Goal: Transaction & Acquisition: Purchase product/service

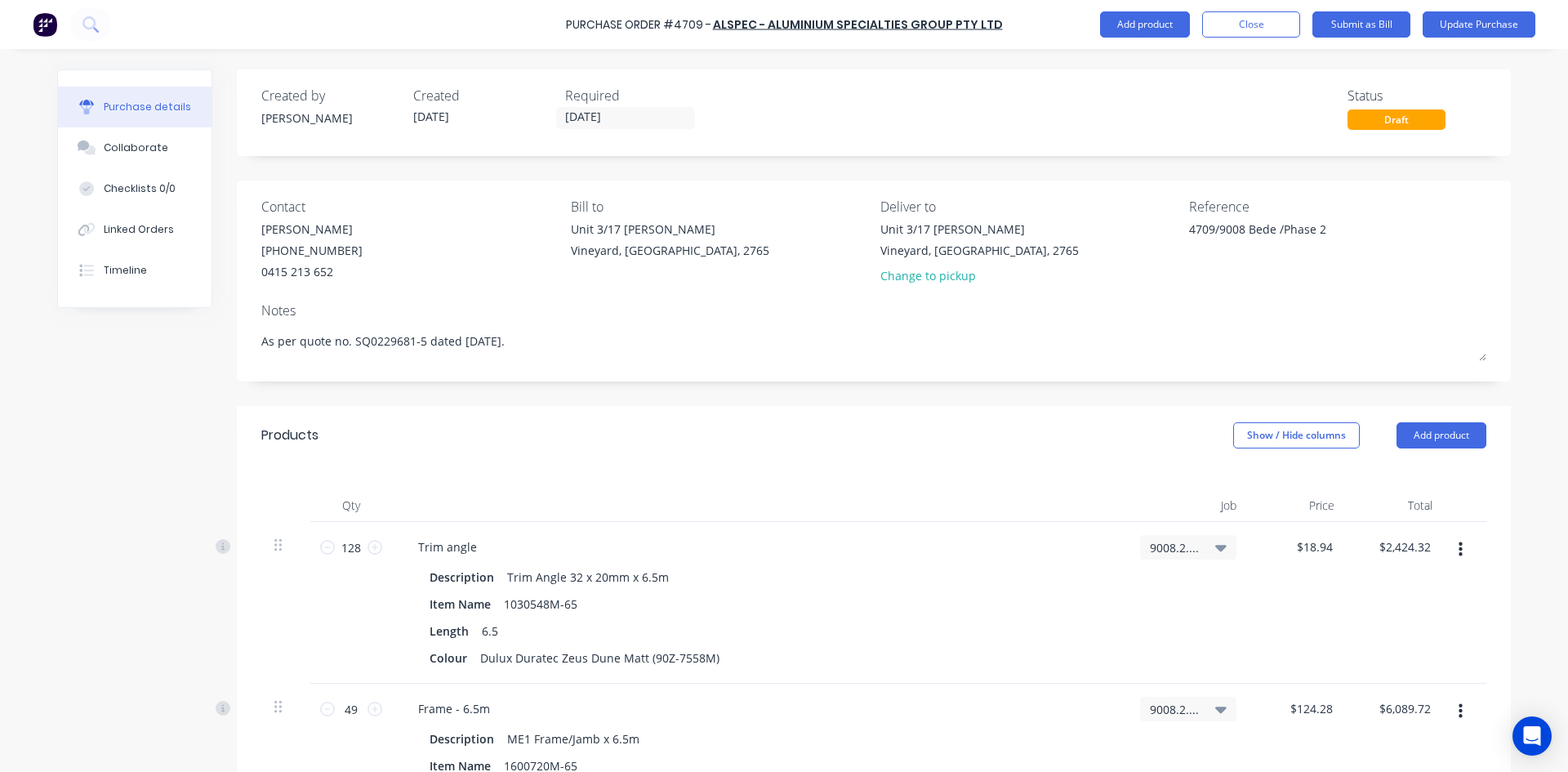
scroll to position [6218, 0]
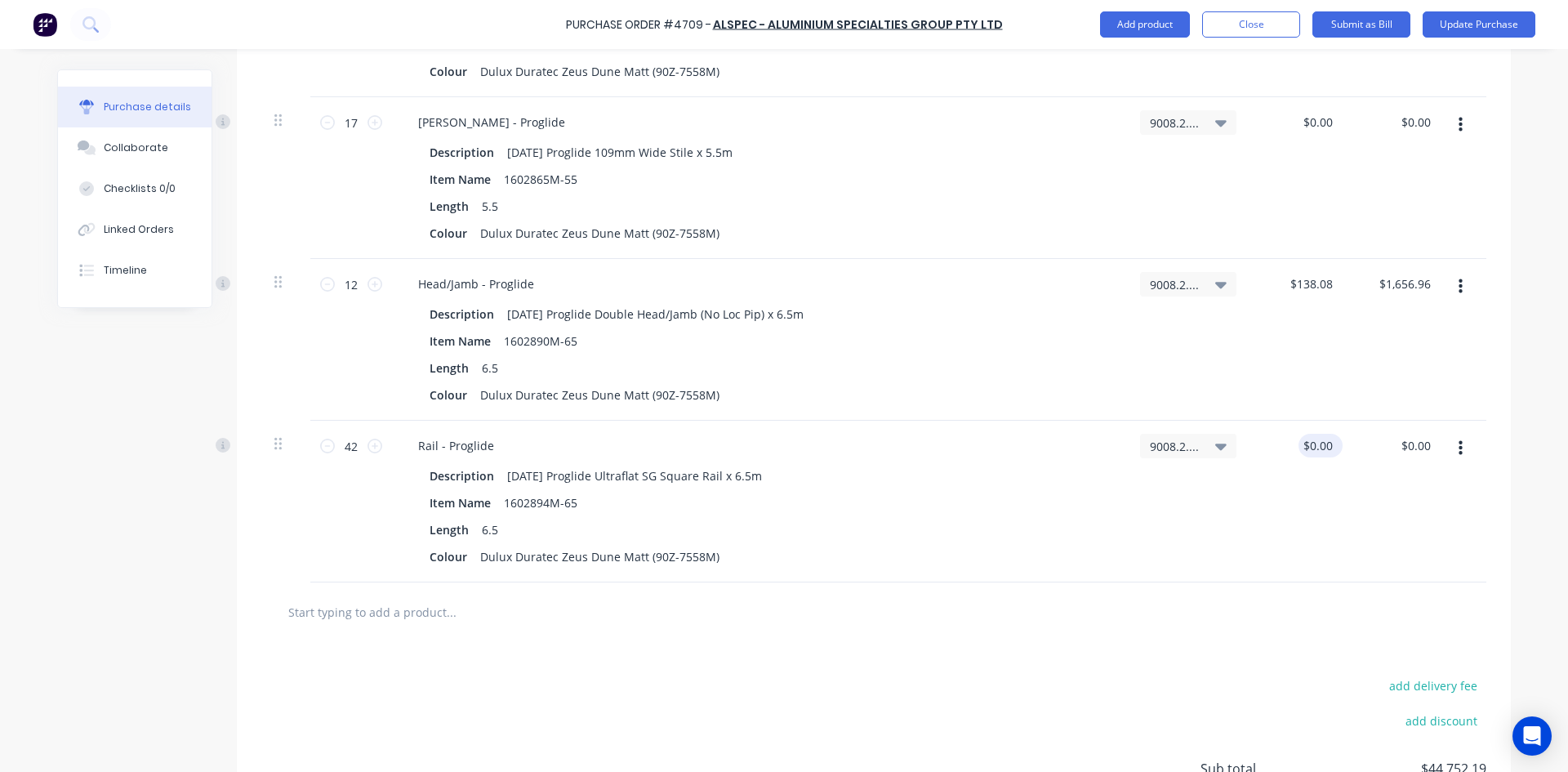
type textarea "x"
click at [1332, 442] on div "$0.00 $0.00" at bounding box center [1320, 445] width 44 height 24
type input "0.00"
type textarea "x"
click at [1328, 443] on input "0.00" at bounding box center [1316, 445] width 37 height 24
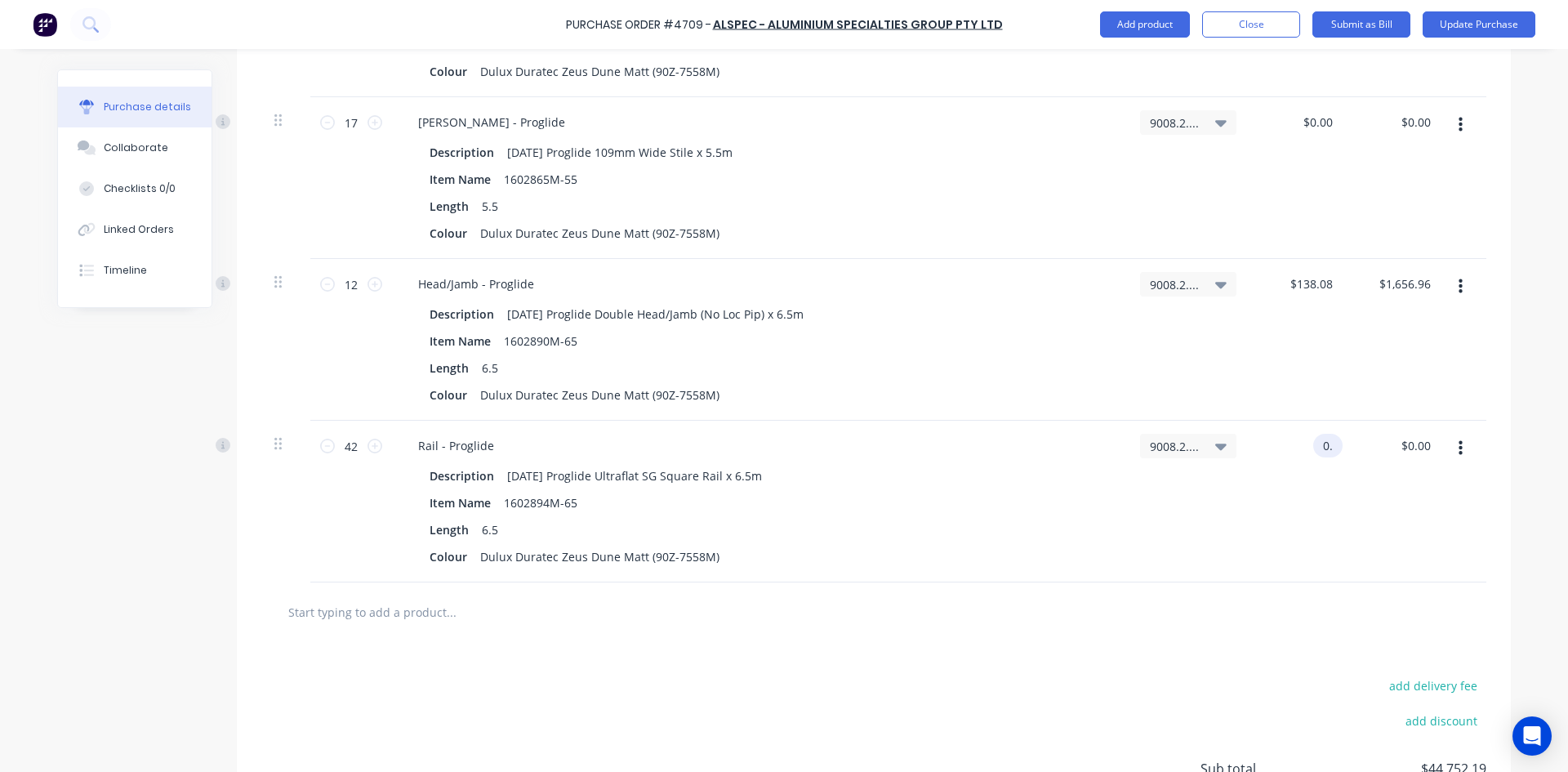
type input "0"
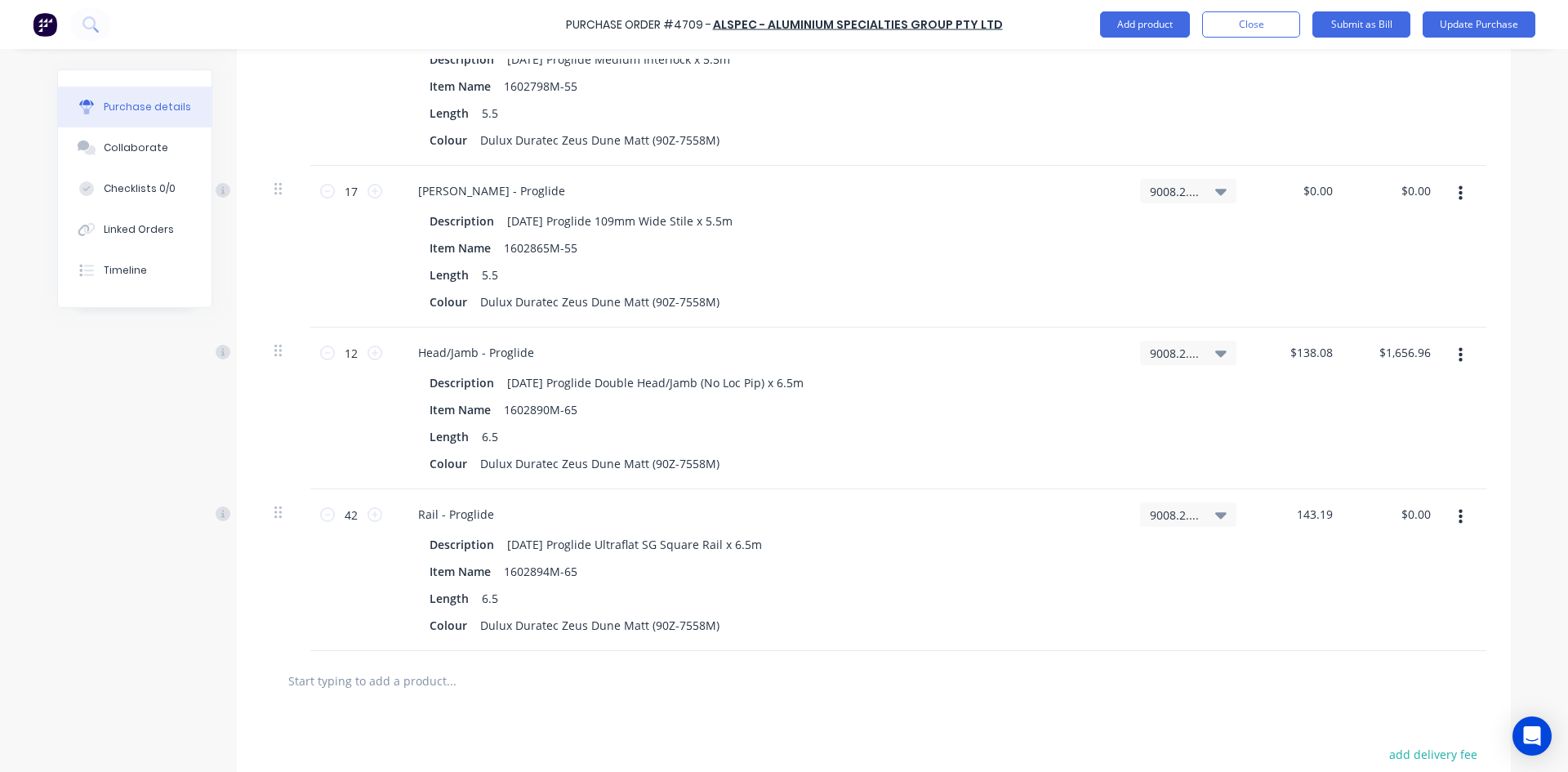
scroll to position [6055, 0]
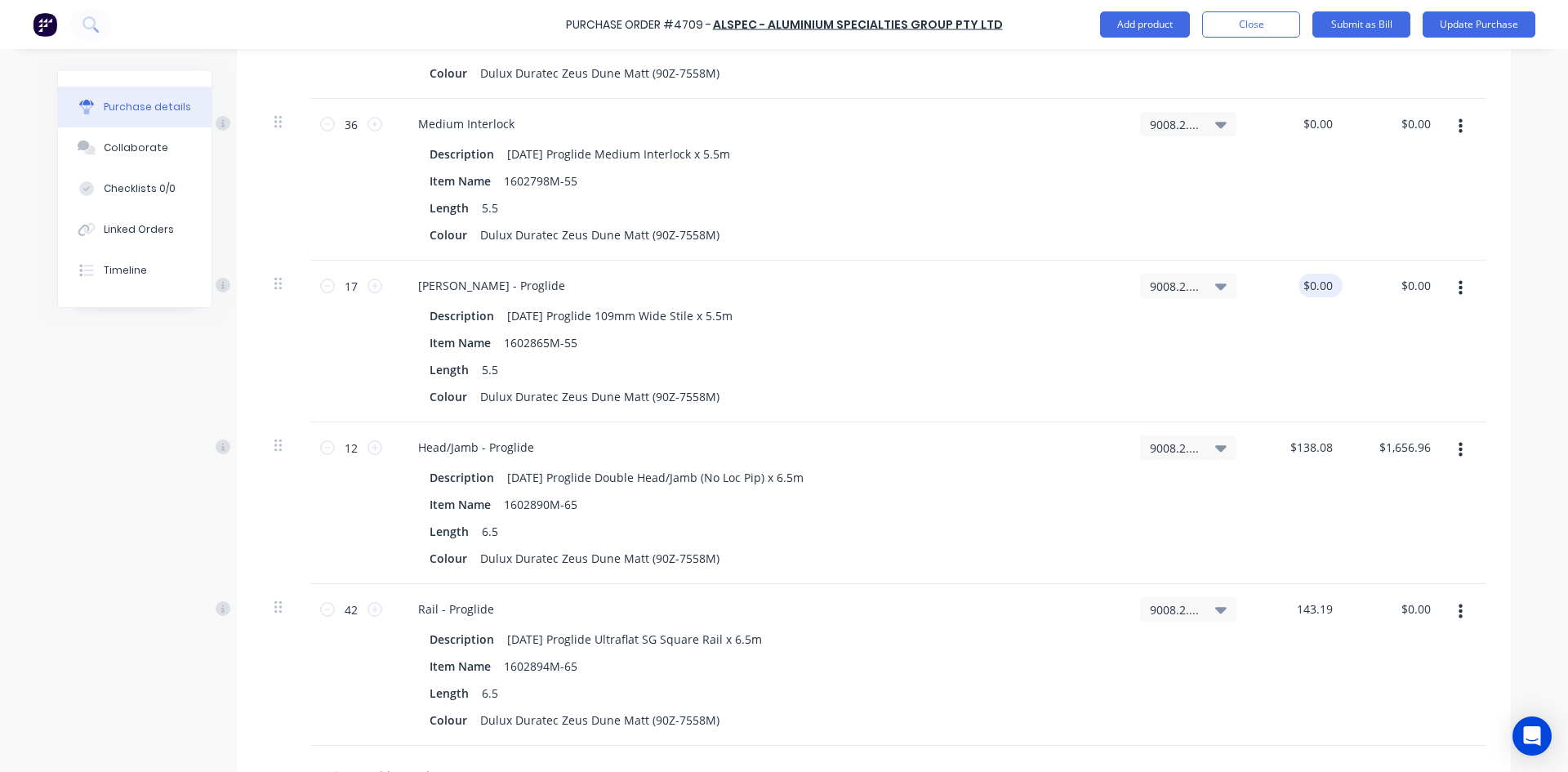
type input "143.19"
type input "0.00"
type input "$143.19"
type input "$6,013.98"
type textarea "x"
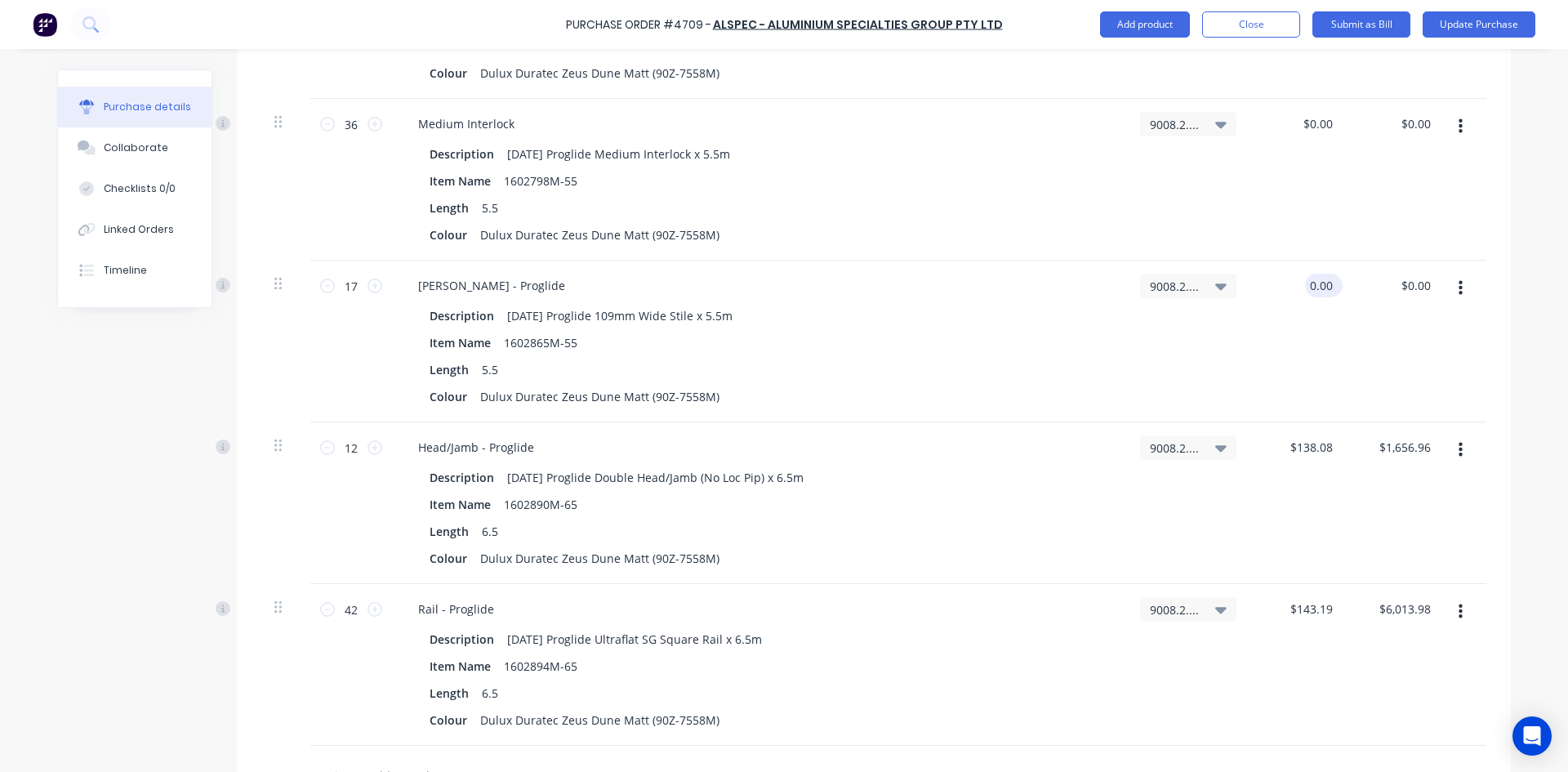
click at [1326, 290] on input "0.00" at bounding box center [1320, 285] width 31 height 24
type input "0"
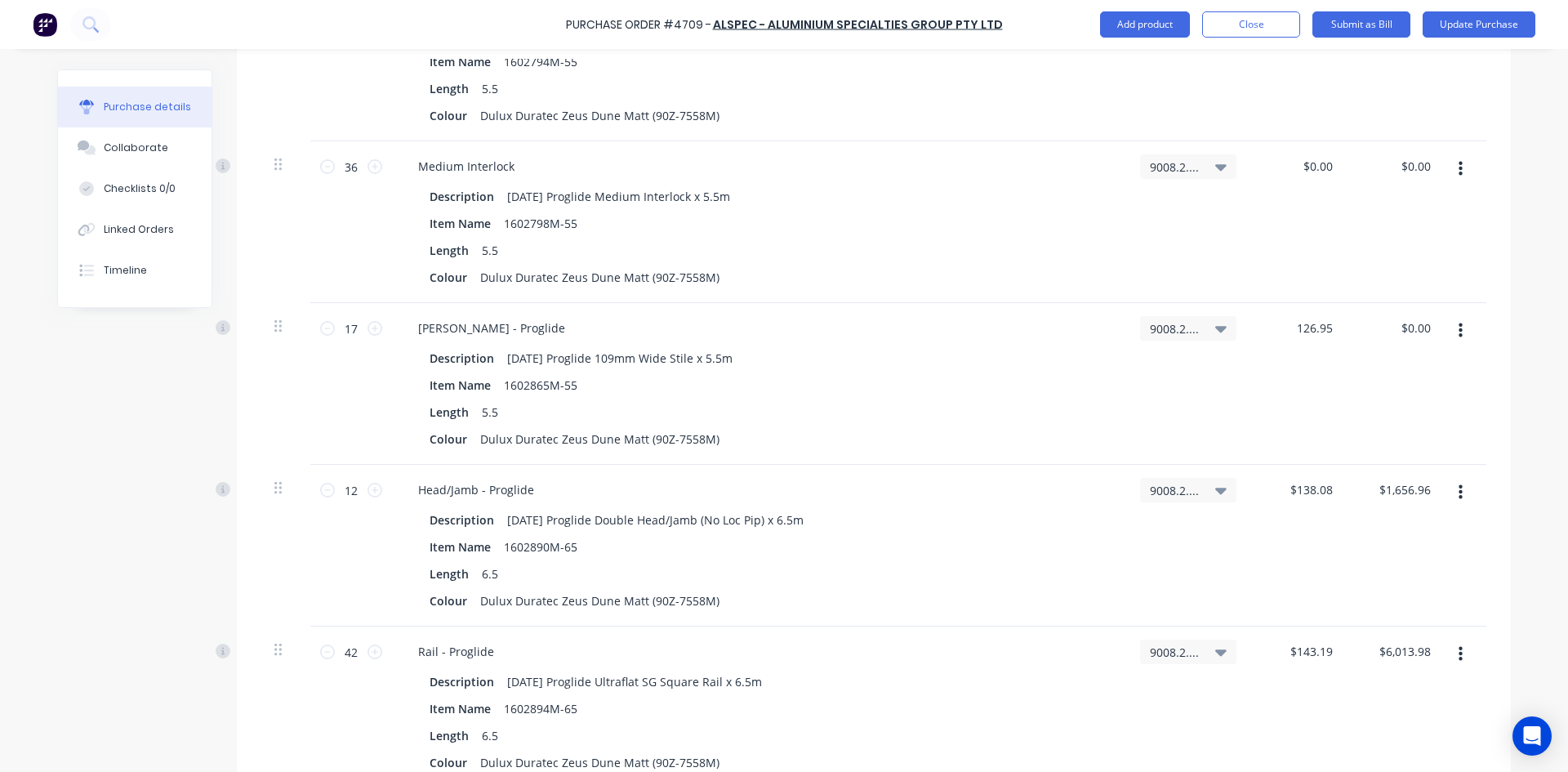
scroll to position [5973, 0]
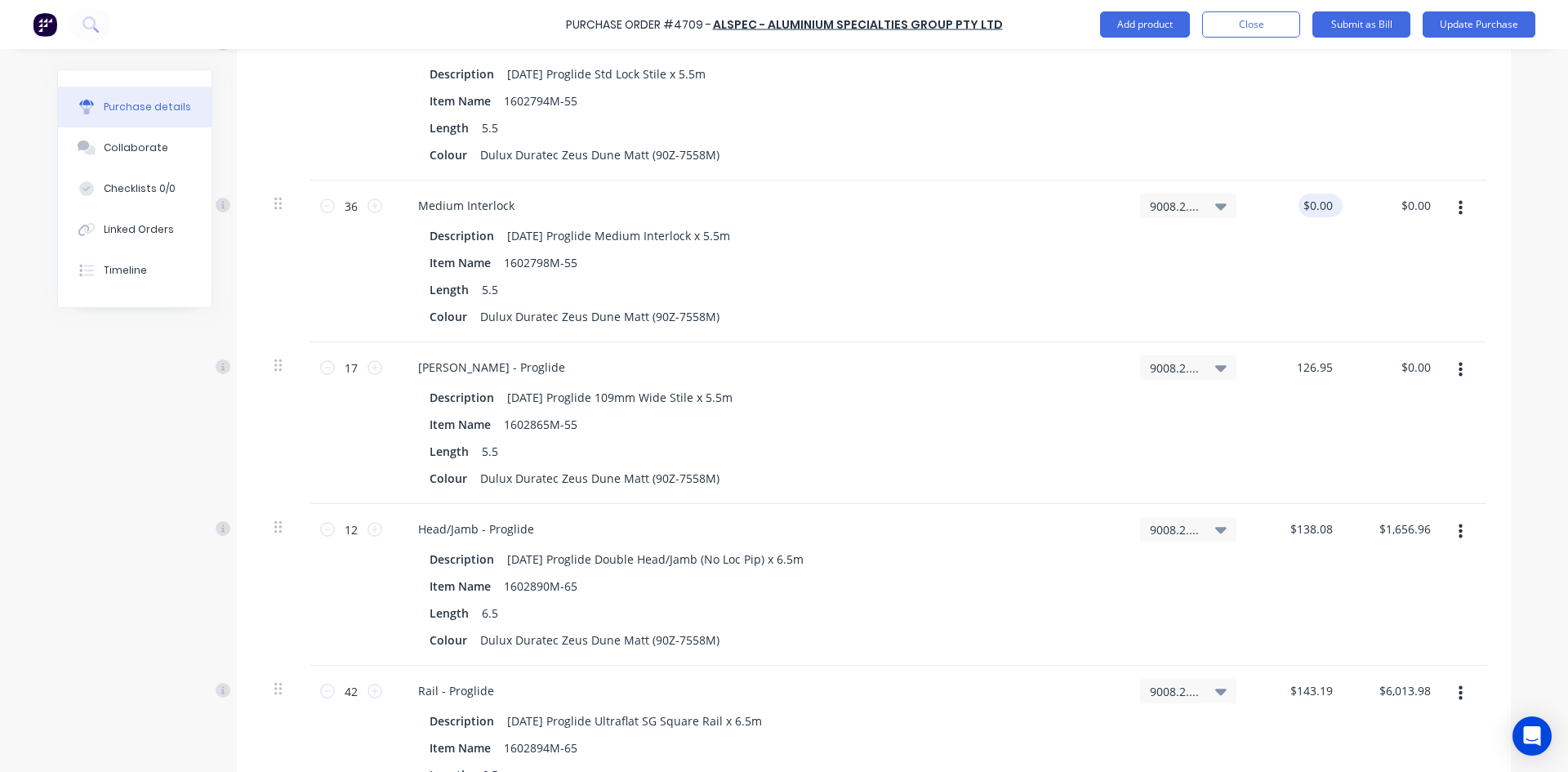
type input "126.95"
type input "0.00"
type input "$126.95"
type input "$2,158.15"
type textarea "x"
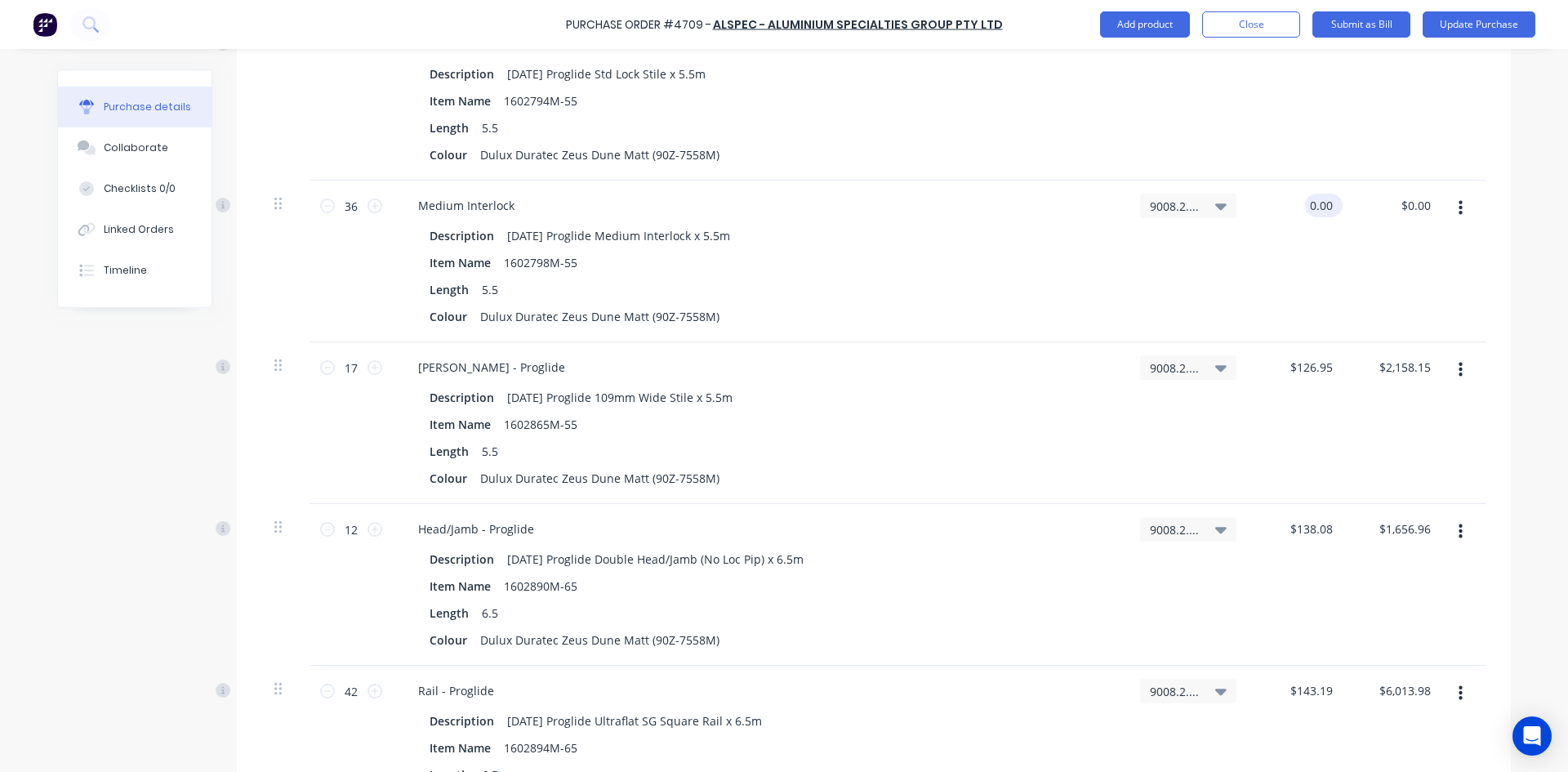
click at [1329, 203] on input "0.00" at bounding box center [1320, 205] width 31 height 24
type input "0"
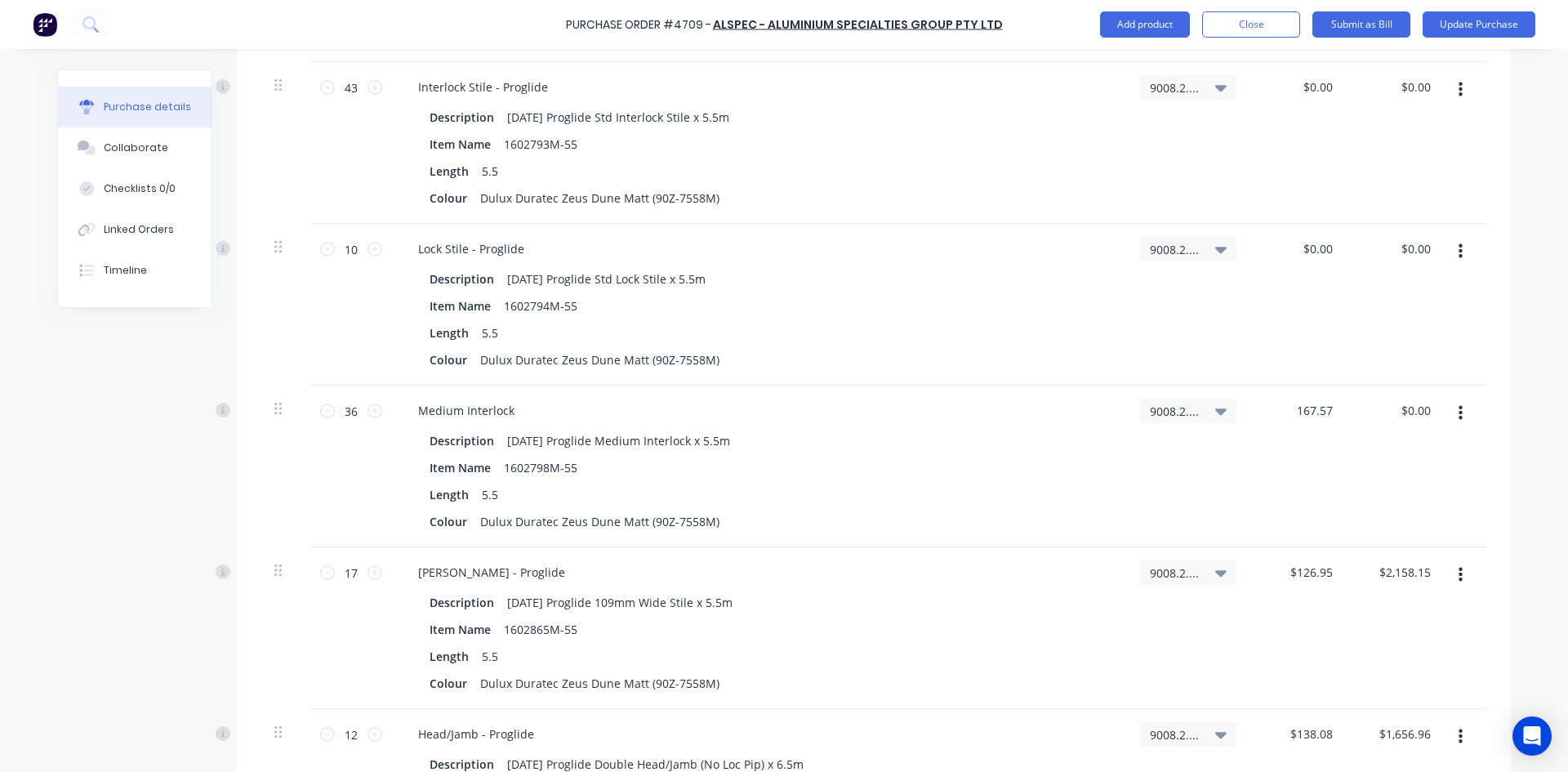
scroll to position [5727, 0]
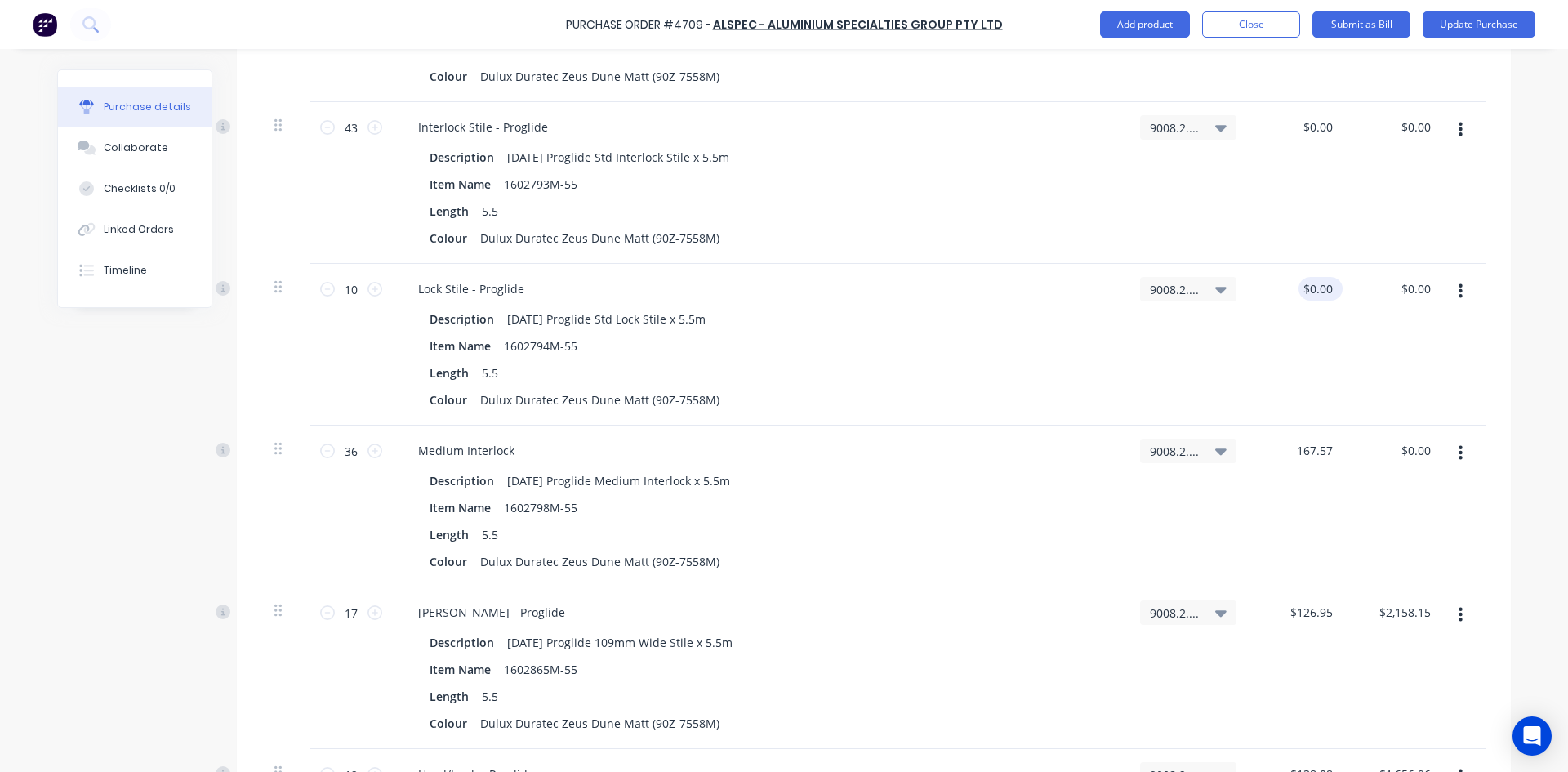
type input "167.57"
type input "0.00"
type input "$167.57"
type input "$6,032.52"
type textarea "x"
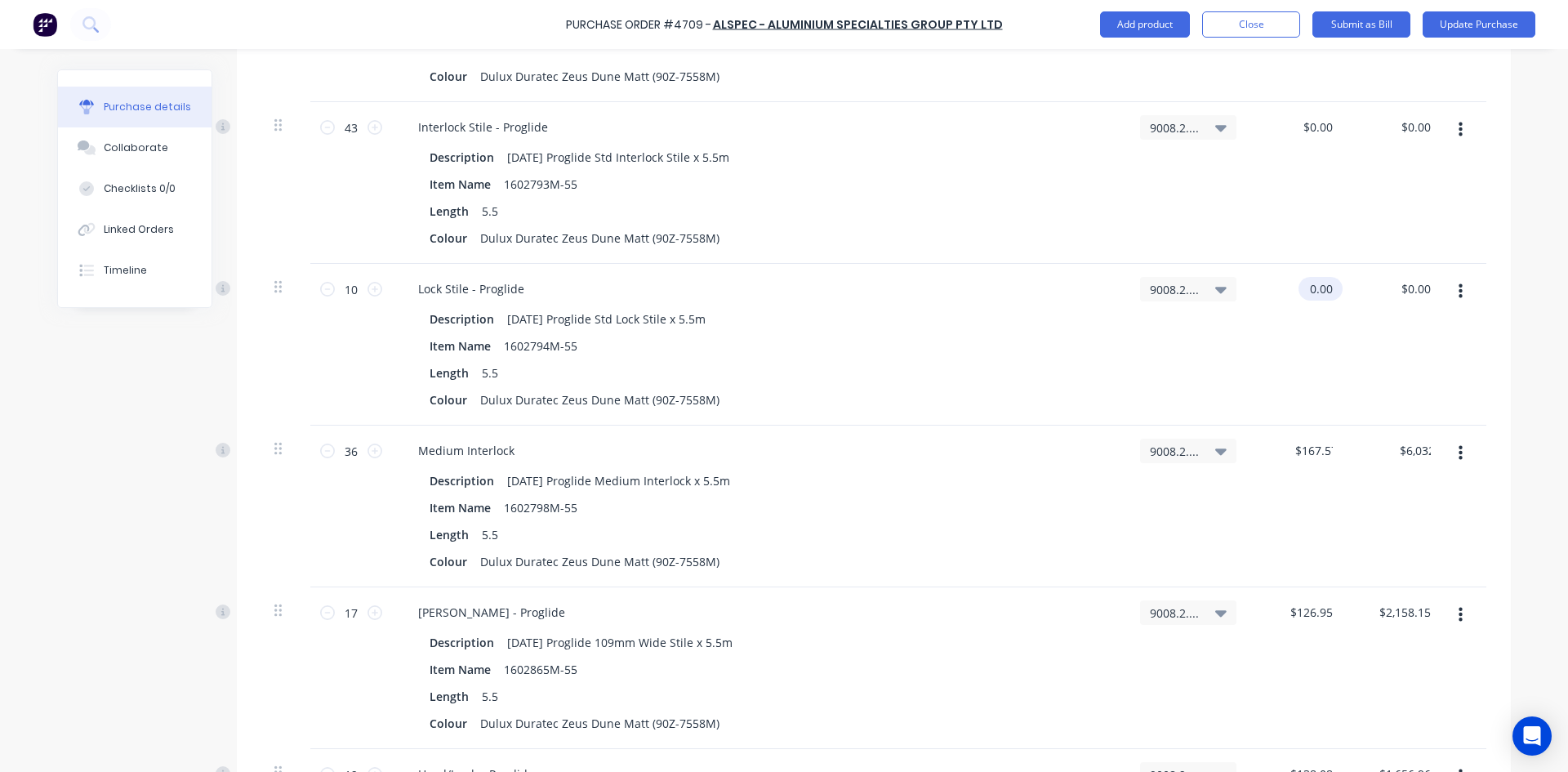
click at [1328, 291] on input "0.00" at bounding box center [1316, 288] width 37 height 24
type input "0"
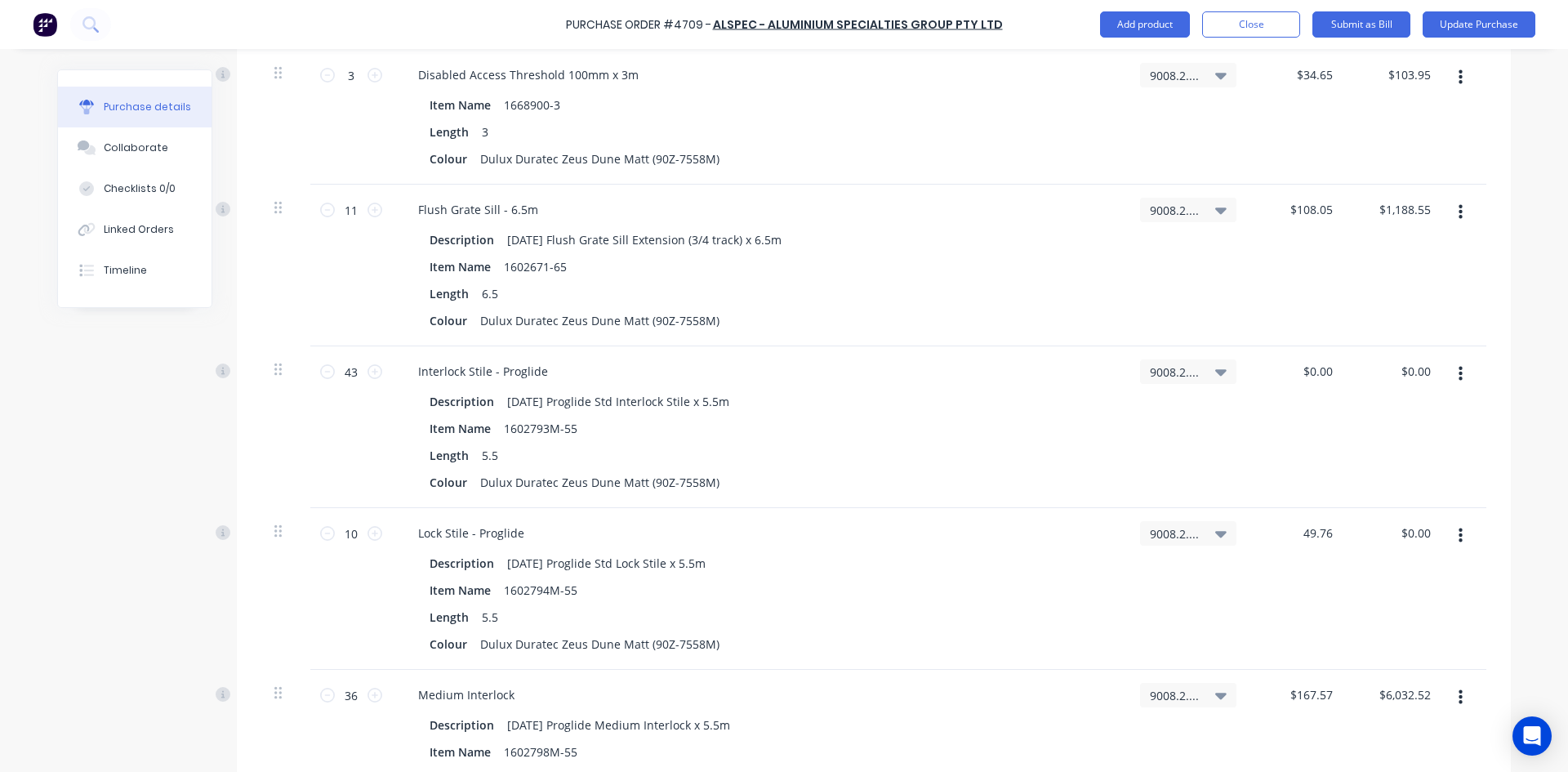
scroll to position [5483, 0]
type input "$49.76"
type input "$497.60"
type textarea "x"
click at [1332, 366] on div "$0.00 $0.00" at bounding box center [1320, 371] width 44 height 24
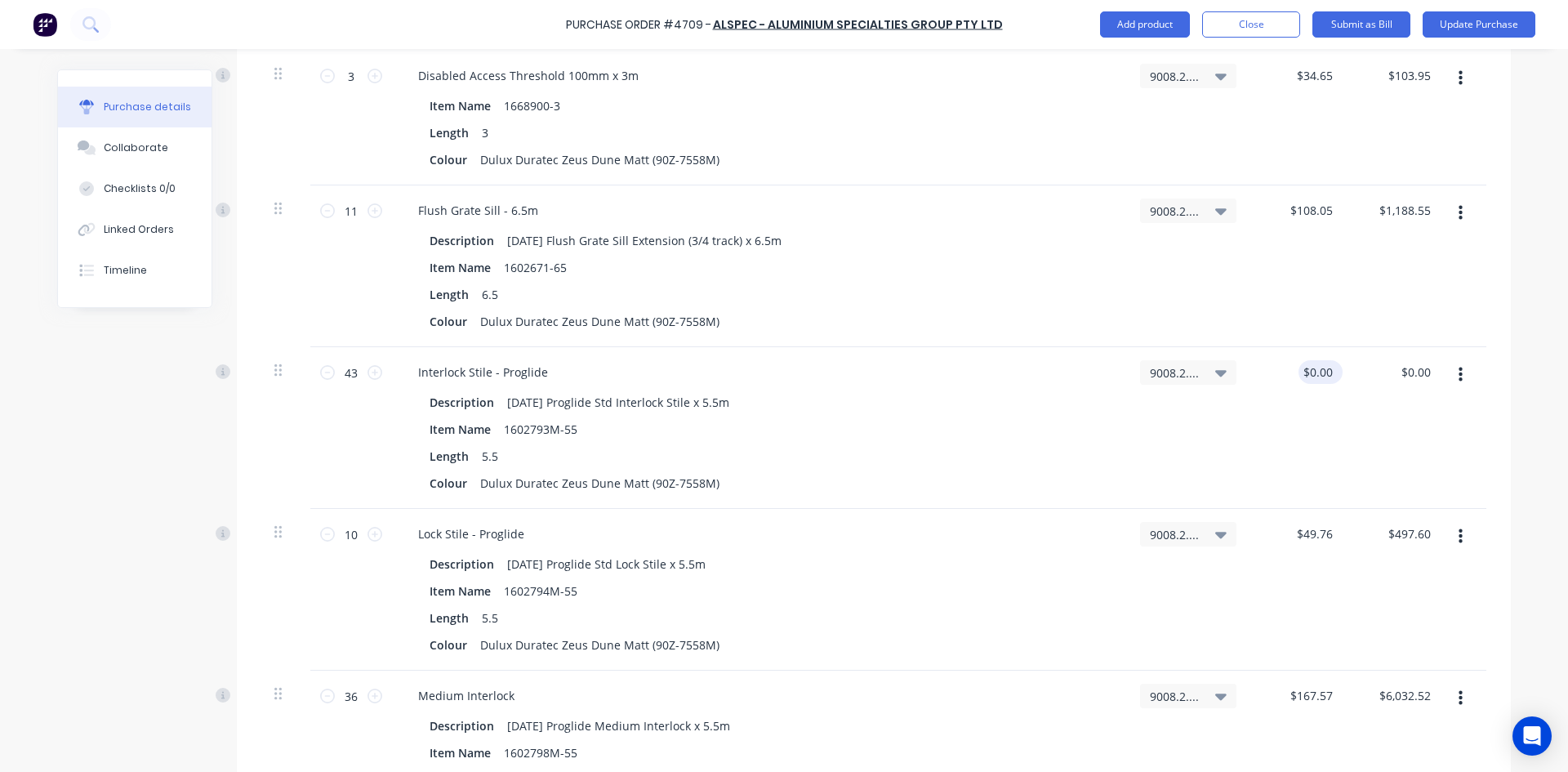
type input "0.00"
type textarea "x"
click at [1327, 370] on input "0.00" at bounding box center [1316, 371] width 37 height 24
type input "0"
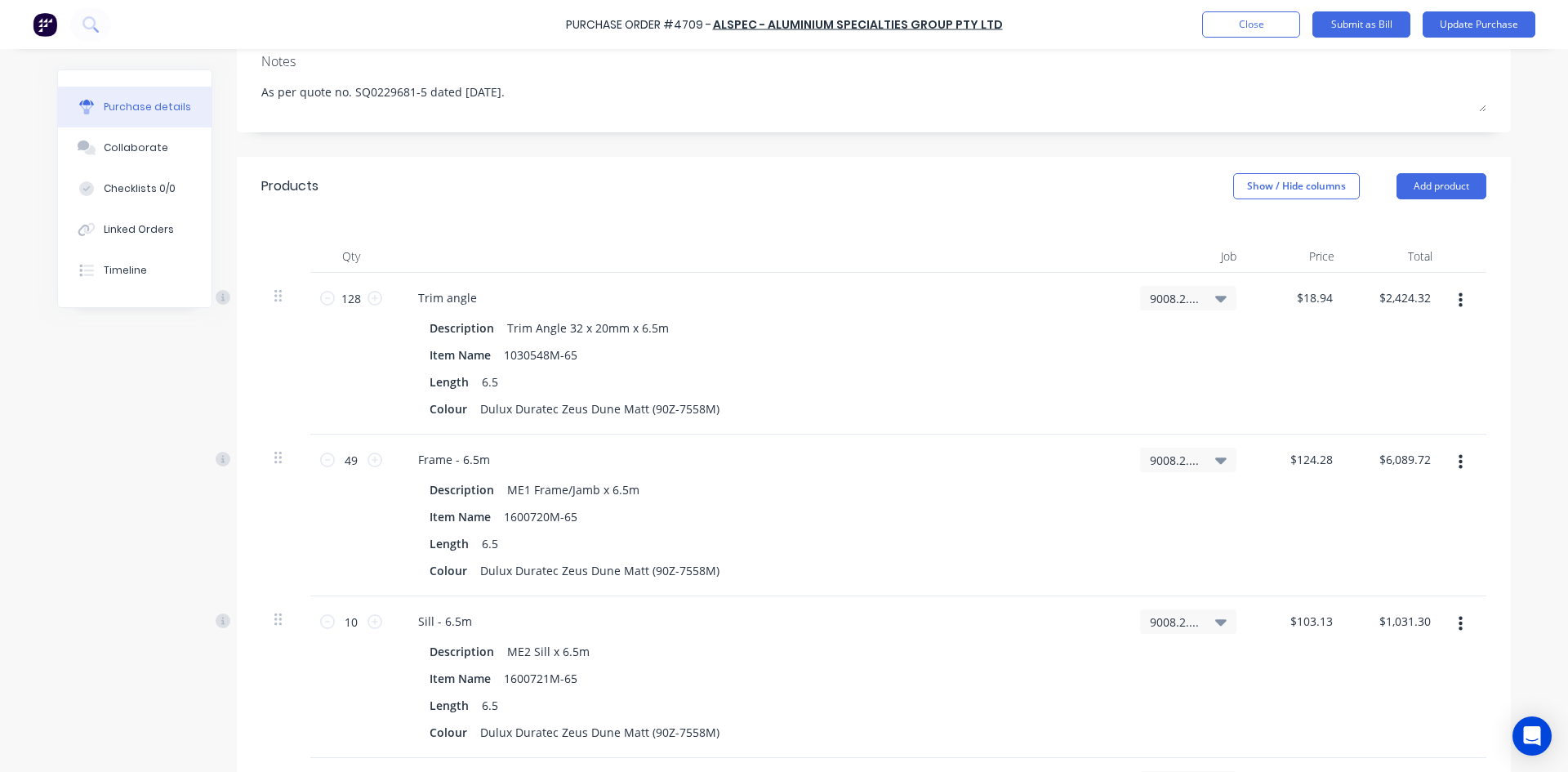
scroll to position [0, 0]
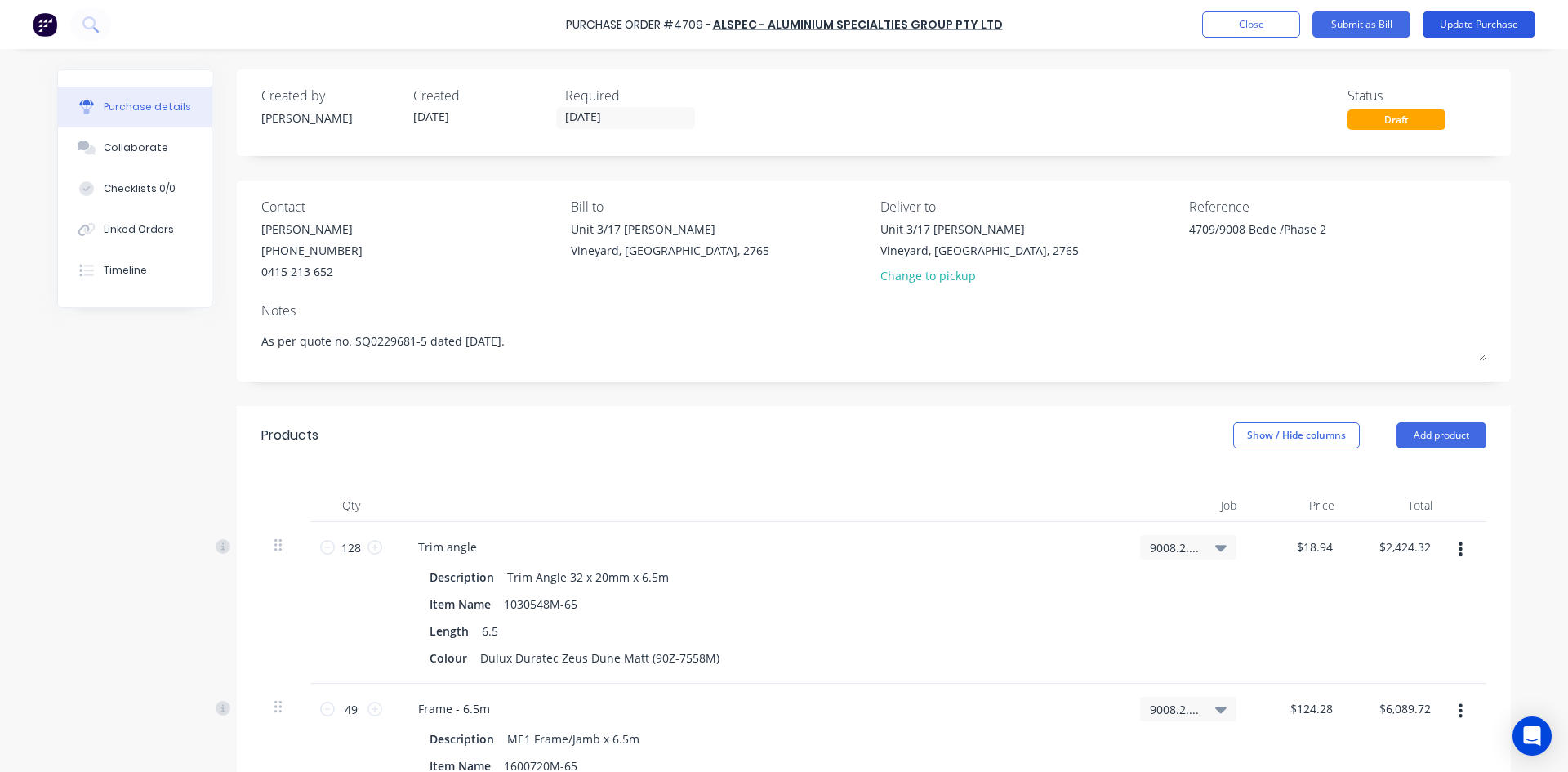
type input "$98.36"
type input "$4,229.48"
click at [1485, 24] on button "Update Purchase" at bounding box center [1479, 24] width 113 height 26
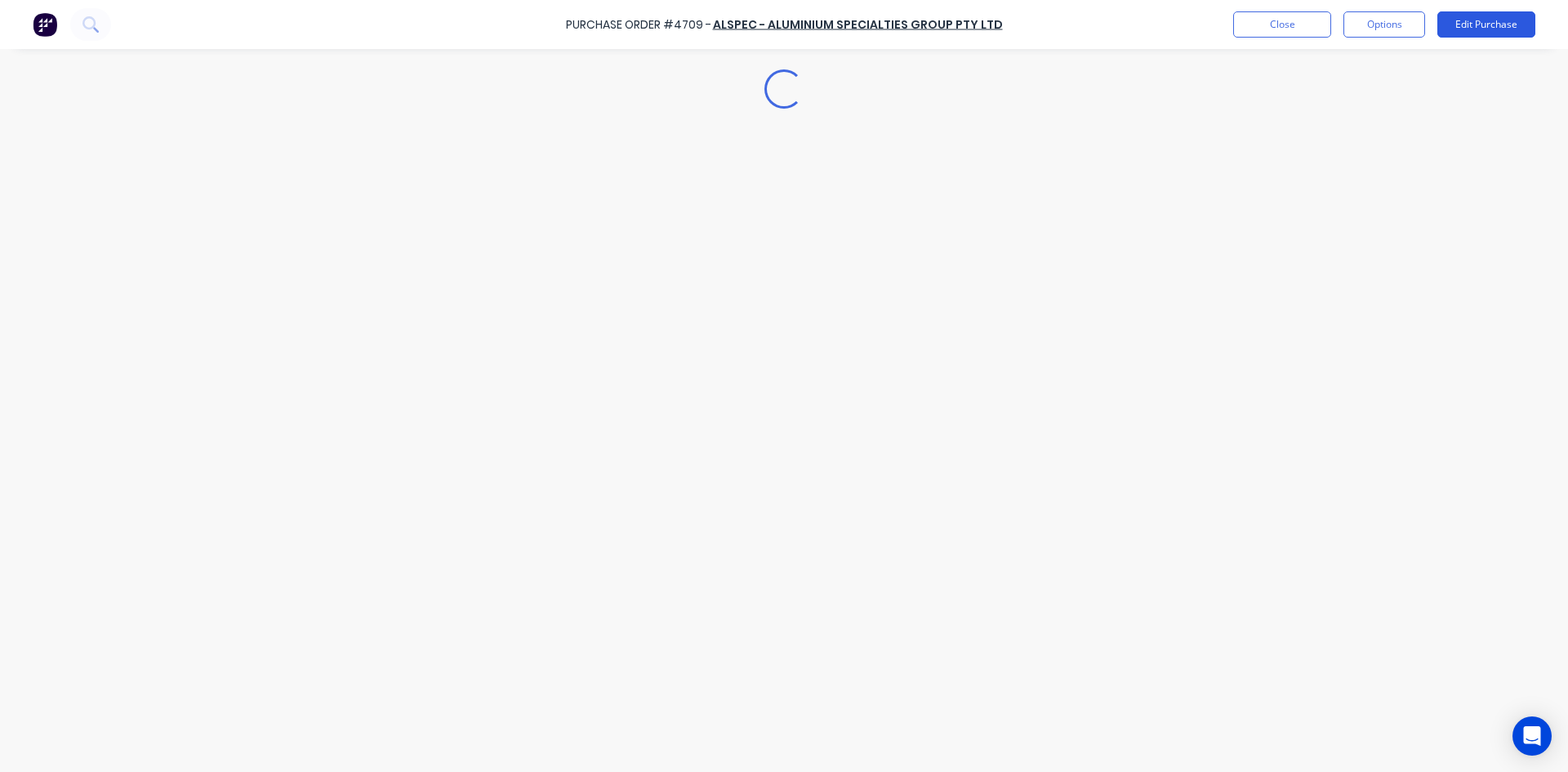
type textarea "x"
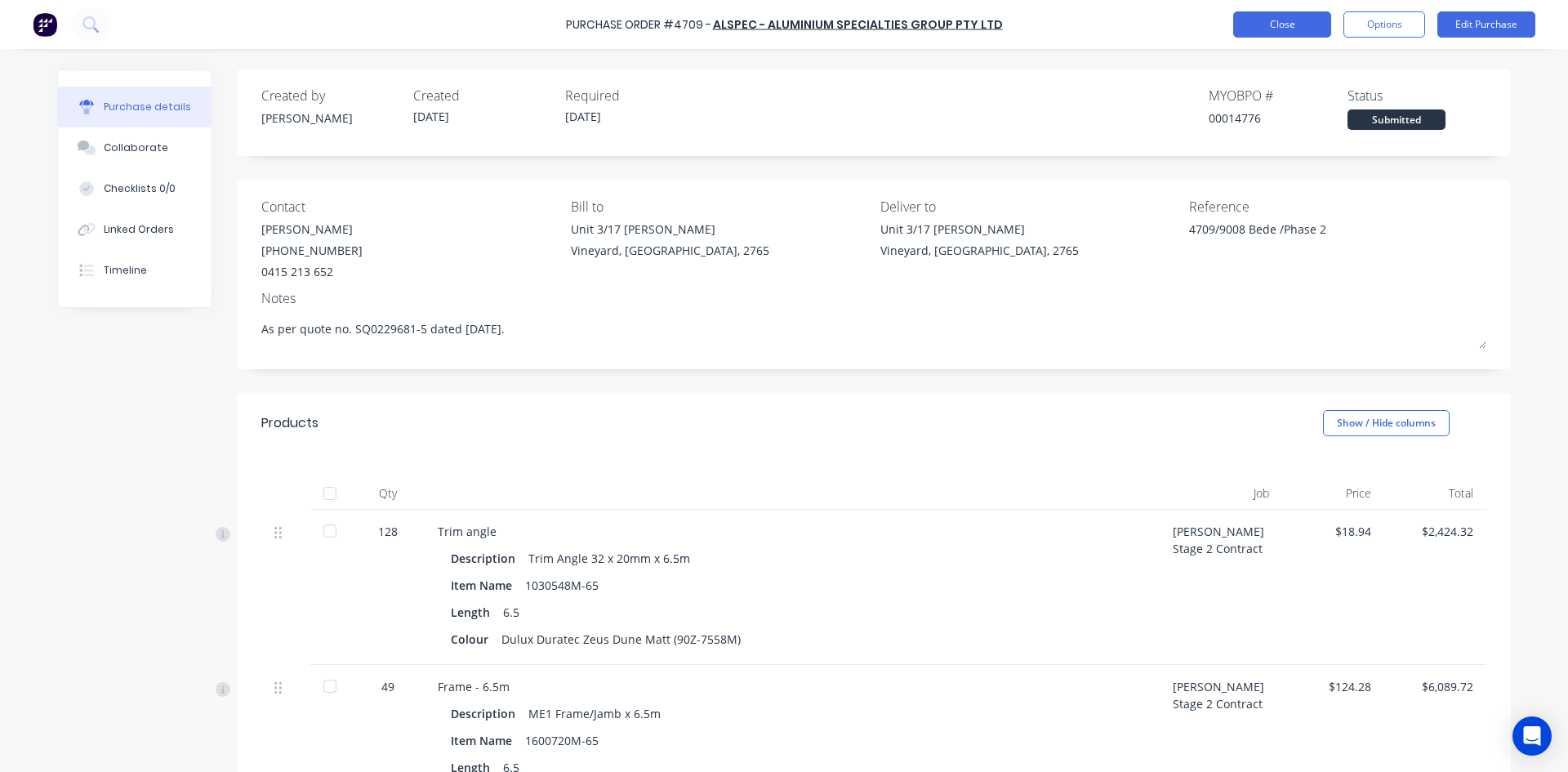
click at [1261, 26] on button "Close" at bounding box center [1282, 24] width 98 height 26
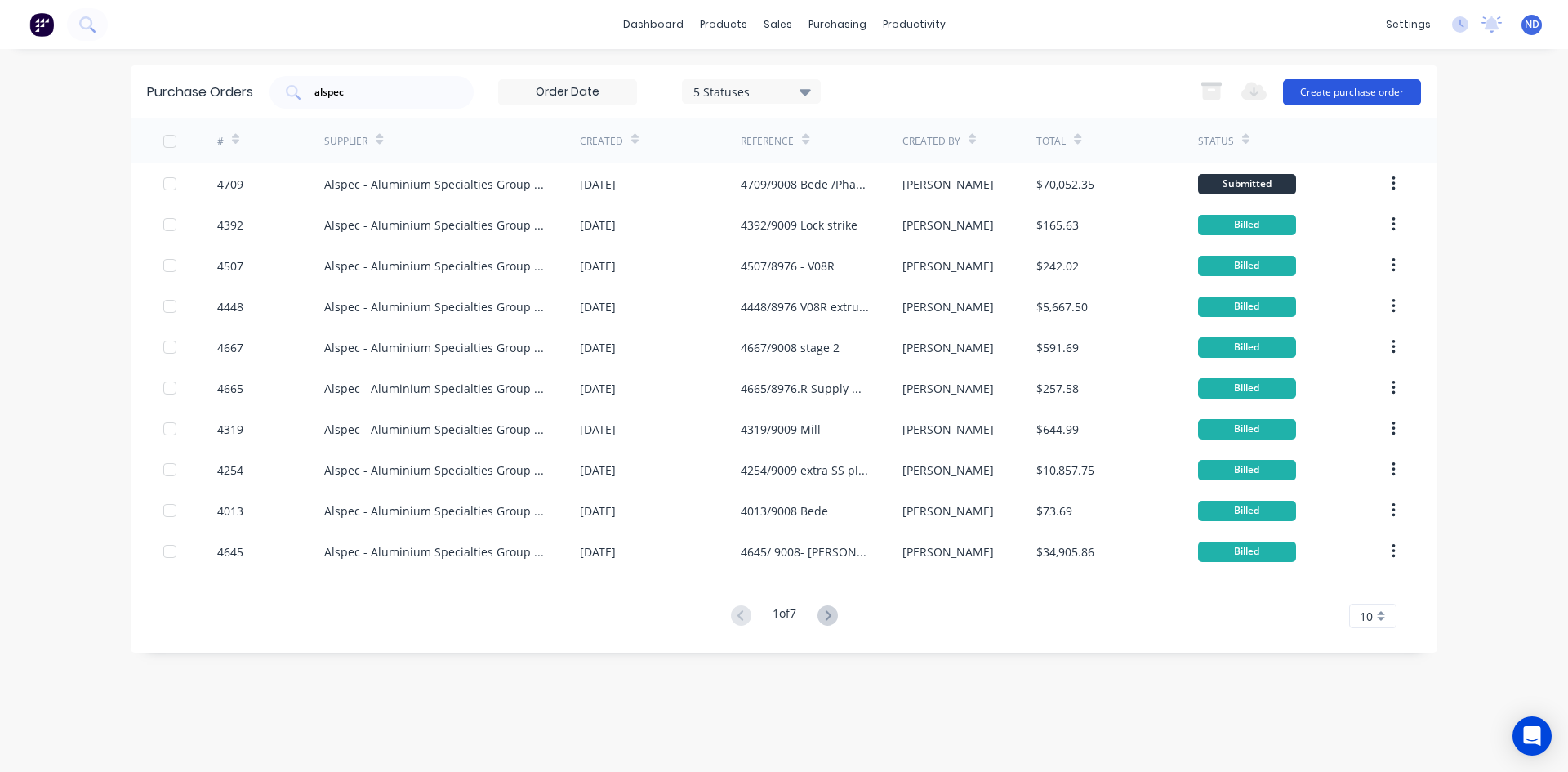
click at [1352, 89] on button "Create purchase order" at bounding box center [1351, 92] width 138 height 26
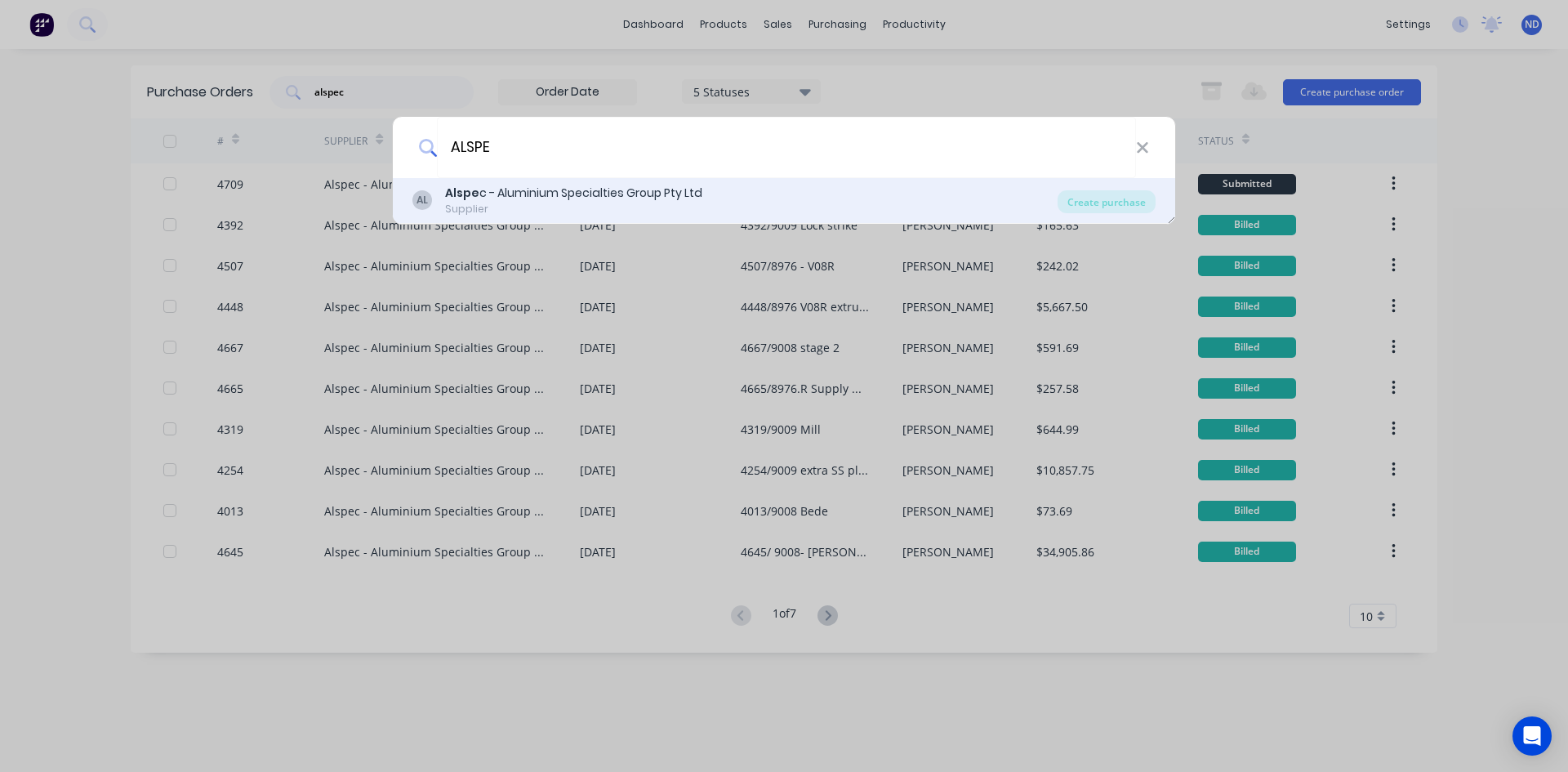
type input "ALSPE"
click at [591, 192] on div "Alspe c - Aluminium Specialties Group Pty Ltd" at bounding box center [574, 193] width 258 height 17
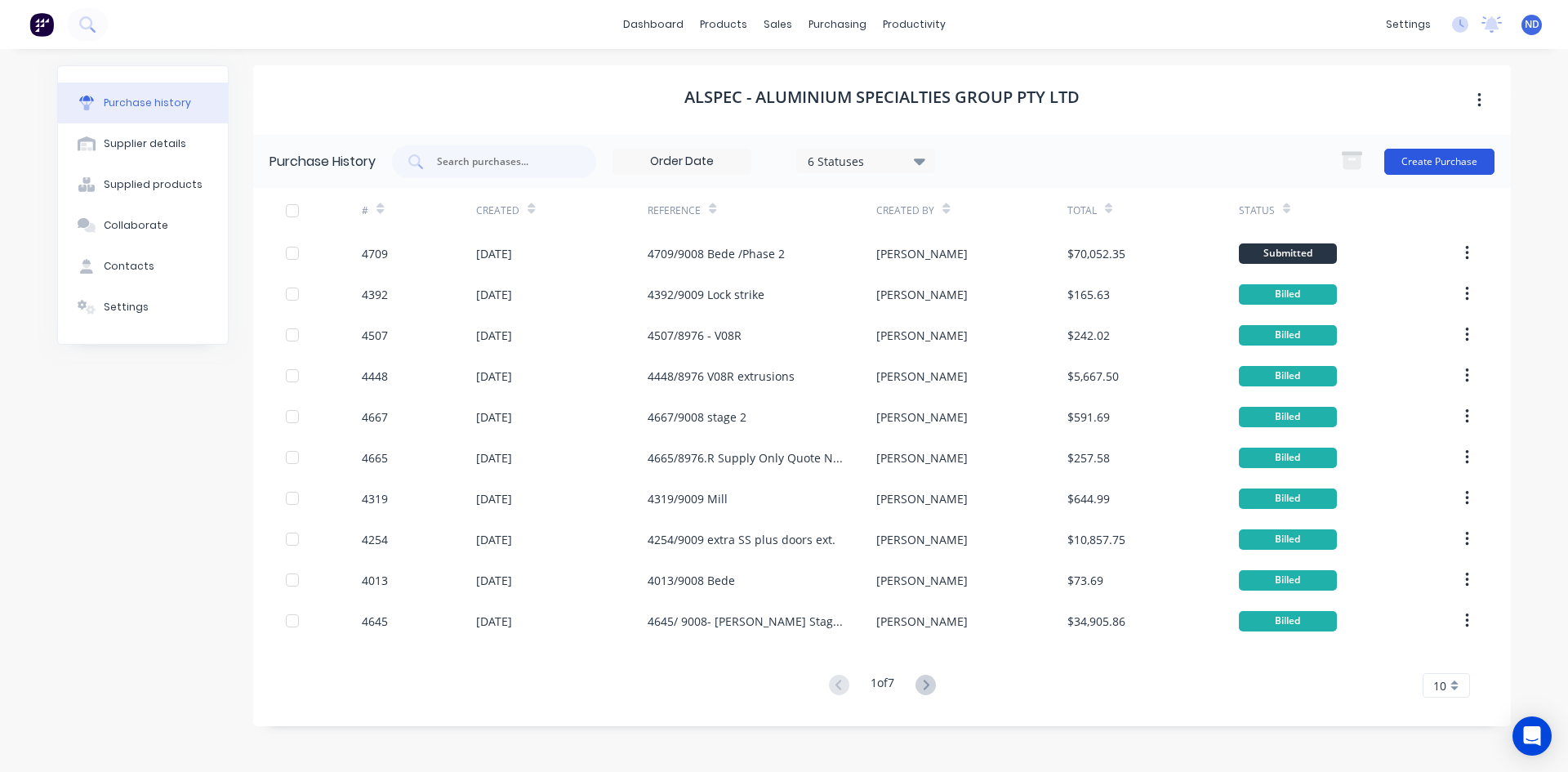
click at [1445, 161] on button "Create Purchase" at bounding box center [1439, 161] width 111 height 26
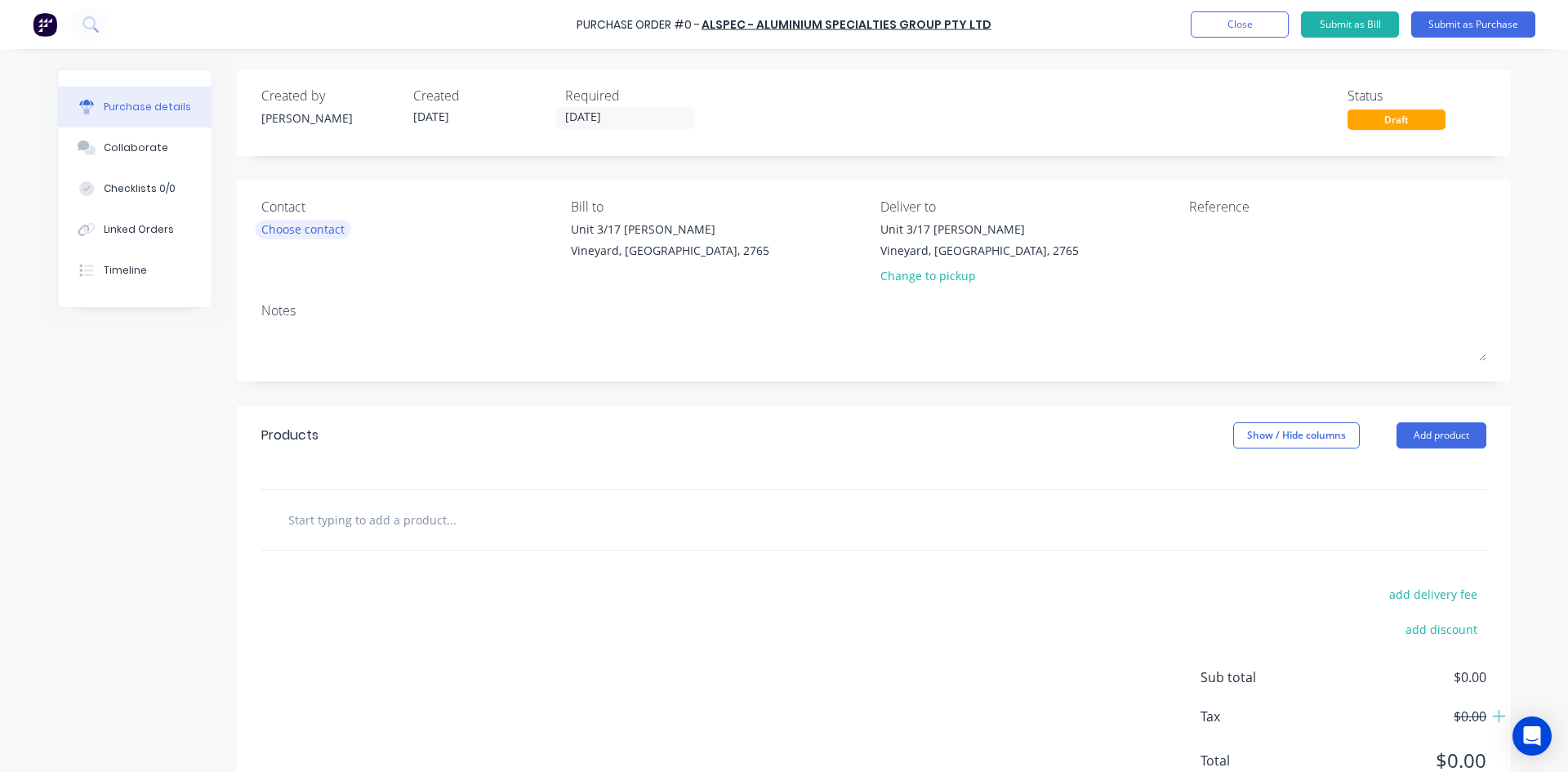
click at [294, 238] on div "Choose contact" at bounding box center [303, 229] width 83 height 17
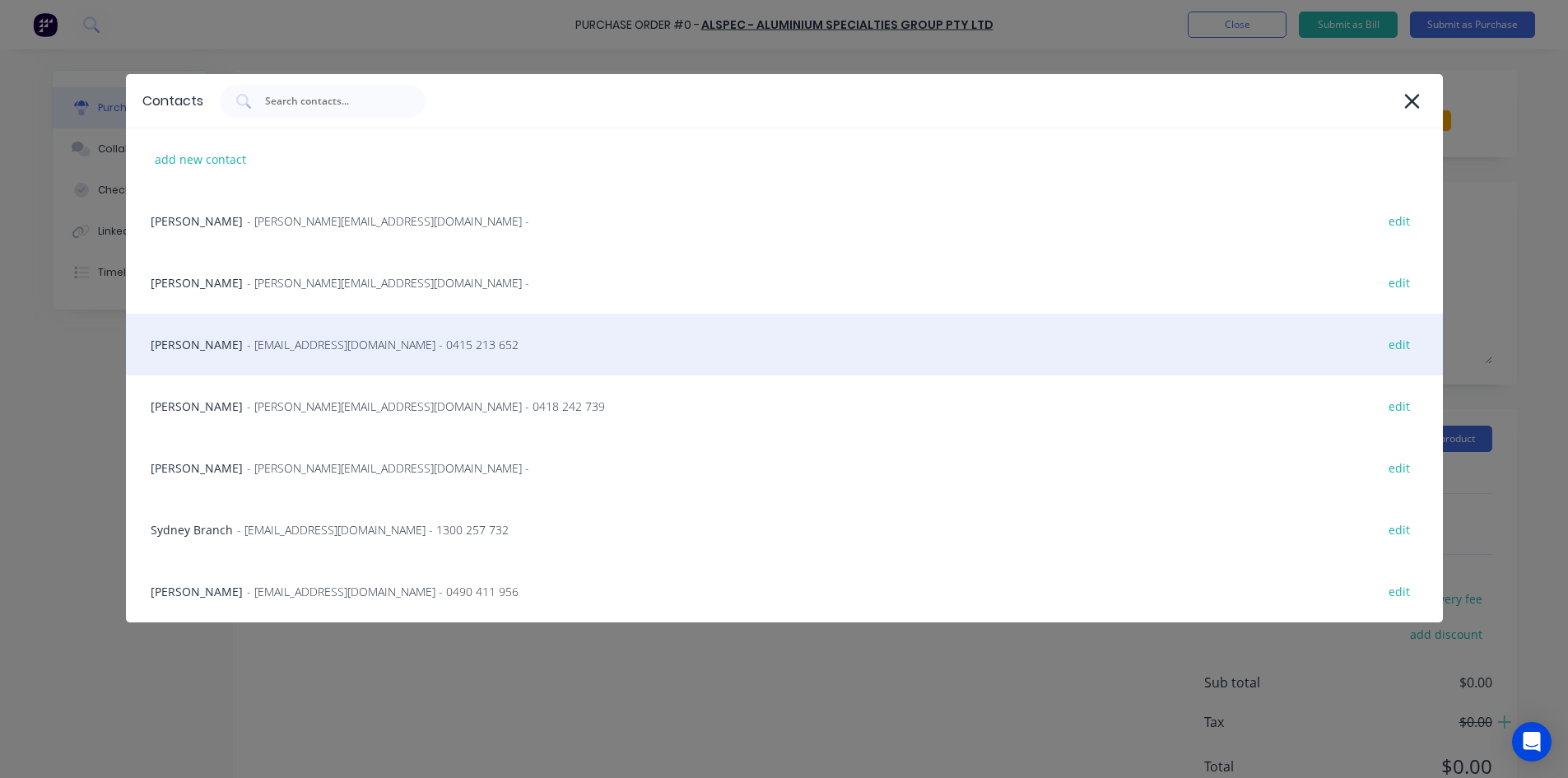
click at [247, 348] on span "- cburton@alspec.com.au - 0415 213 652" at bounding box center [383, 344] width 271 height 17
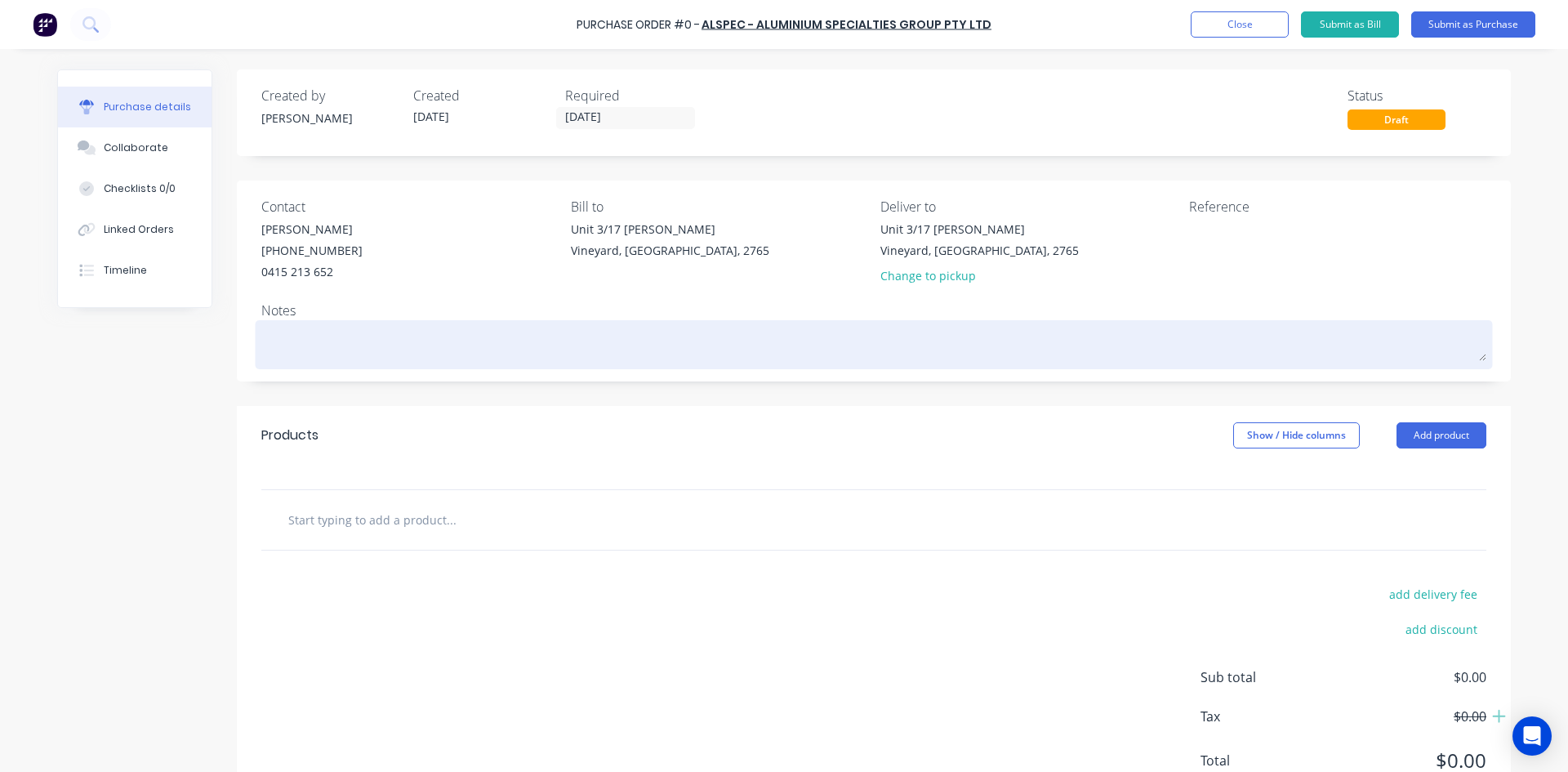
click at [283, 347] on textarea at bounding box center [873, 343] width 1224 height 37
paste textarea "As per quote no."
type textarea "x"
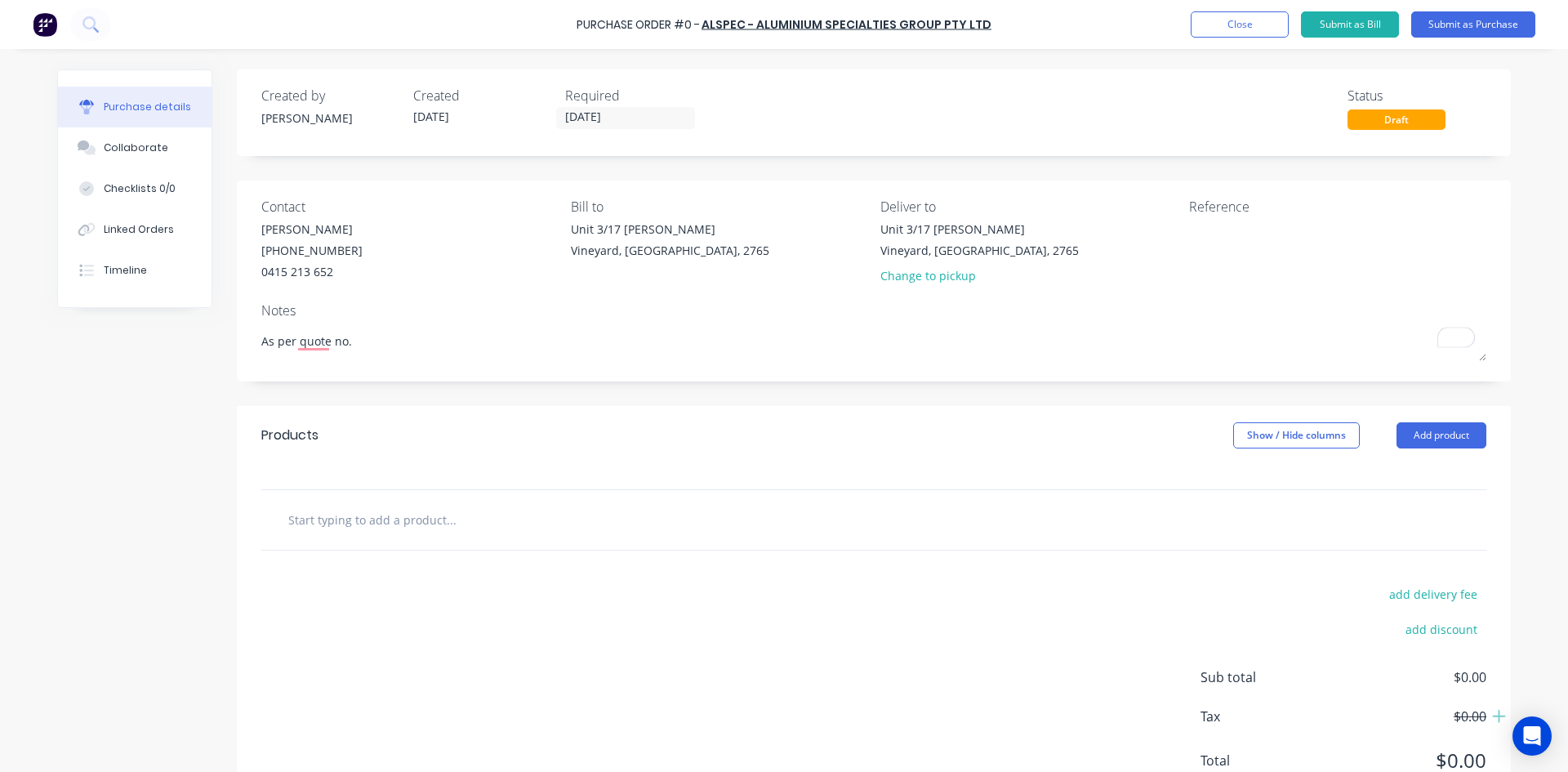
type textarea "As per quote no."
type textarea "x"
type textarea "As per quote no."
click at [363, 522] on input "text" at bounding box center [450, 519] width 326 height 32
type textarea "x"
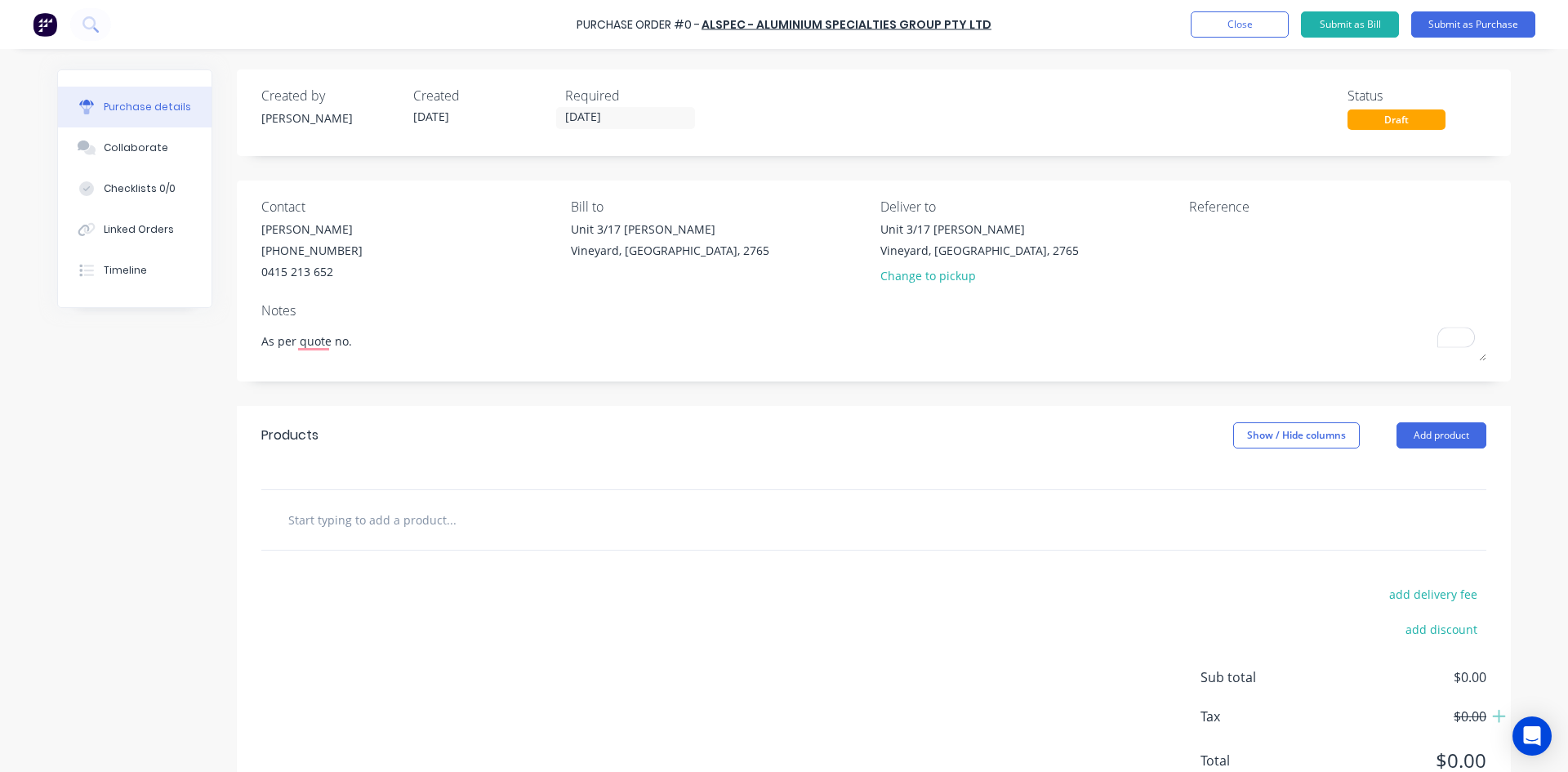
type input "A"
type textarea "x"
type input "AD"
type textarea "x"
type input "AD8"
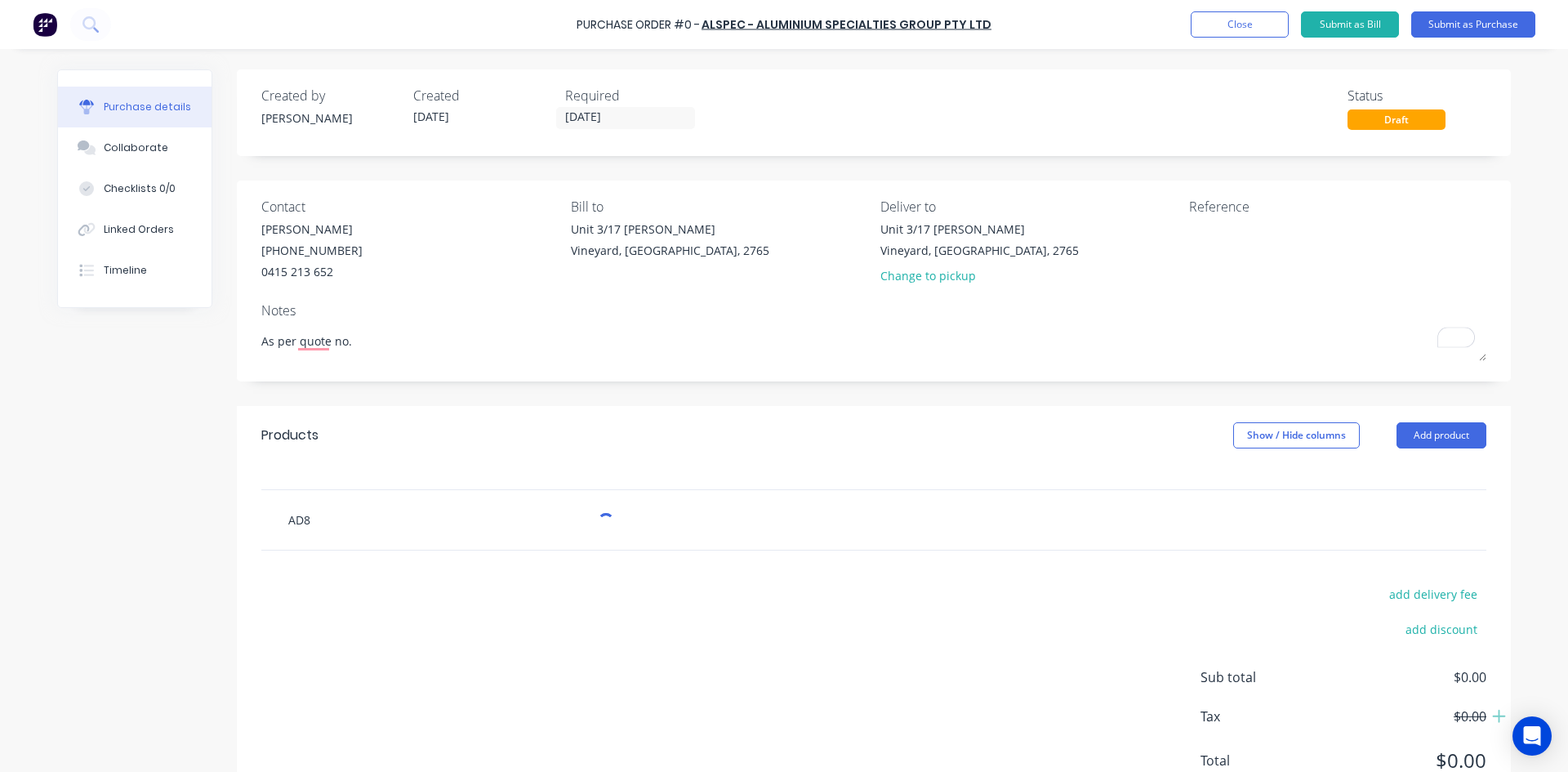
type textarea "x"
type input "AD81"
type textarea "x"
type input "AD815"
type textarea "x"
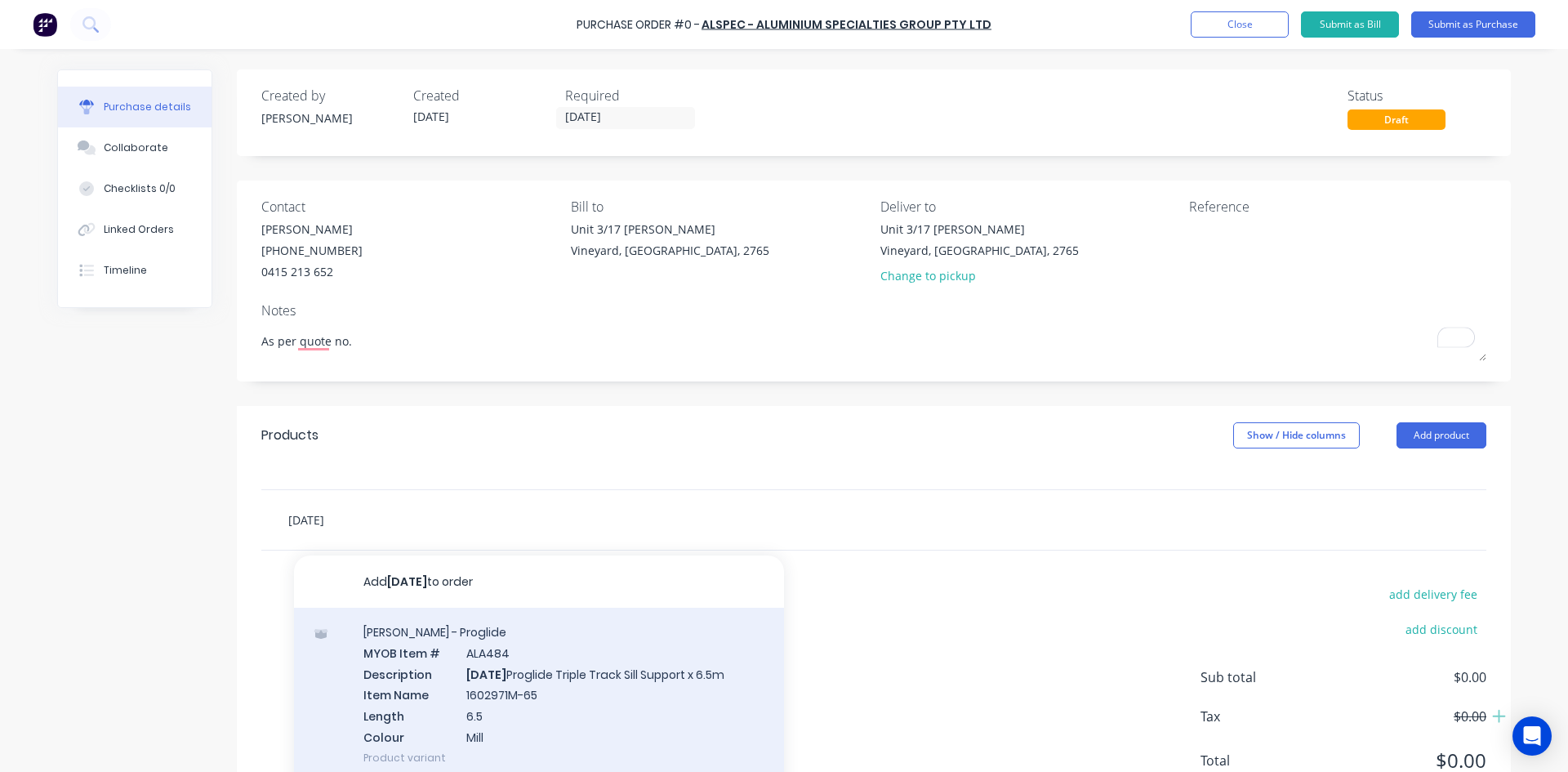
type input "AD815"
click at [537, 682] on div "Sills - Proglide MYOB Item # ALA484 Description AD815 Proglide Triple Track Sil…" at bounding box center [538, 695] width 490 height 174
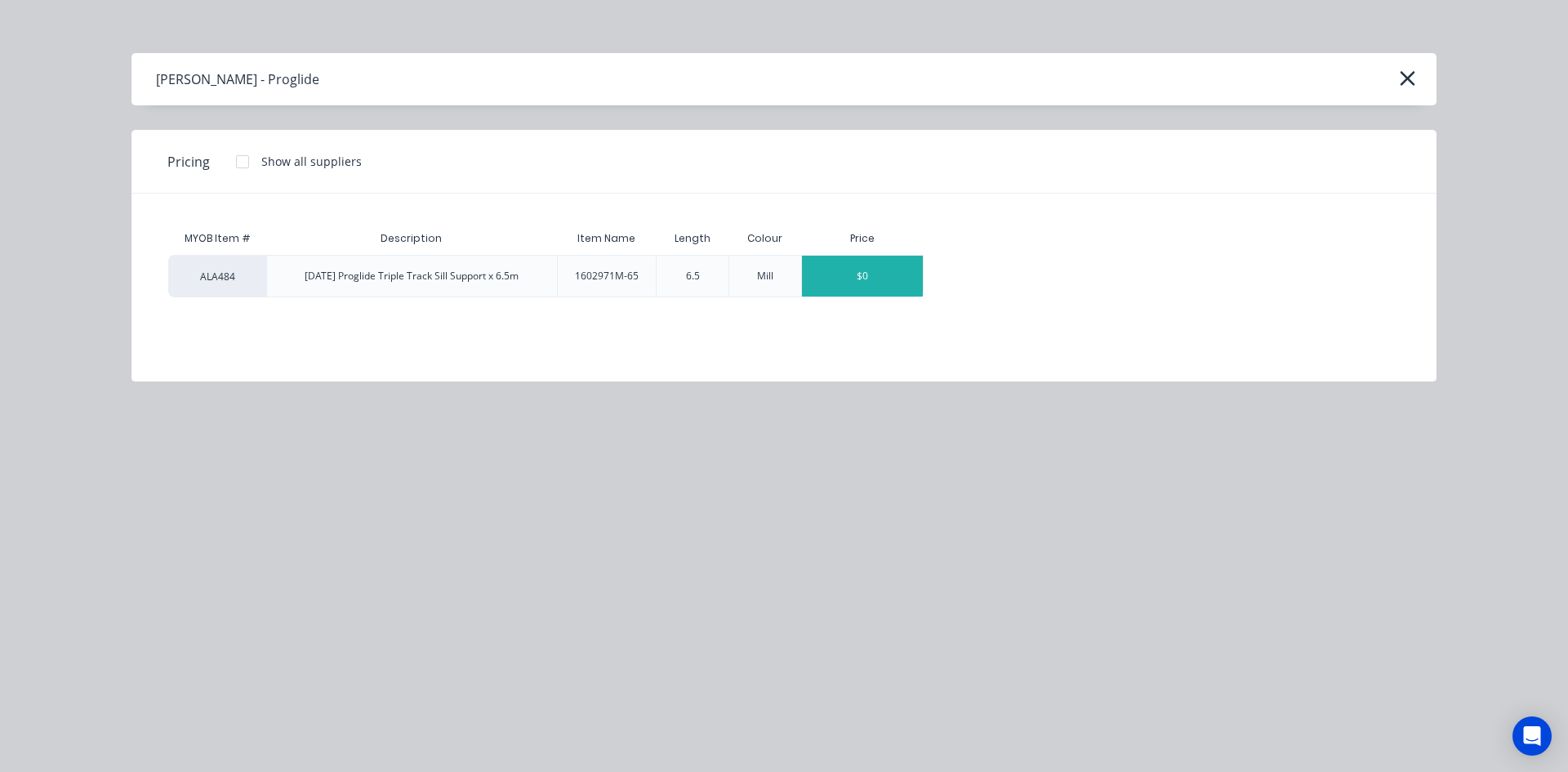
click at [857, 269] on div "$0" at bounding box center [862, 276] width 121 height 41
type textarea "x"
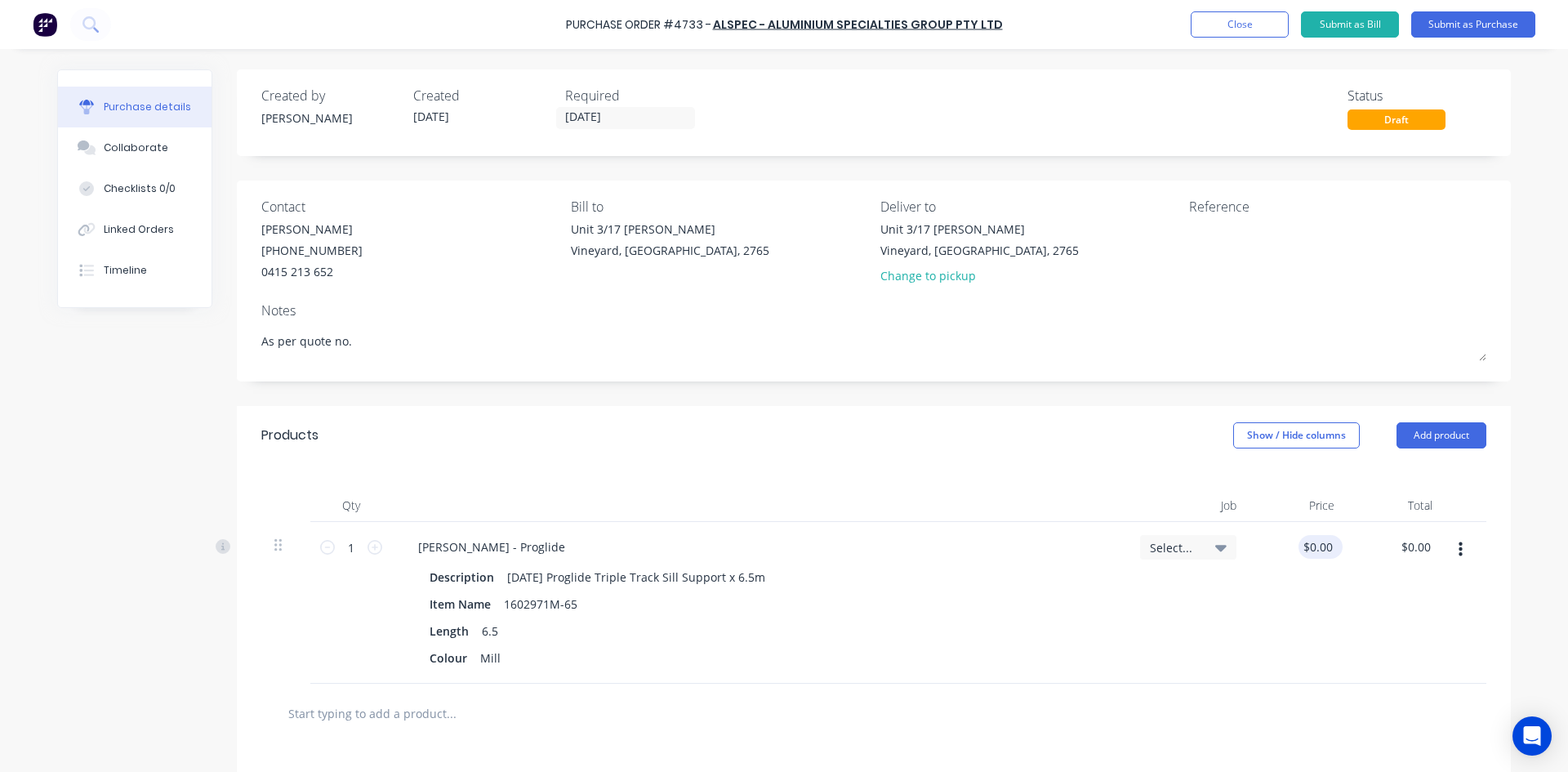
type textarea "x"
click at [1326, 542] on input "0.00" at bounding box center [1320, 546] width 31 height 24
type input "0"
type textarea "x"
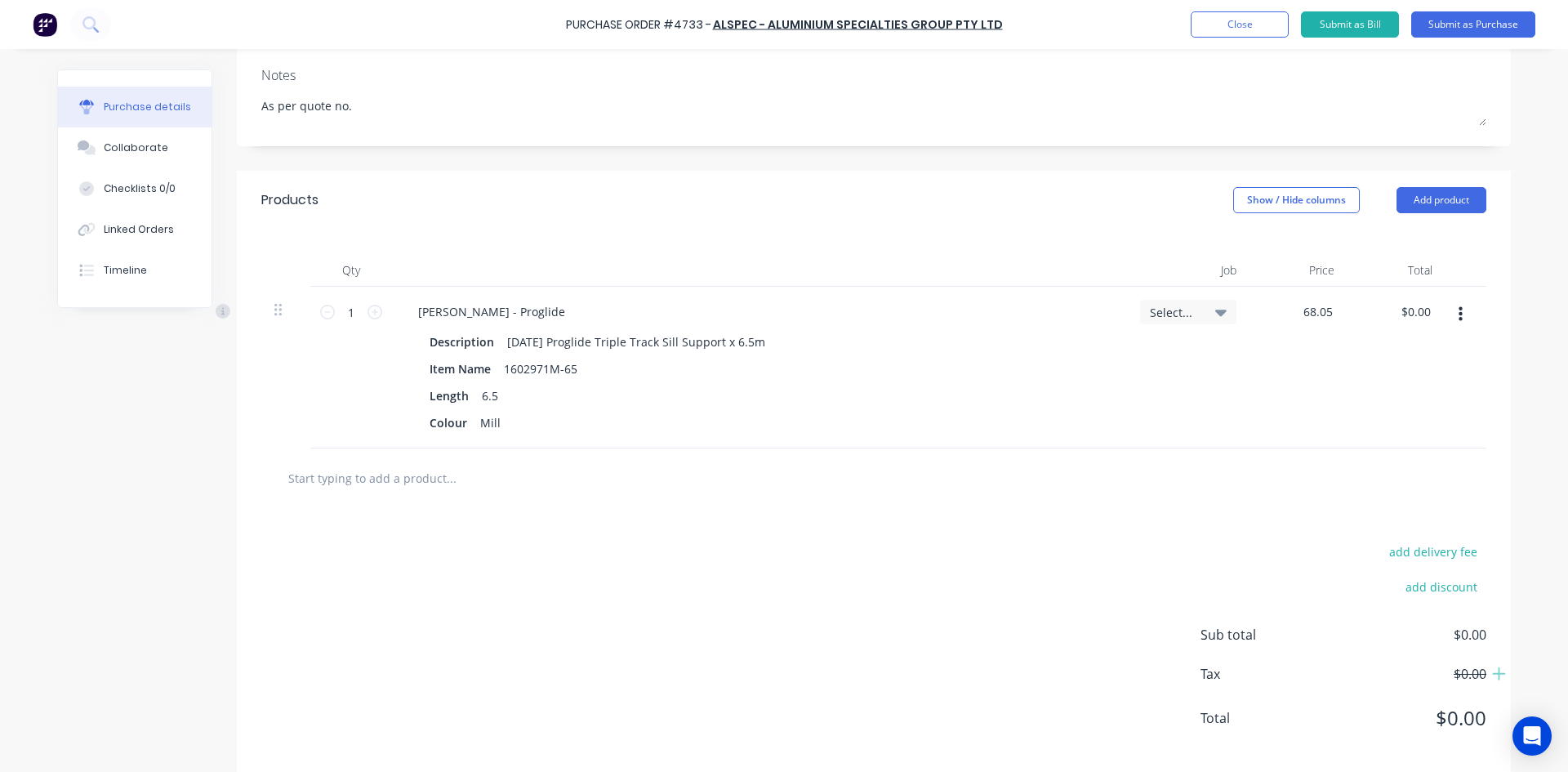
scroll to position [245, 0]
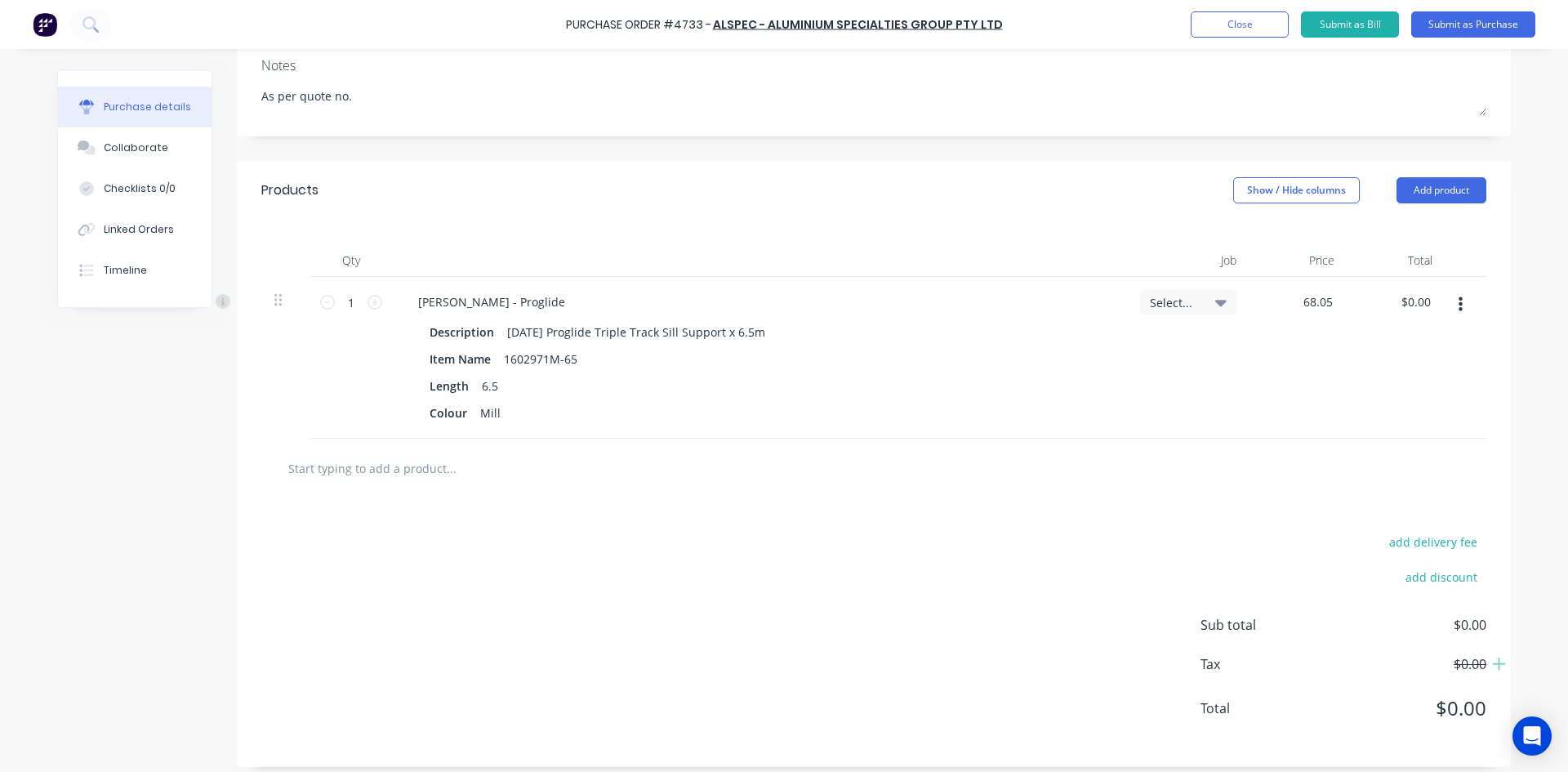
type input "68.05"
type textarea "x"
type input "$68.05"
click at [344, 467] on input "text" at bounding box center [450, 468] width 326 height 32
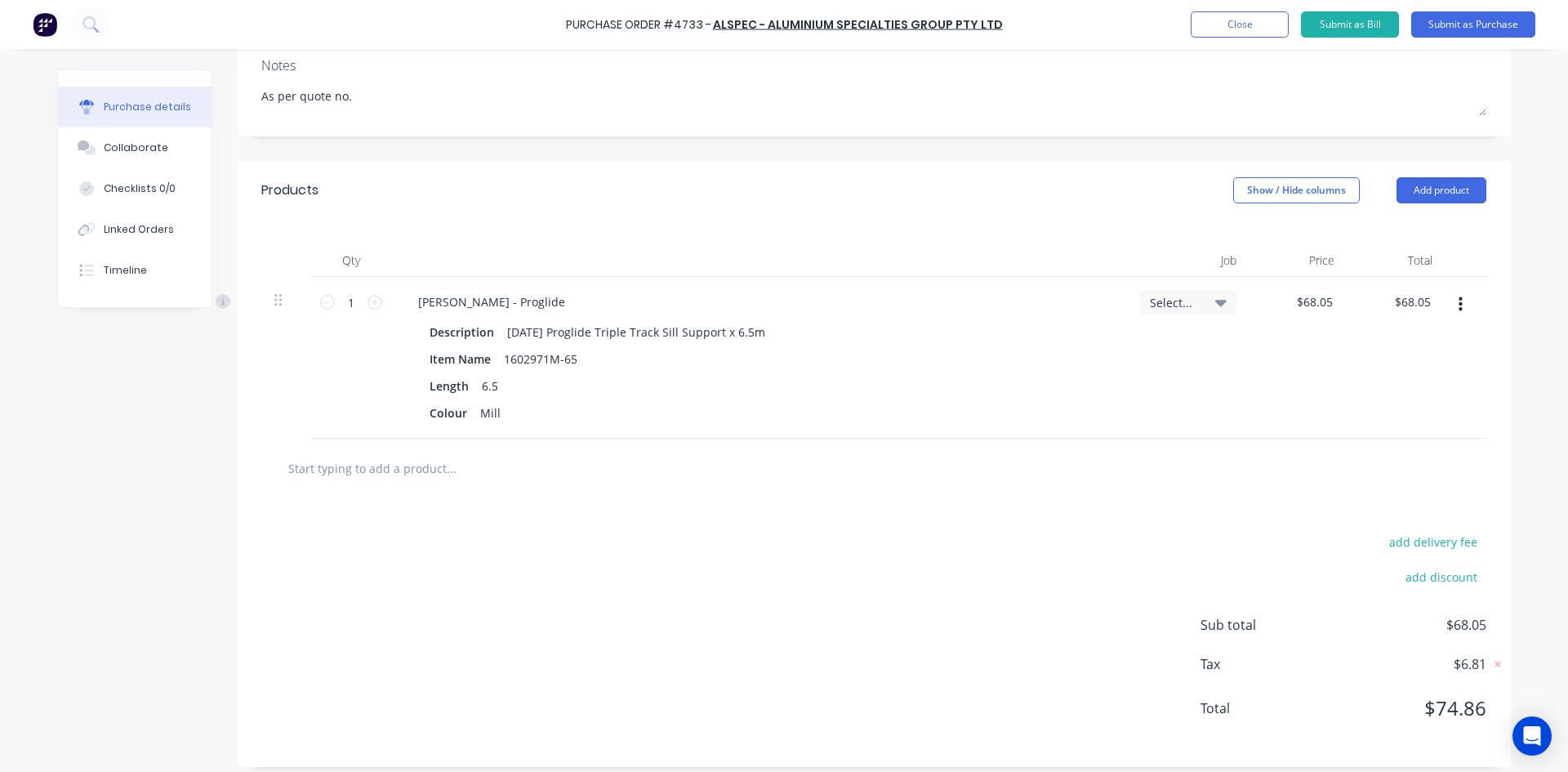
click at [343, 472] on input "text" at bounding box center [450, 468] width 326 height 32
type textarea "x"
type input "1"
type textarea "x"
type input "11"
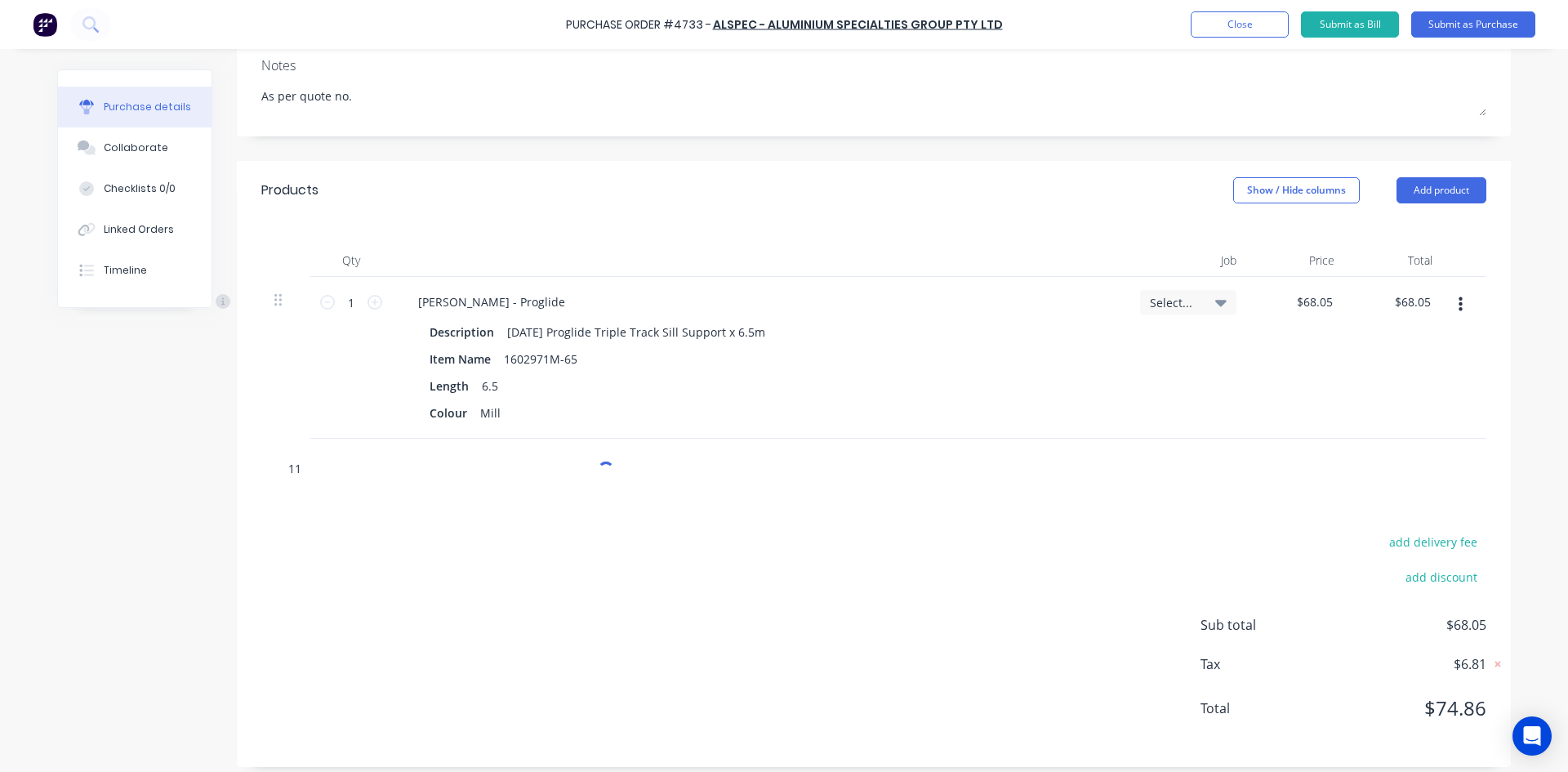
type textarea "x"
type input "113"
type textarea "x"
type input "1133"
type textarea "x"
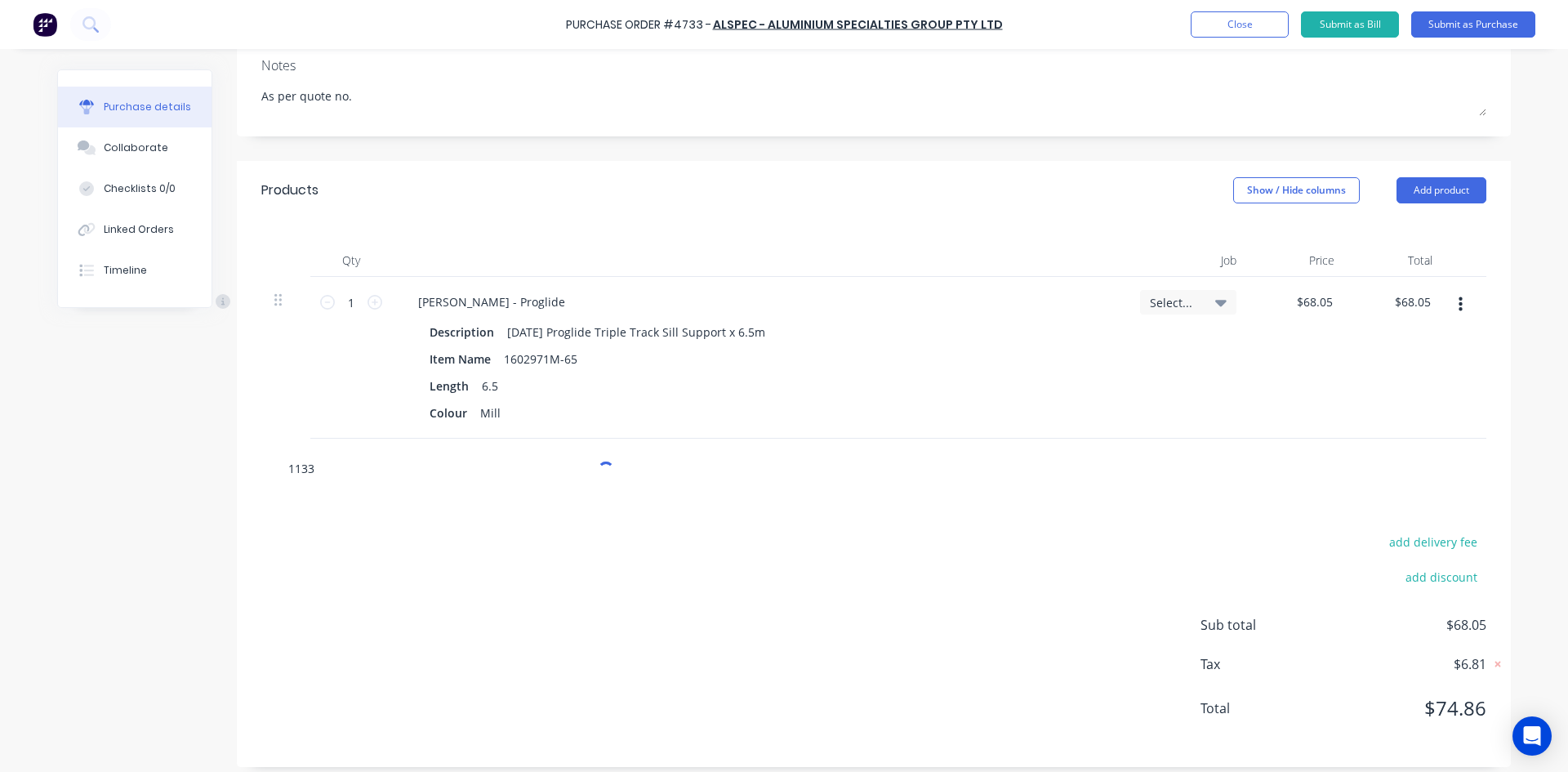
type input "11332"
type textarea "x"
type input "113321"
type textarea "x"
type input "1133215"
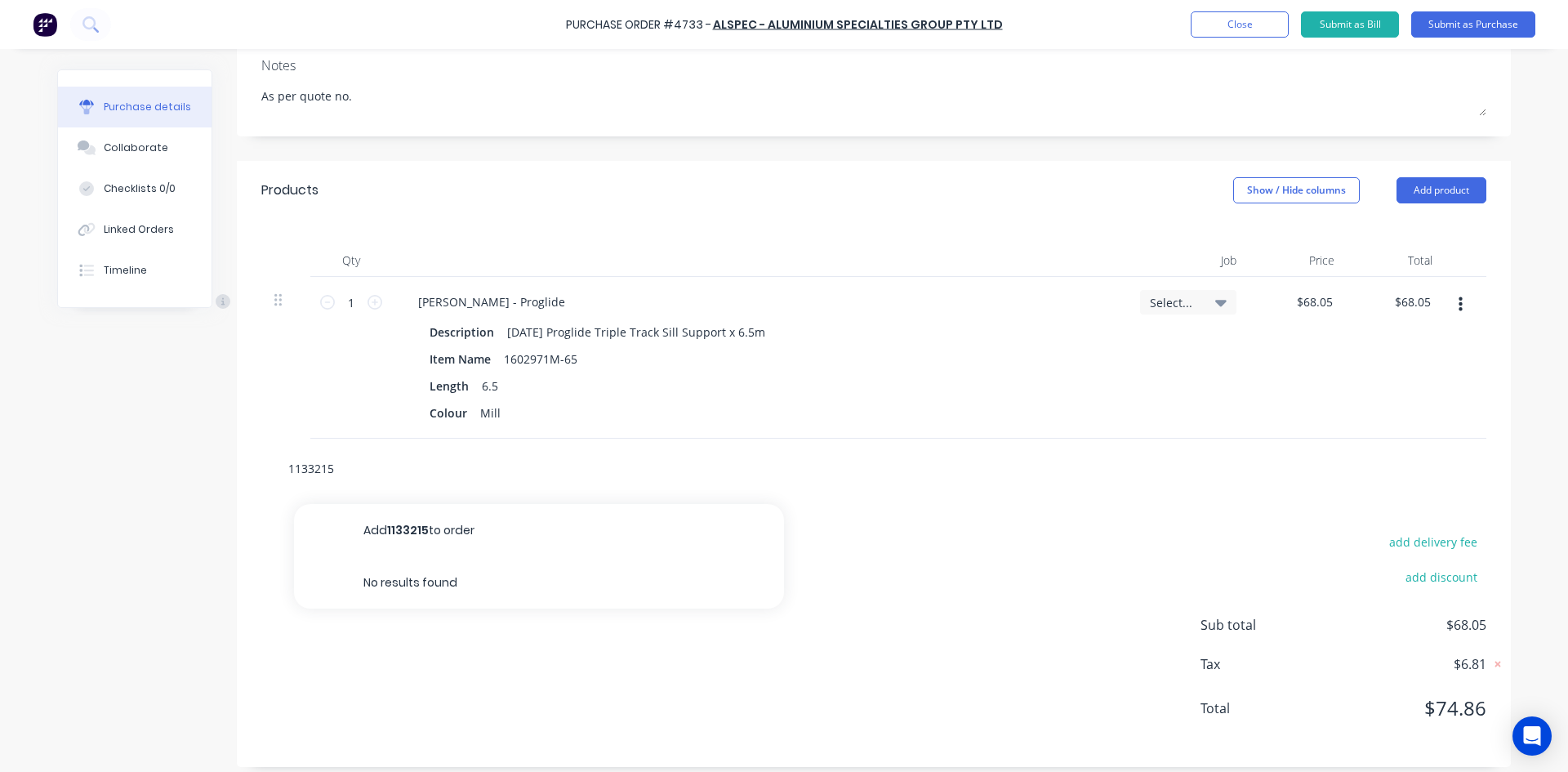
type textarea "x"
type input "113321"
type textarea "x"
type input "11332"
type textarea "x"
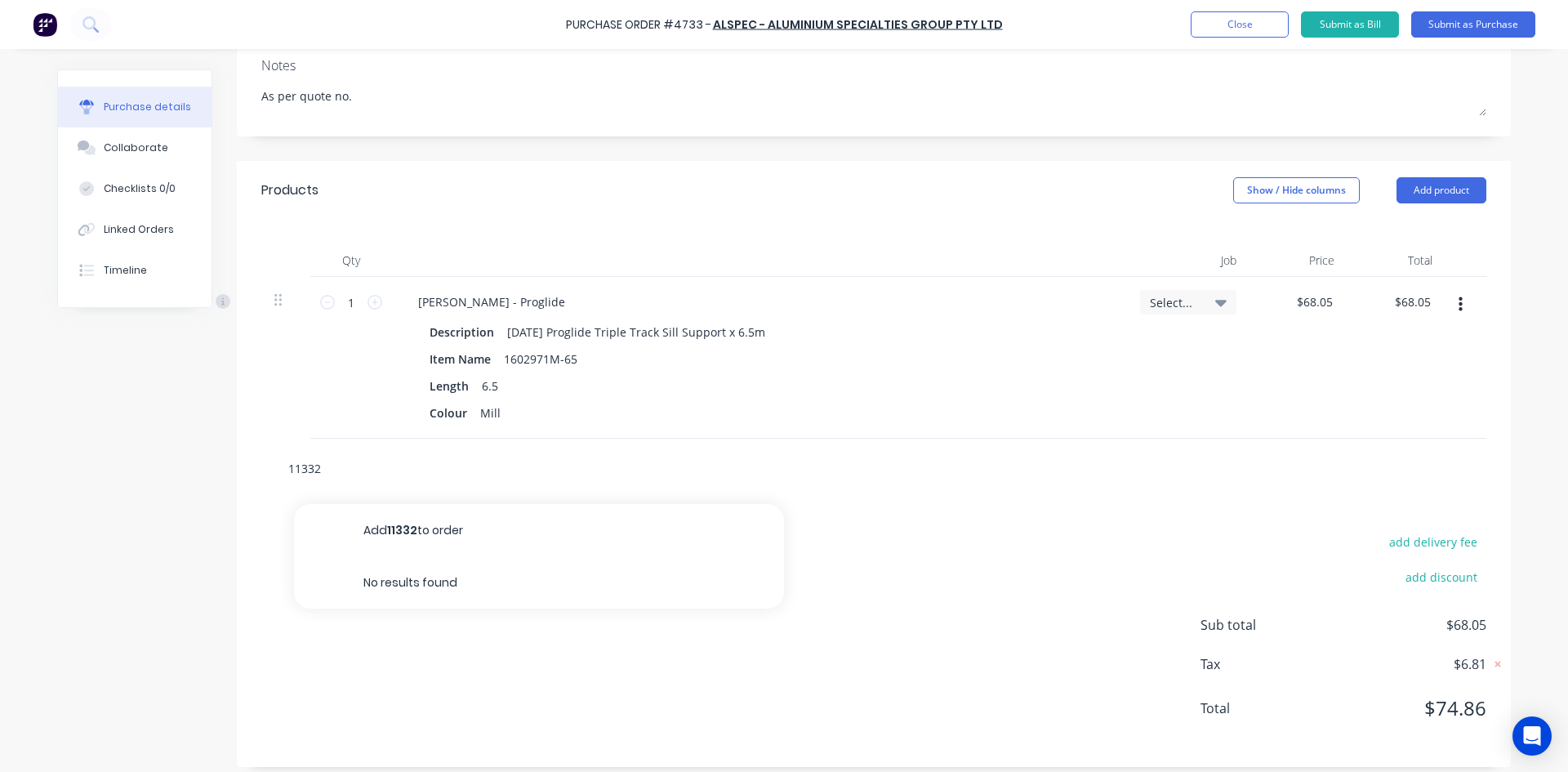
type input "1133"
type textarea "x"
type input "113"
type textarea "x"
type input "11"
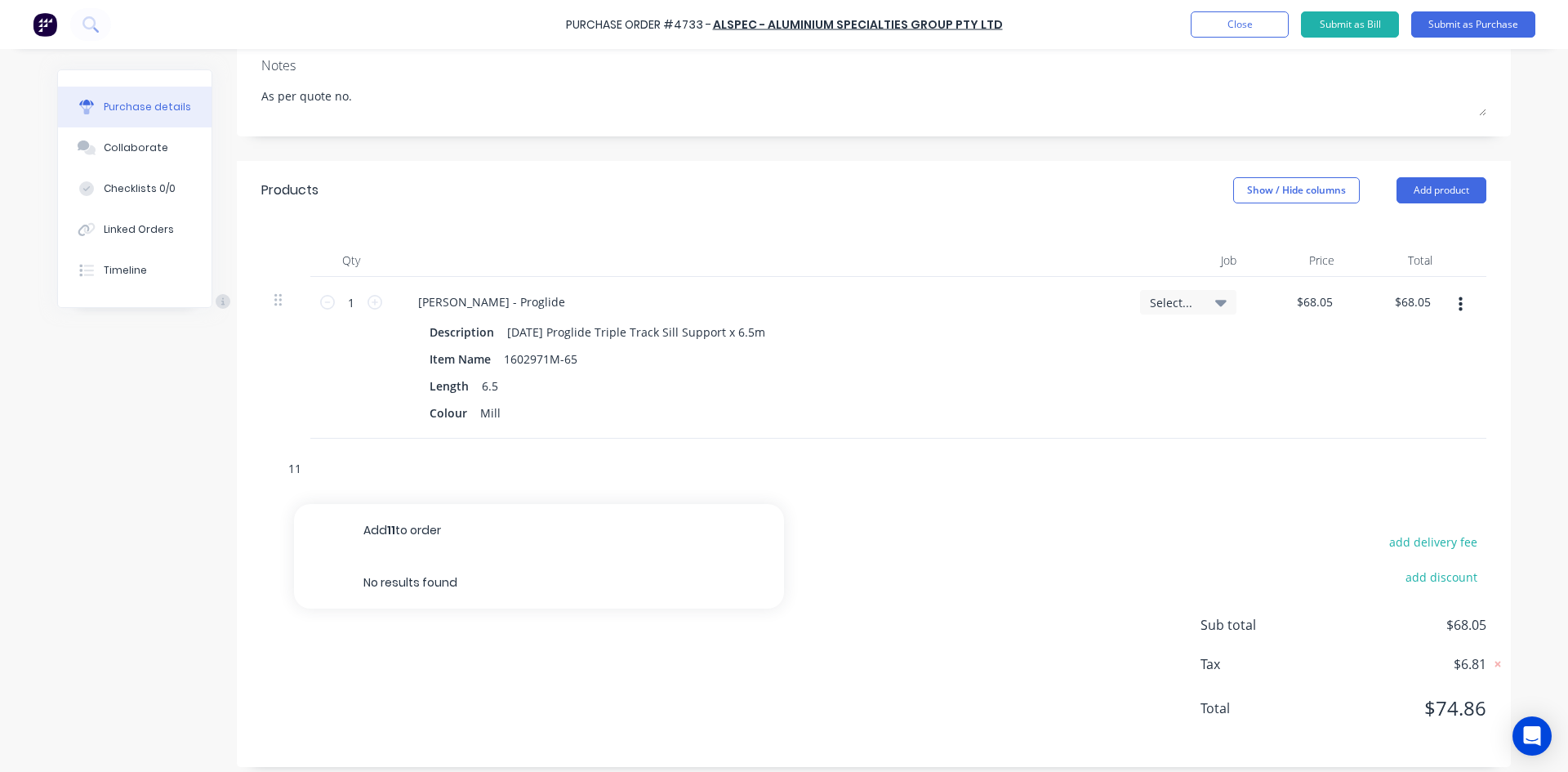
type textarea "x"
type input "1"
type textarea "x"
type input "A"
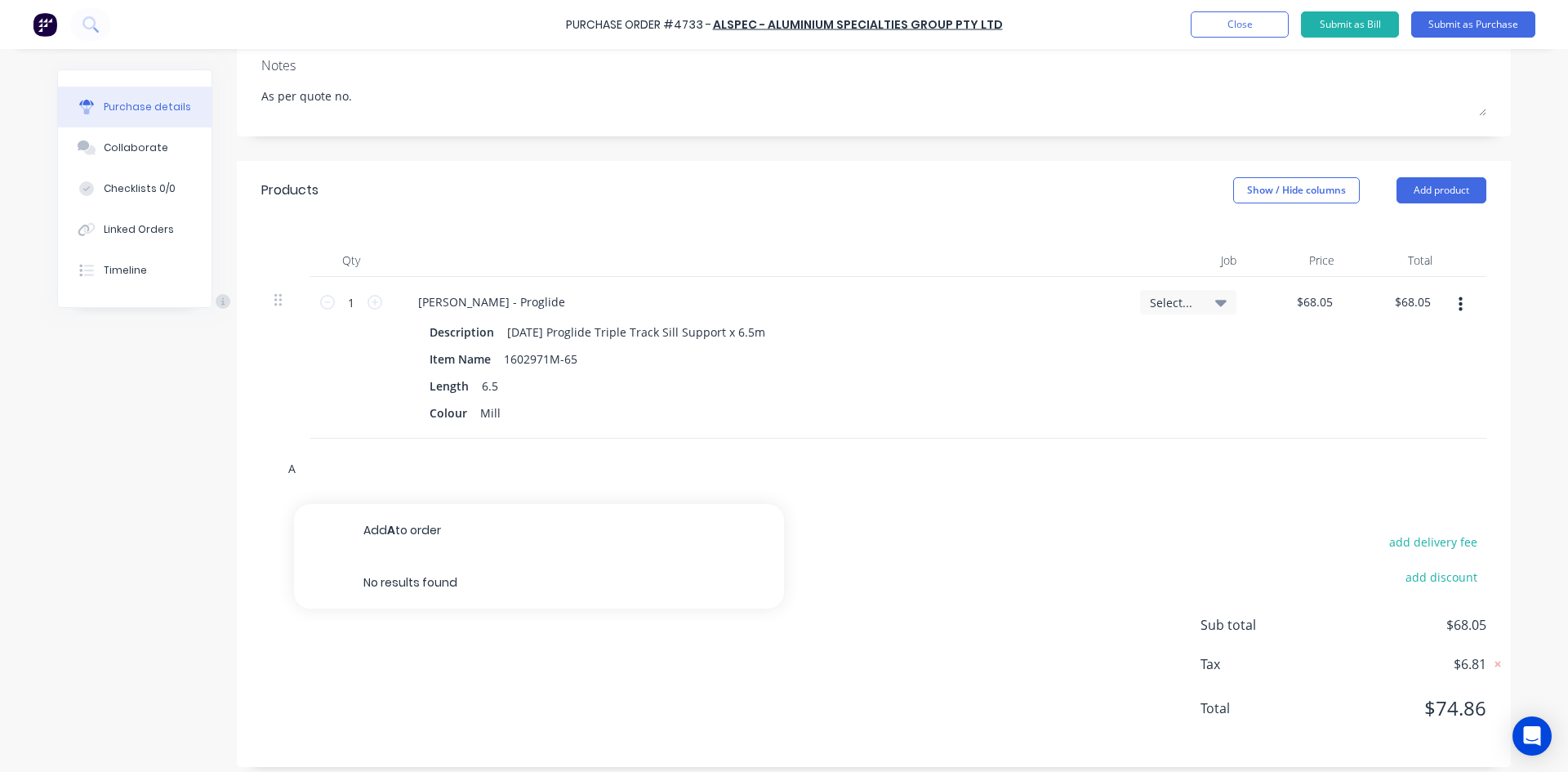
type textarea "x"
type input "AD"
type textarea "x"
type input "AD8"
type textarea "x"
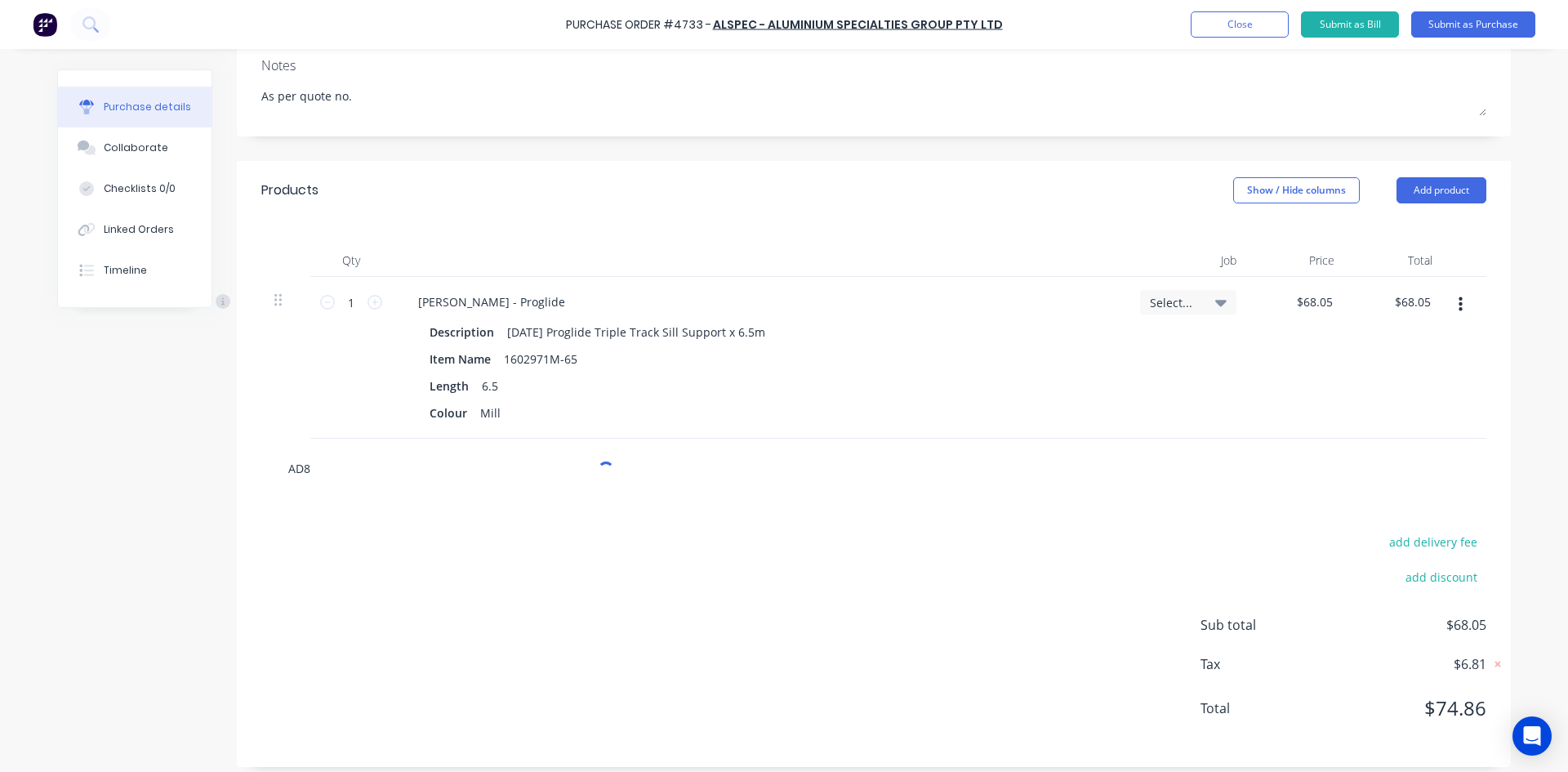
type input "AD81"
type textarea "x"
type input "AD811"
type textarea "x"
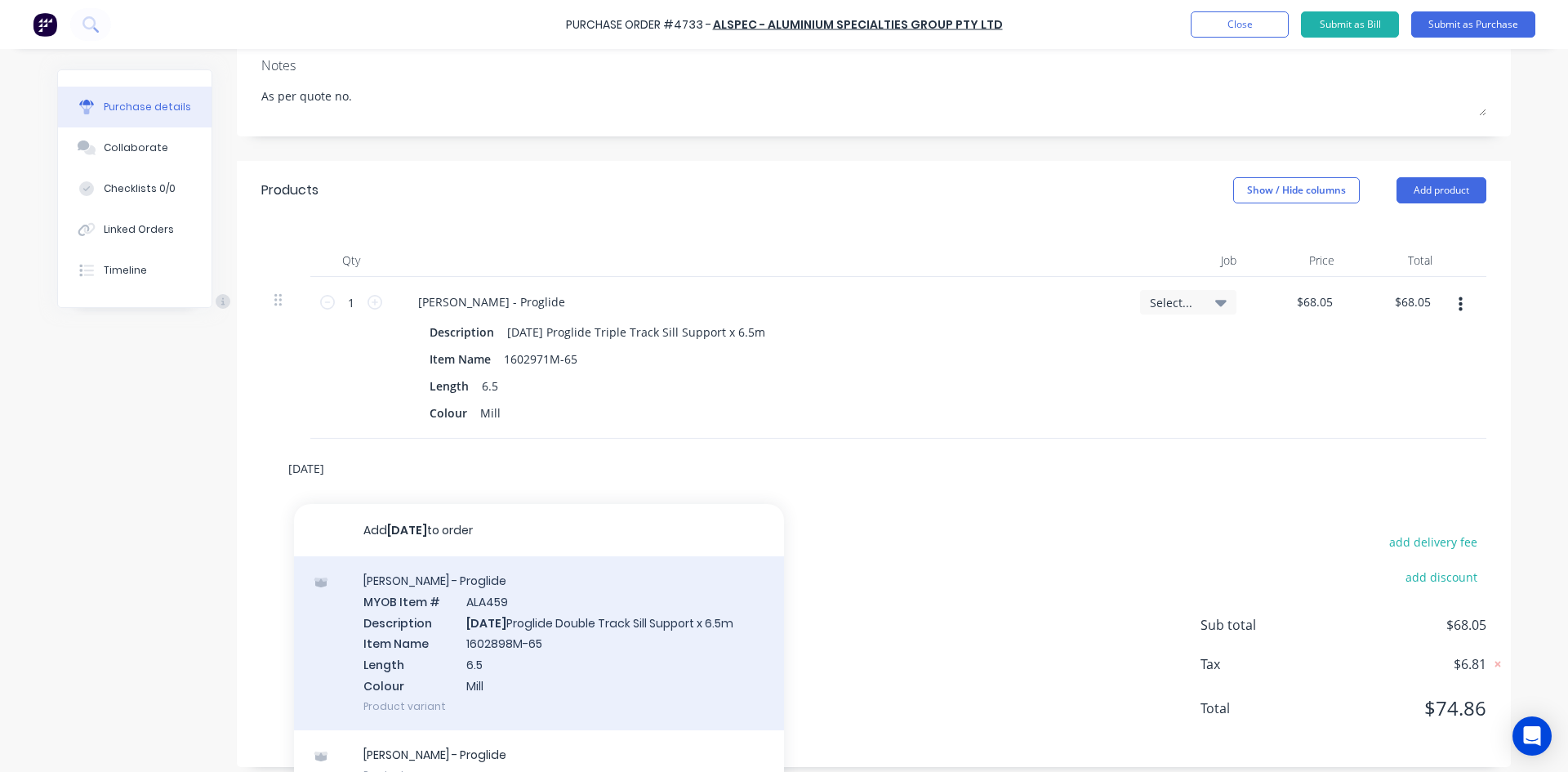
type input "AD811"
click at [510, 625] on div "Sills - Proglide MYOB Item # ALA459 Description AD811 Proglide Double Track Sil…" at bounding box center [538, 643] width 490 height 174
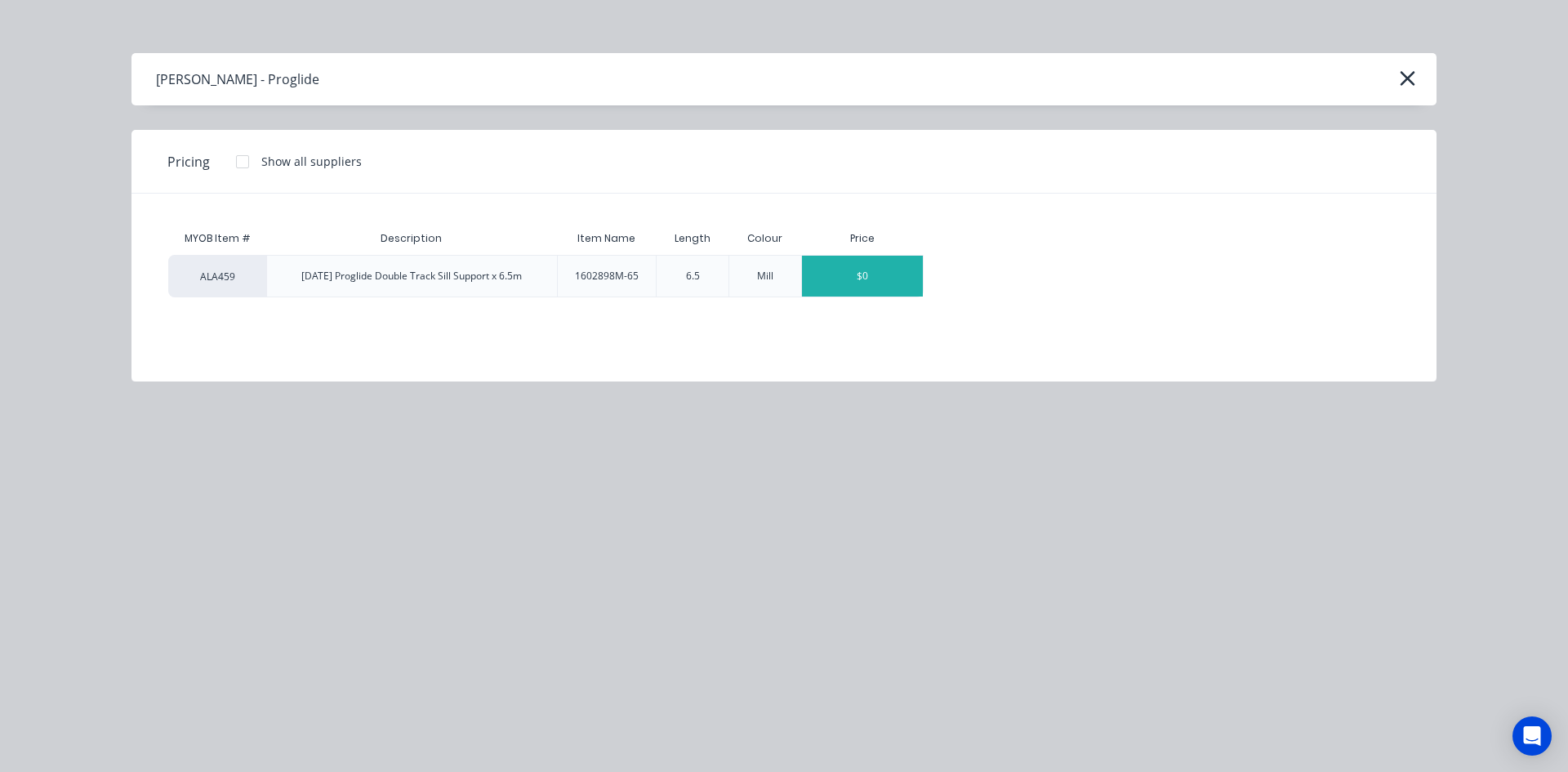
click at [868, 280] on div "$0" at bounding box center [862, 276] width 121 height 41
type textarea "x"
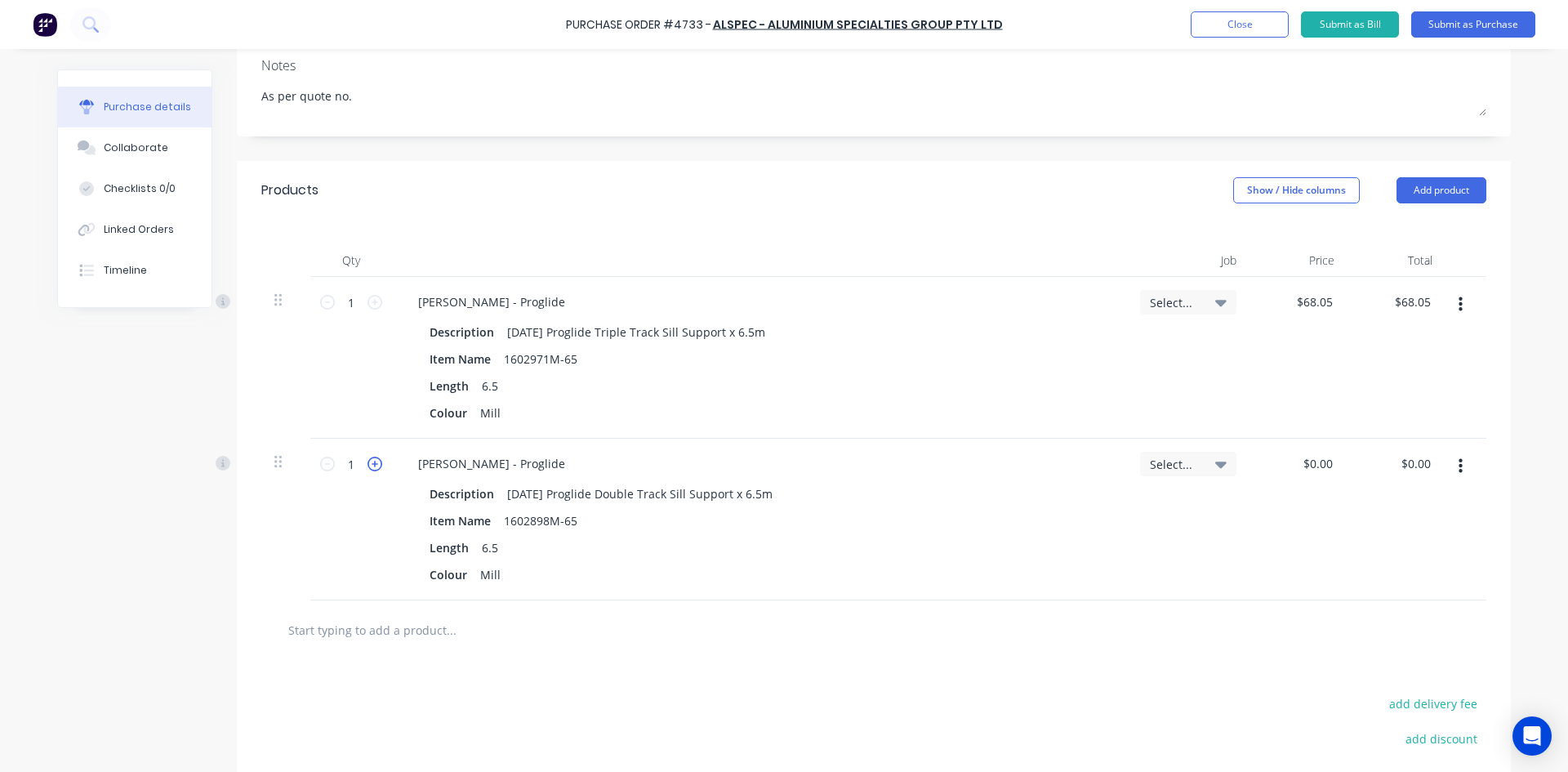
click at [368, 466] on icon at bounding box center [374, 463] width 14 height 14
type textarea "x"
type input "2"
click at [368, 466] on icon at bounding box center [374, 463] width 14 height 14
type textarea "x"
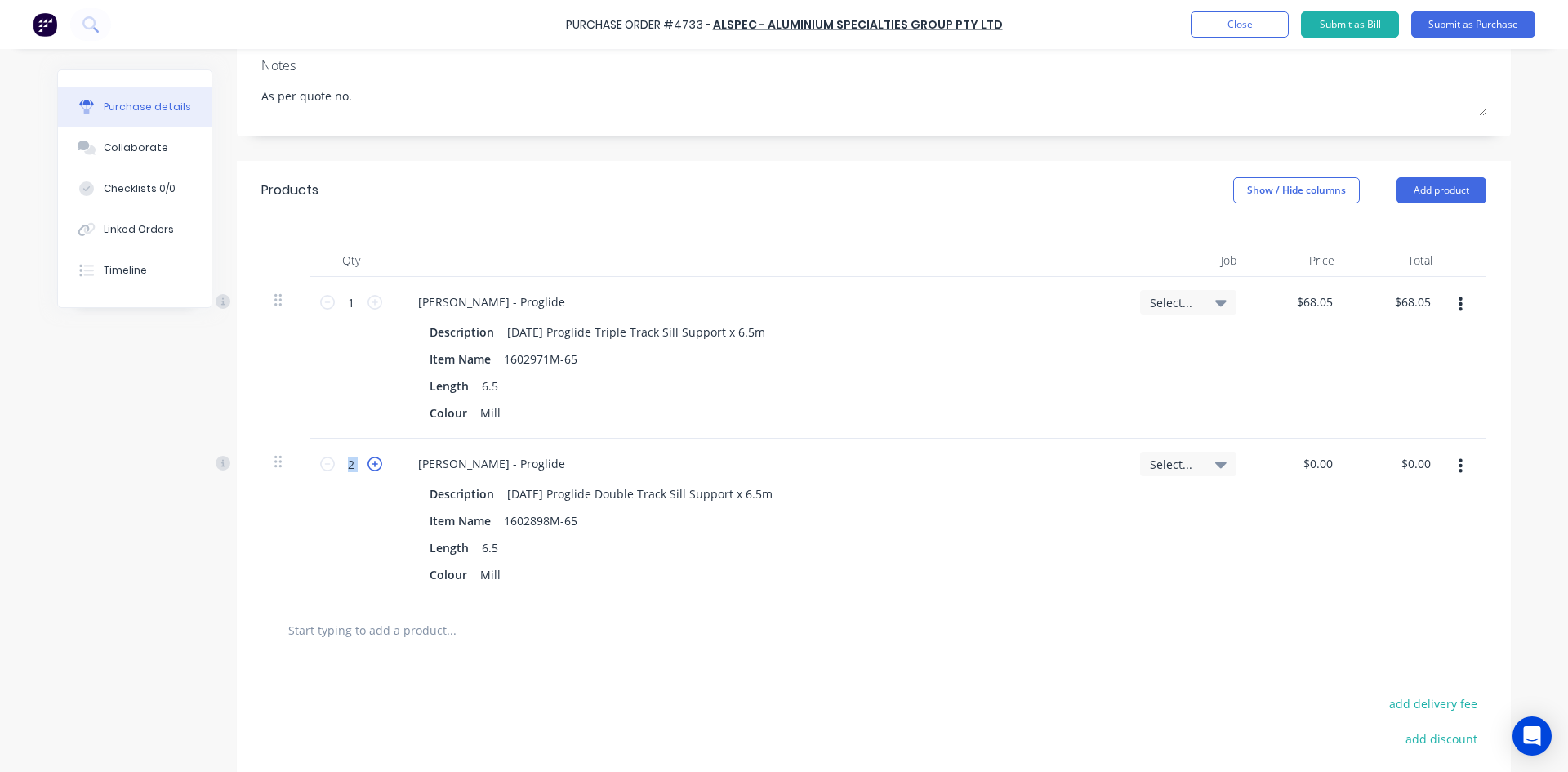
type input "3"
click at [368, 466] on icon at bounding box center [374, 463] width 14 height 14
type textarea "x"
type input "4"
click at [368, 466] on icon at bounding box center [374, 463] width 14 height 14
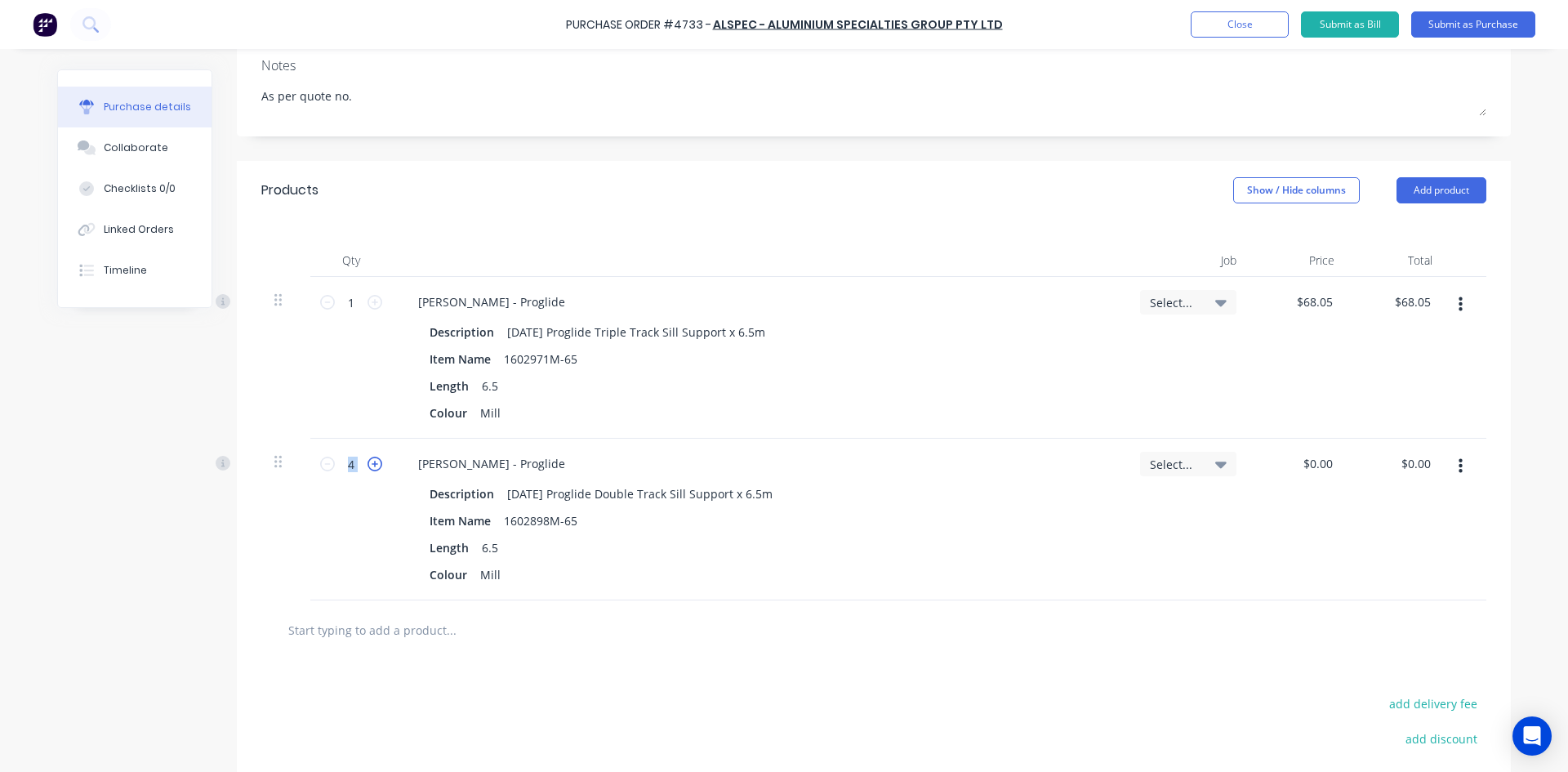
type textarea "x"
type input "5"
type textarea "x"
click at [1328, 463] on input "0.00" at bounding box center [1320, 463] width 31 height 24
type input "0"
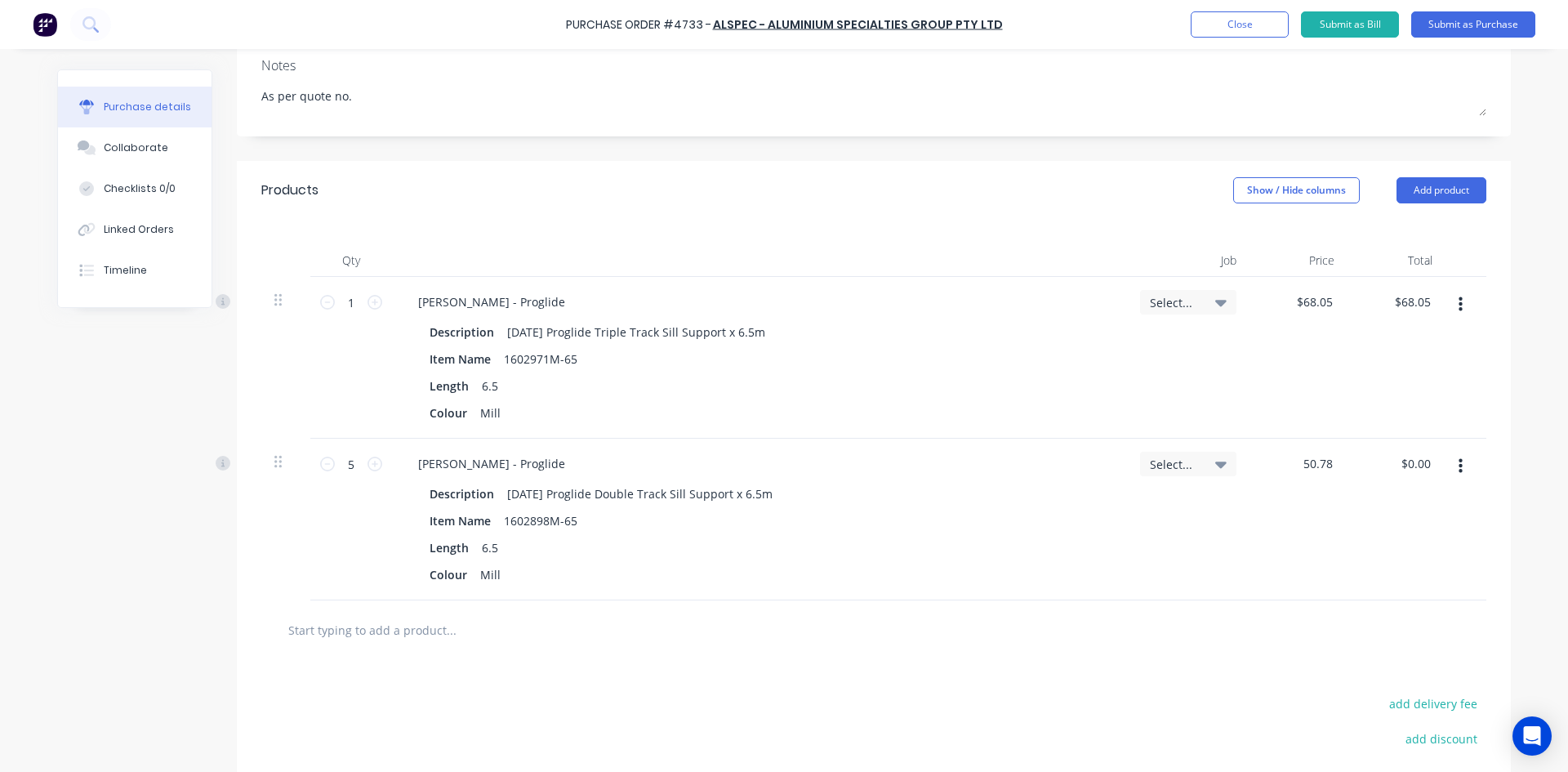
type input "50.78"
type textarea "x"
type input "$50.78"
type input "$253.90"
click at [1219, 467] on icon at bounding box center [1221, 464] width 11 height 18
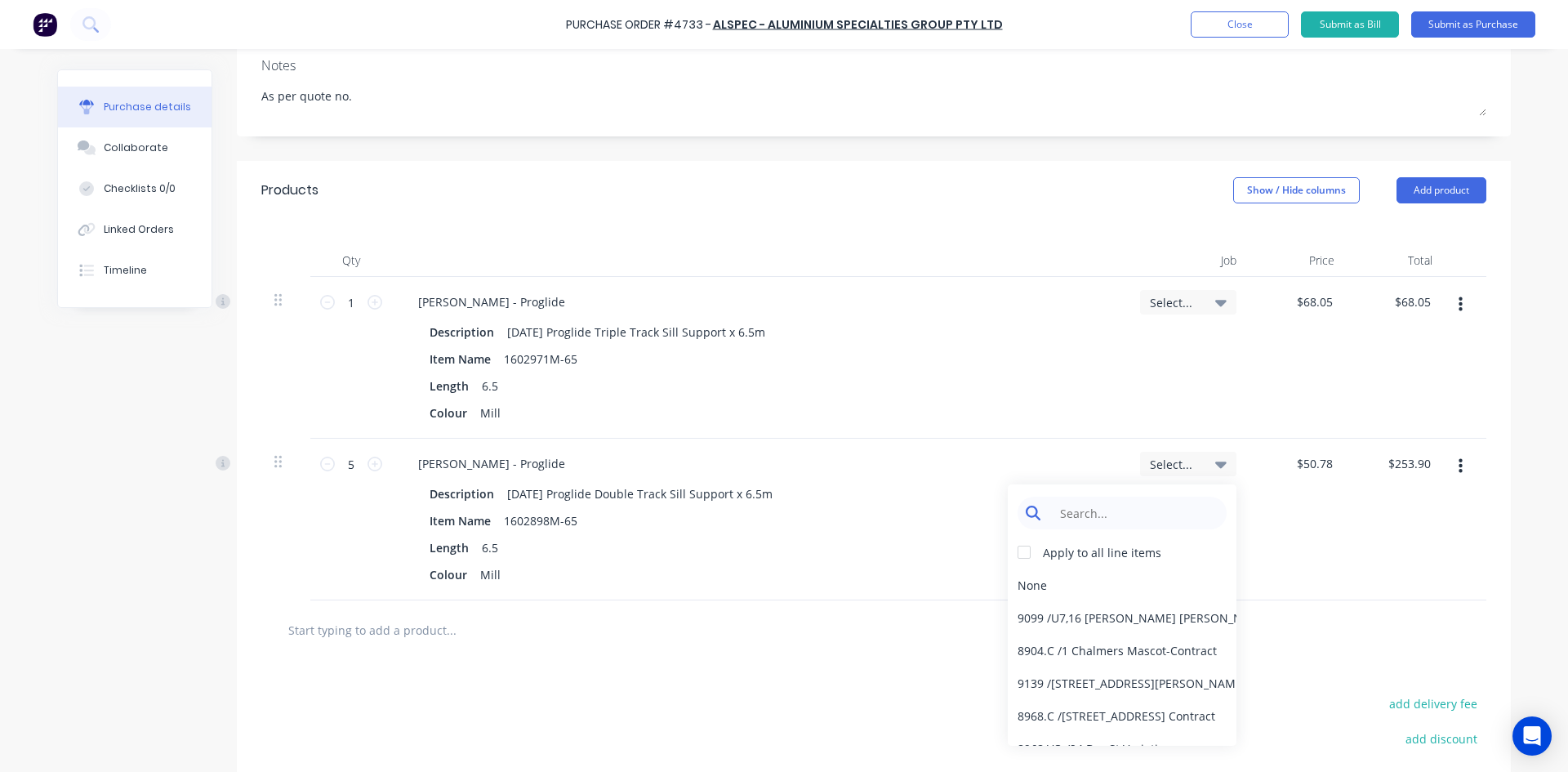
type textarea "x"
click at [1173, 513] on input at bounding box center [1134, 512] width 167 height 32
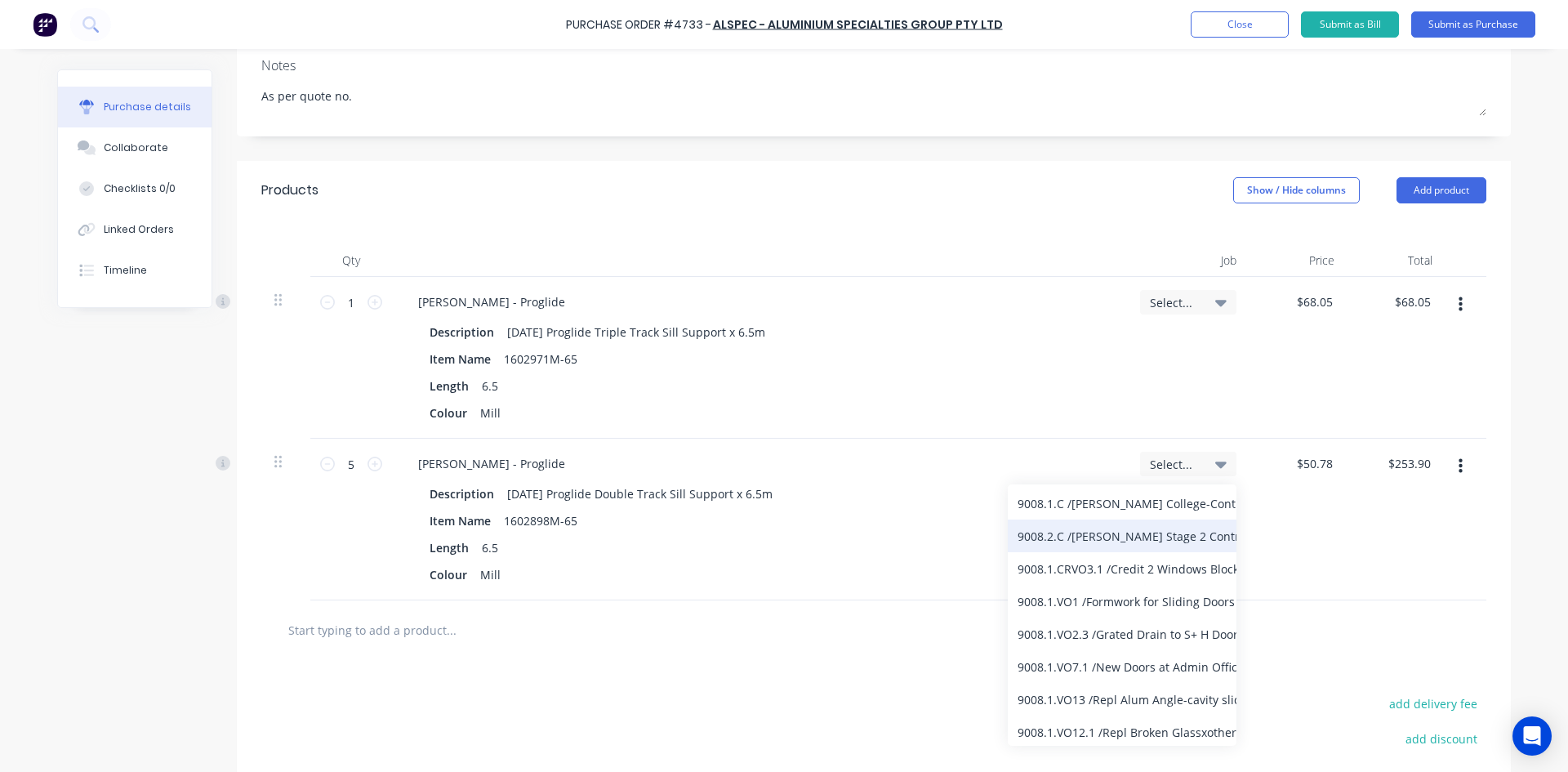
type input "9008"
click at [1123, 541] on div "9008.2.C / Bede Polding Stage 2 Contract" at bounding box center [1122, 535] width 229 height 32
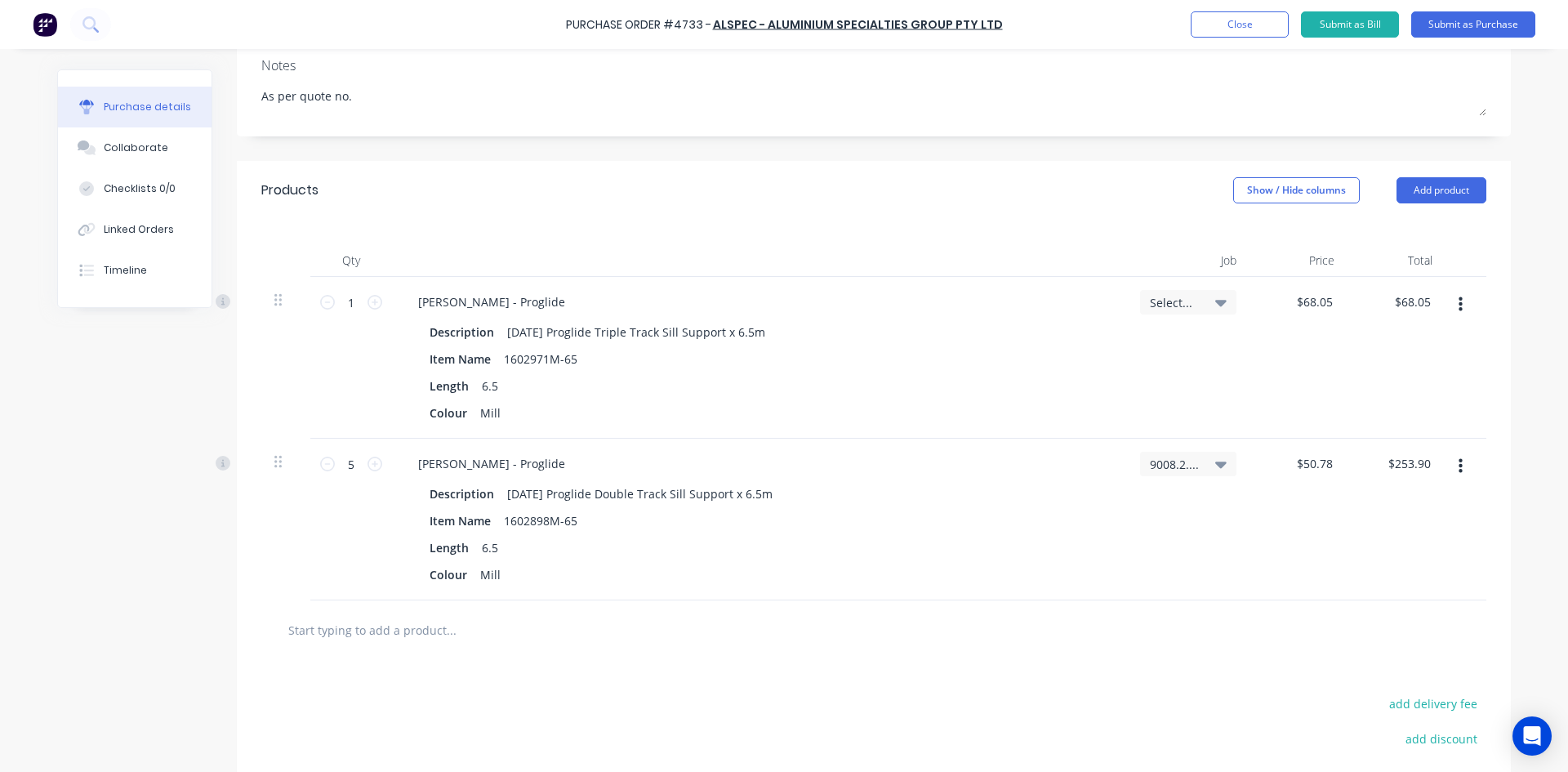
click at [1218, 303] on icon at bounding box center [1221, 303] width 11 height 7
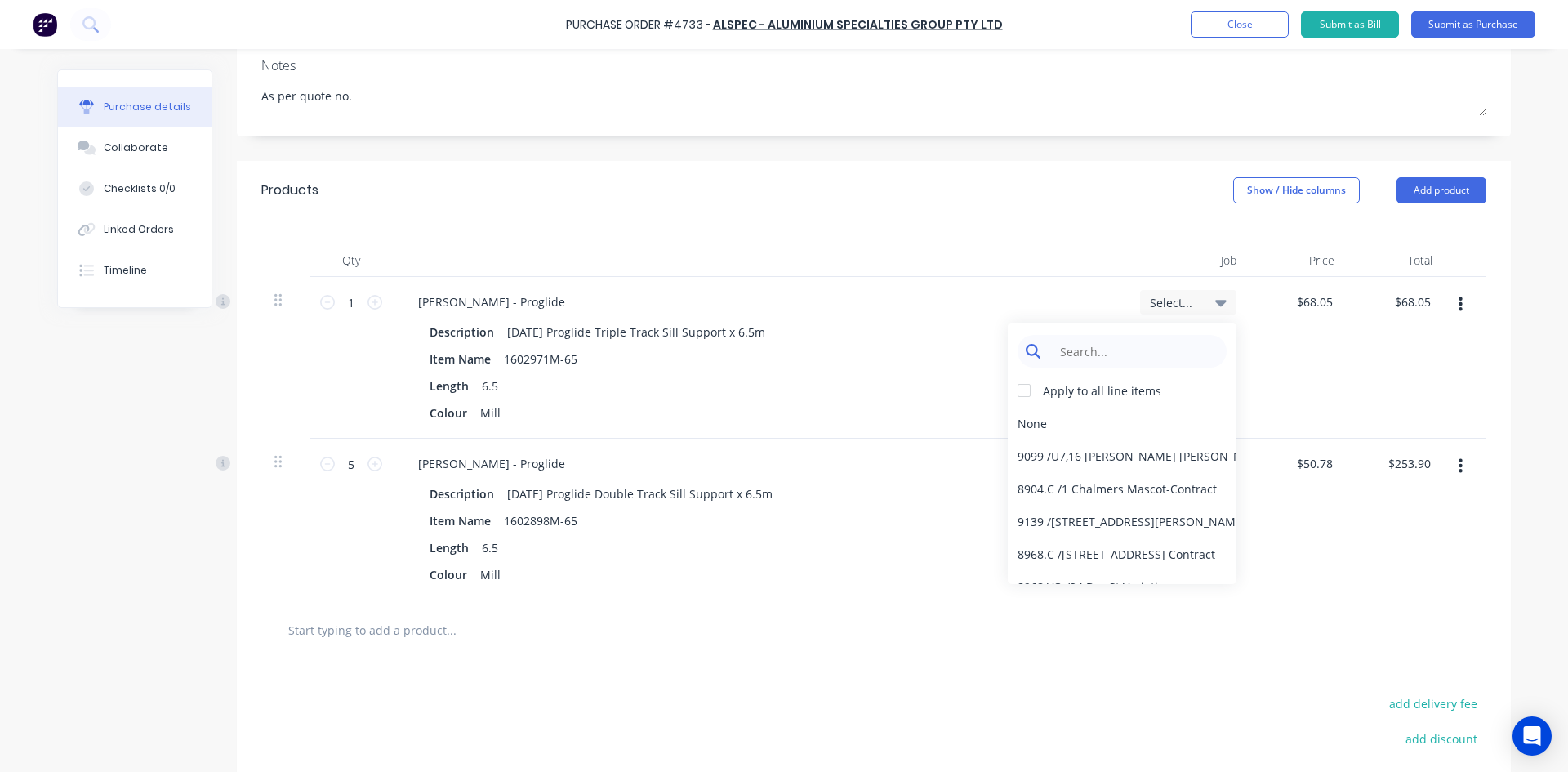
type textarea "x"
click at [1151, 349] on input at bounding box center [1134, 351] width 167 height 32
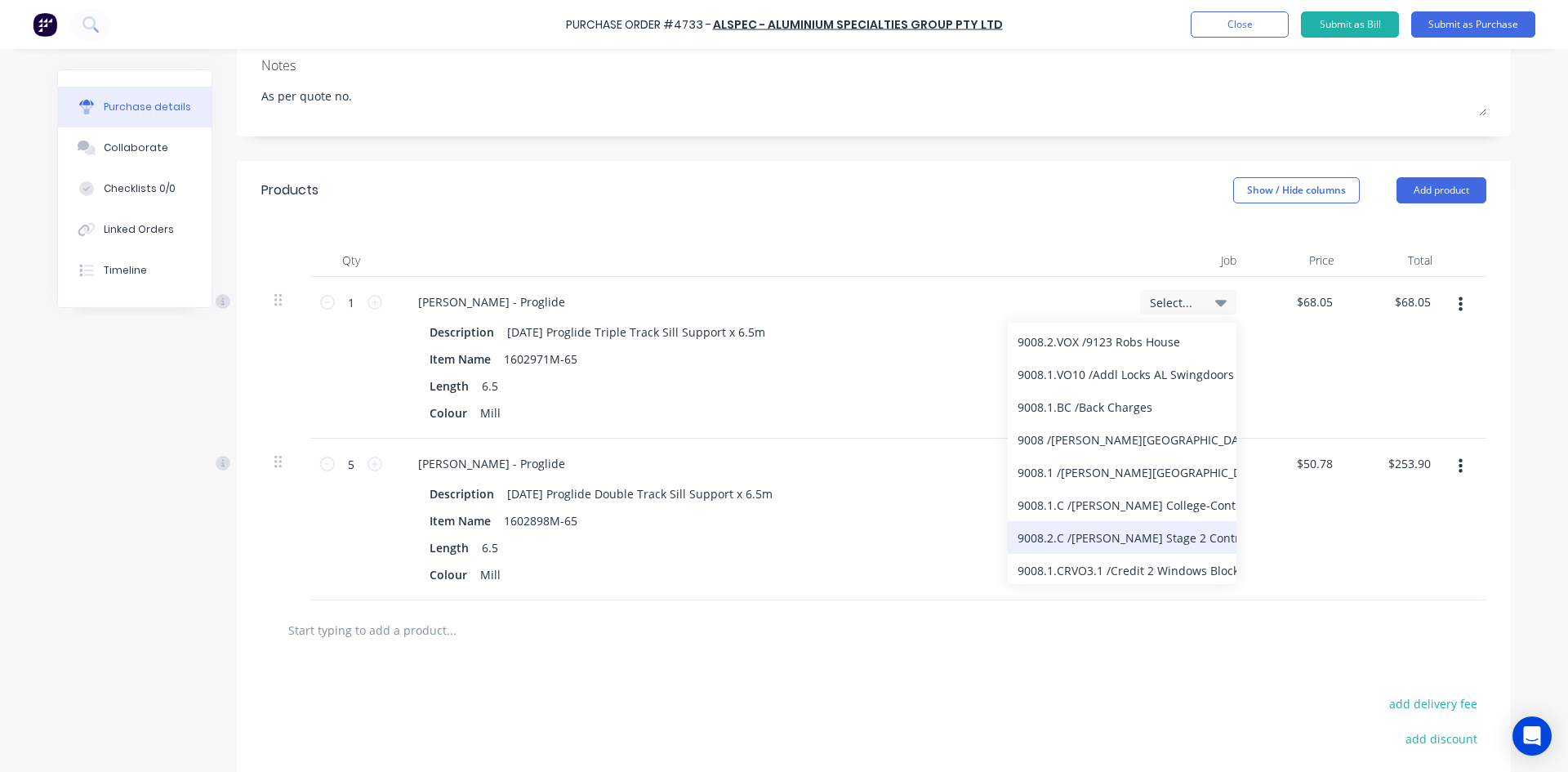
type input "9008"
click at [1123, 539] on div "9008.2.C / Bede Polding Stage 2 Contract" at bounding box center [1122, 537] width 229 height 32
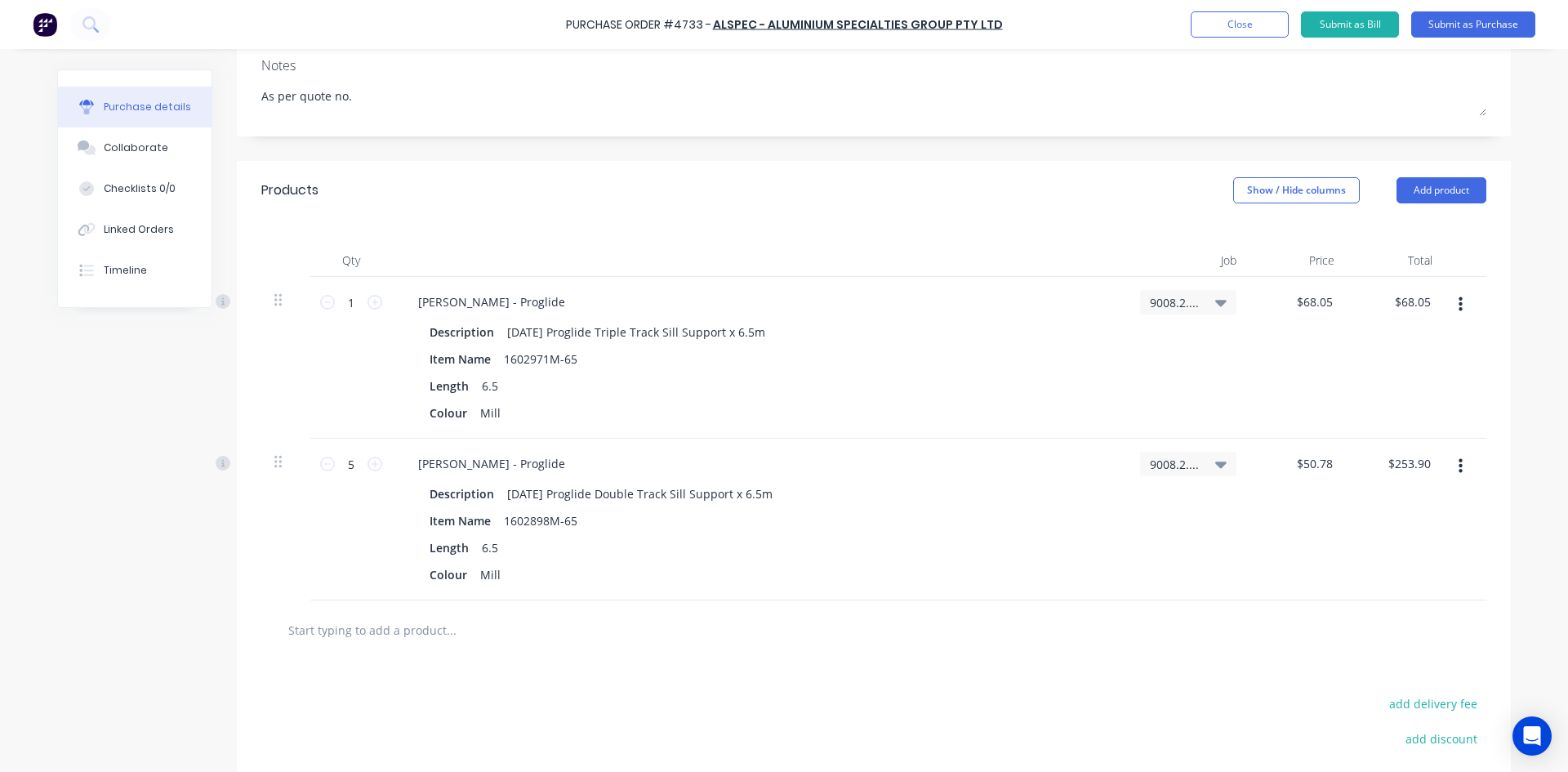
click at [365, 630] on input "text" at bounding box center [450, 630] width 326 height 32
type textarea "x"
type input "A"
type textarea "x"
type input "AD"
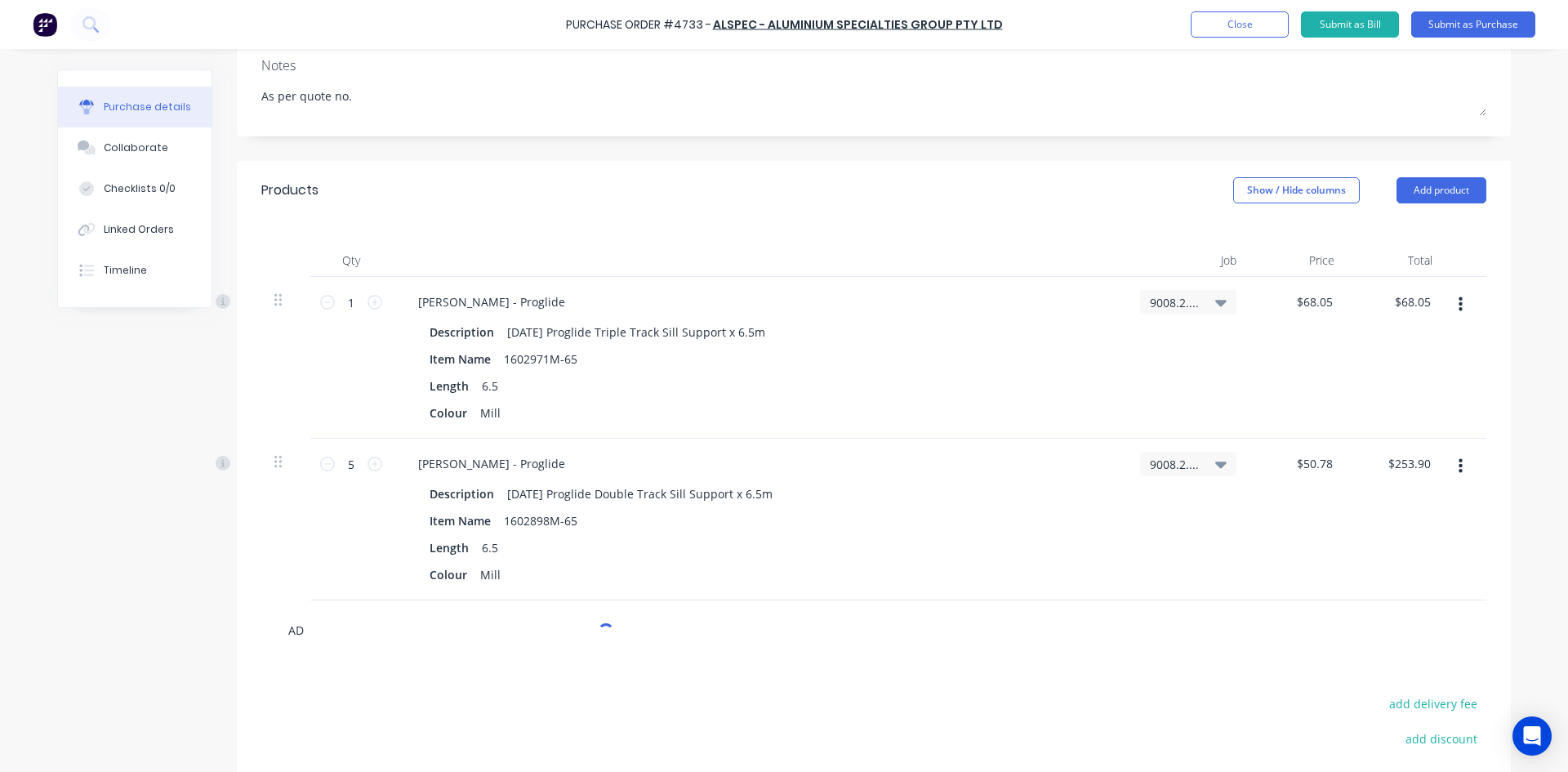
type textarea "x"
type input "AD8"
type textarea "x"
type input "AD81"
type textarea "x"
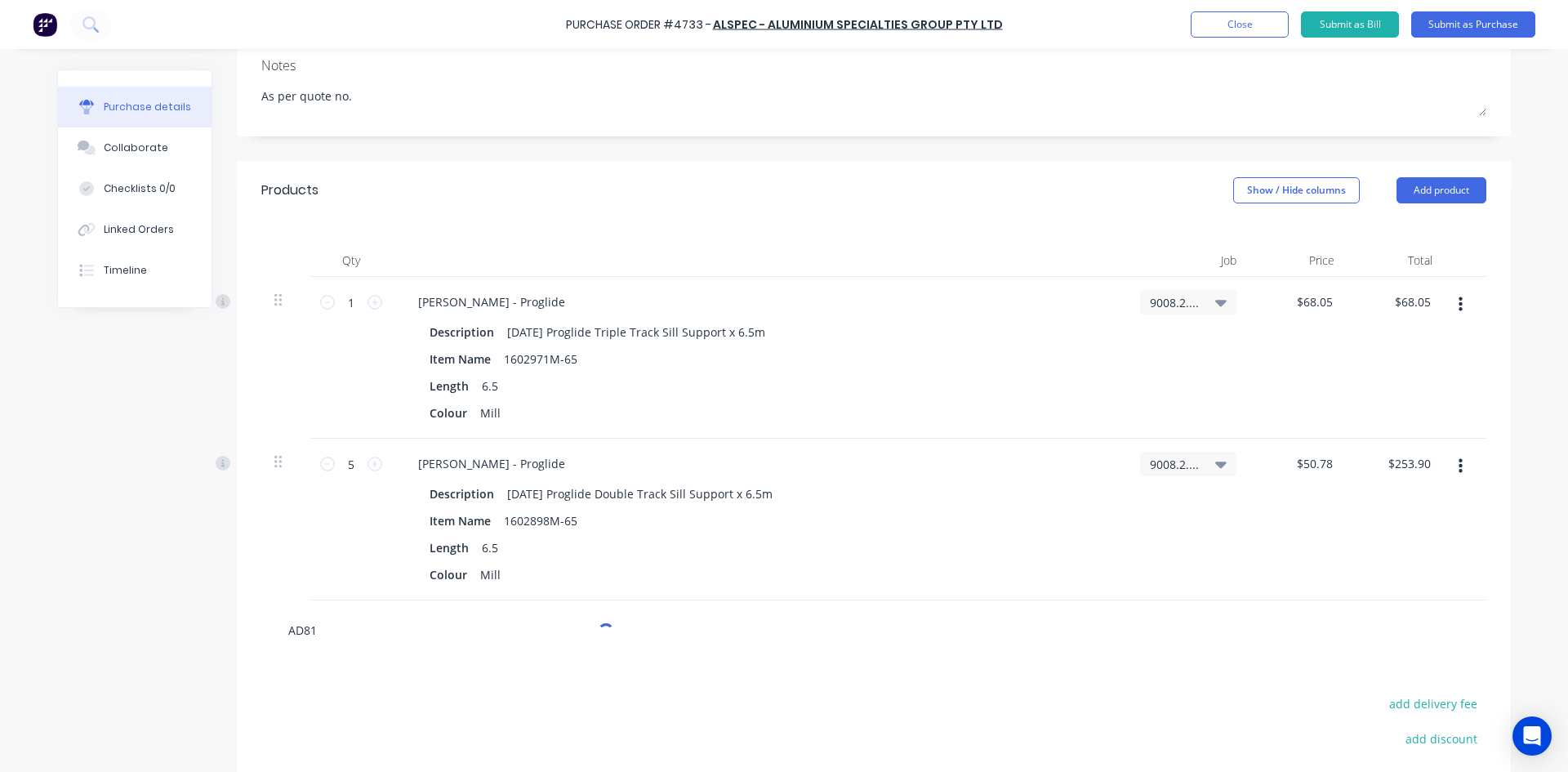
type input "AD813"
type textarea "x"
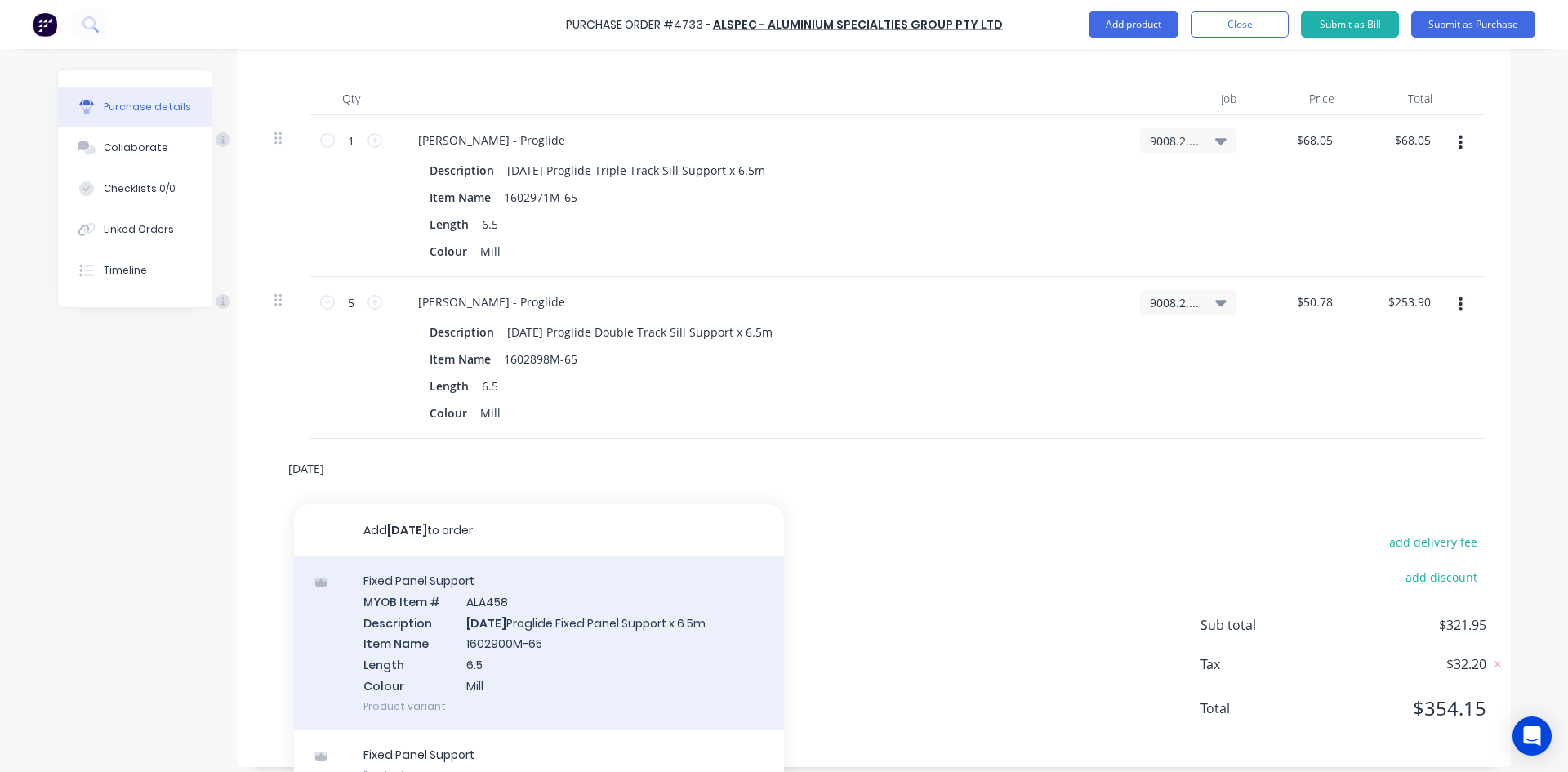
scroll to position [408, 0]
type input "AD813"
click at [603, 636] on div "Fixed Panel Support MYOB Item # ALA458 Description AD813 Proglide Fixed Panel S…" at bounding box center [538, 641] width 490 height 174
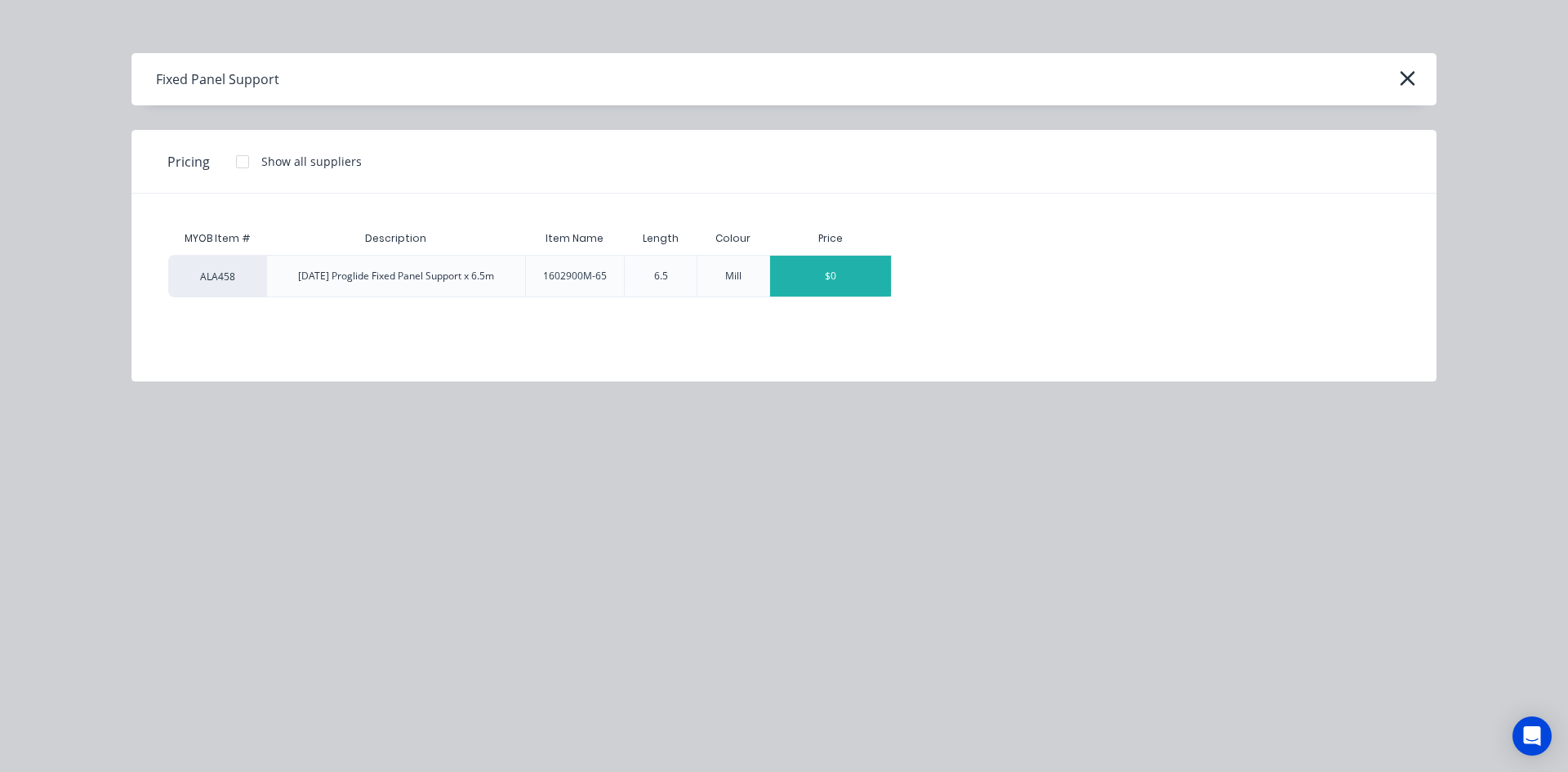
click at [806, 282] on div "$0" at bounding box center [830, 276] width 121 height 41
type textarea "x"
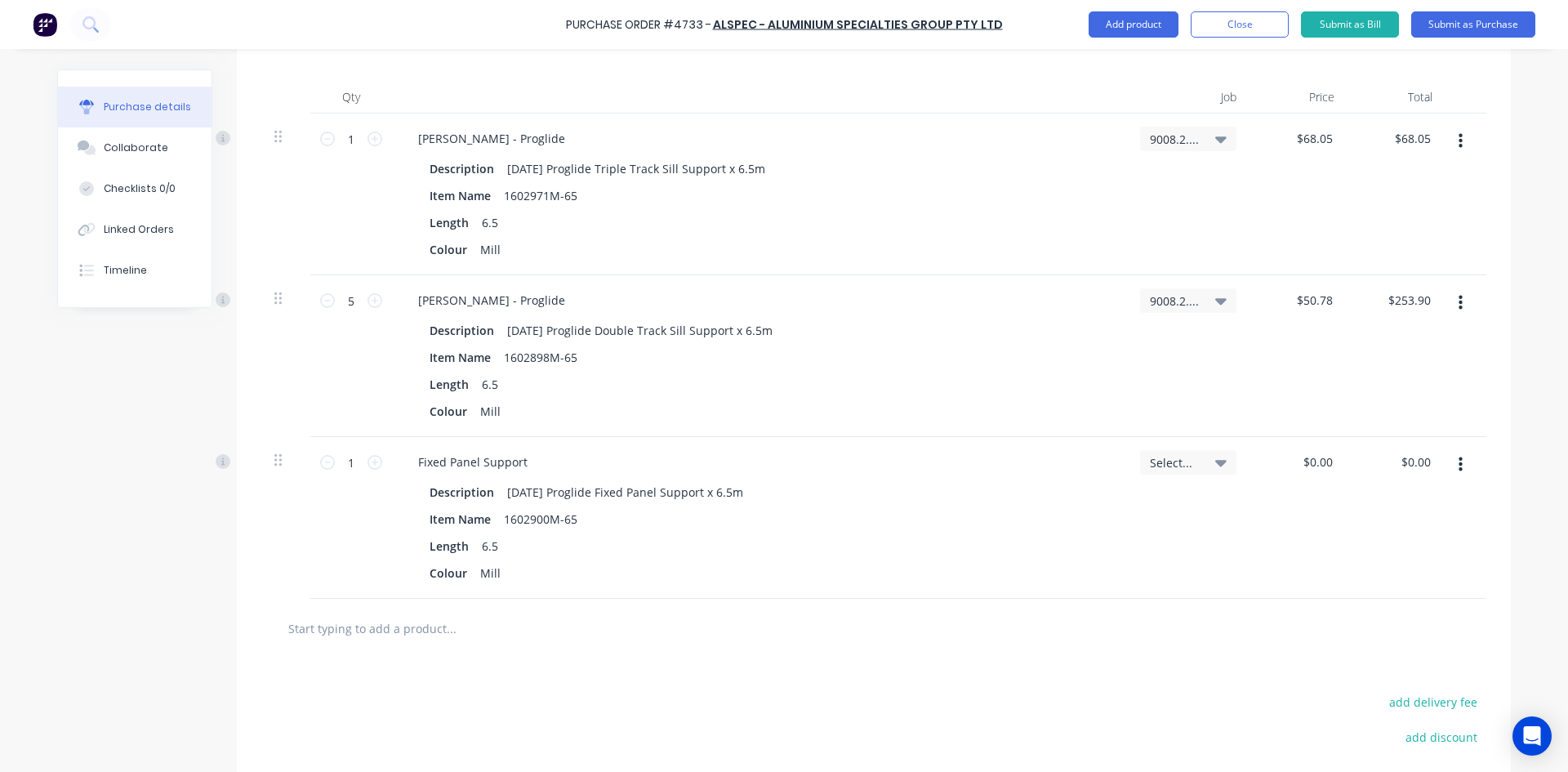
click at [1221, 468] on div "Select..." at bounding box center [1187, 462] width 96 height 25
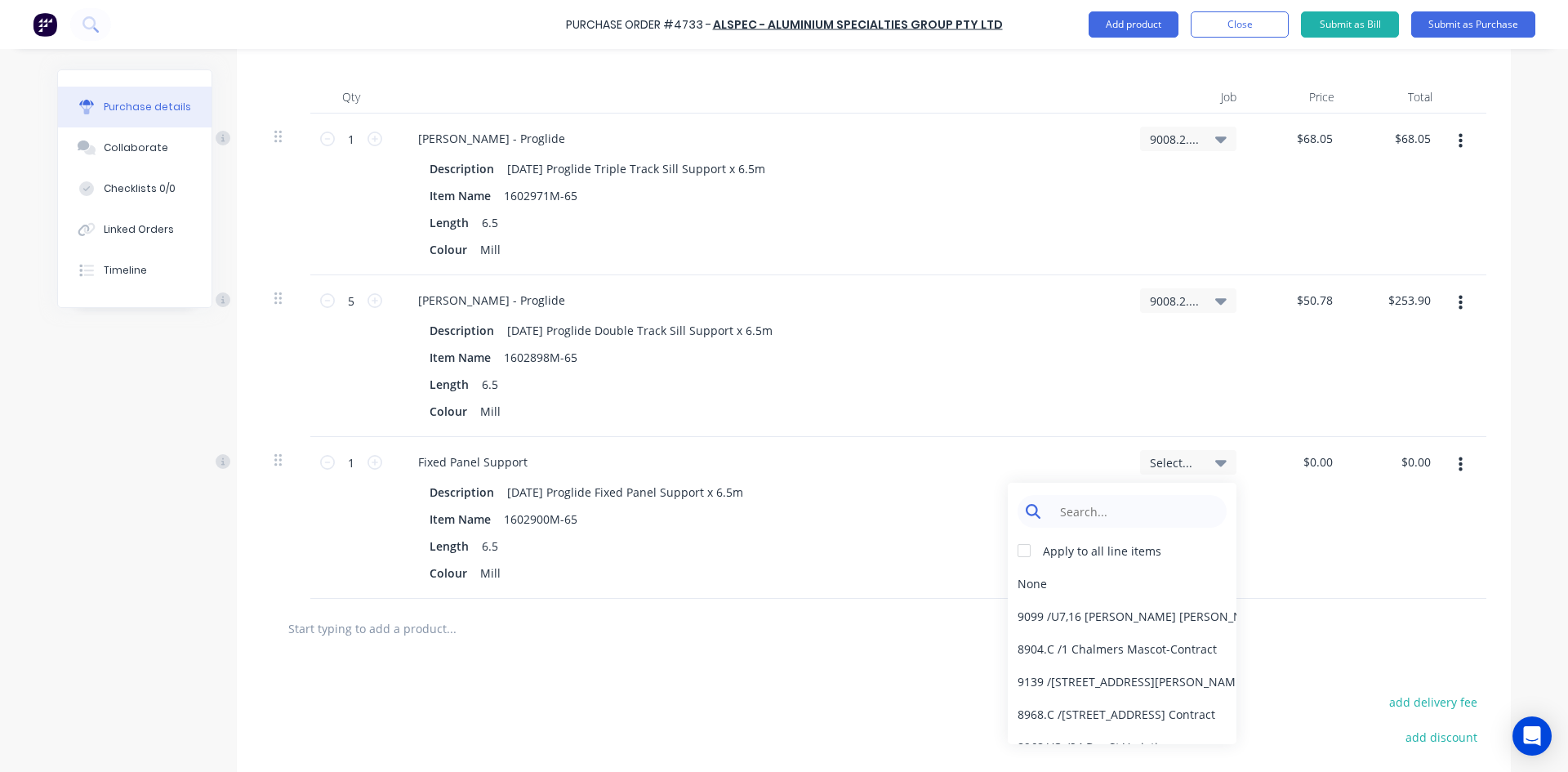
type textarea "x"
click at [1139, 519] on input at bounding box center [1134, 511] width 167 height 32
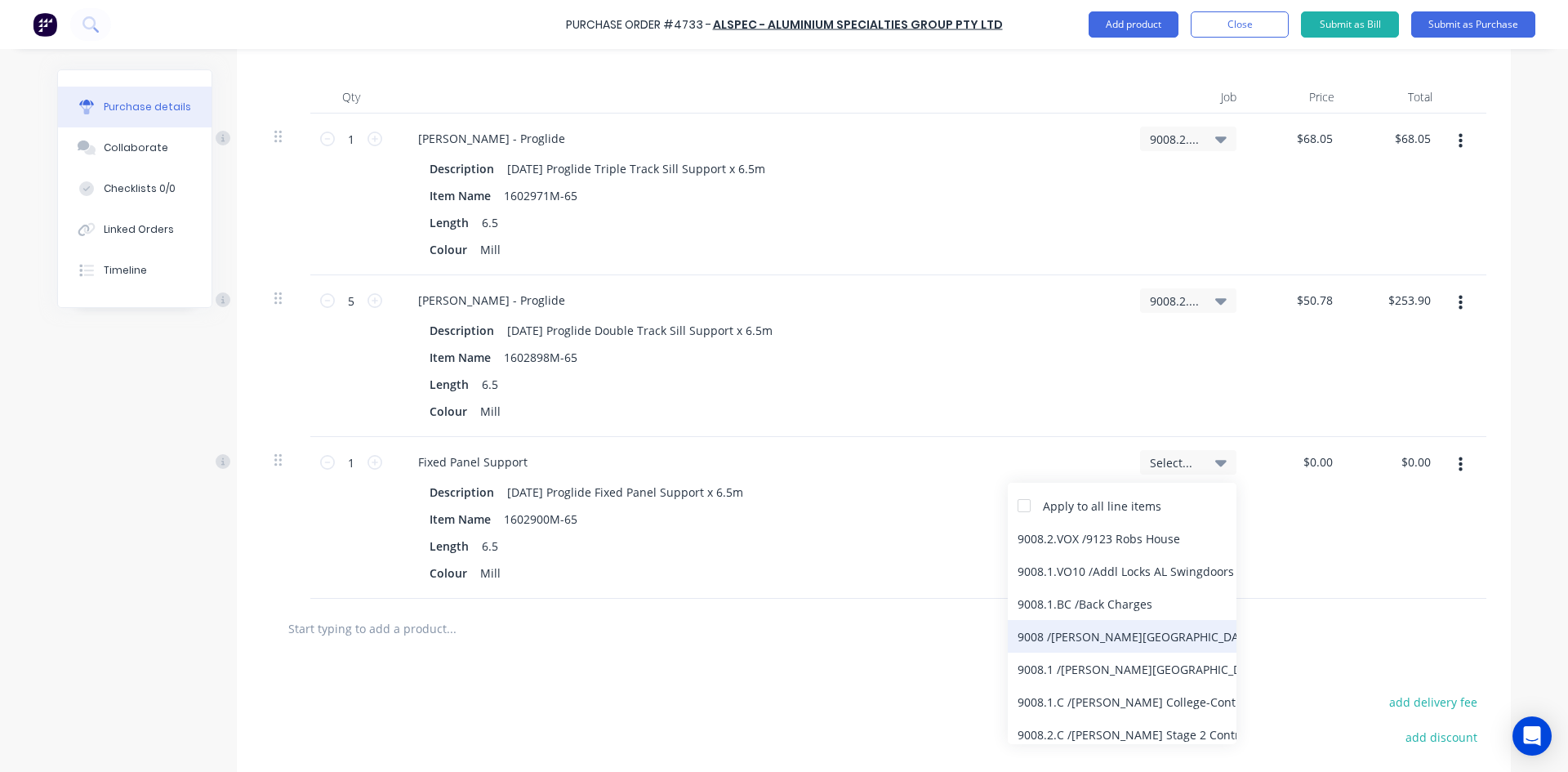
scroll to position [82, 0]
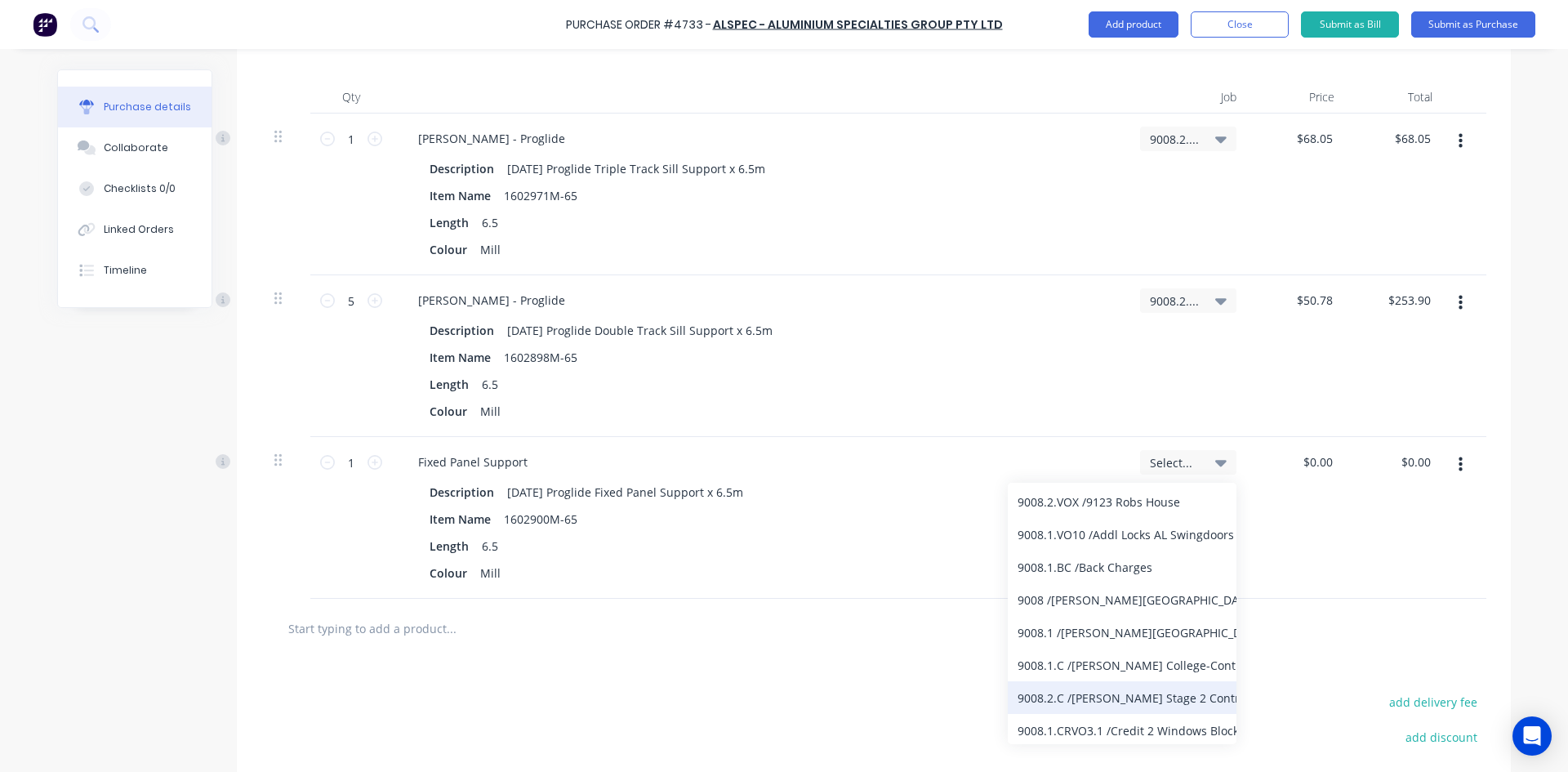
type input "9008"
click at [1093, 696] on div "9008.2.C / Bede Polding Stage 2 Contract" at bounding box center [1122, 698] width 229 height 32
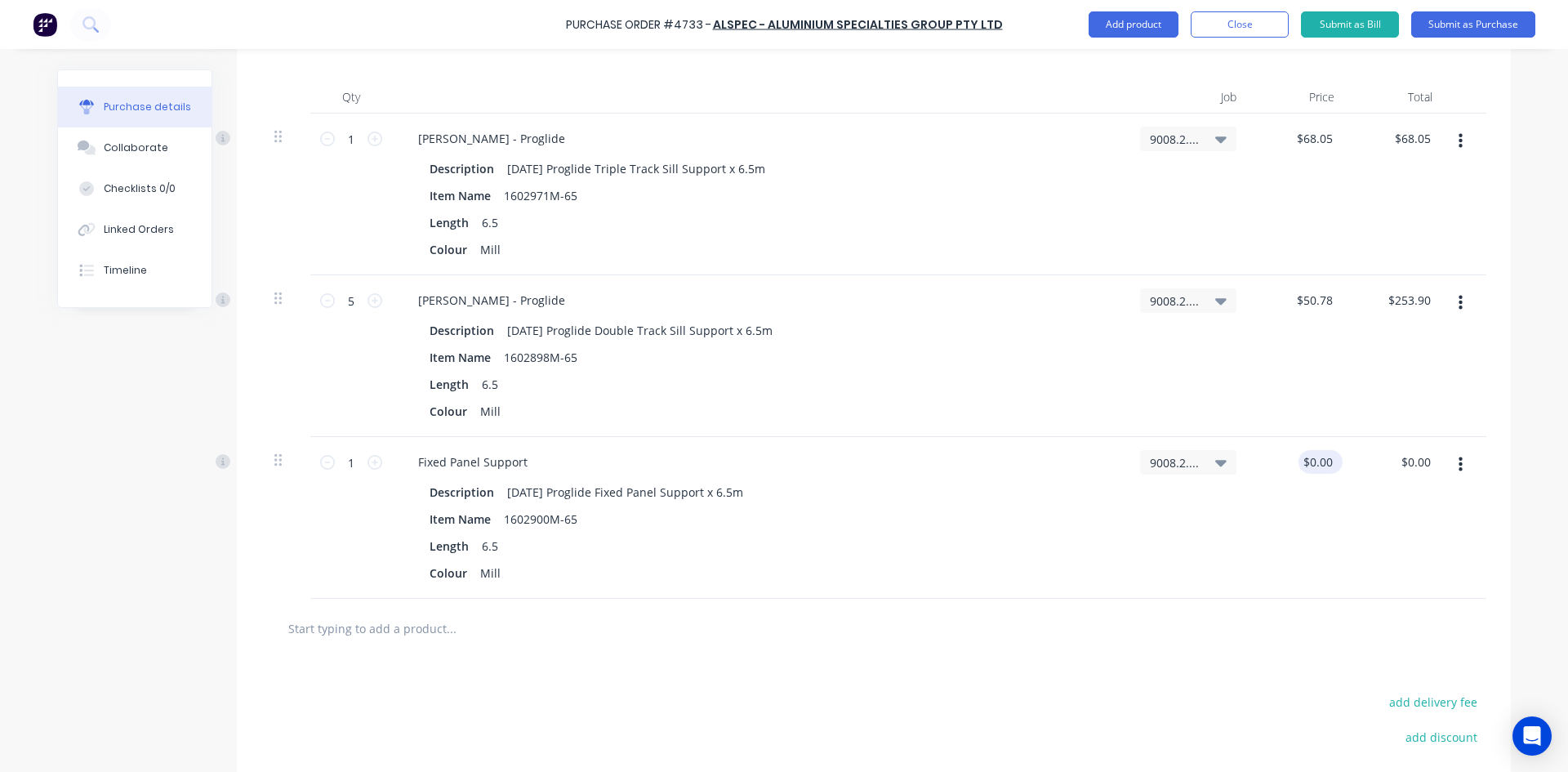
type textarea "x"
click at [1327, 467] on input "0.00" at bounding box center [1320, 461] width 31 height 24
type input "0"
type input "$0.00"
type textarea "x"
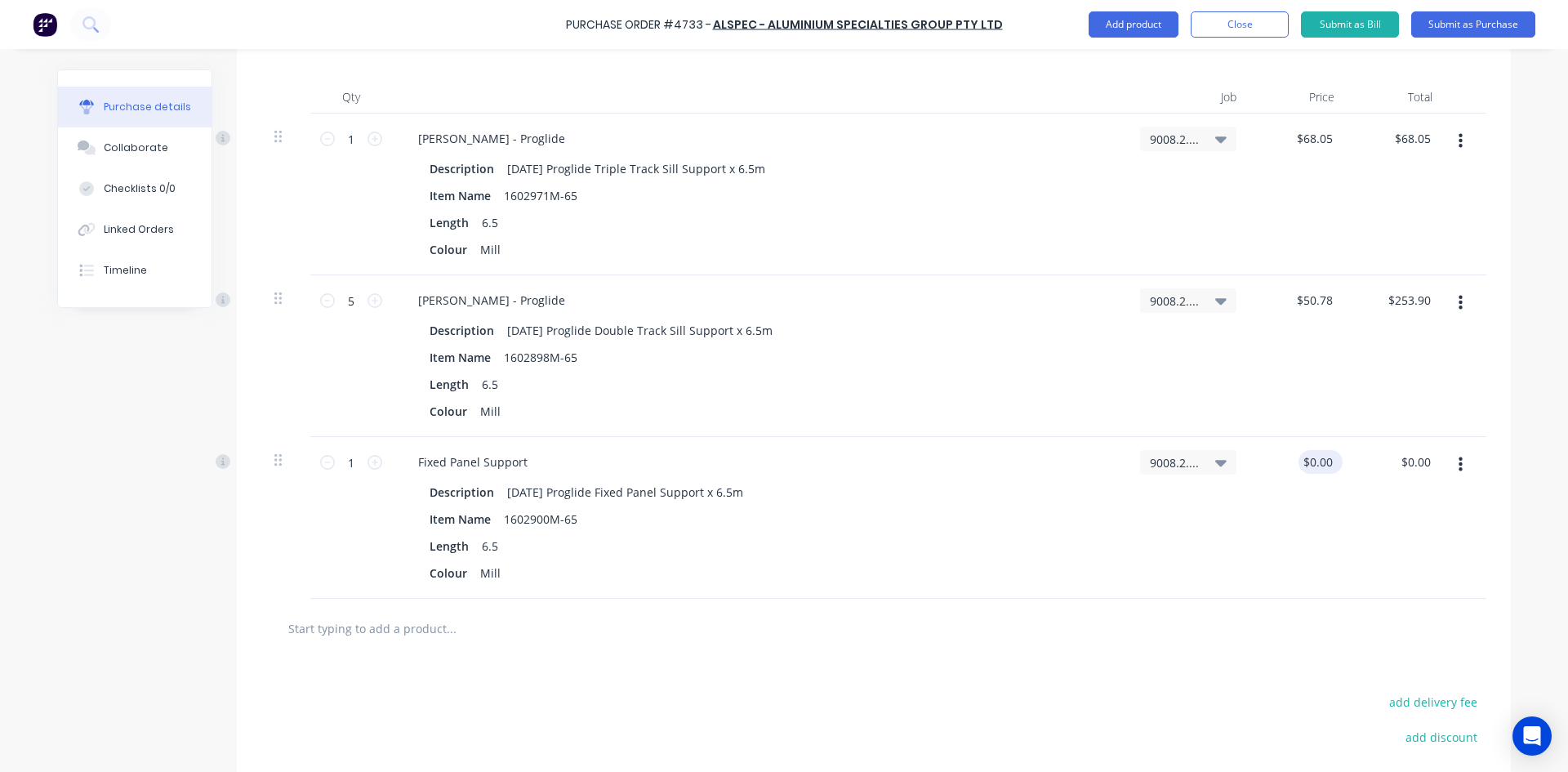
type input "$0.00"
click at [1330, 459] on div "$0.00 $0.00" at bounding box center [1320, 461] width 44 height 24
type textarea "x"
click at [1328, 461] on input "0.00" at bounding box center [1320, 461] width 31 height 24
type input "0"
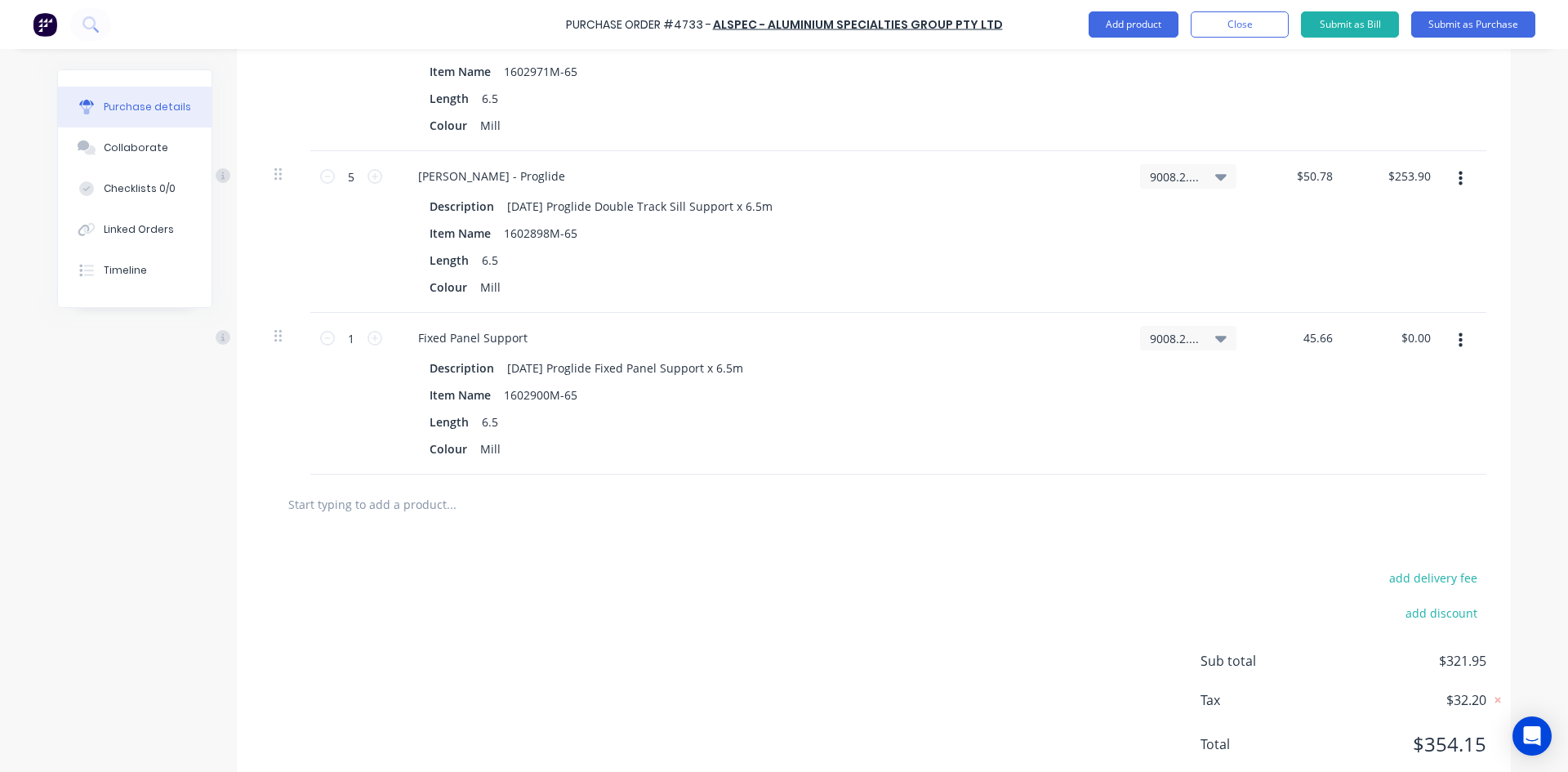
scroll to position [572, 0]
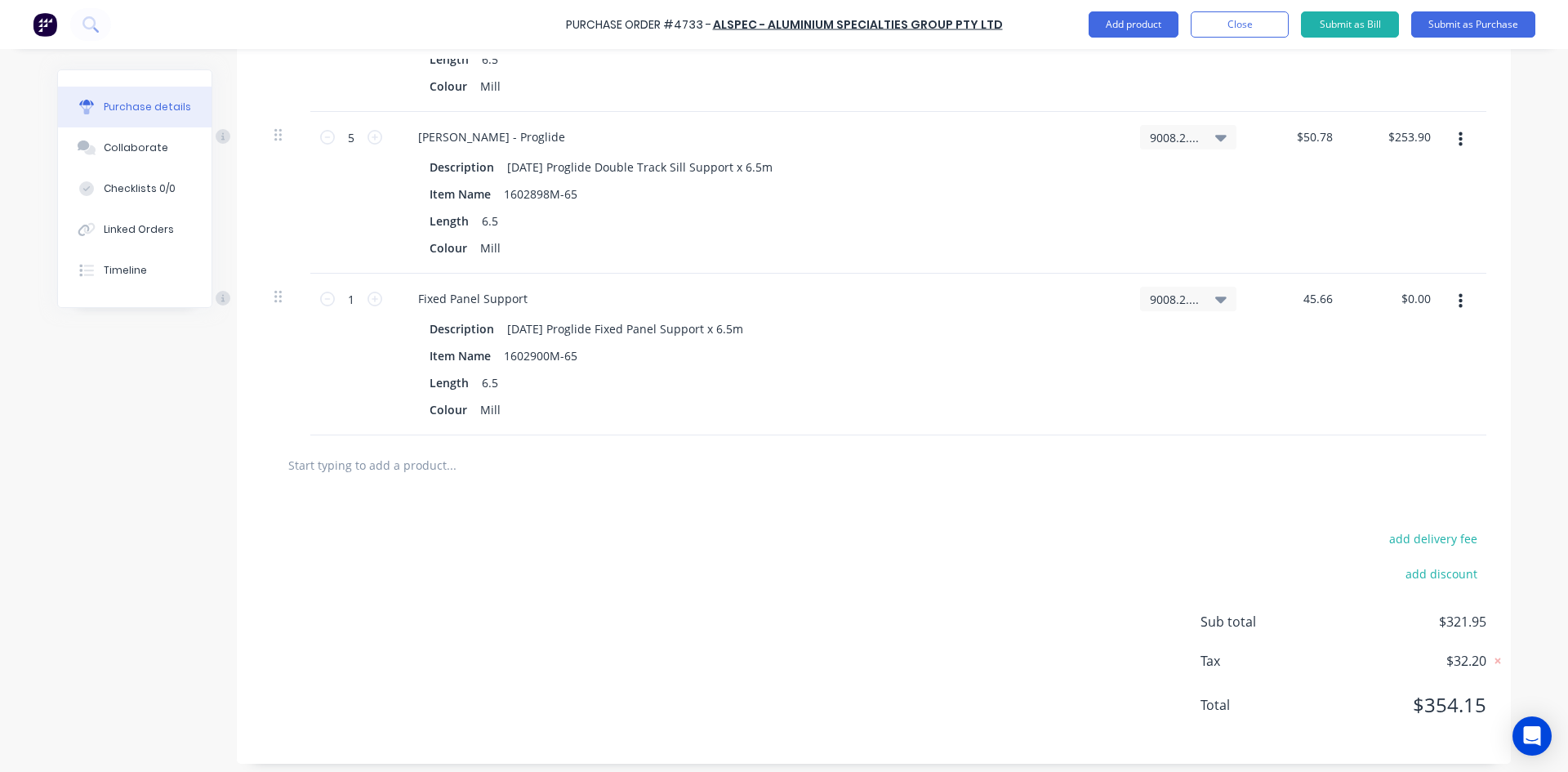
type input "45.66"
type textarea "x"
type input "$45.66"
click at [376, 473] on input "text" at bounding box center [450, 465] width 326 height 32
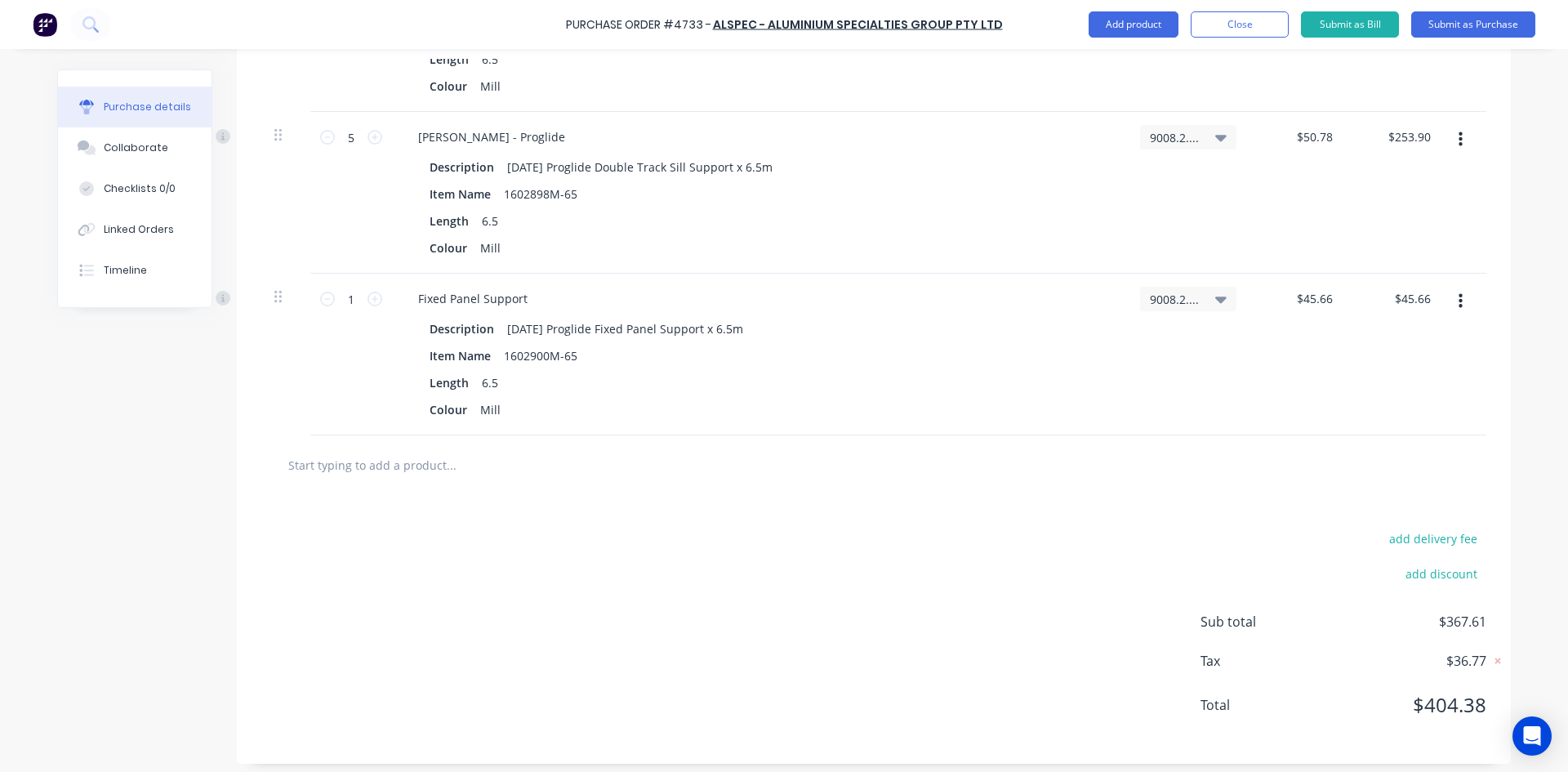
type textarea "x"
type input "R"
type textarea "x"
type input "RH"
type textarea "x"
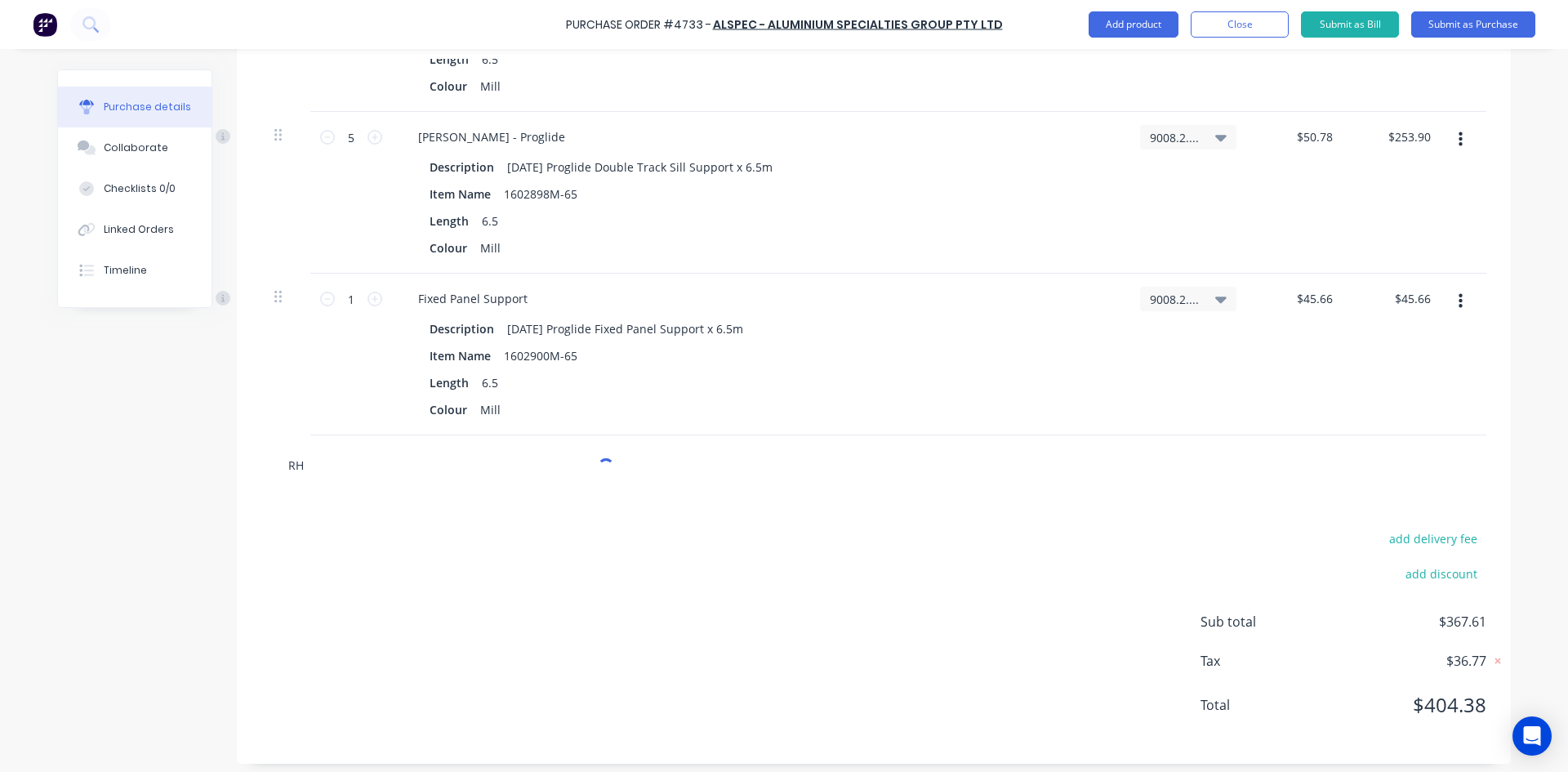
type input "RHS"
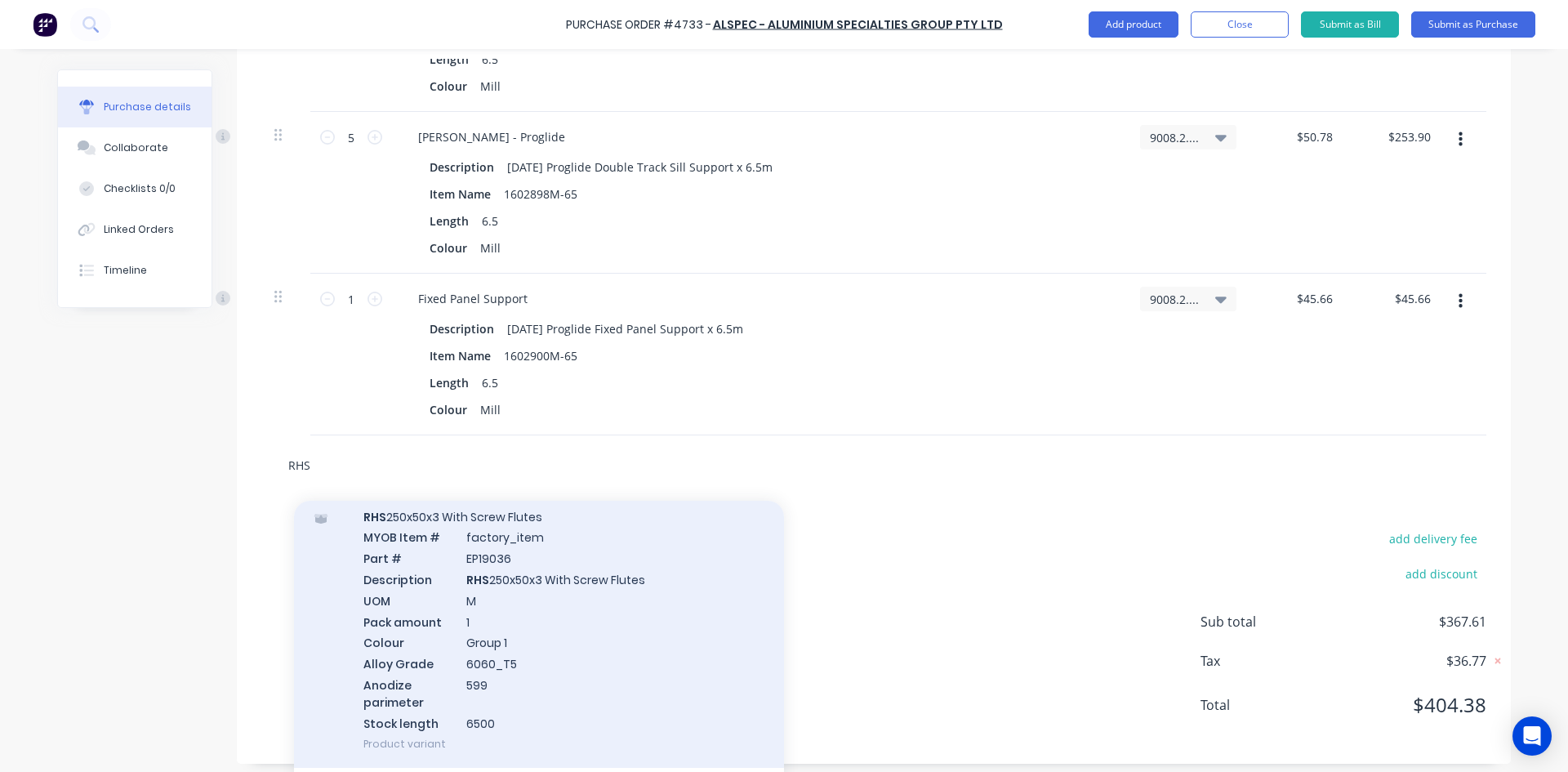
scroll to position [5552, 0]
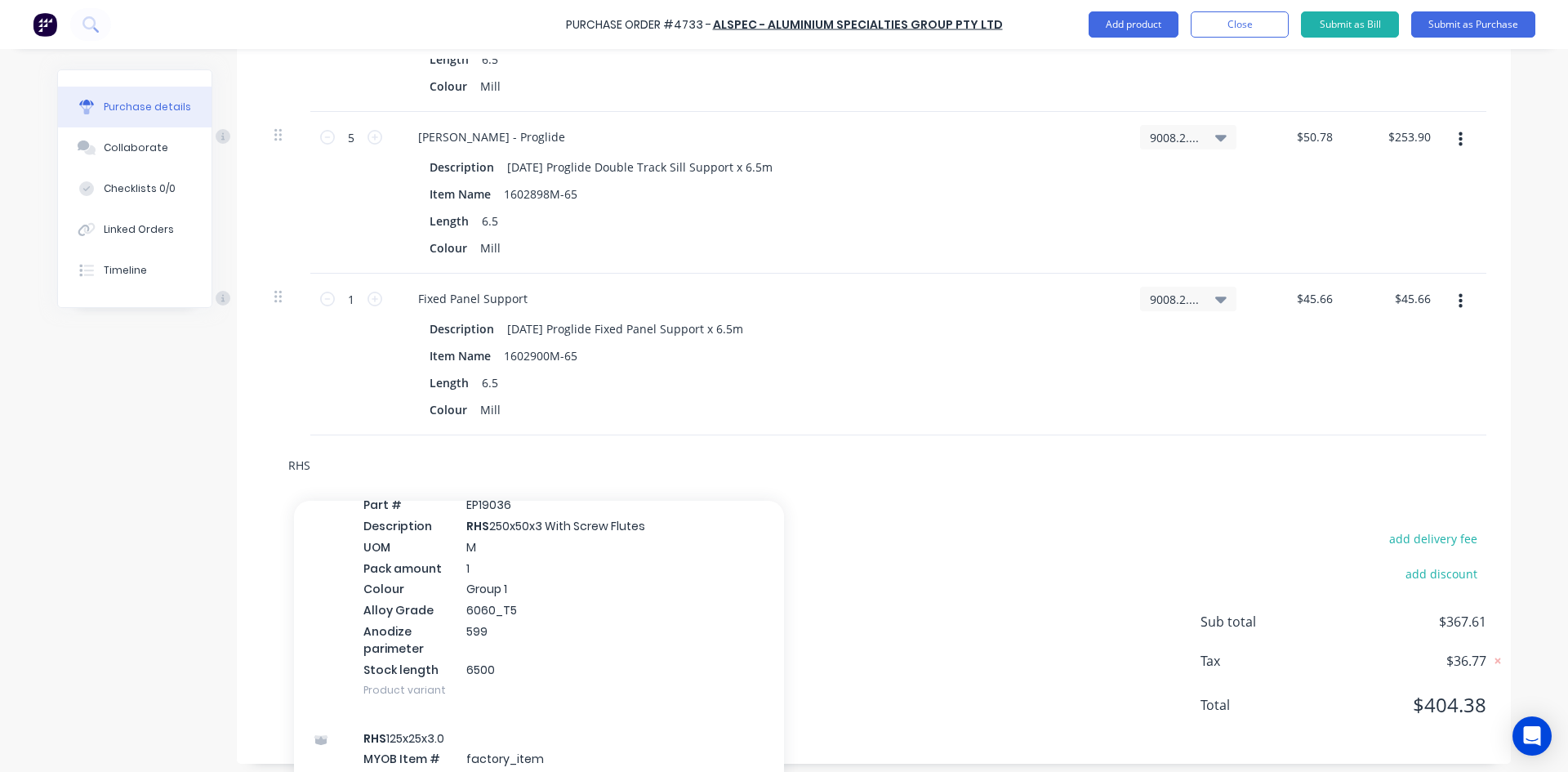
type textarea "x"
type input "RHS"
type textarea "x"
type input "RHS R"
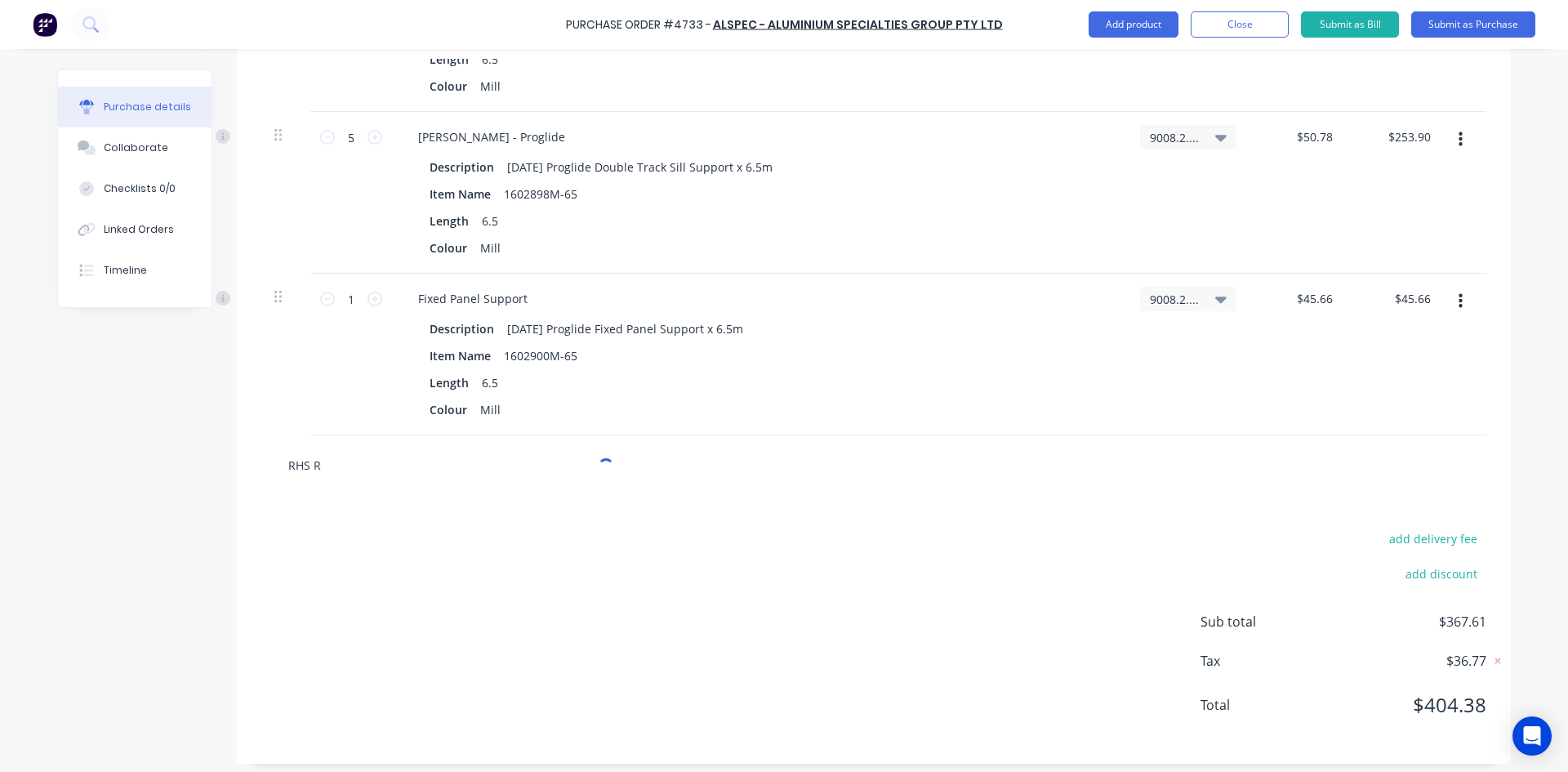
type textarea "x"
type input "RHS RA"
type textarea "x"
type input "RHS RAD"
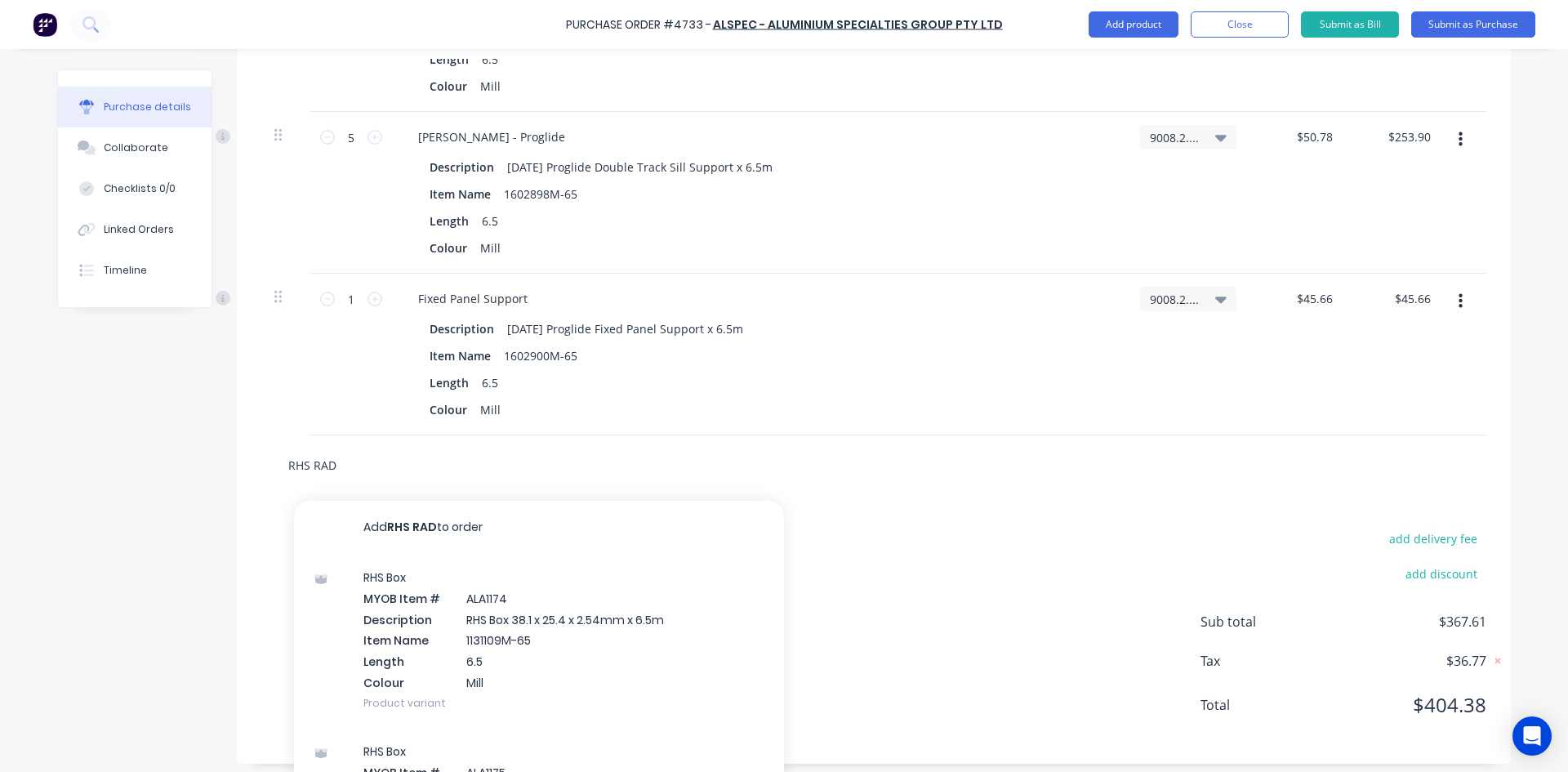
type textarea "x"
type input "RHS RAD"
type textarea "x"
type input "RHS RAD B"
type textarea "x"
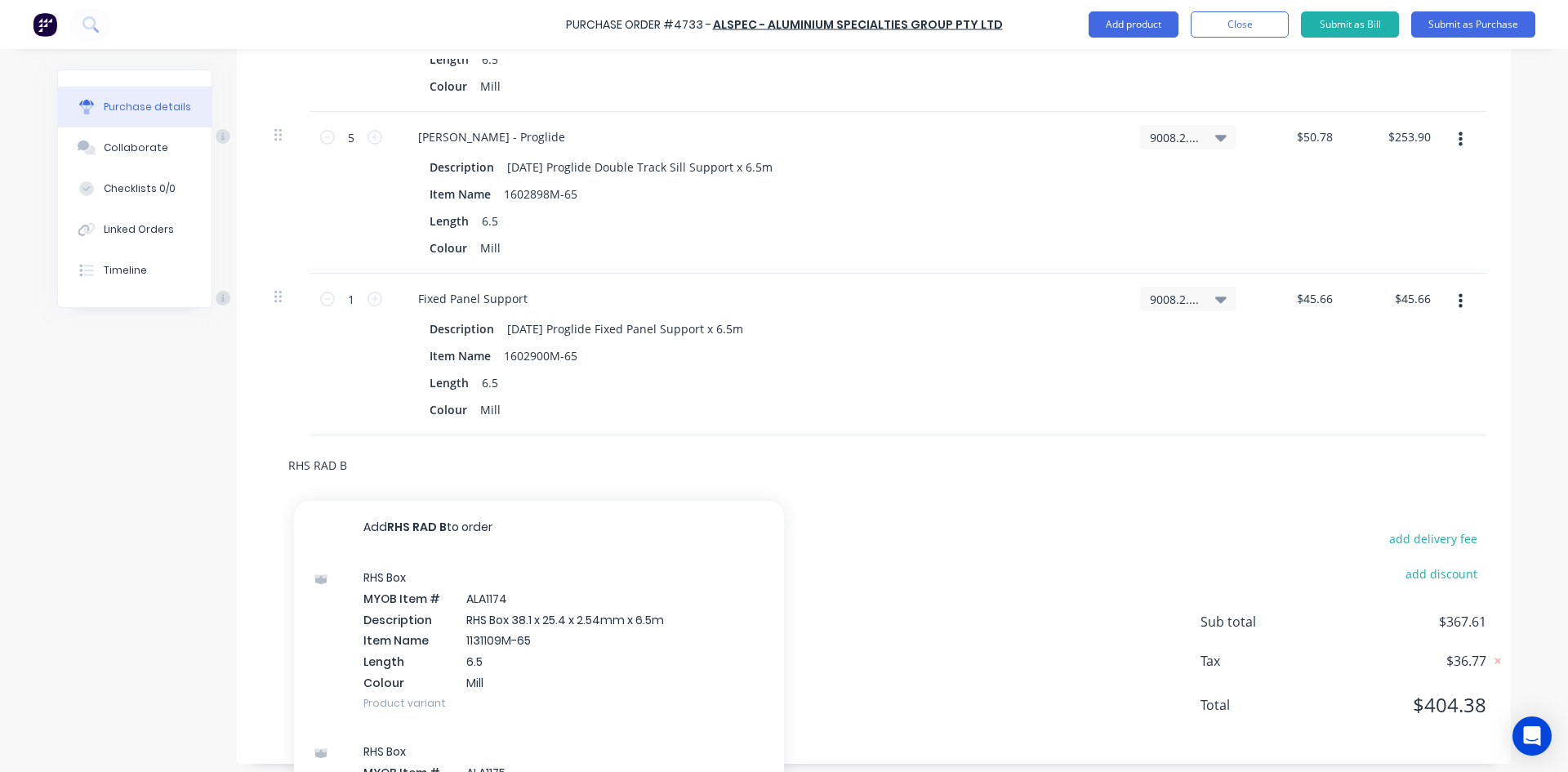
type input "RHS RAD BO"
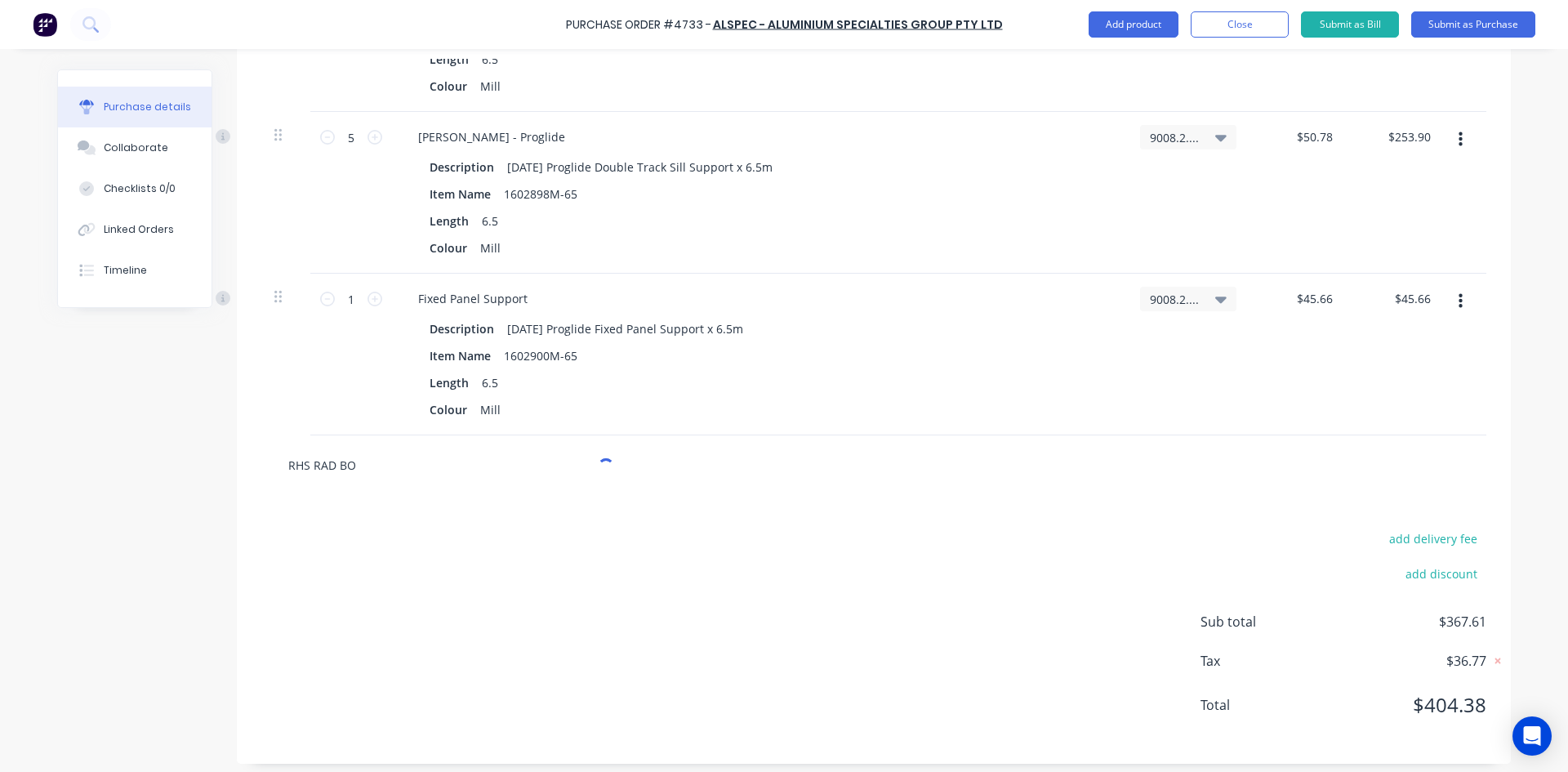
type textarea "x"
type input "RHS RAD BOX"
type textarea "x"
type input "RHS RAD BOXX"
type textarea "x"
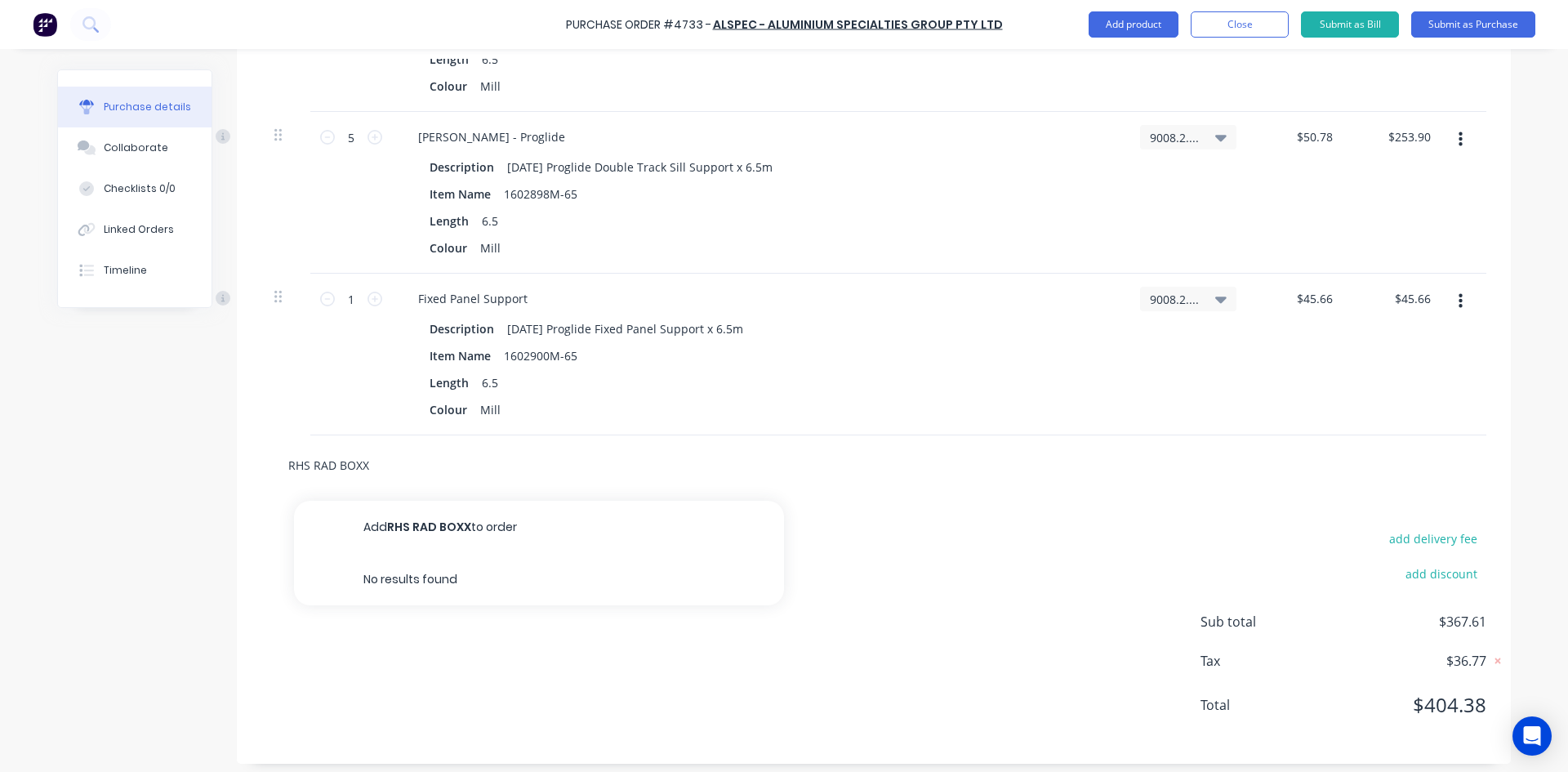
type input "RHS RAD BOX"
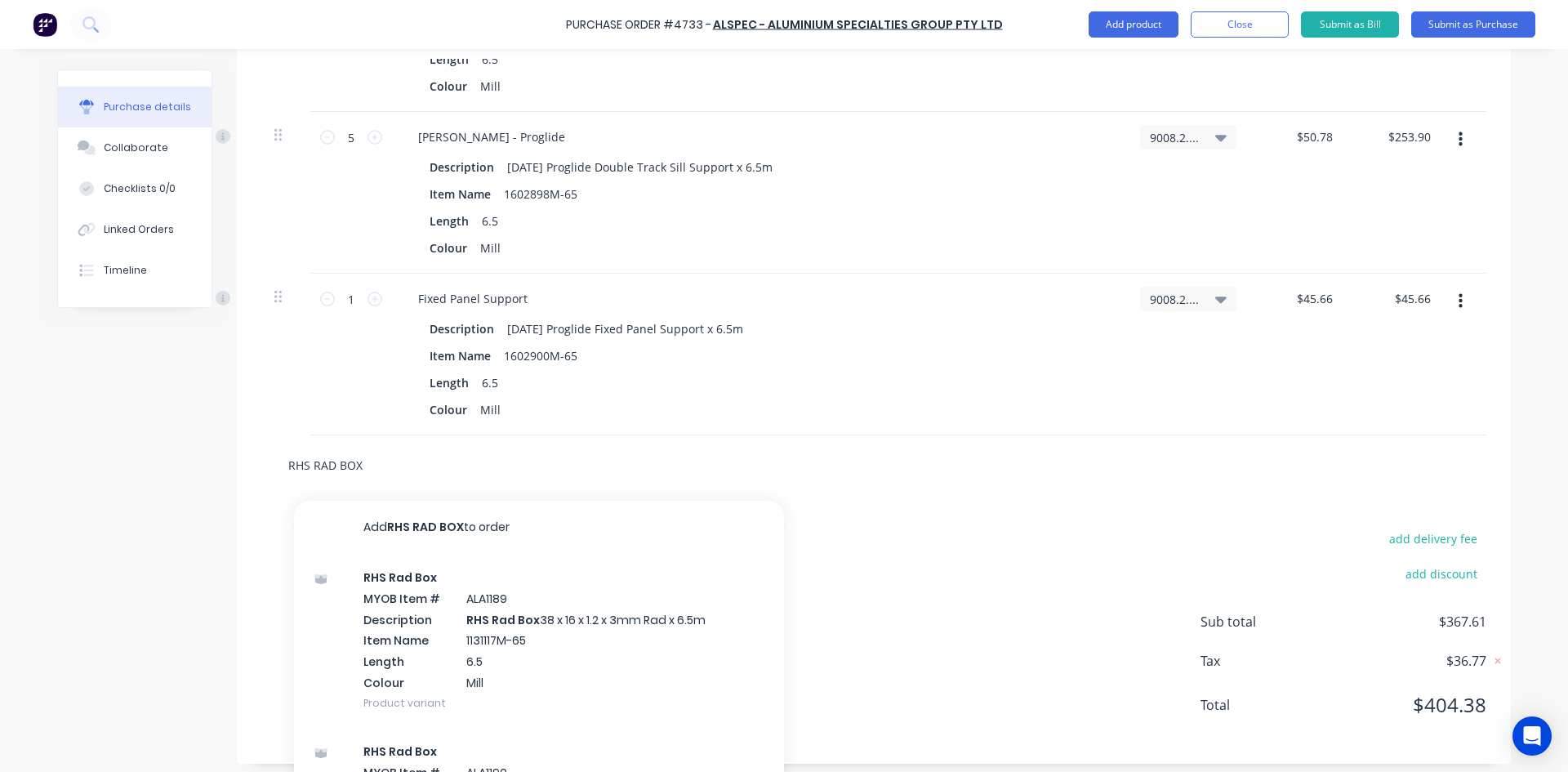
type textarea "x"
type input "RHS RAD BOX"
type textarea "x"
type input "RHS RAD BOX 1"
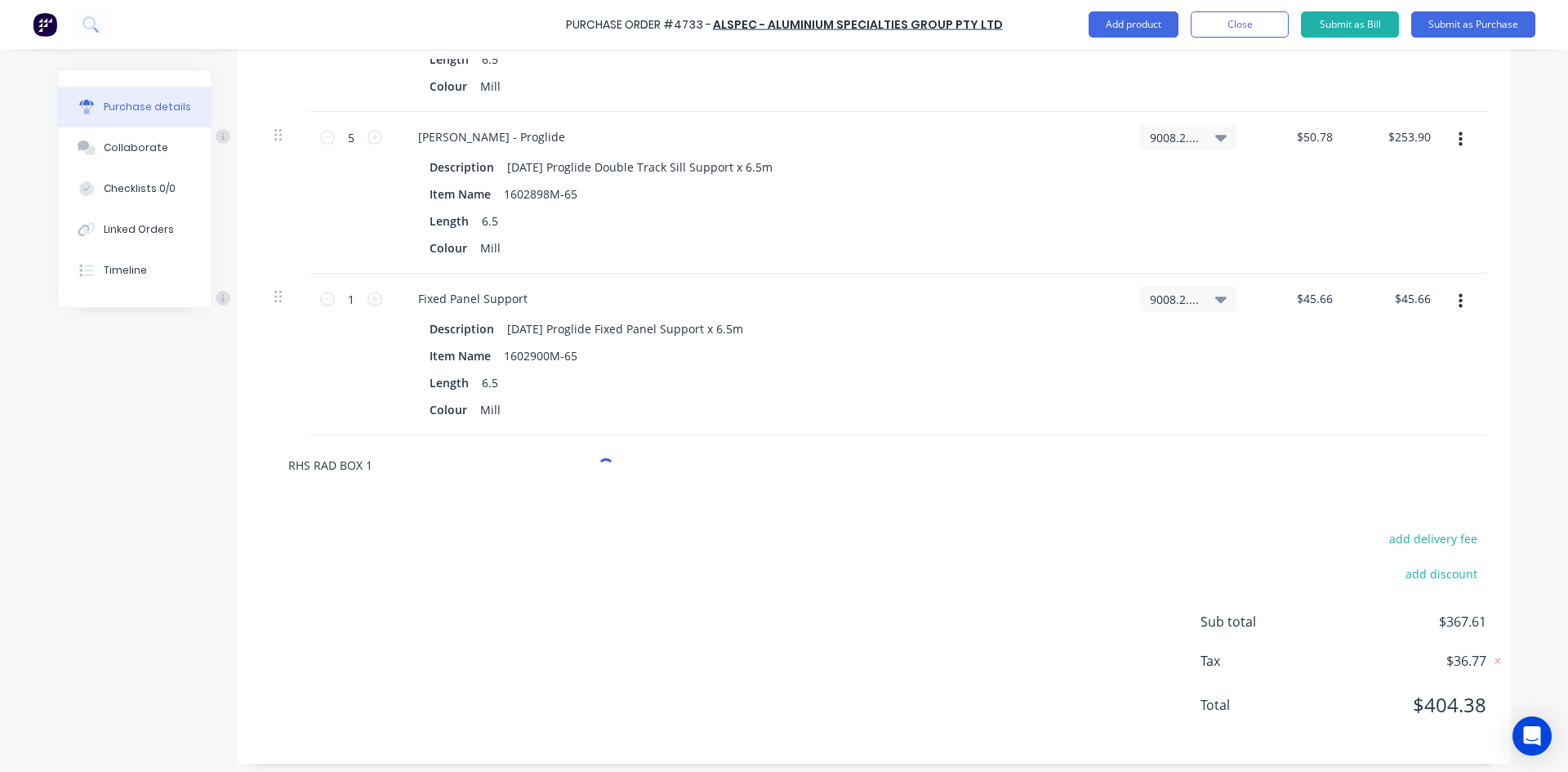
type textarea "x"
type input "RHS RAD BOX 10"
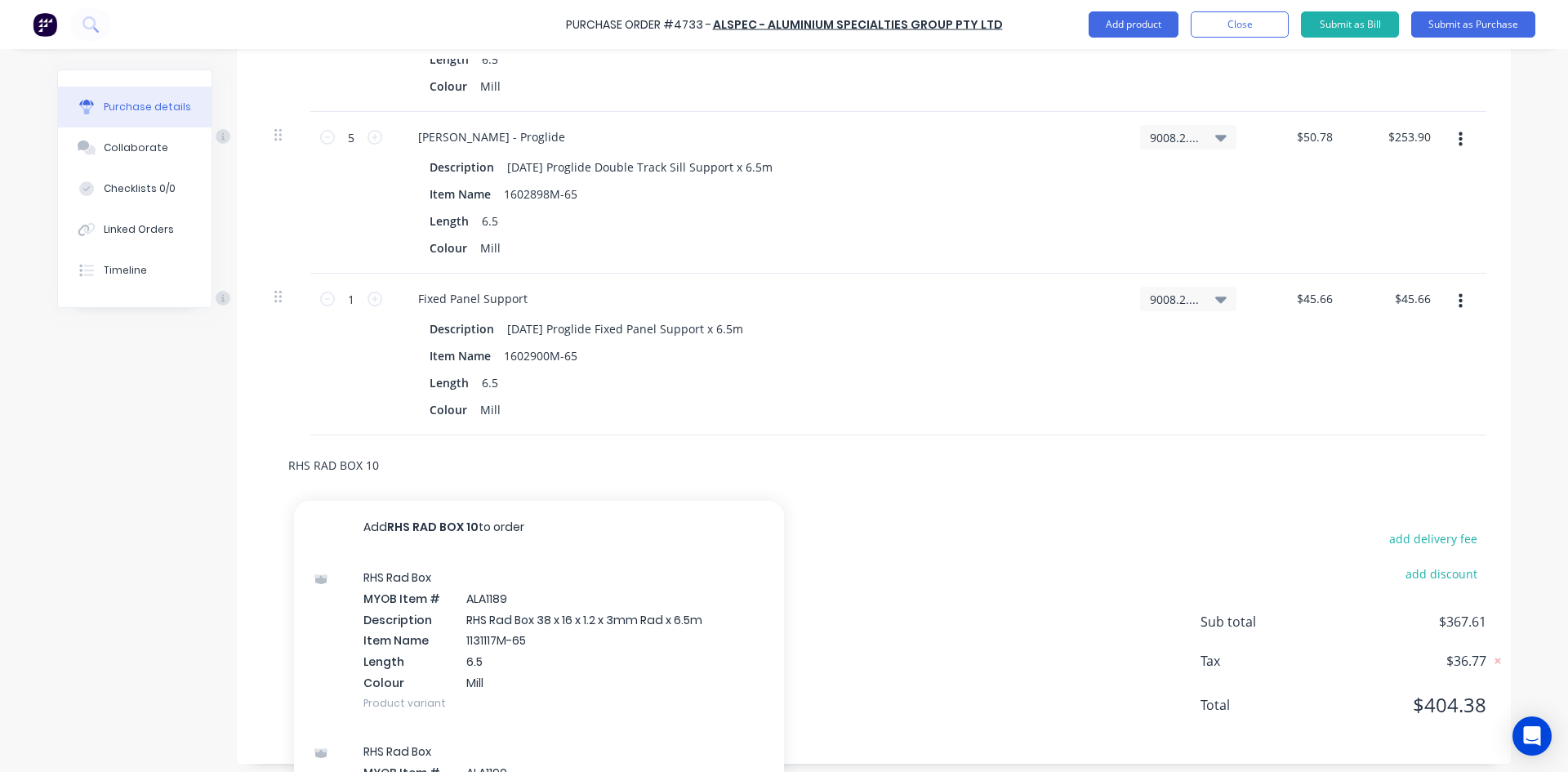
type textarea "x"
type input "RHS RAD BOX 100"
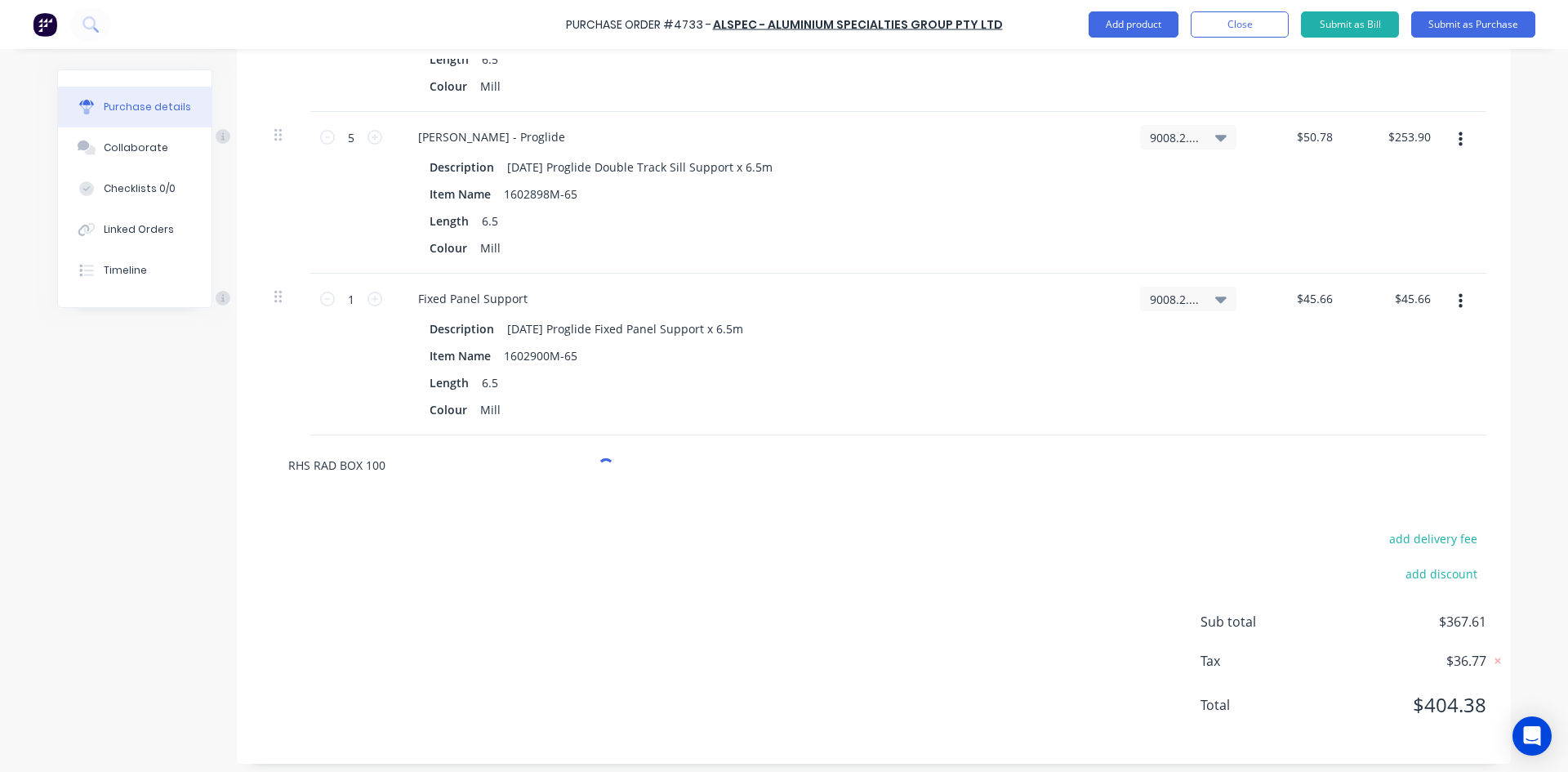
type textarea "x"
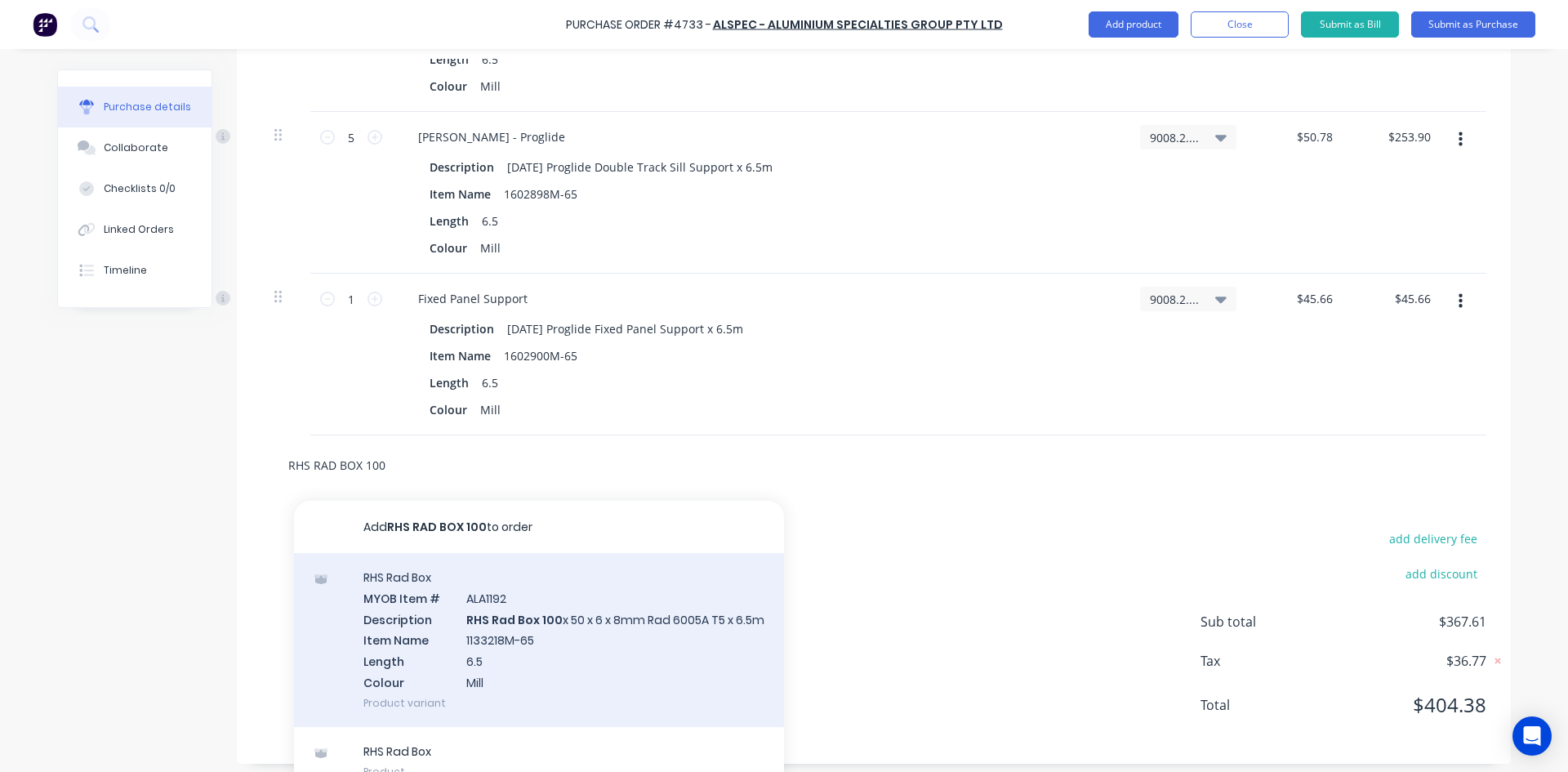
scroll to position [595, 0]
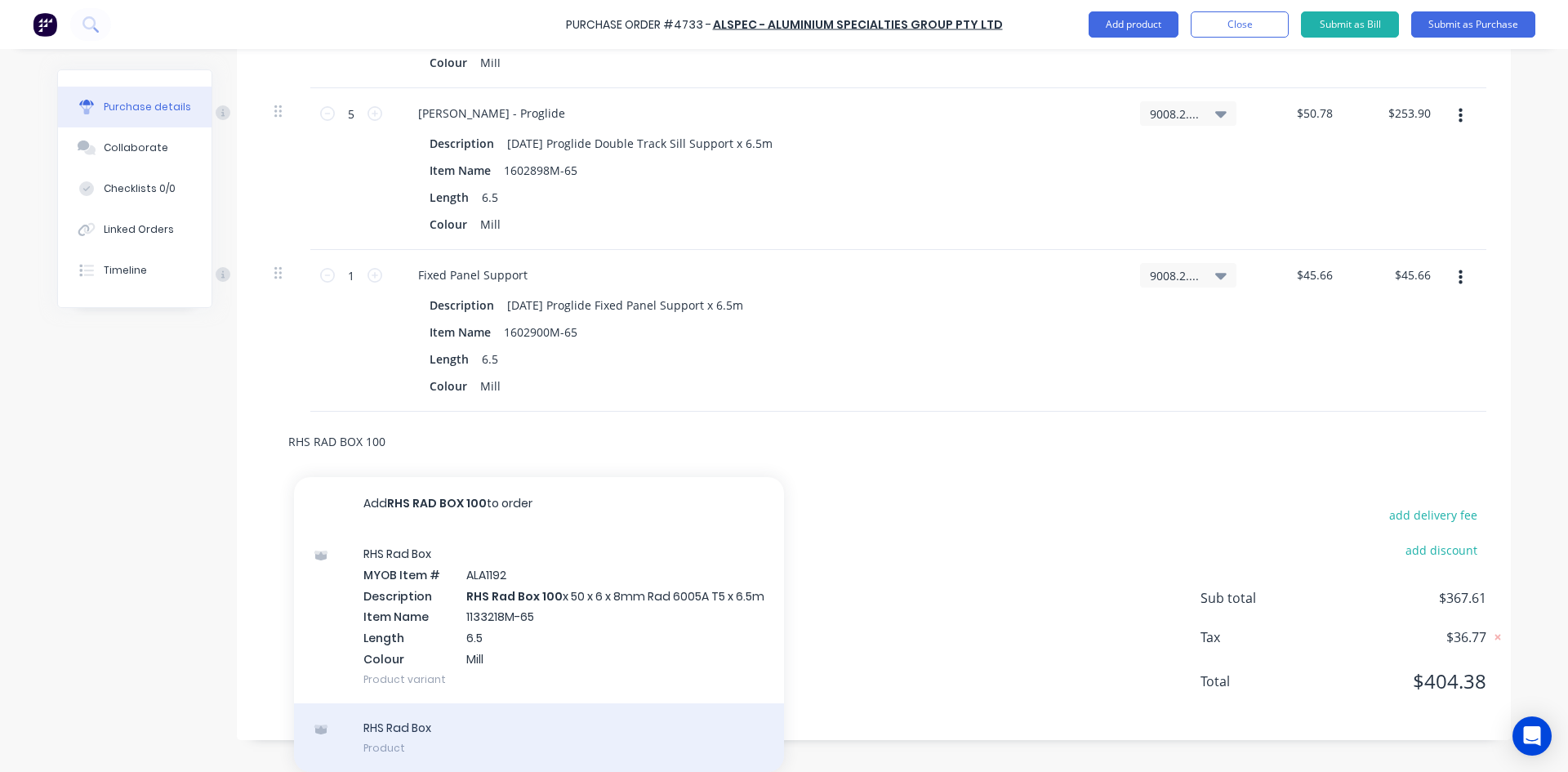
type input "RHS RAD BOX 100"
click at [520, 716] on div "RHS Rad Box Product" at bounding box center [538, 738] width 490 height 69
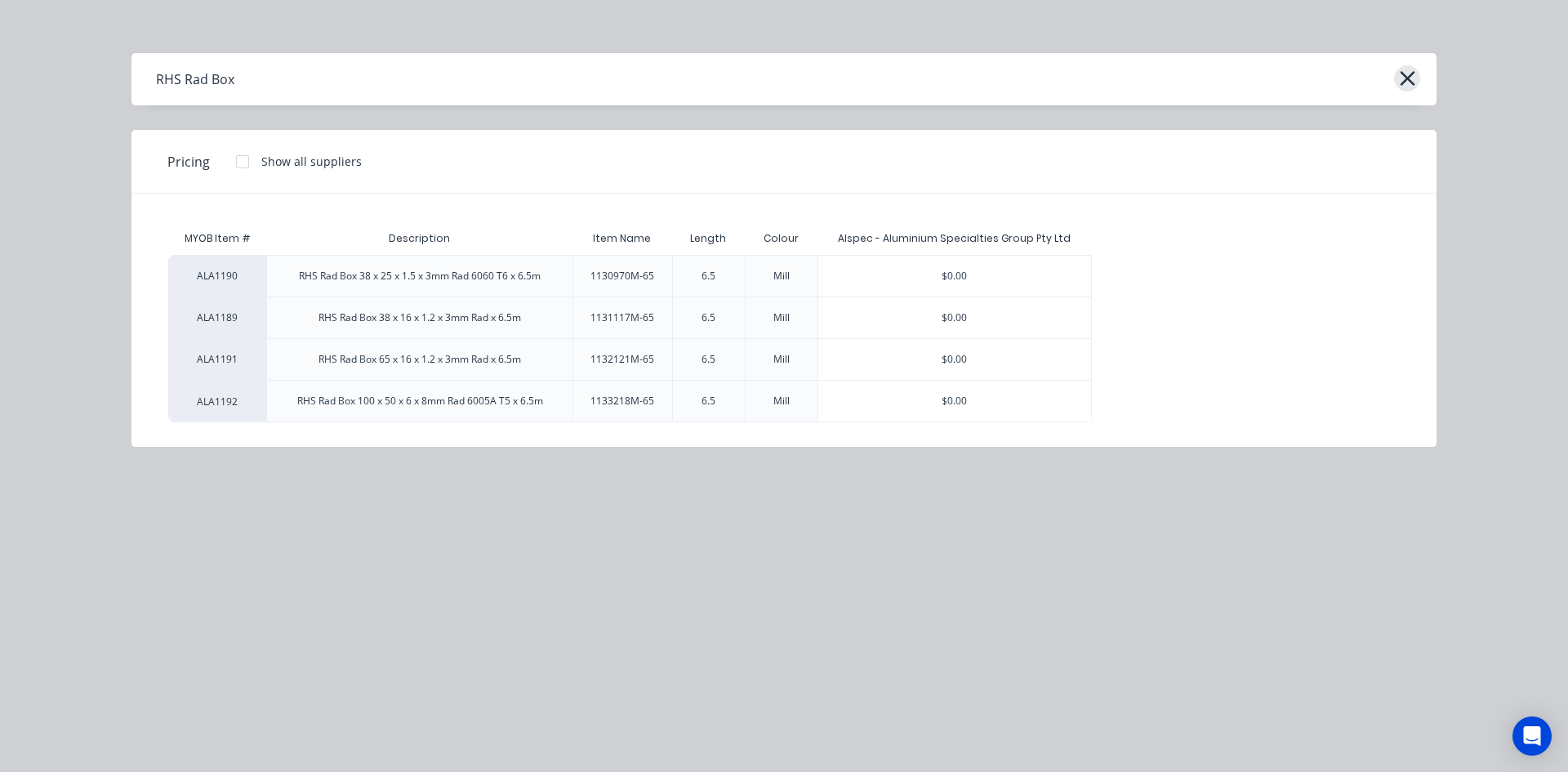
click at [1414, 80] on icon "button" at bounding box center [1408, 78] width 17 height 23
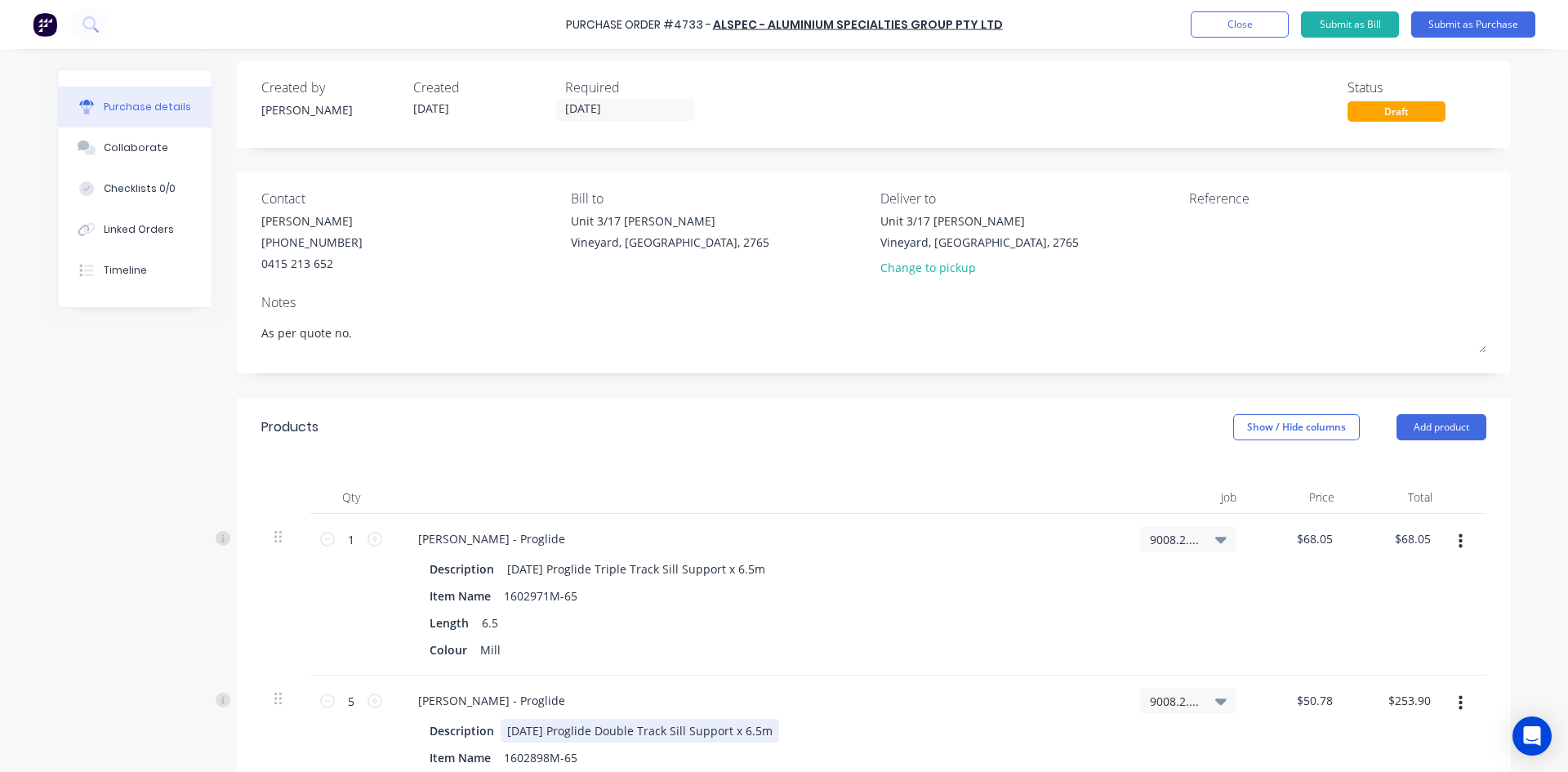
scroll to position [0, 0]
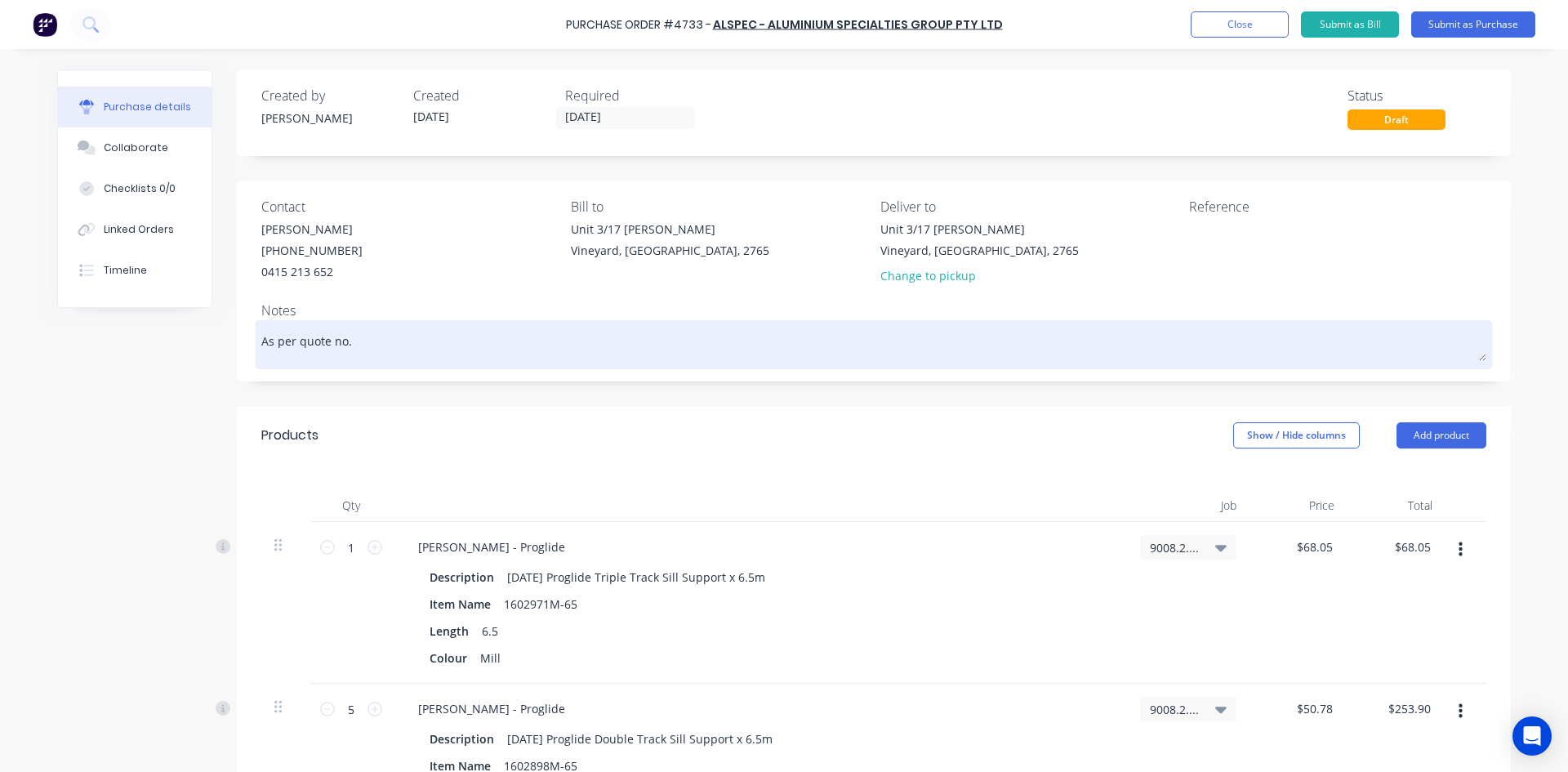
click at [377, 349] on textarea "As per quote no." at bounding box center [873, 343] width 1224 height 37
paste textarea "SQ0229675-2"
type textarea "x"
type textarea "As per quote no.SQ0229675-2"
type textarea "x"
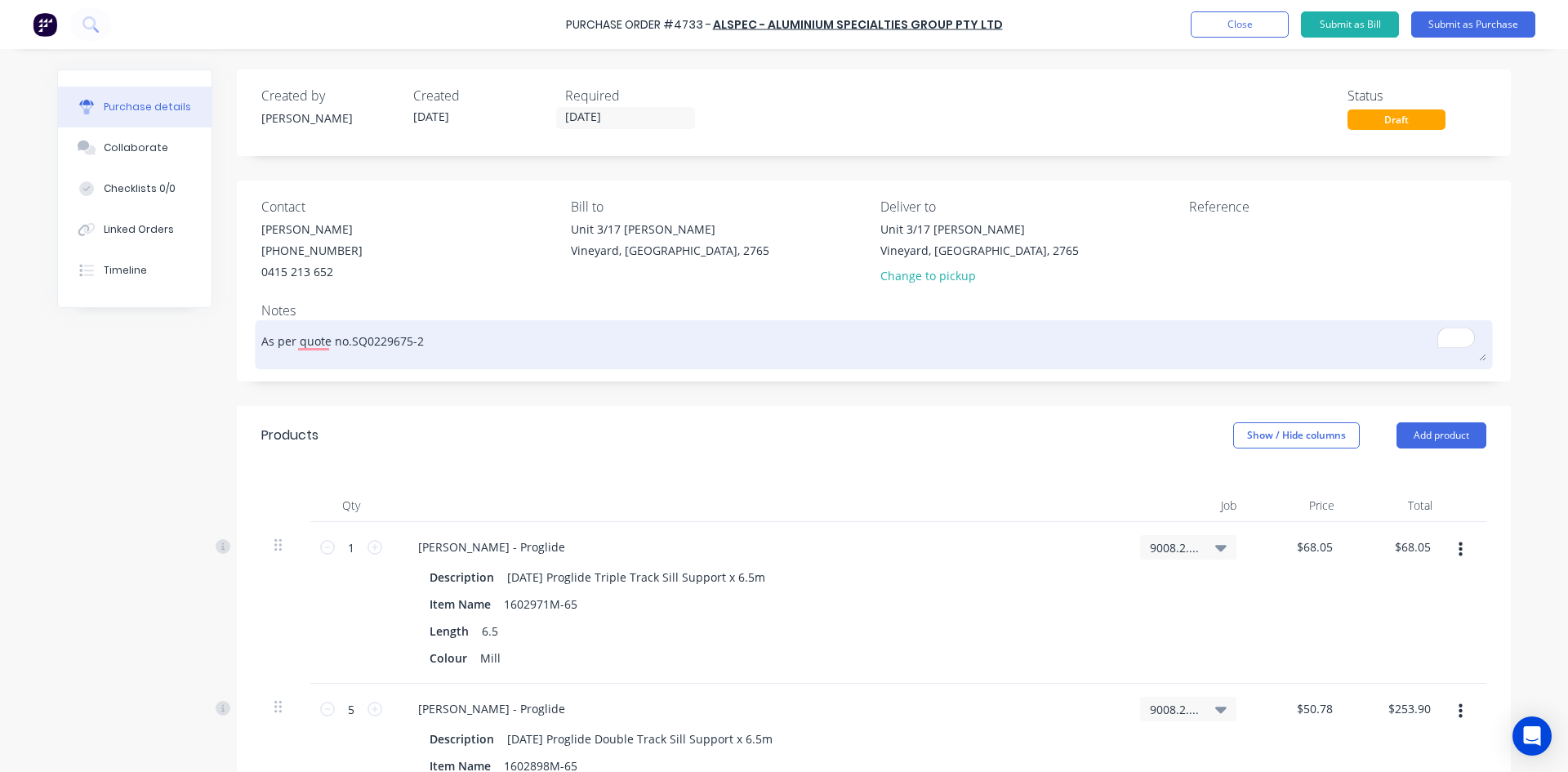
click at [472, 337] on textarea "As per quote no.SQ0229675-2" at bounding box center [873, 343] width 1224 height 37
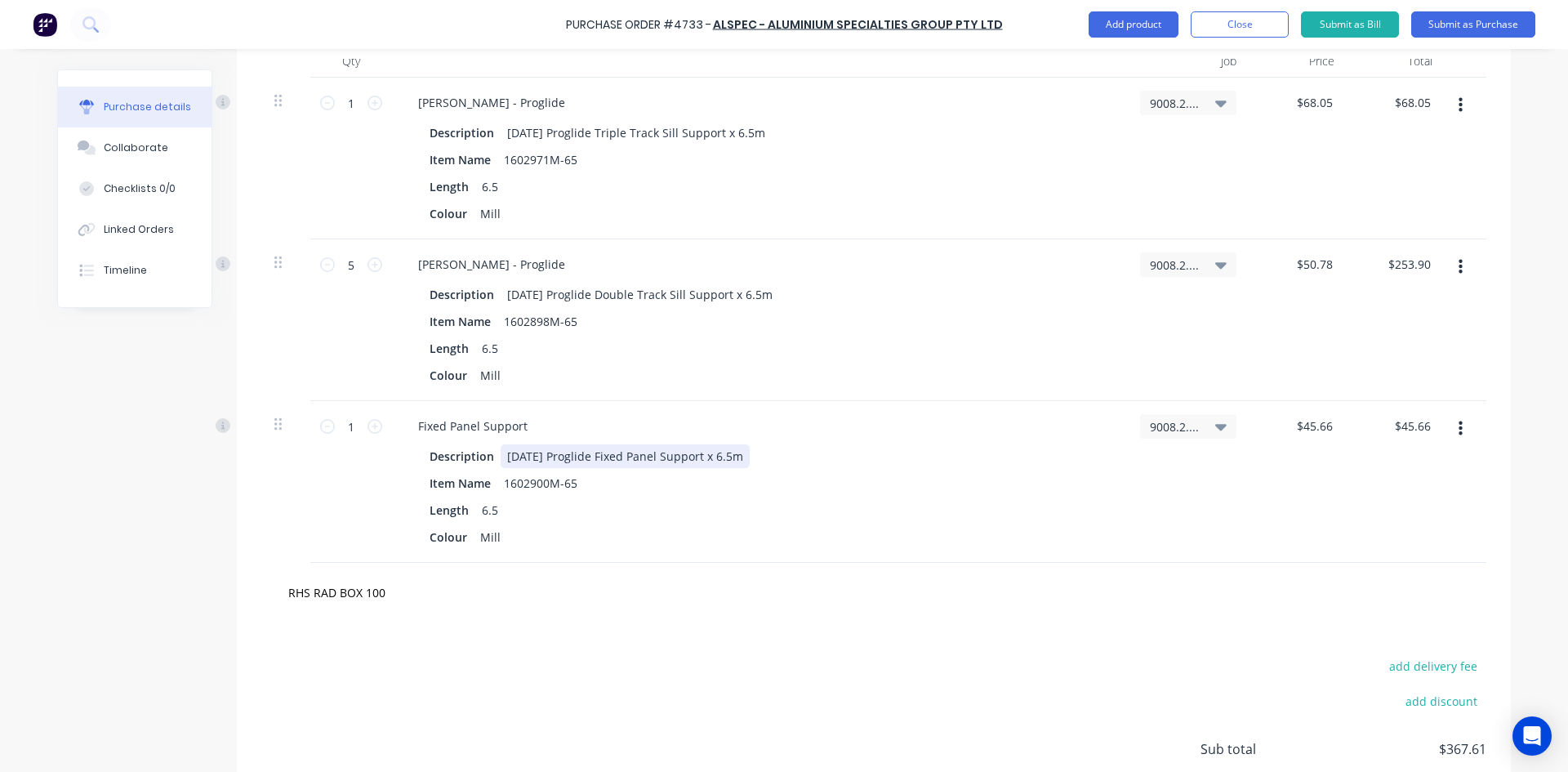
scroll to position [490, 0]
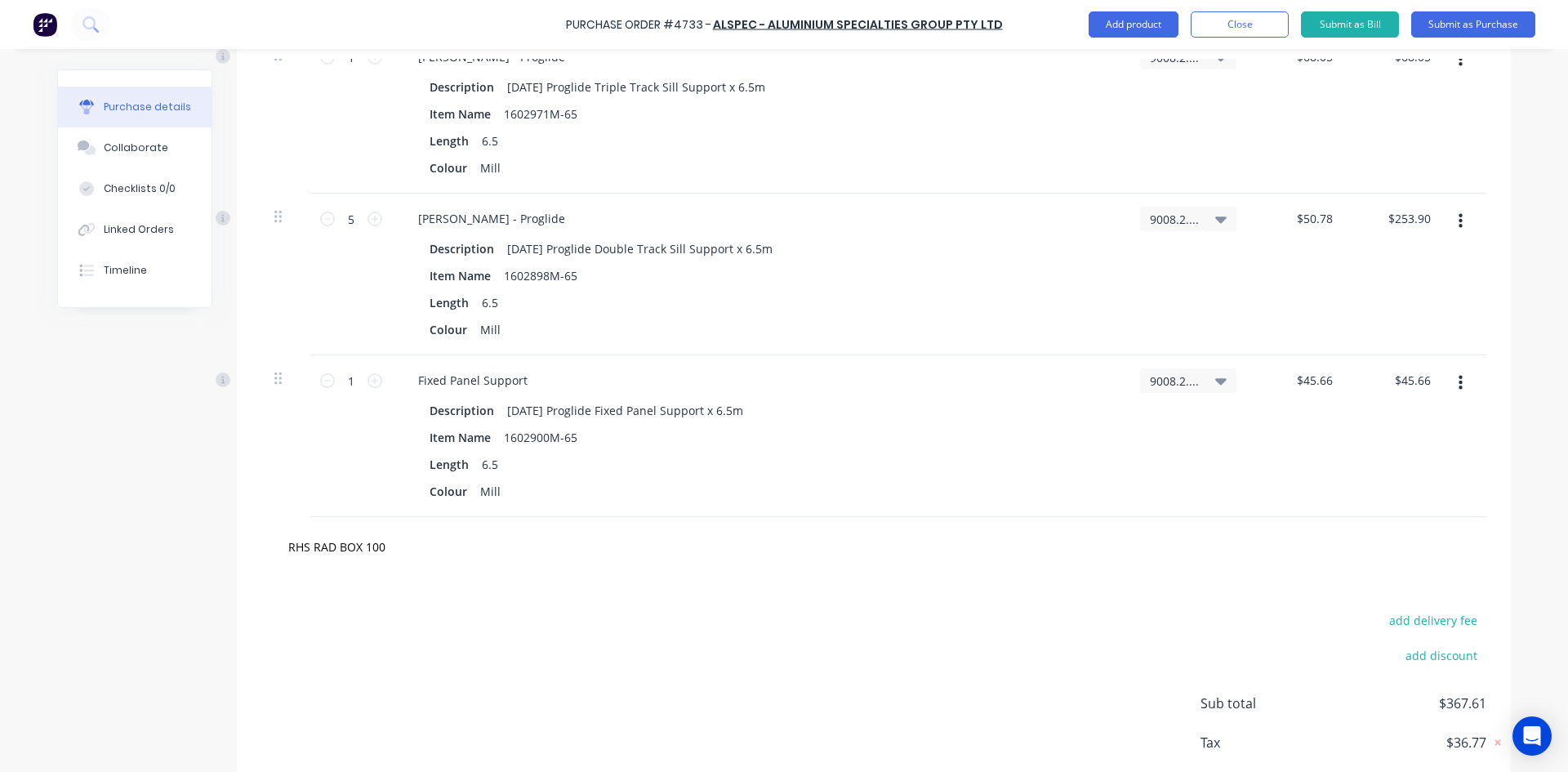
type textarea "As per quote no.SQ0229675-2"
type textarea "x"
type textarea "As per quote no.SQ0229675-2"
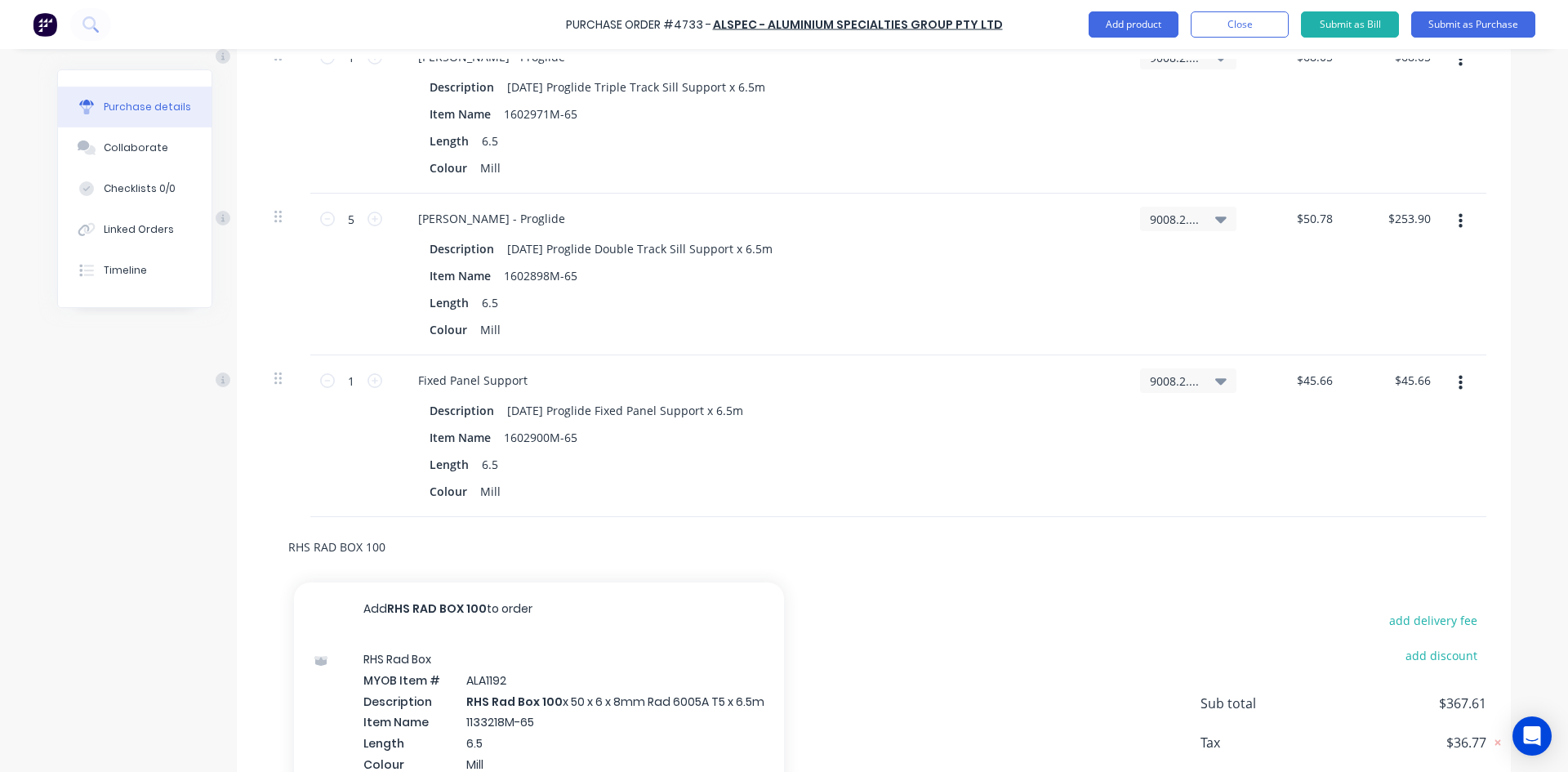
click at [382, 543] on input "RHS RAD BOX 100" at bounding box center [450, 546] width 326 height 32
type textarea "x"
type input "RHS RAD BOX 10"
type textarea "x"
type input "RHS RAD BOX 1"
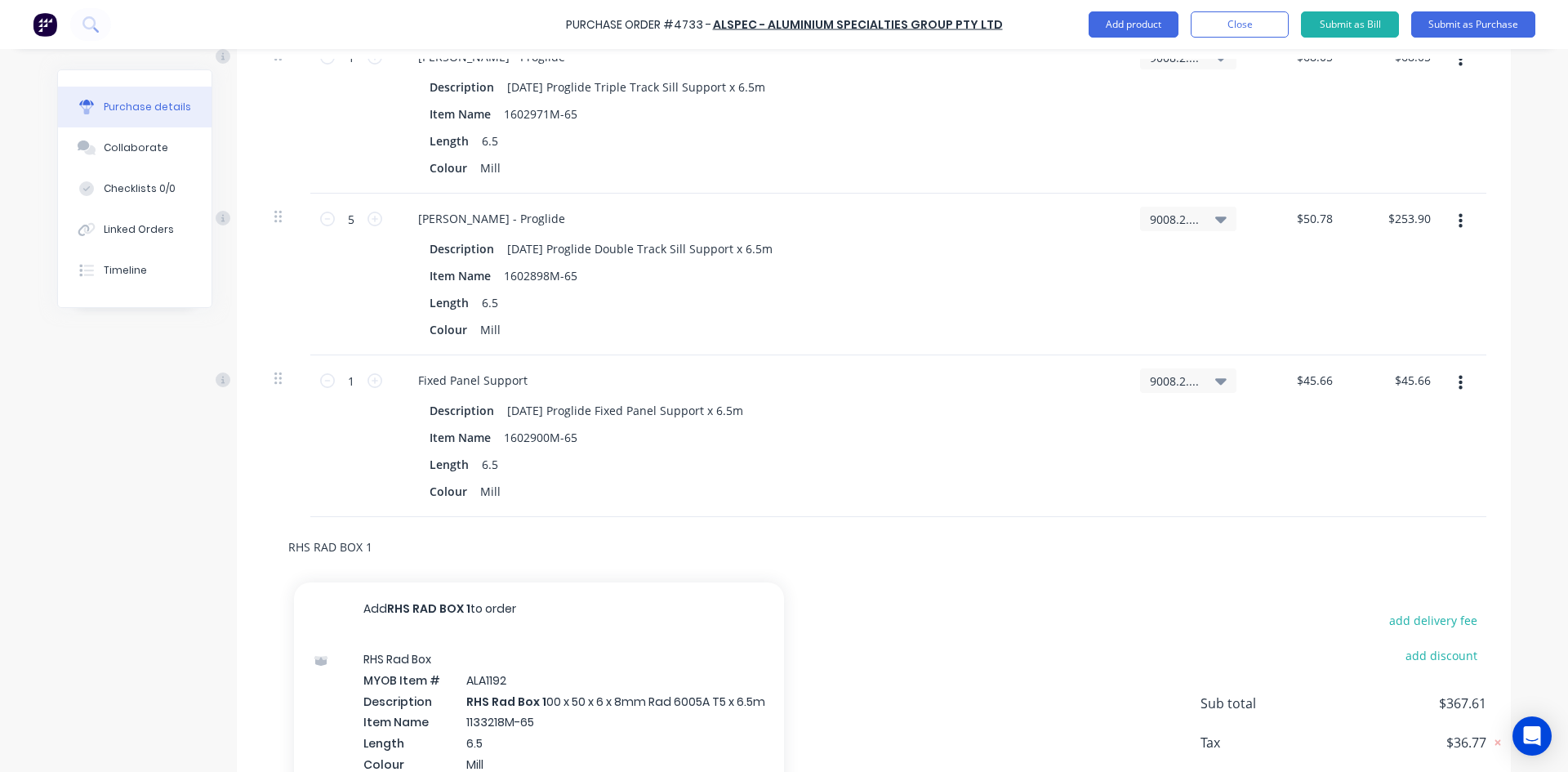
type textarea "x"
type input "RHS RAD BOX"
type textarea "x"
type input "RHS RAD BOX"
type textarea "x"
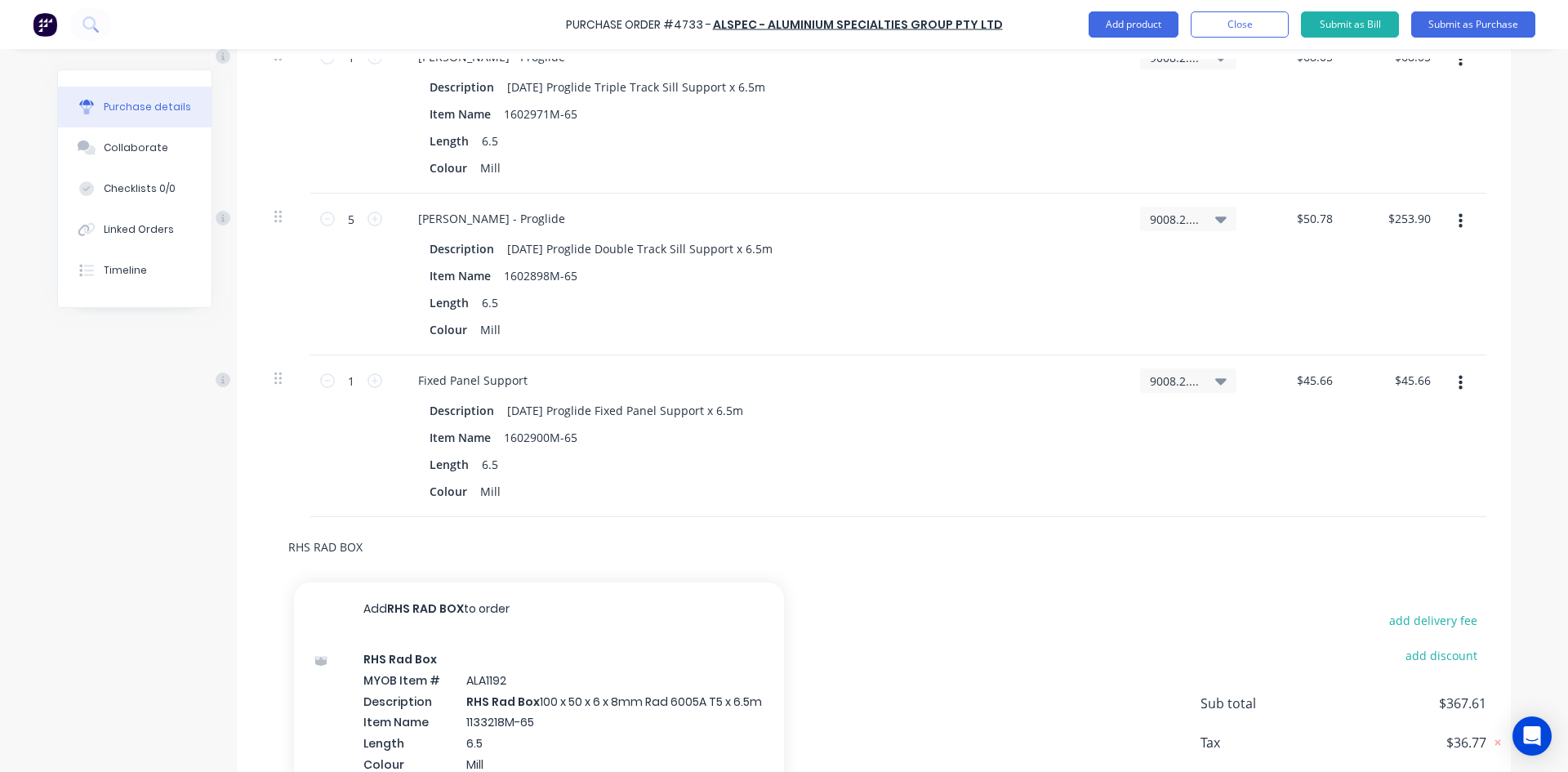
type input "RHS RAD BO"
type textarea "x"
type input "RHS RAD B"
type textarea "x"
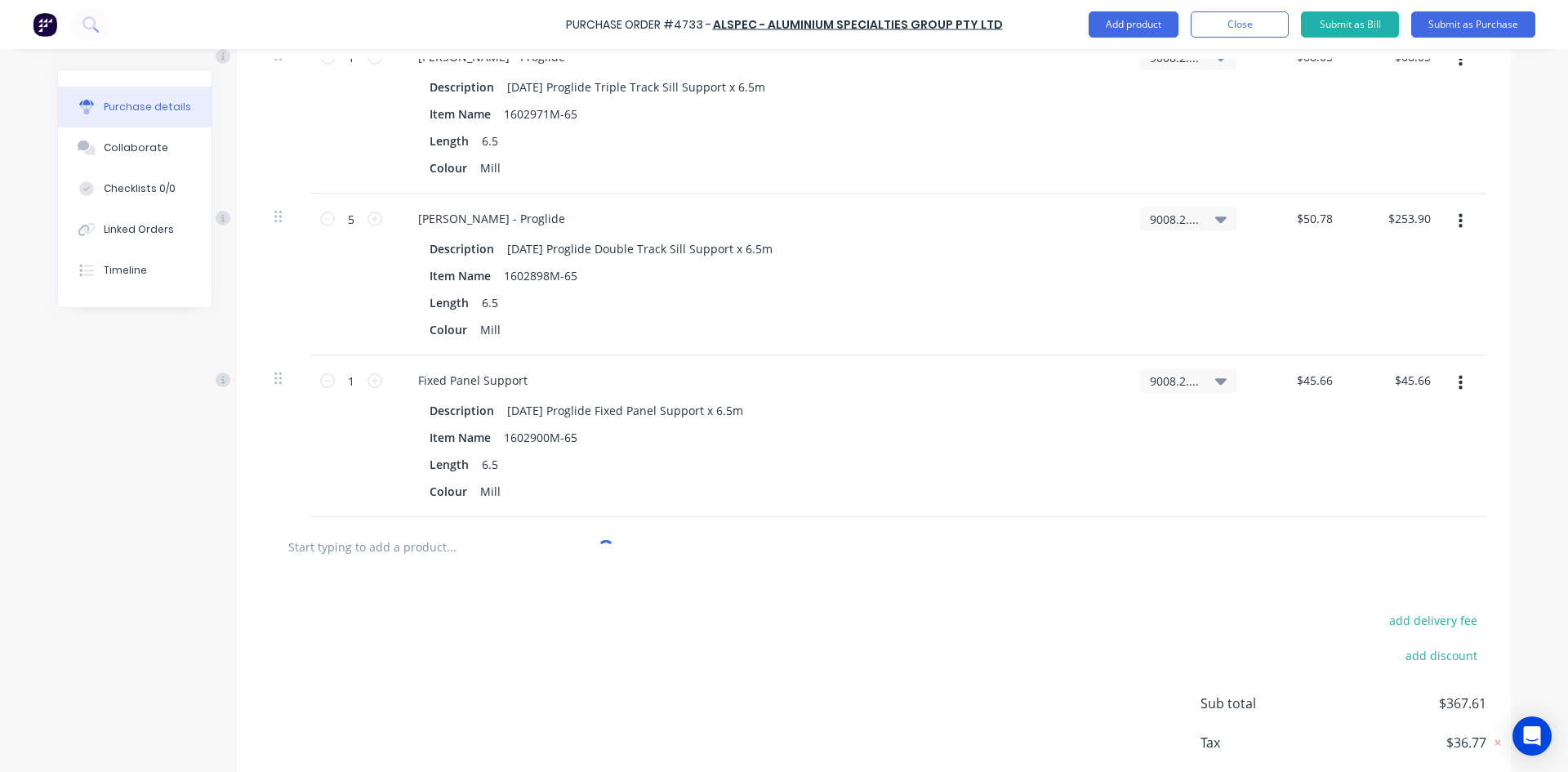
paste input "RHS Rad Box 100 x 50 x 3 x 6mm"
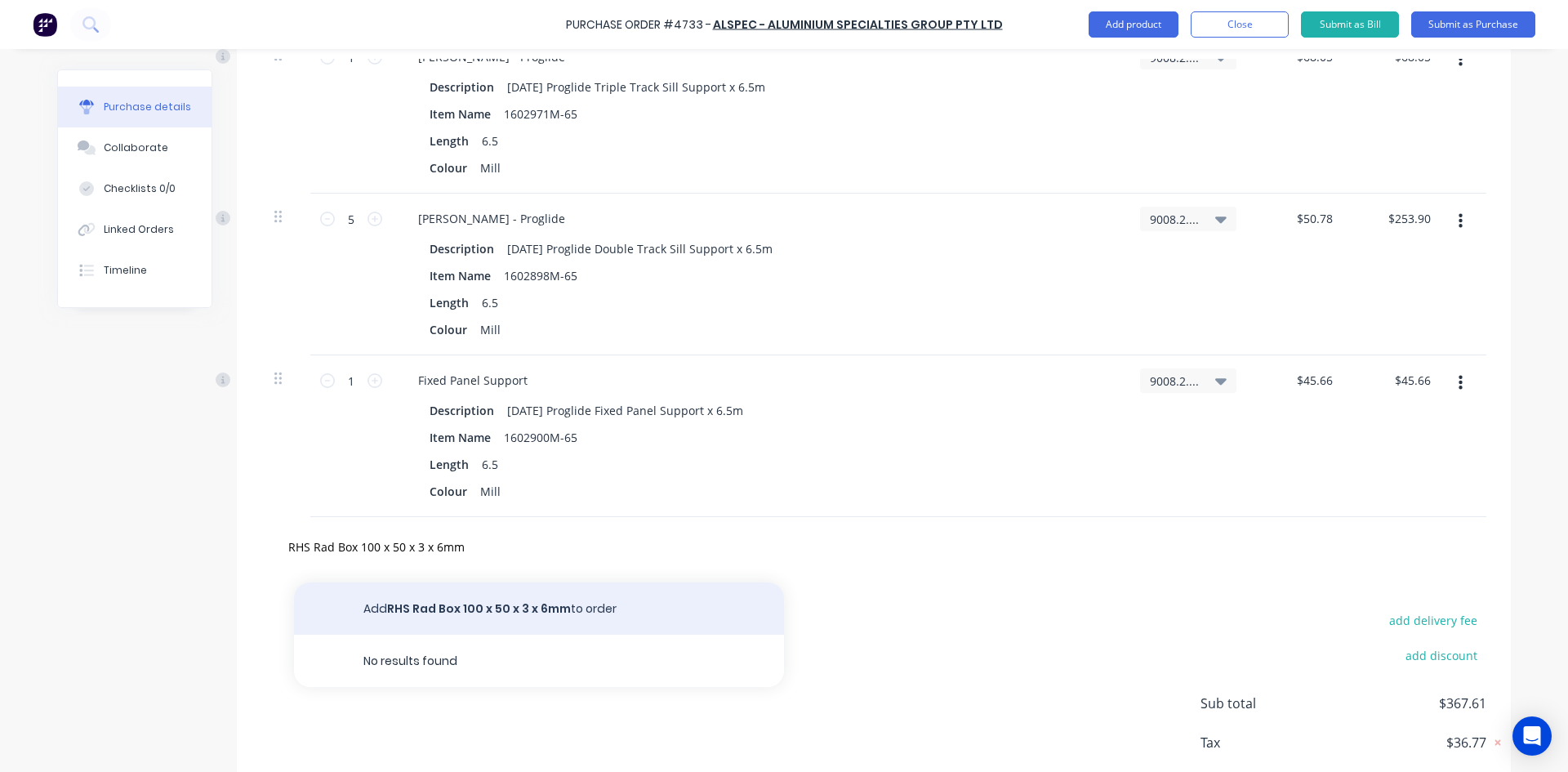
click at [497, 615] on button "Add RHS Rad Box 100 x 50 x 3 x 6mm to order" at bounding box center [538, 608] width 490 height 52
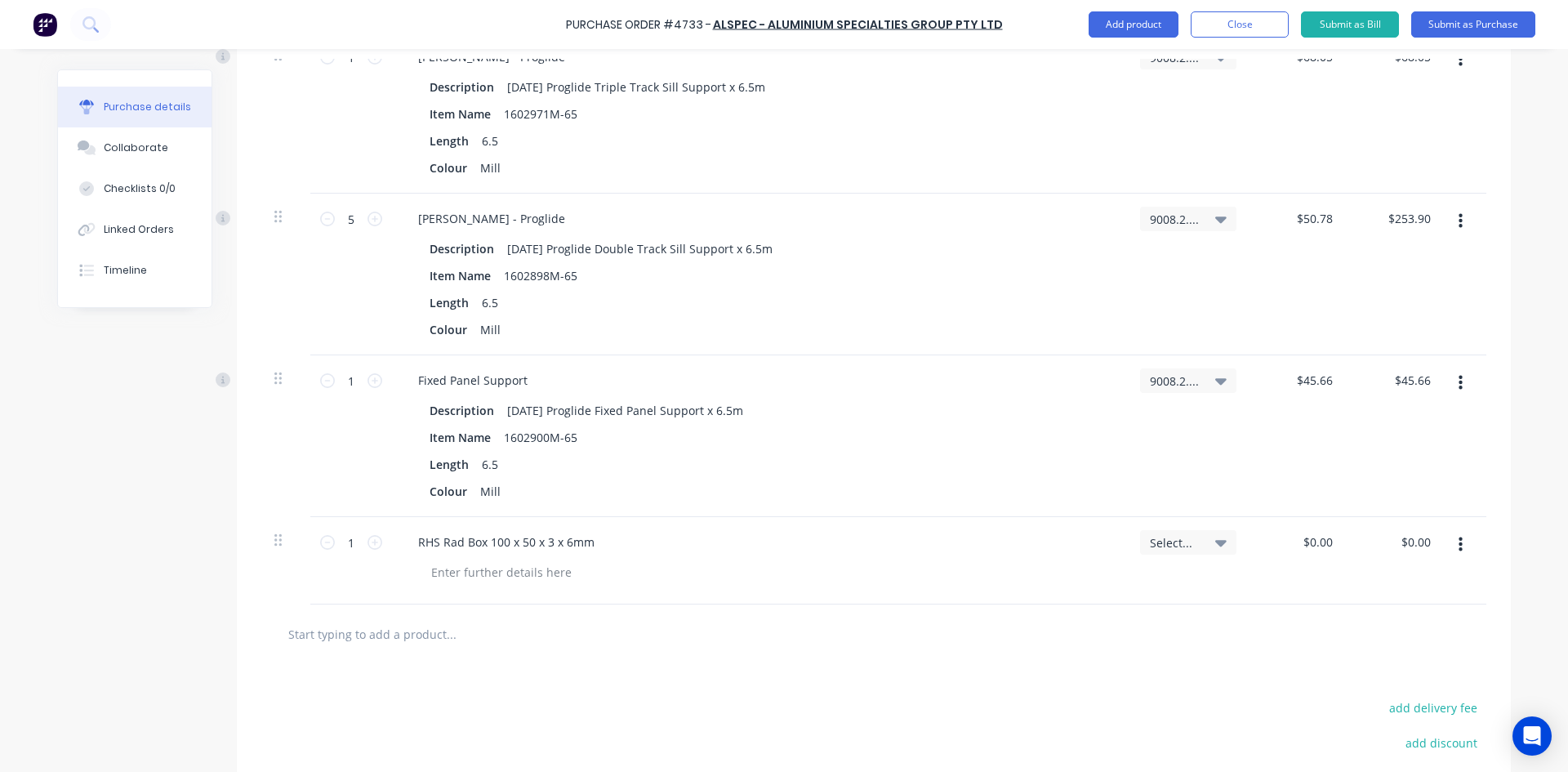
click at [1458, 553] on icon "button" at bounding box center [1460, 544] width 4 height 18
click at [1411, 687] on button "Delete" at bounding box center [1410, 686] width 138 height 32
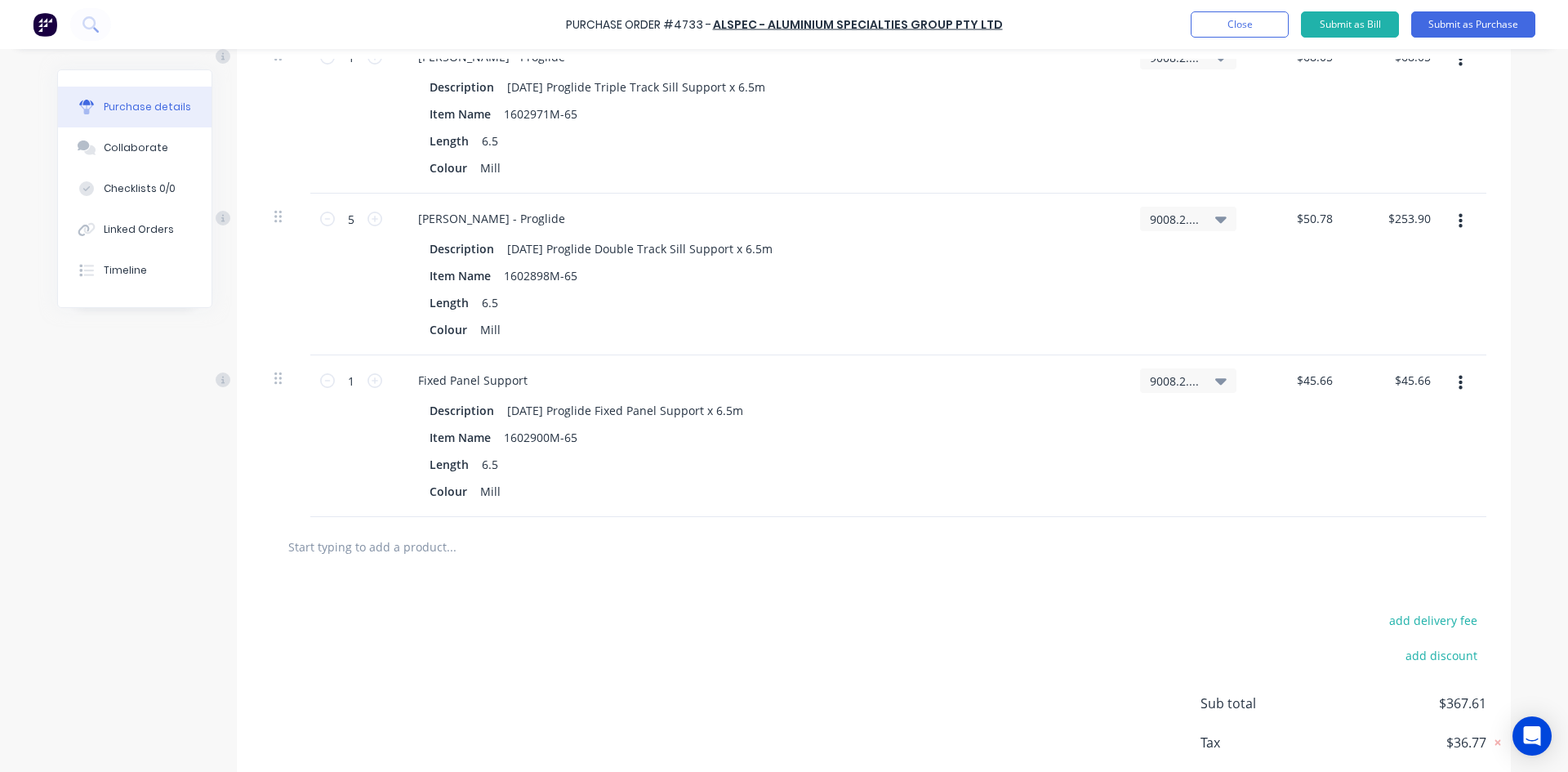
scroll to position [0, 0]
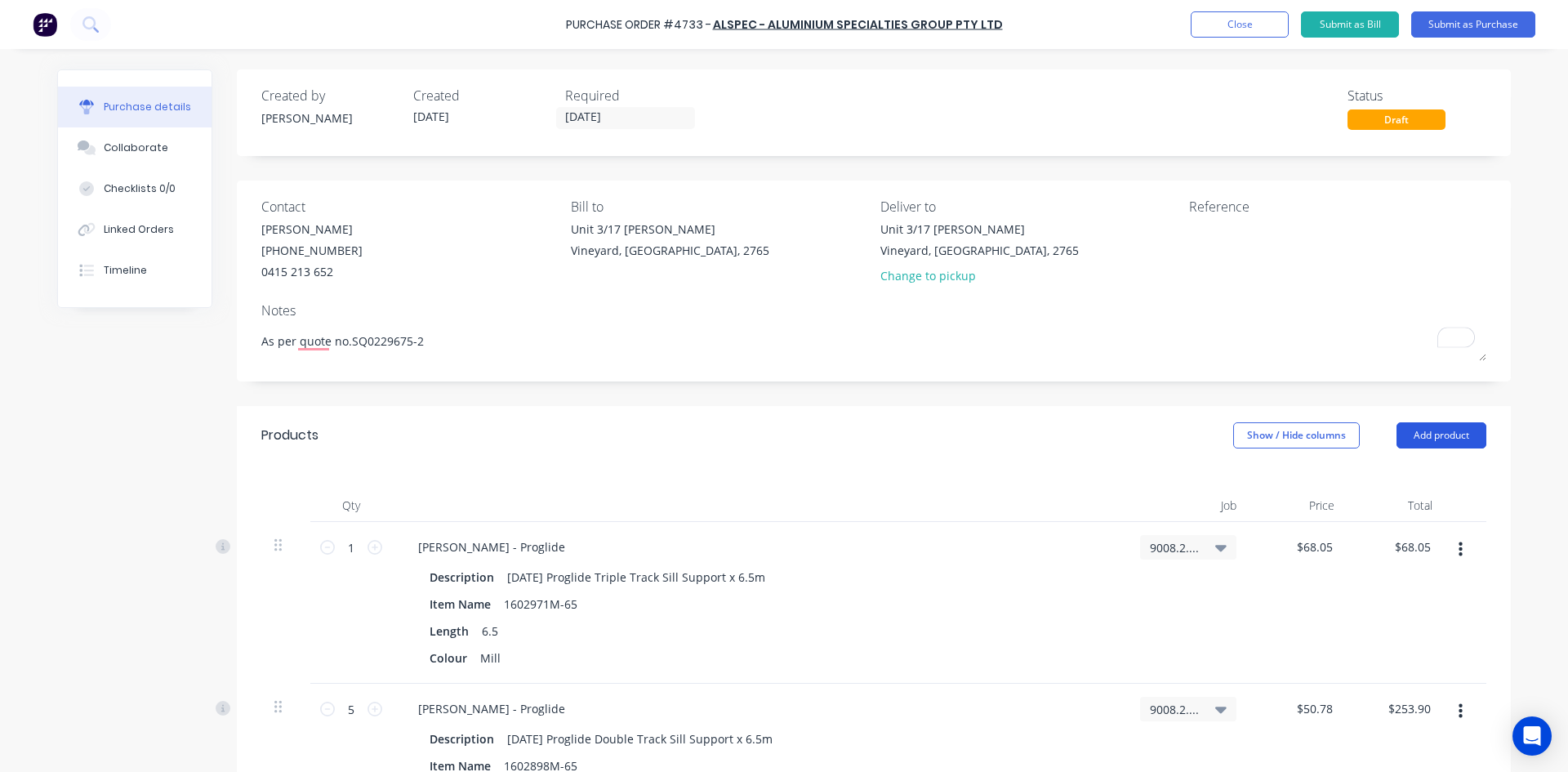
click at [1429, 435] on button "Add product" at bounding box center [1441, 434] width 90 height 26
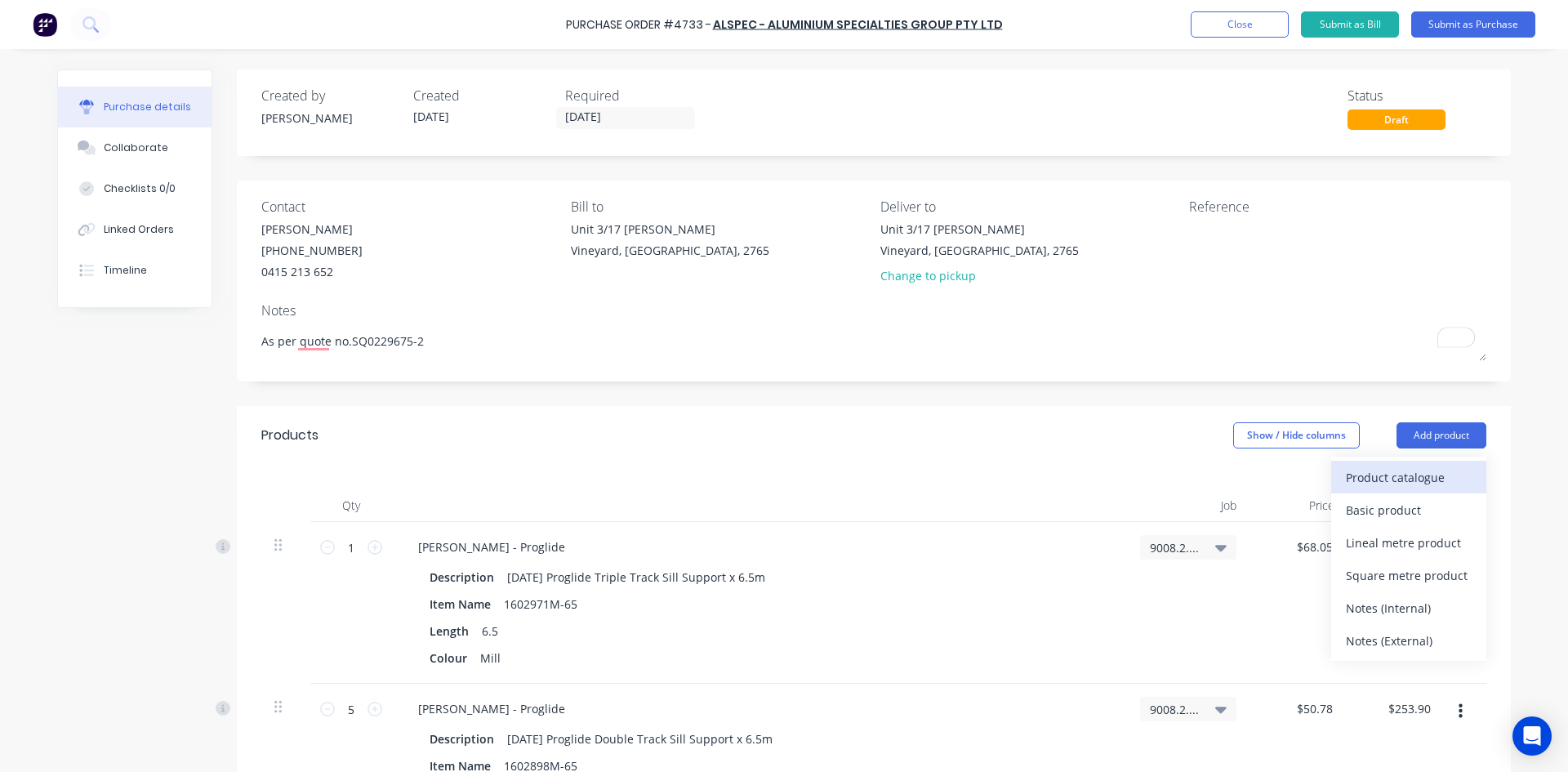
click at [1421, 479] on div "Product catalogue" at bounding box center [1409, 477] width 126 height 24
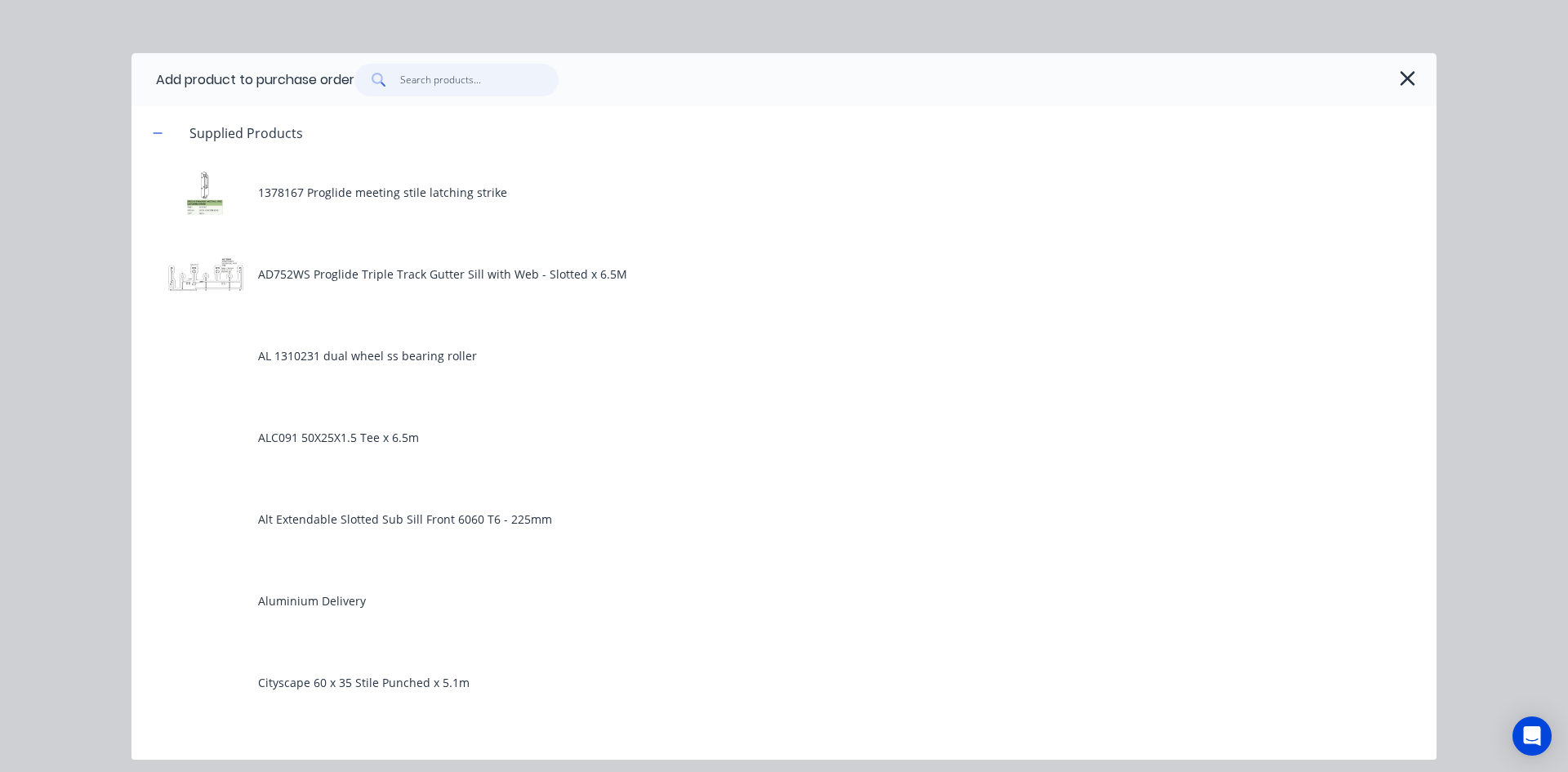
click at [438, 85] on input "text" at bounding box center [479, 80] width 159 height 32
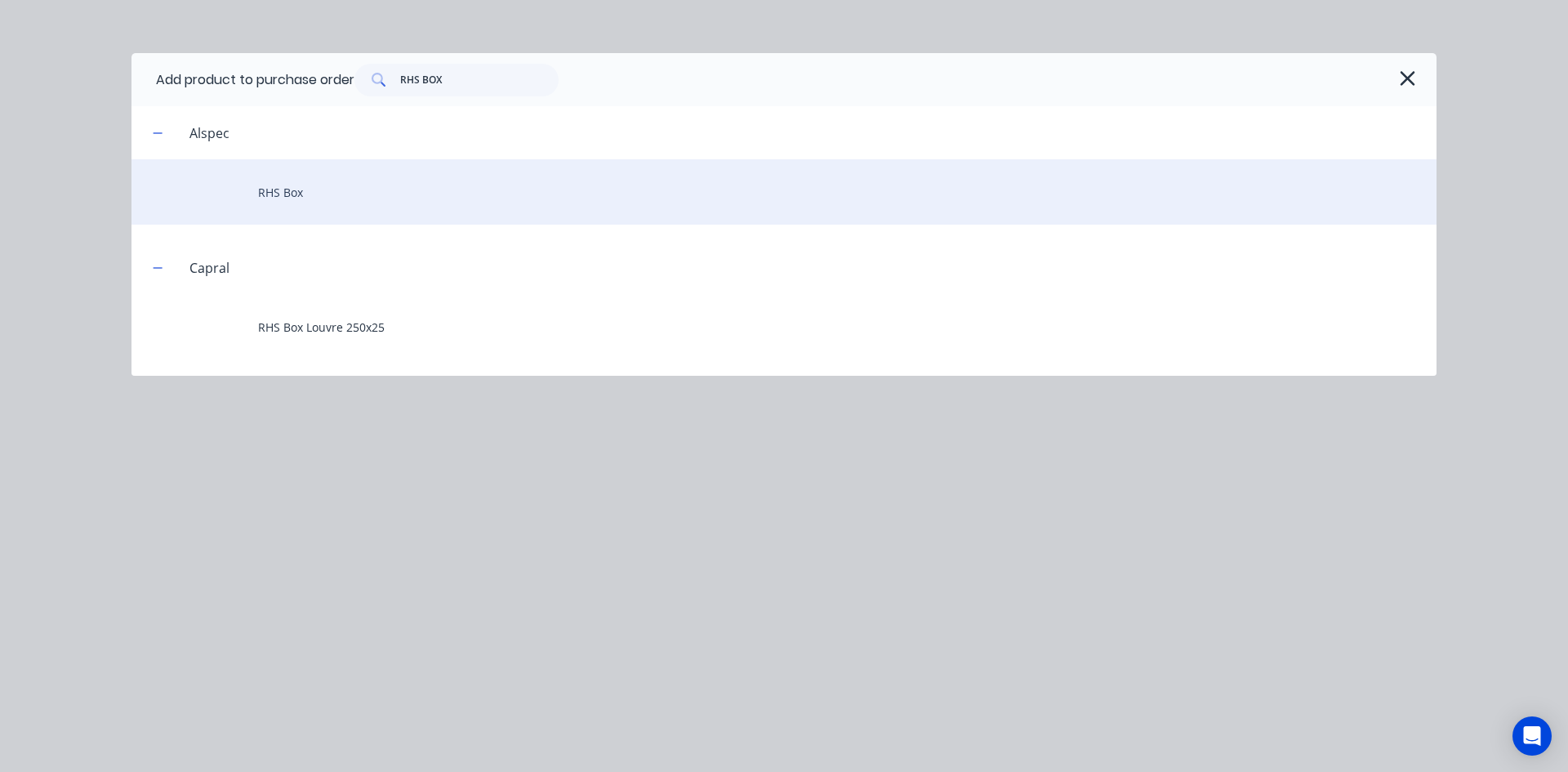
click at [296, 198] on div "RHS Box" at bounding box center [784, 192] width 1305 height 65
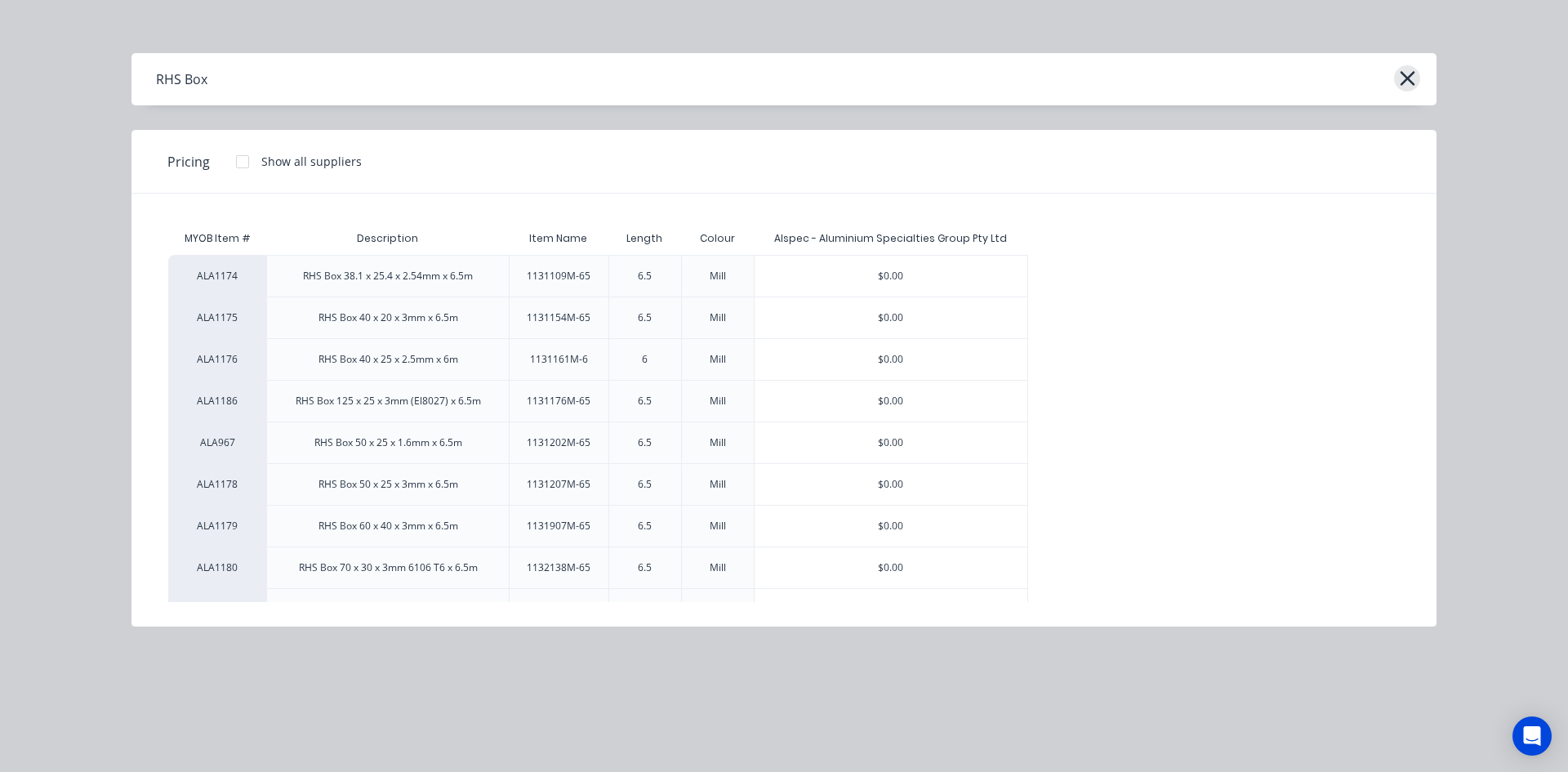
click at [1411, 79] on icon "button" at bounding box center [1408, 78] width 17 height 23
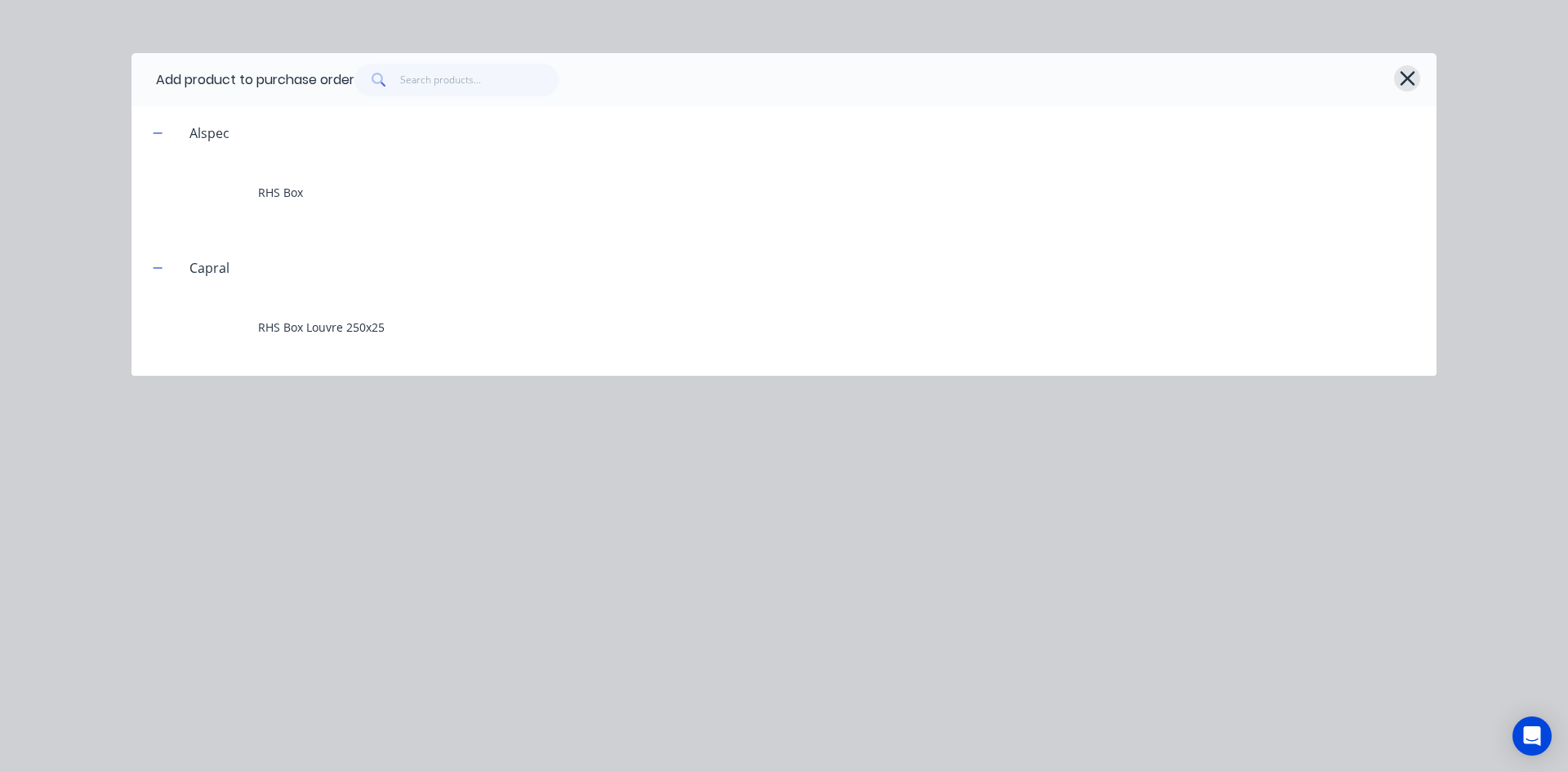
click at [1409, 80] on icon "button" at bounding box center [1407, 77] width 14 height 14
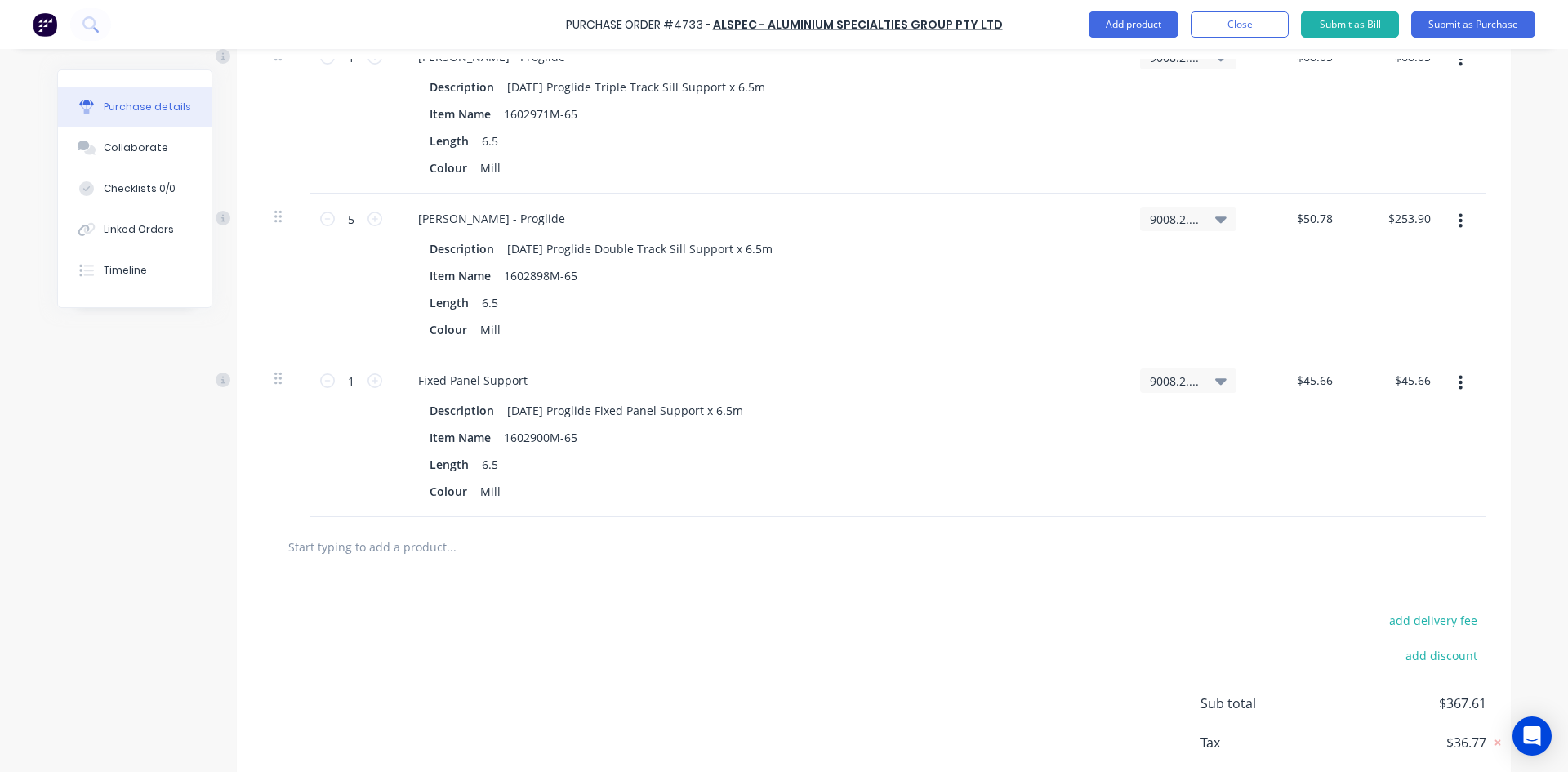
scroll to position [498, 0]
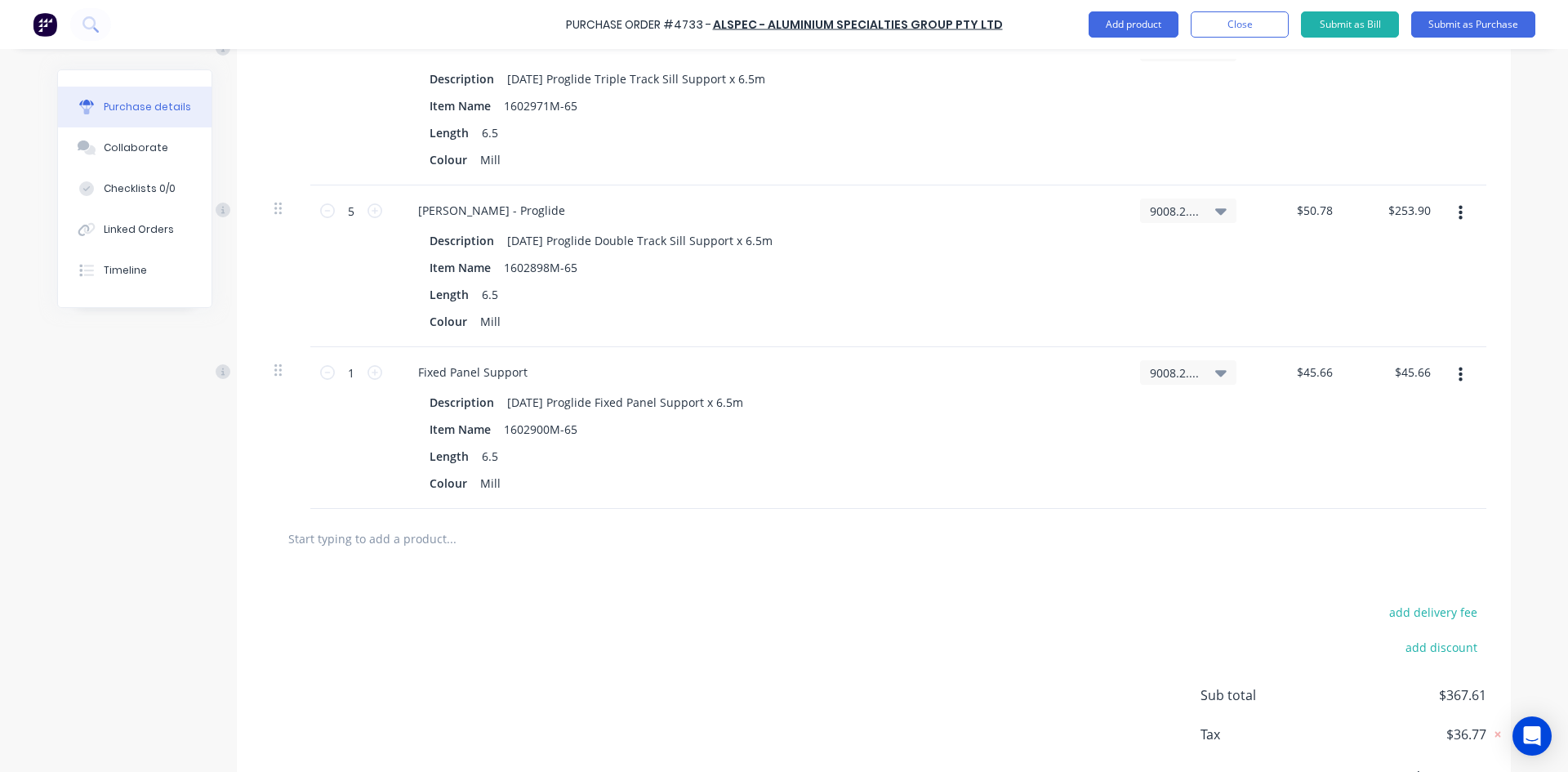
click at [390, 542] on input "text" at bounding box center [450, 538] width 326 height 32
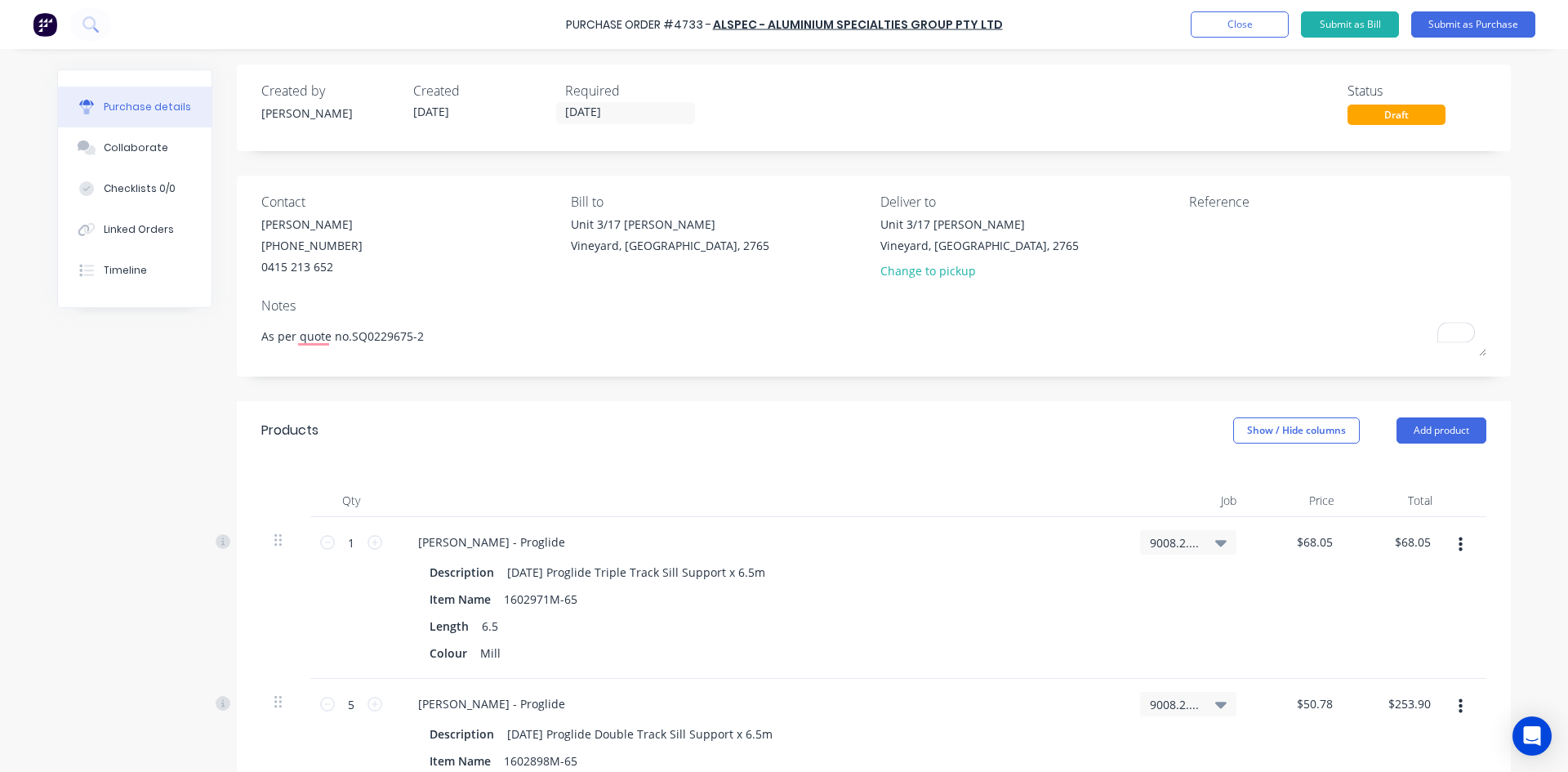
scroll to position [0, 0]
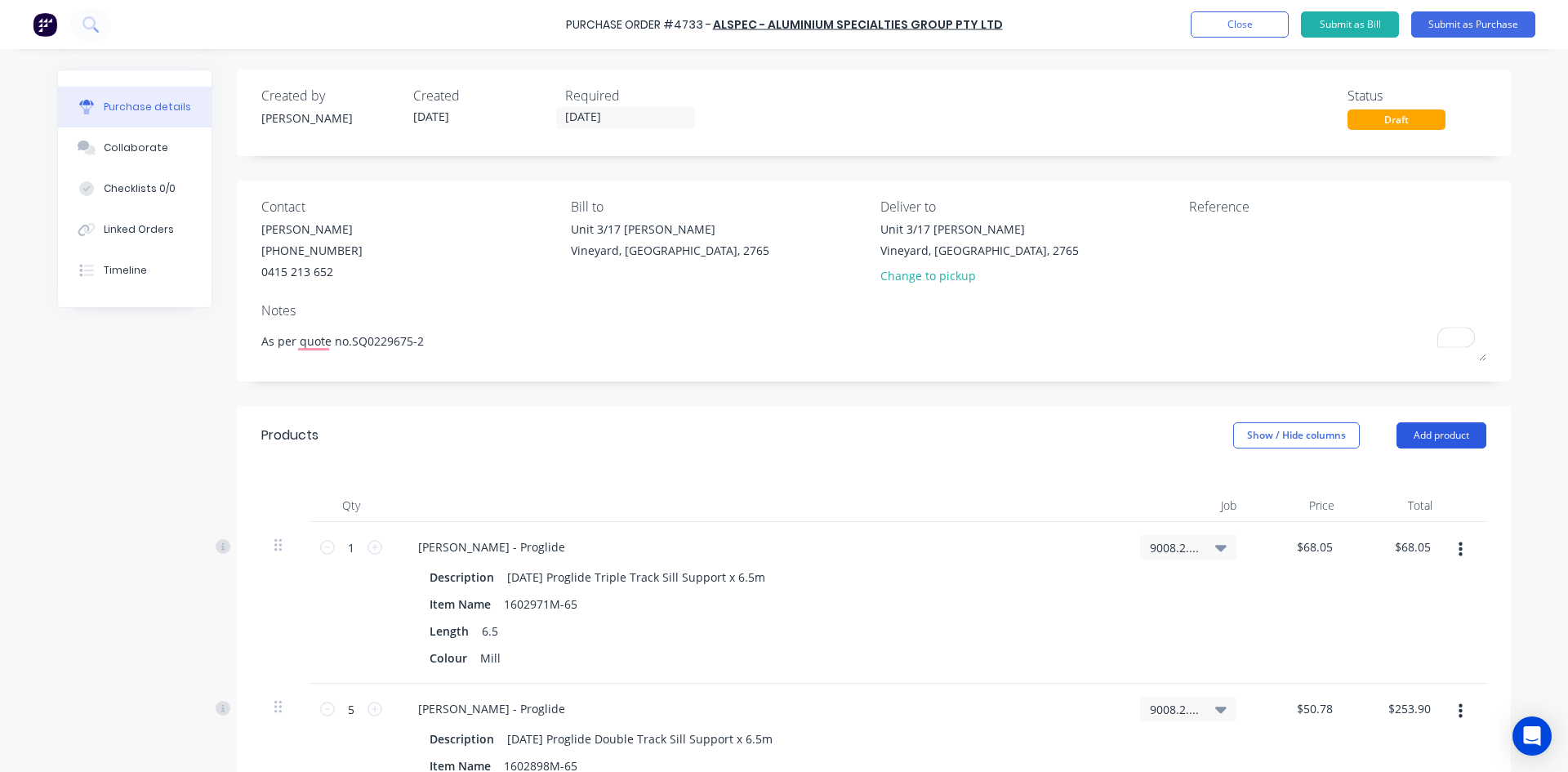
click at [1435, 432] on button "Add product" at bounding box center [1441, 434] width 90 height 26
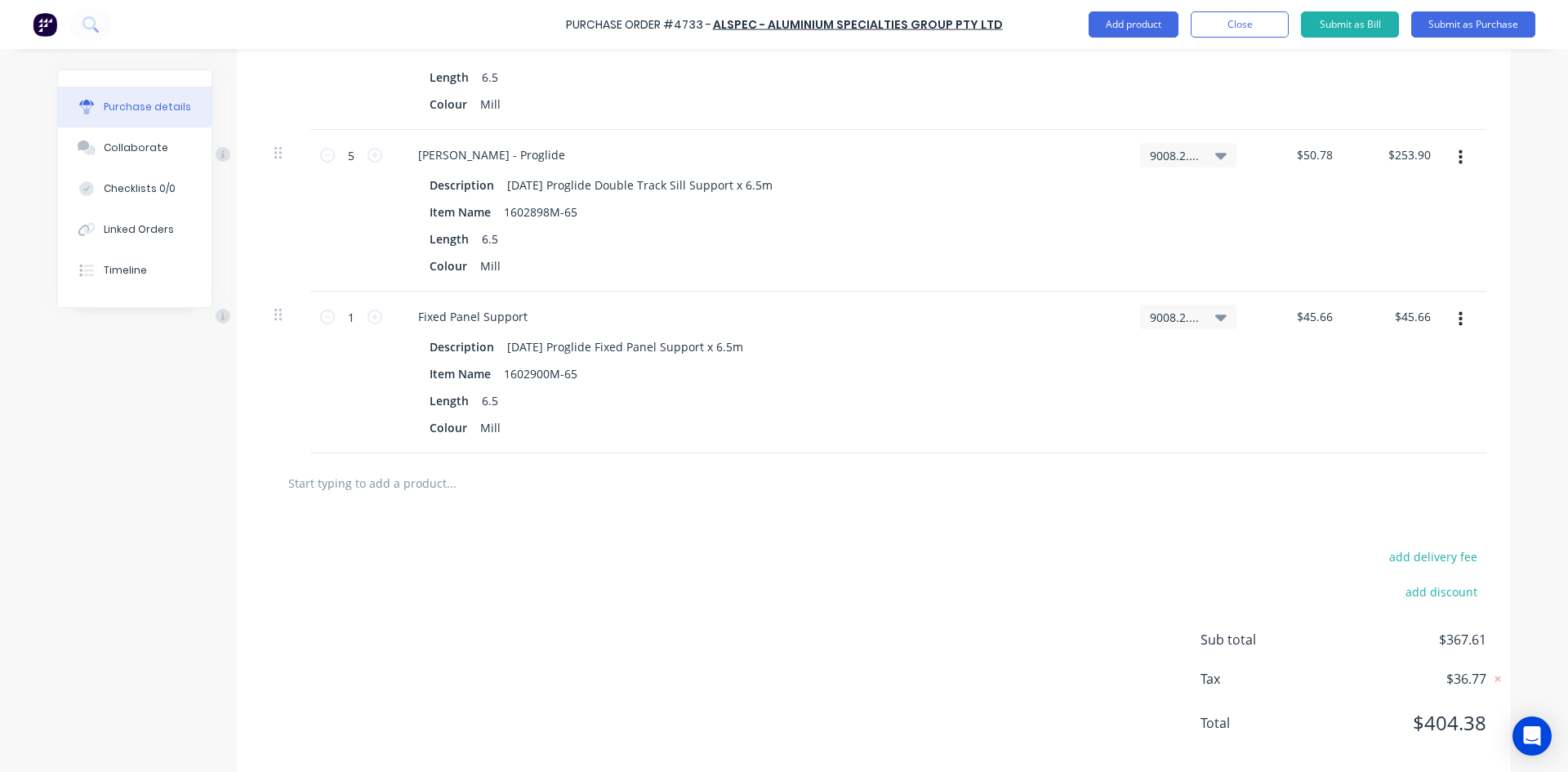
scroll to position [572, 0]
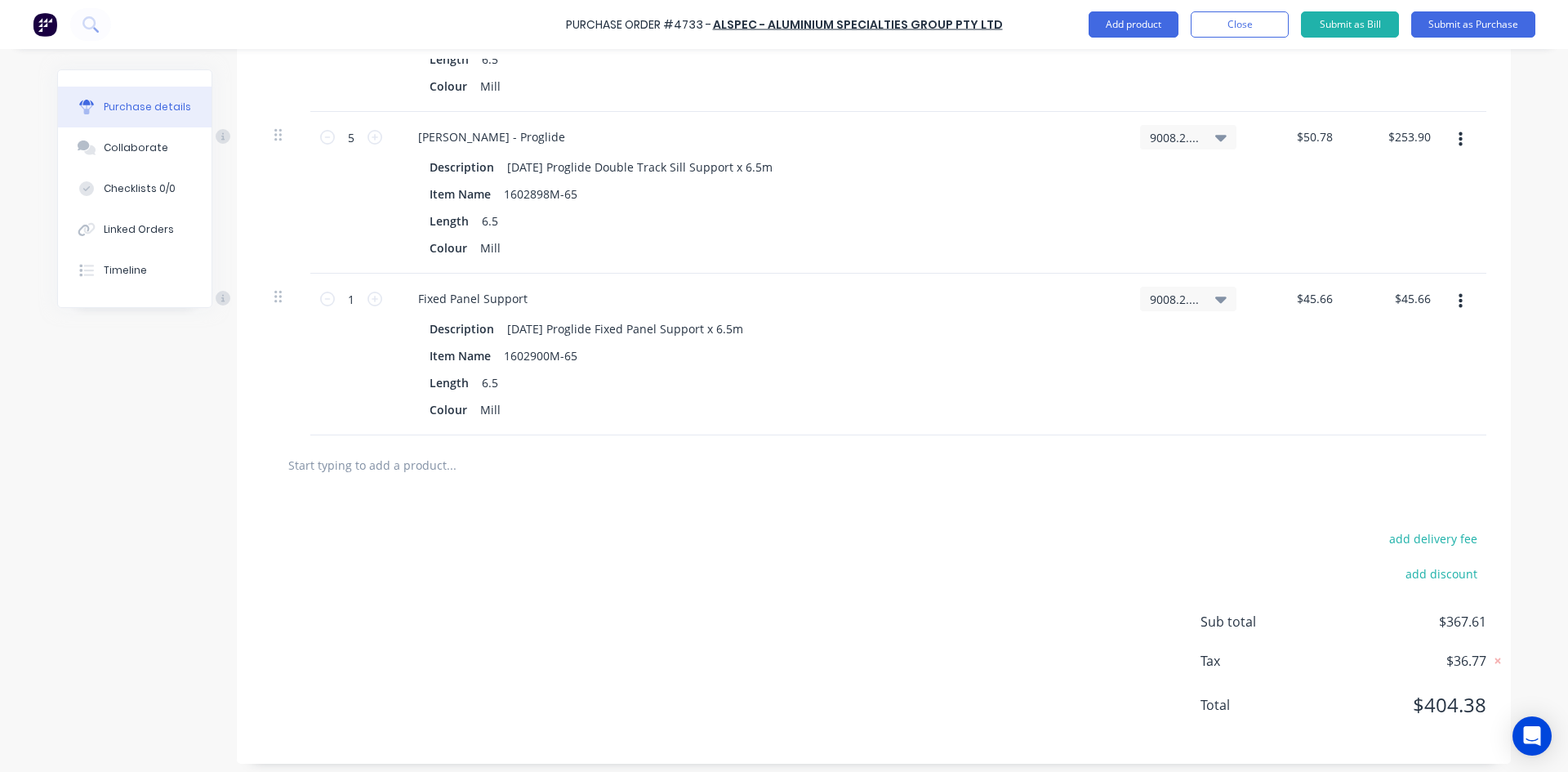
click at [412, 469] on input "text" at bounding box center [450, 465] width 326 height 32
paste input "RHS Rad Box 100 x 50 x 3 x 6mm"
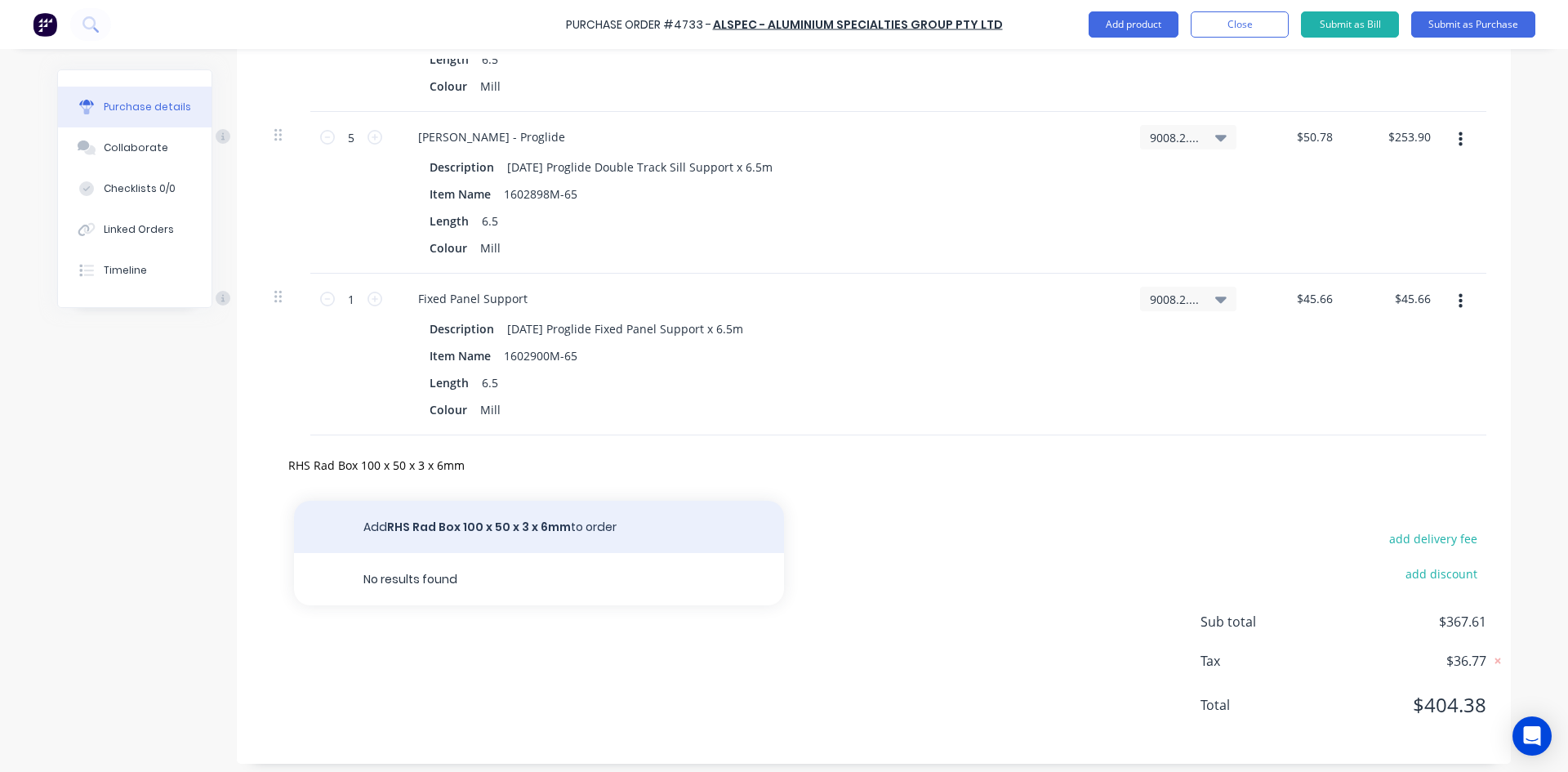
click at [478, 534] on button "Add RHS Rad Box 100 x 50 x 3 x 6mm to order" at bounding box center [538, 527] width 490 height 52
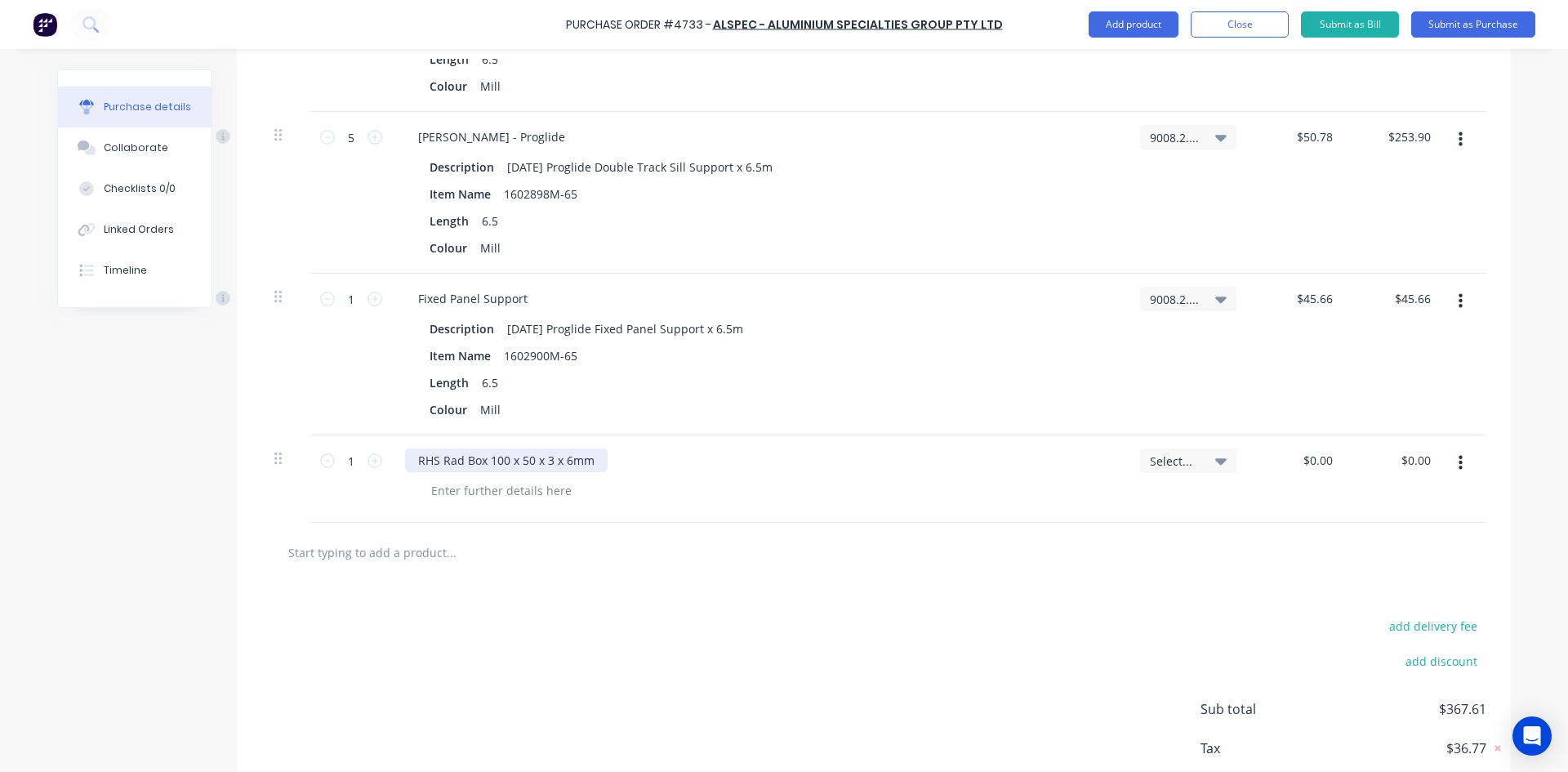
click at [589, 462] on div "RHS Rad Box 100 x 50 x 3 x 6mm" at bounding box center [506, 460] width 202 height 24
click at [334, 553] on input "text" at bounding box center [450, 552] width 326 height 32
paste input "RHS Rad Box 100 x 50 x 3 x 6mm Rad x 6.5m"
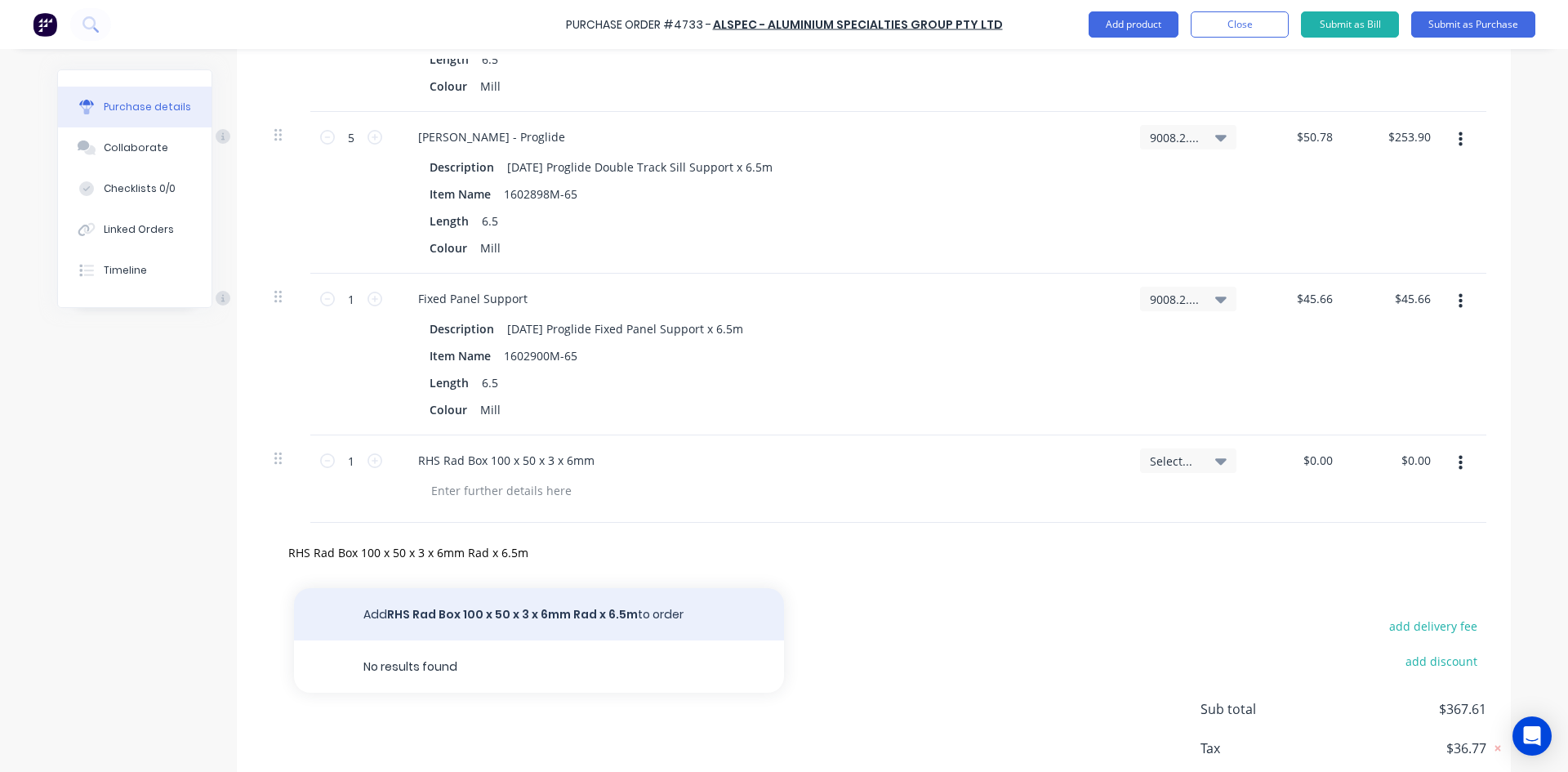
click at [404, 615] on button "Add RHS Rad Box 100 x 50 x 3 x 6mm Rad x 6.5m to order" at bounding box center [538, 614] width 490 height 52
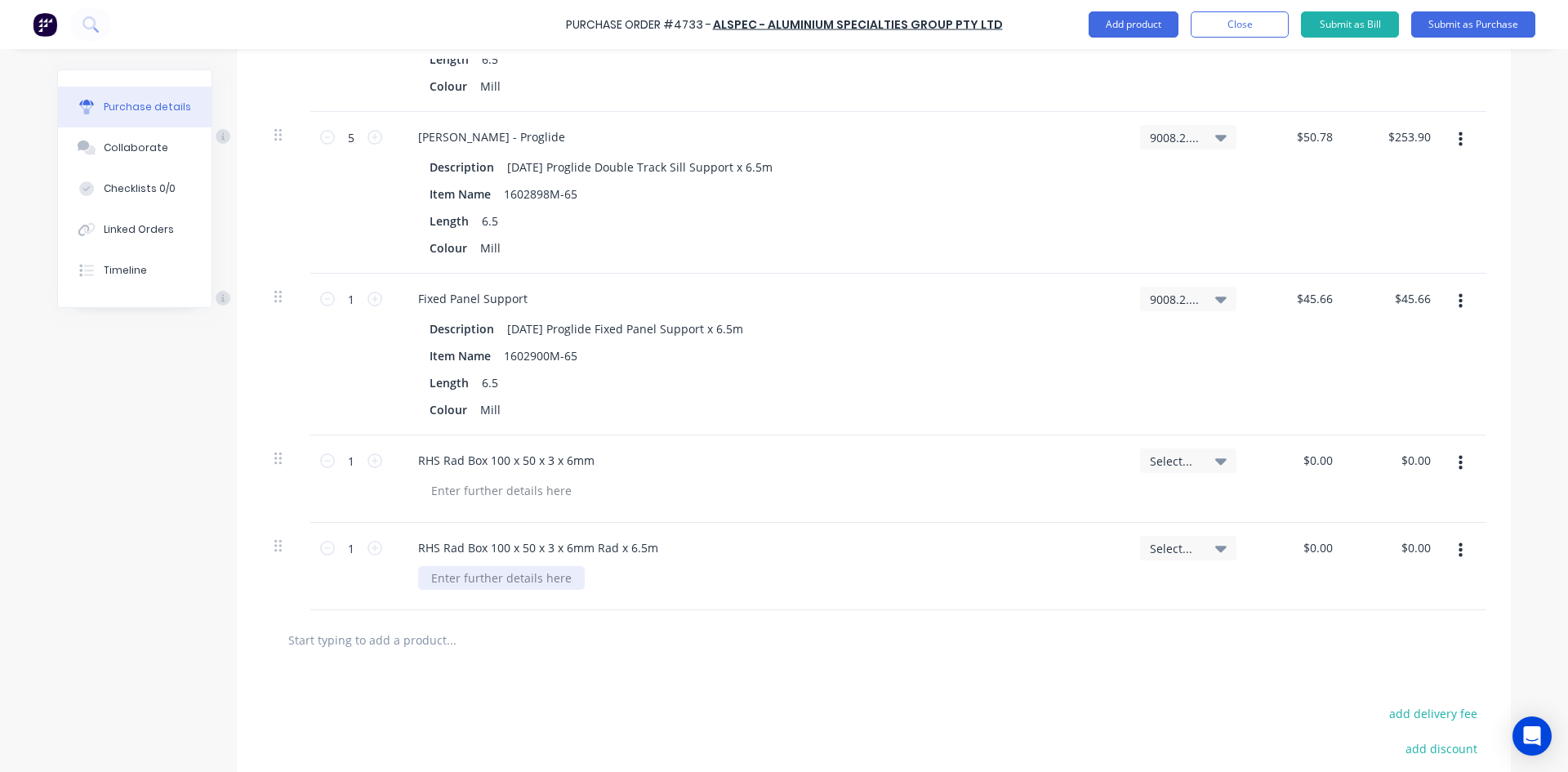
click at [437, 576] on div at bounding box center [501, 577] width 167 height 24
click at [1458, 467] on button "button" at bounding box center [1460, 463] width 38 height 30
click at [1404, 604] on button "Delete" at bounding box center [1410, 604] width 138 height 32
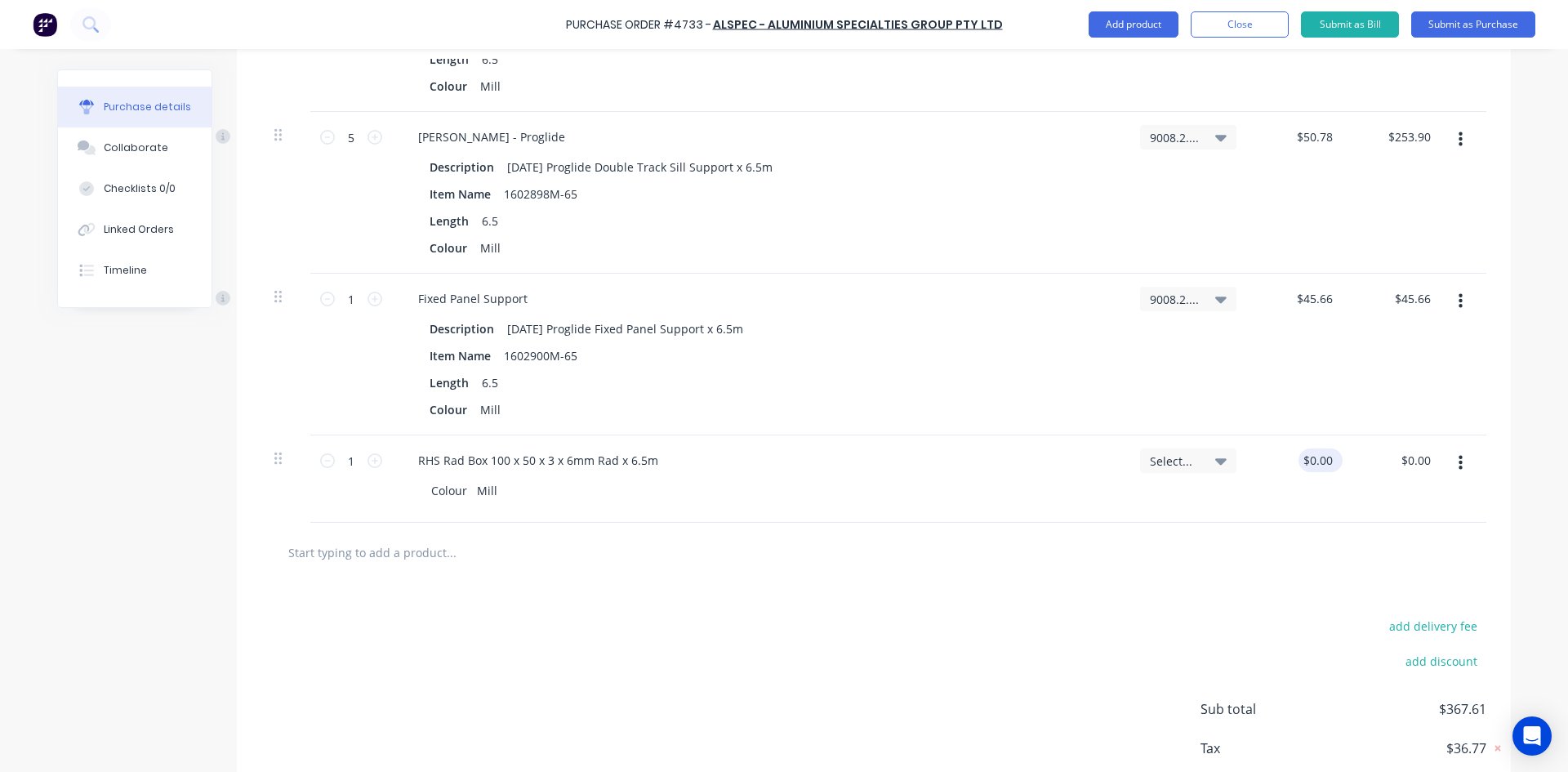
click at [1332, 460] on div "$0.00 $0.00" at bounding box center [1320, 460] width 44 height 24
click at [1328, 465] on input "0.00" at bounding box center [1316, 460] width 37 height 24
click at [368, 461] on icon at bounding box center [374, 460] width 14 height 14
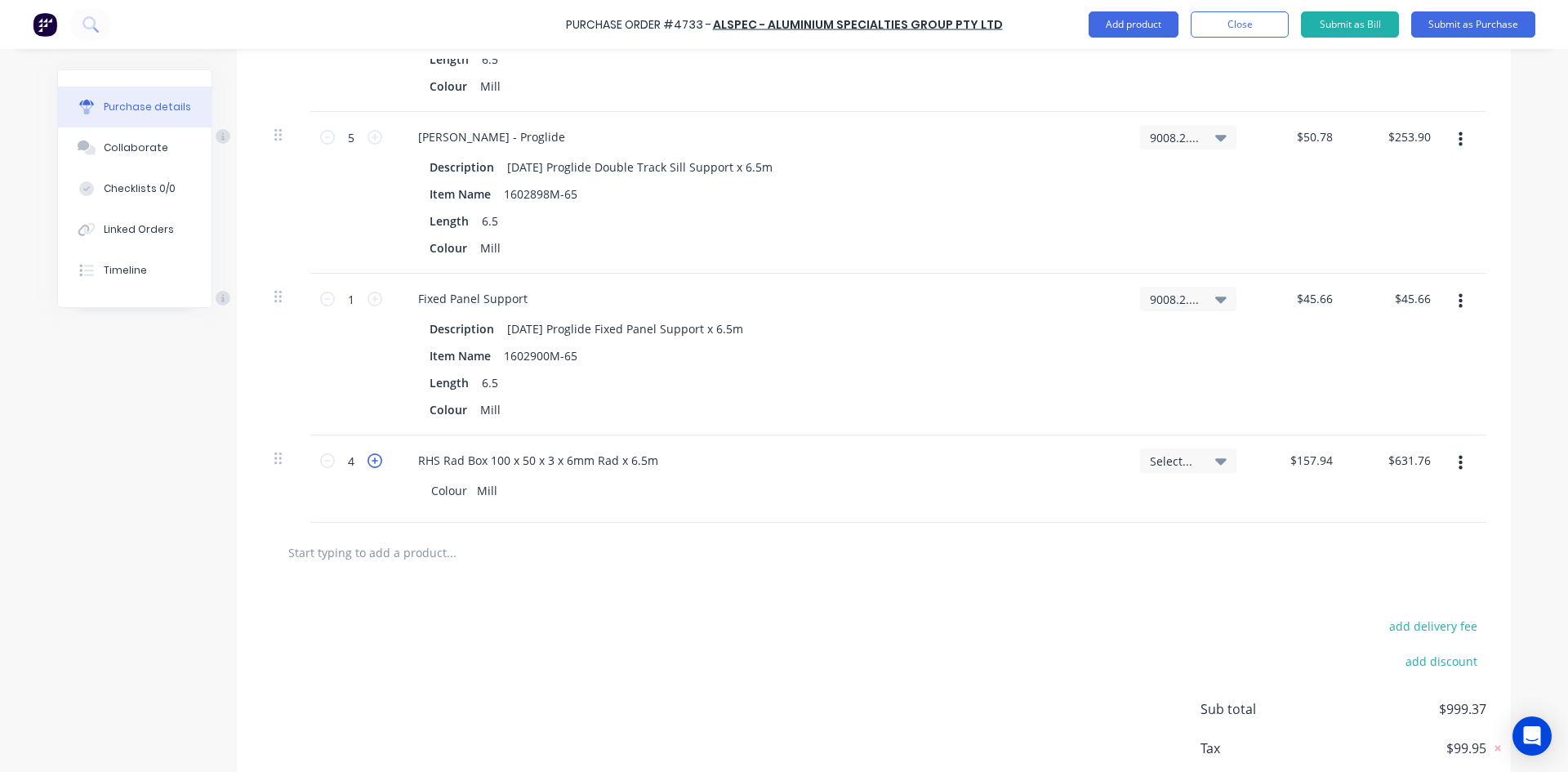
click at [368, 461] on icon at bounding box center [374, 460] width 14 height 14
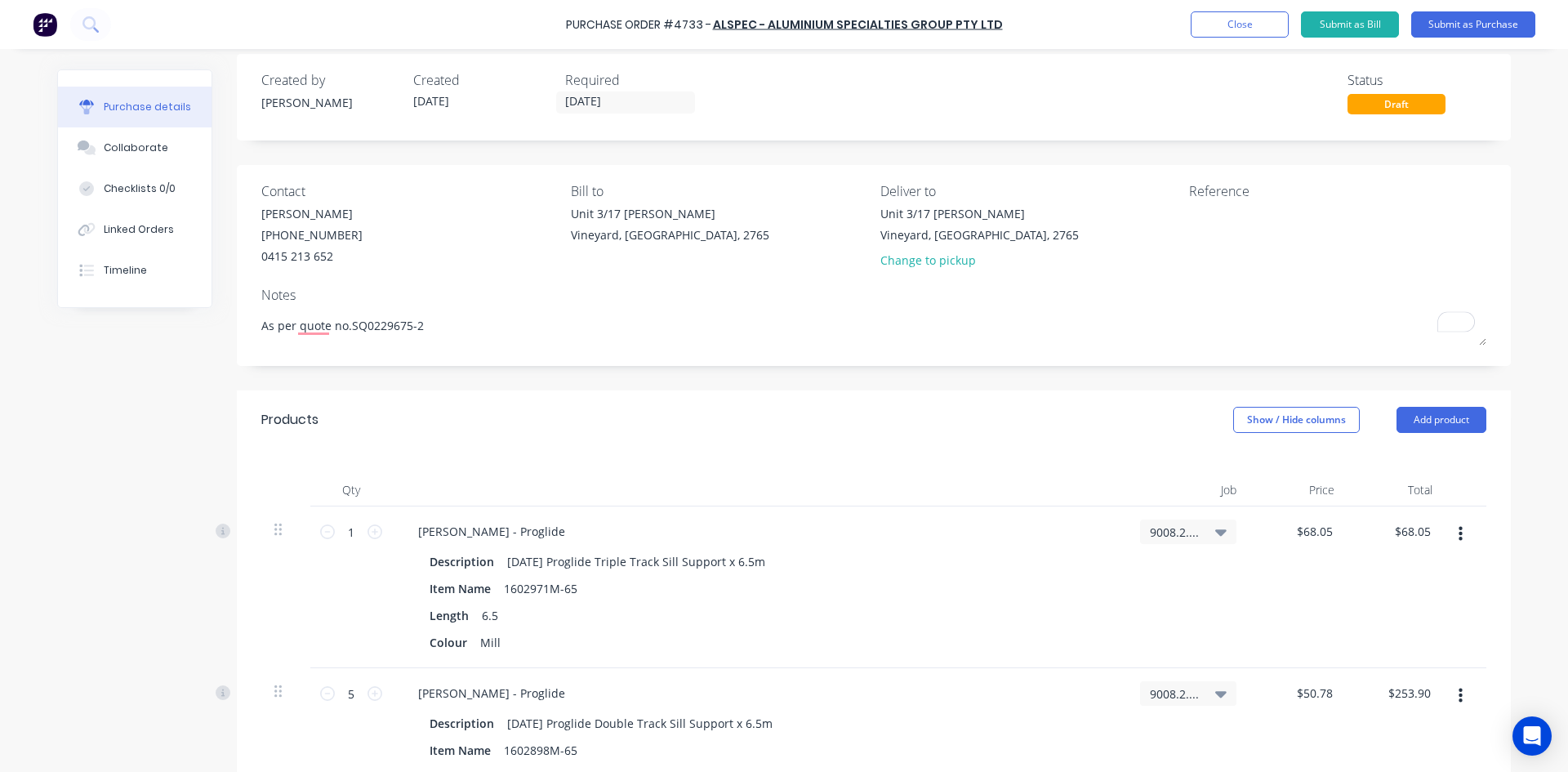
scroll to position [0, 0]
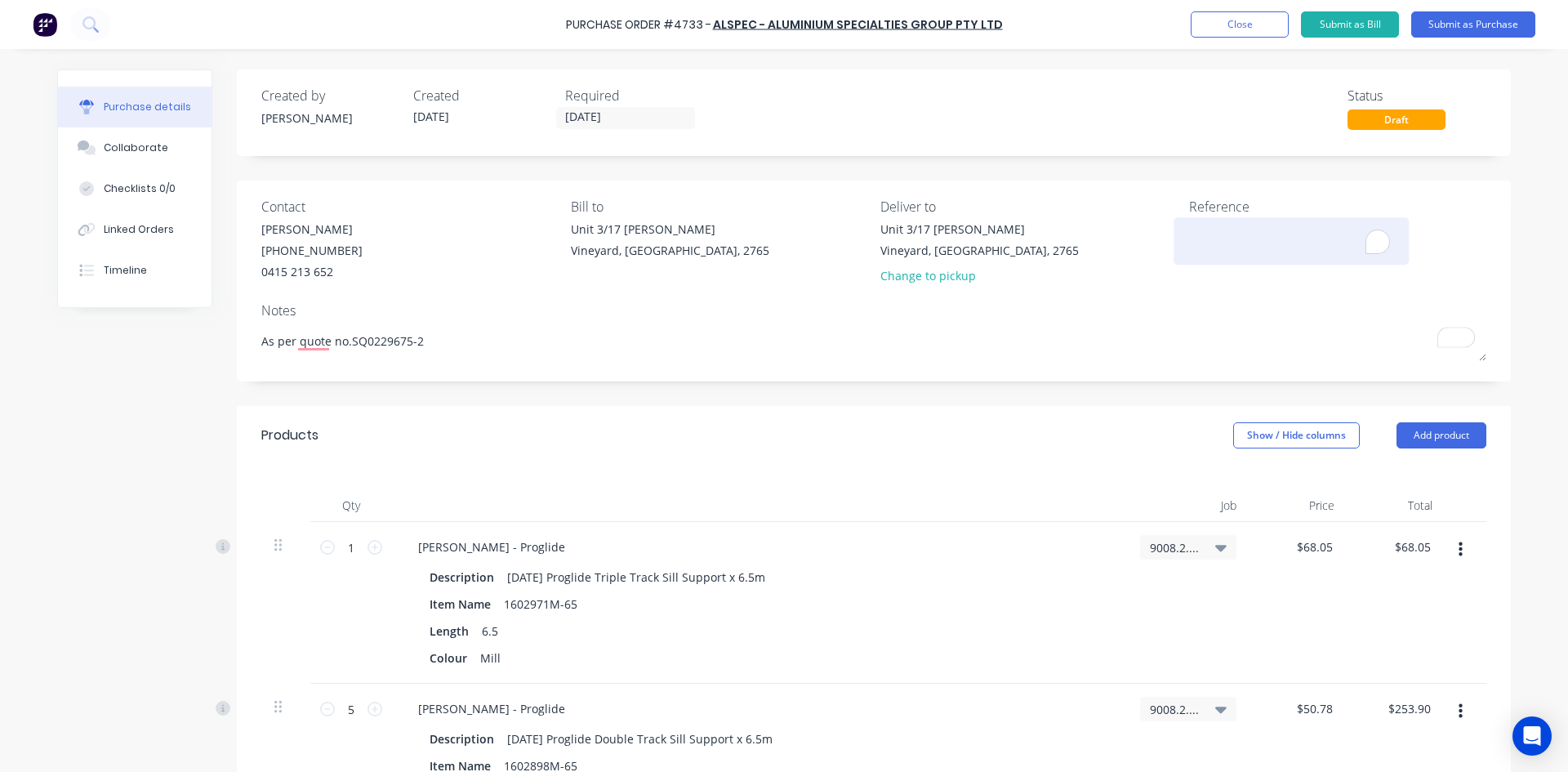
click at [1191, 235] on textarea "To enrich screen reader interactions, please activate Accessibility in Grammarl…" at bounding box center [1291, 239] width 204 height 37
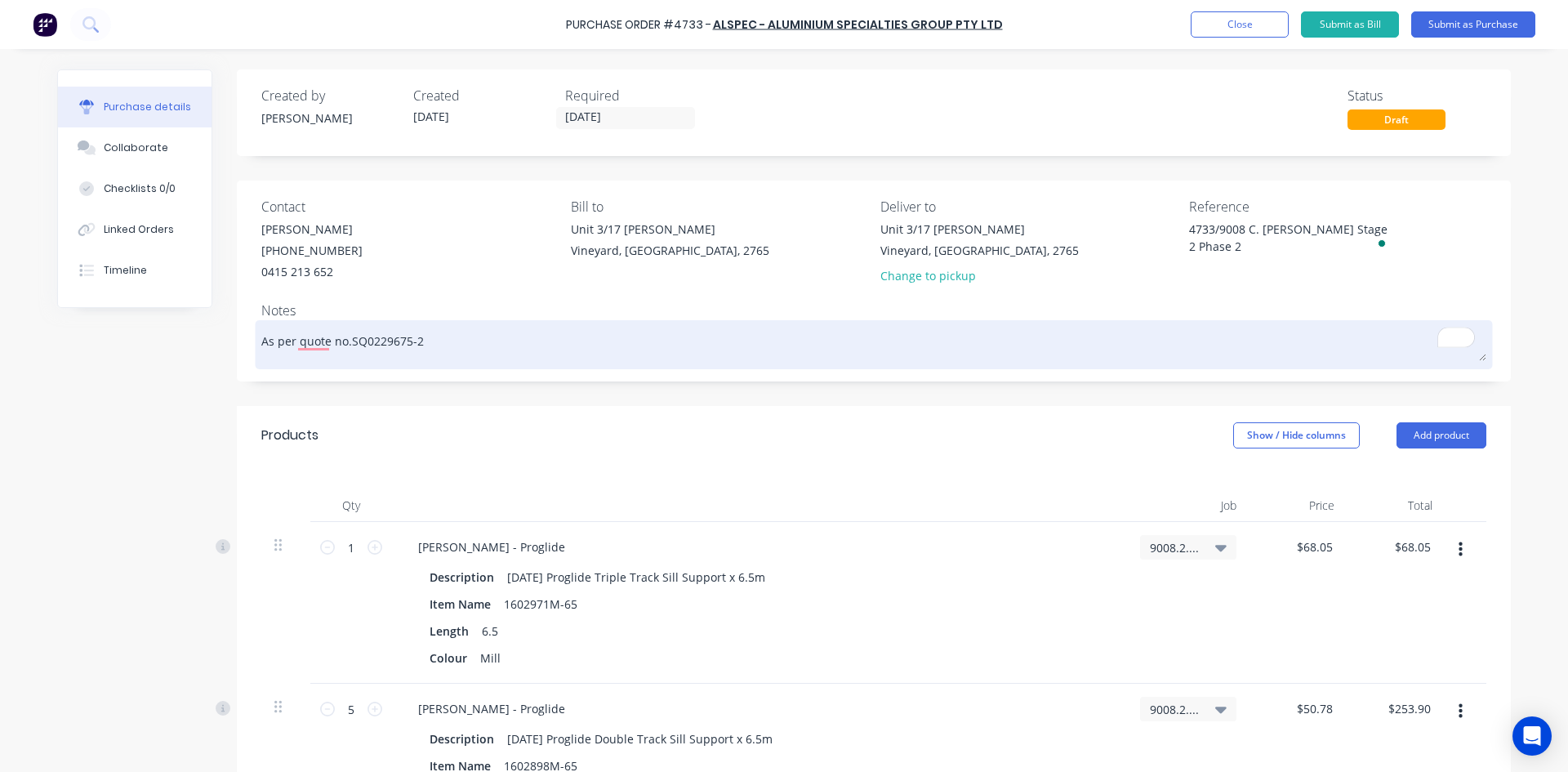
click at [449, 347] on textarea "As per quote no.SQ0229675-2" at bounding box center [873, 343] width 1224 height 37
click at [418, 342] on textarea "As per quote no.SQ0229675-2 20.6.2025" at bounding box center [873, 343] width 1224 height 37
click at [415, 342] on textarea "As per quote no.SQ0229675-2 Dated 20.6.2025" at bounding box center [873, 343] width 1224 height 37
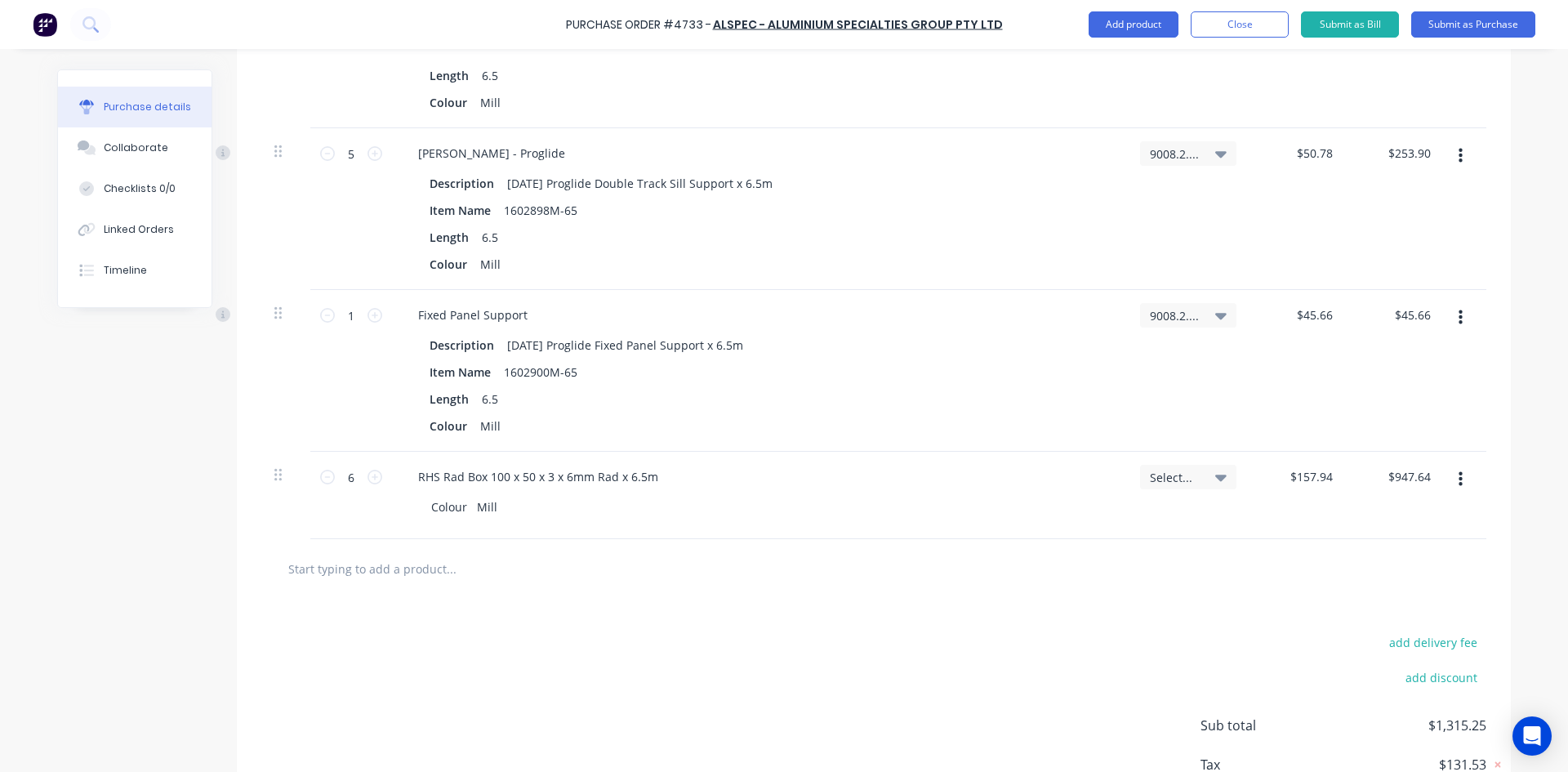
scroll to position [667, 0]
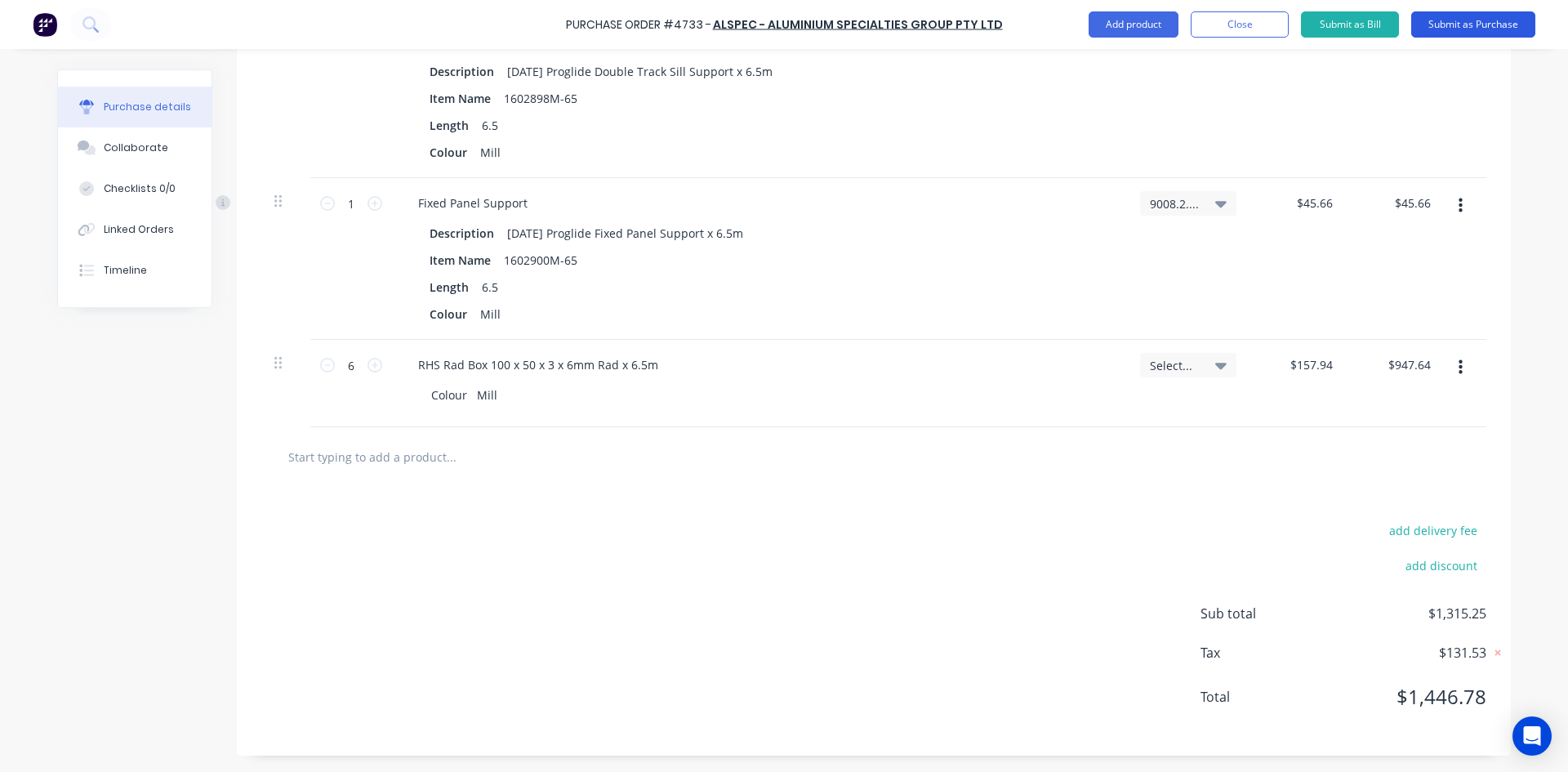
click at [1460, 26] on button "Submit as Purchase" at bounding box center [1474, 24] width 124 height 26
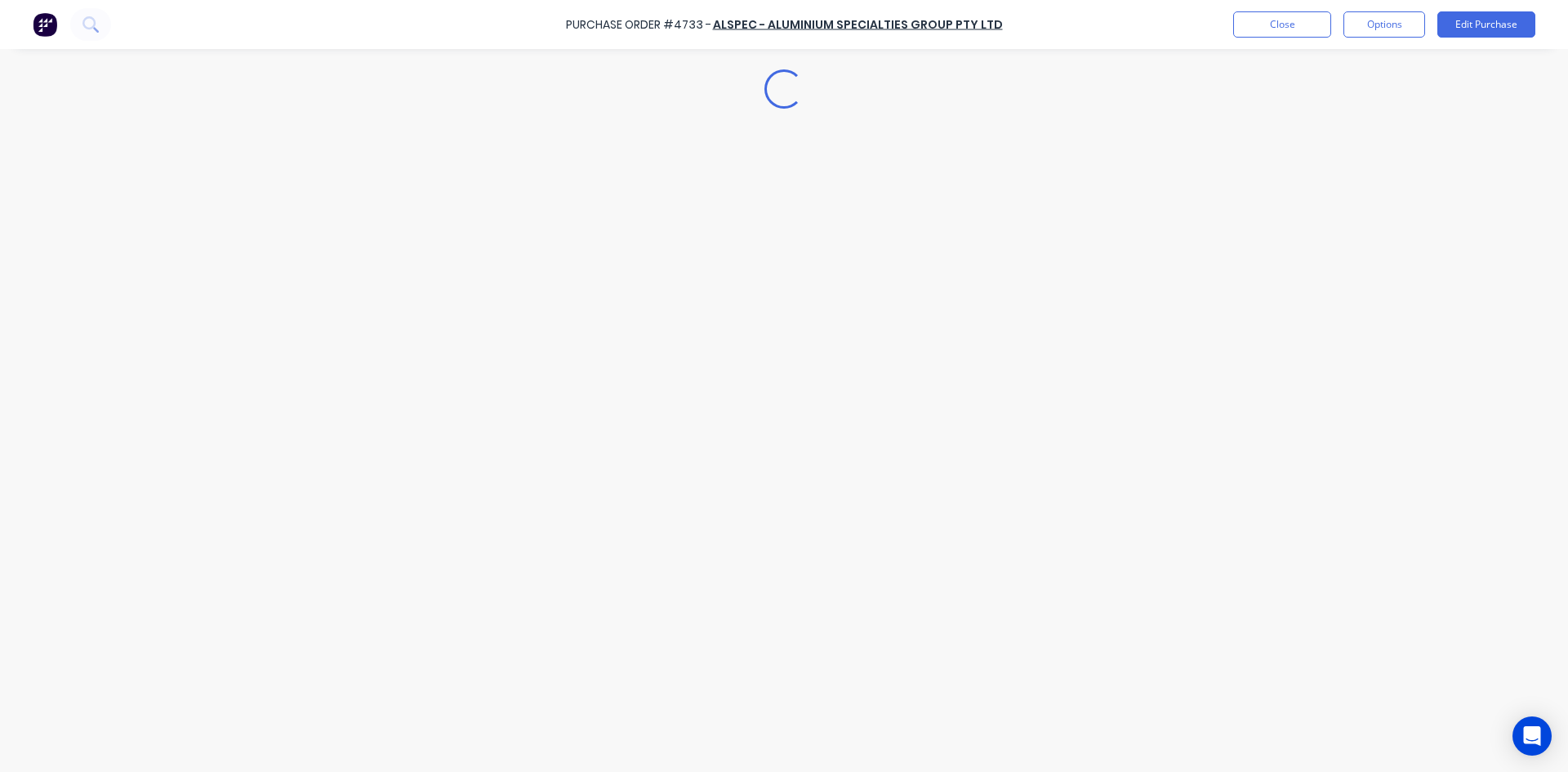
scroll to position [0, 0]
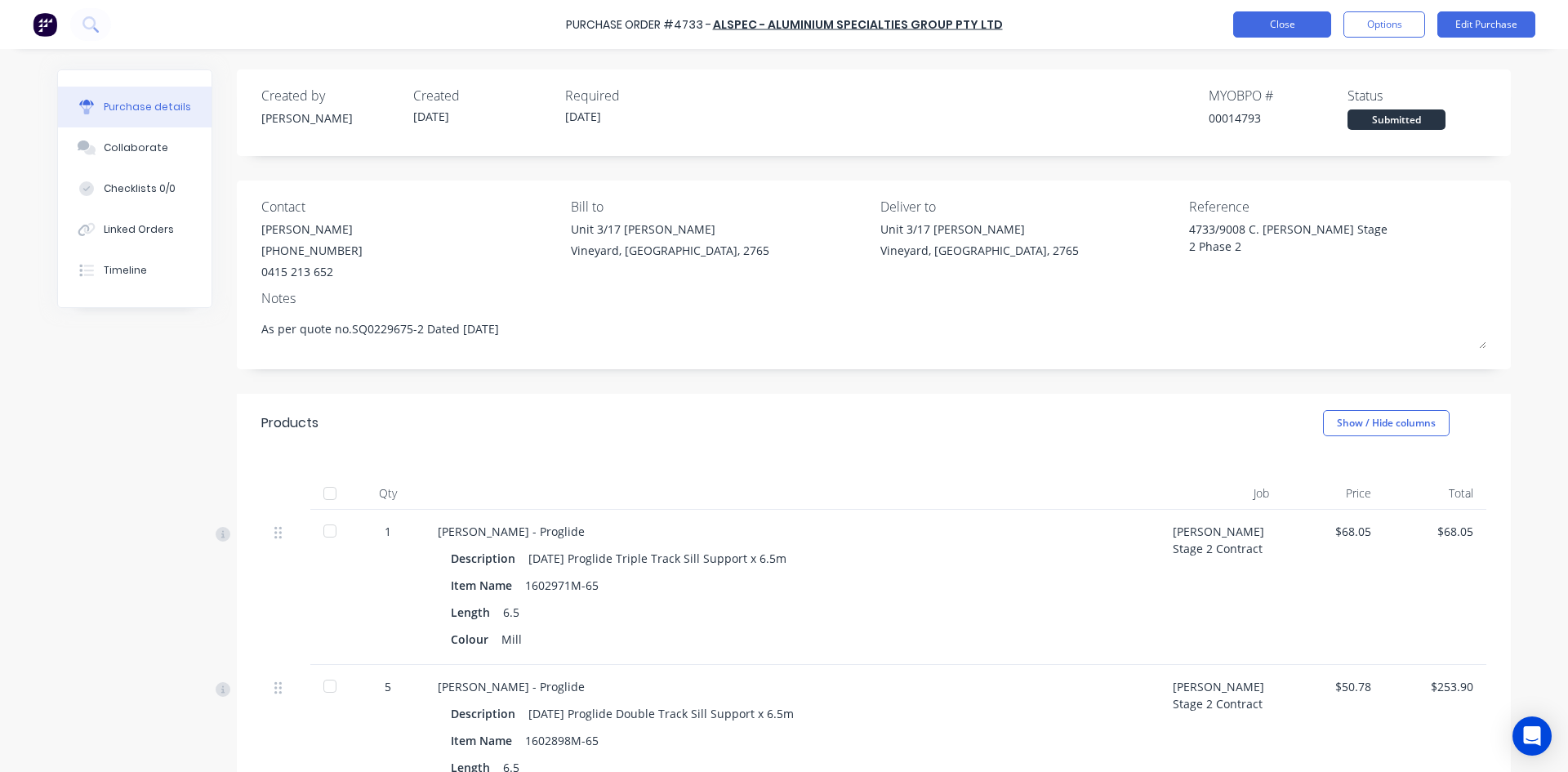
click at [1275, 32] on button "Close" at bounding box center [1282, 24] width 98 height 26
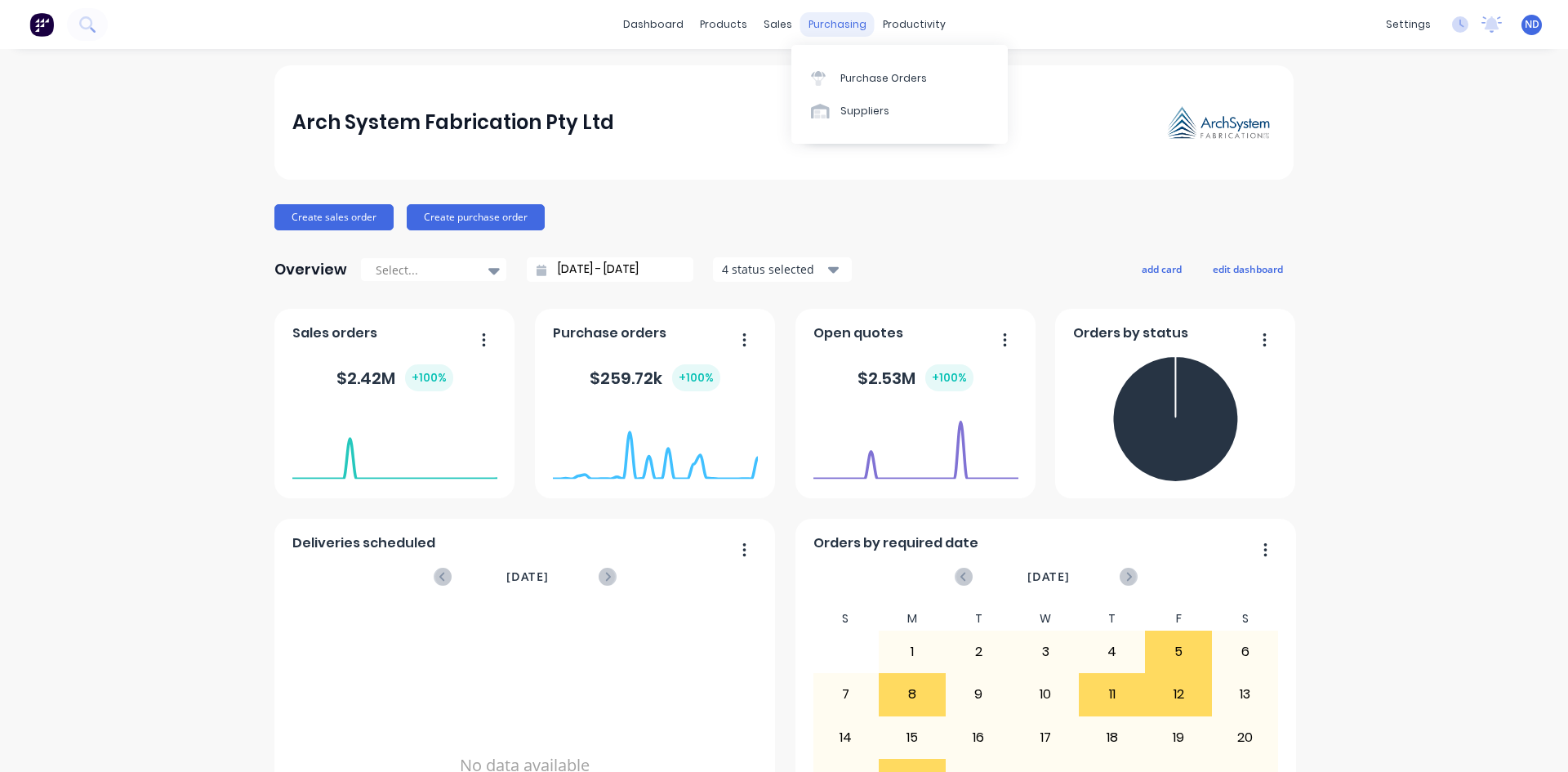
click at [818, 28] on div "purchasing" at bounding box center [838, 25] width 74 height 25
click at [873, 73] on div "Purchase Orders" at bounding box center [883, 77] width 87 height 14
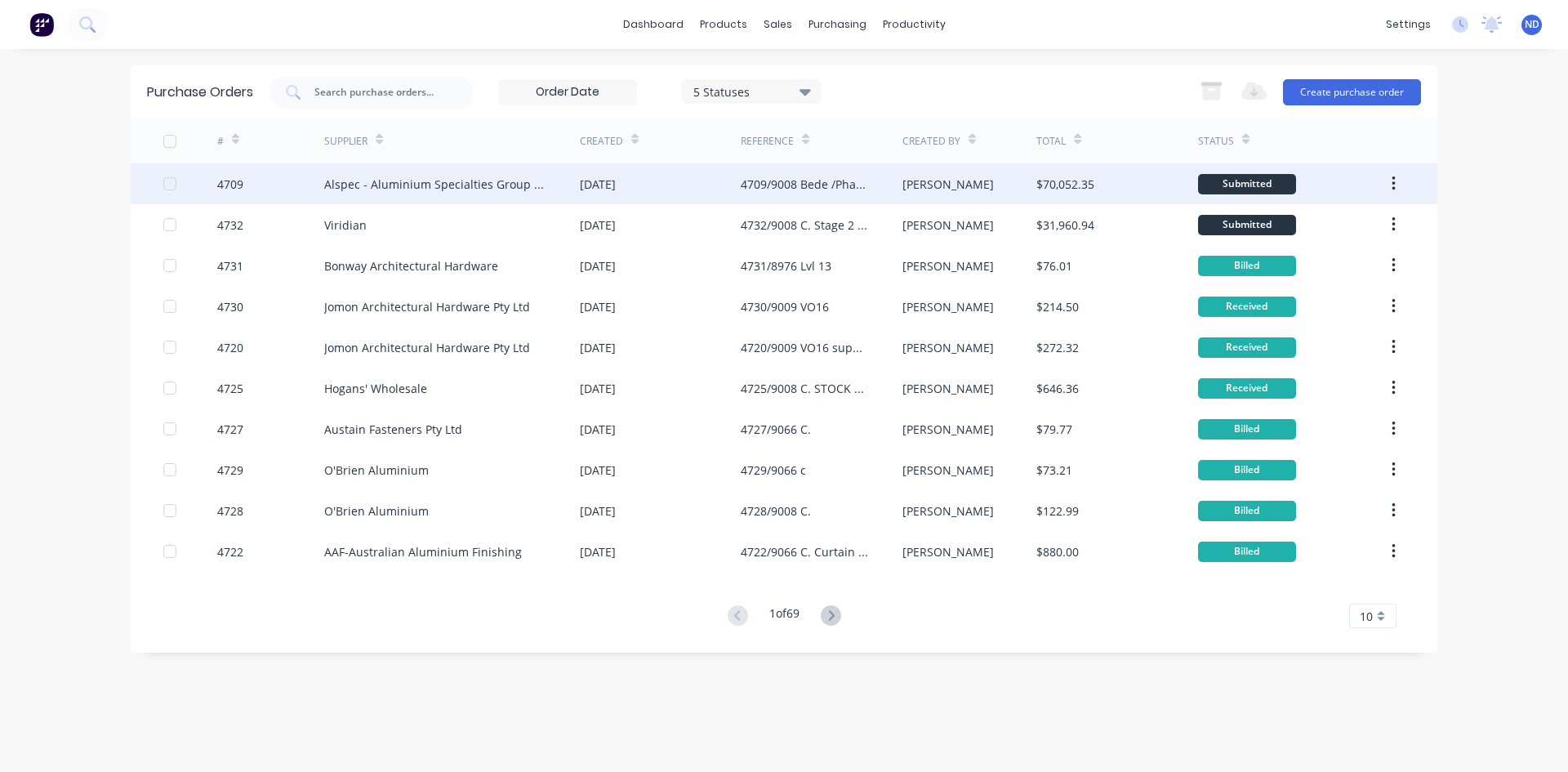
click at [787, 184] on div "4709/9008 Bede /Phase 2" at bounding box center [805, 184] width 128 height 17
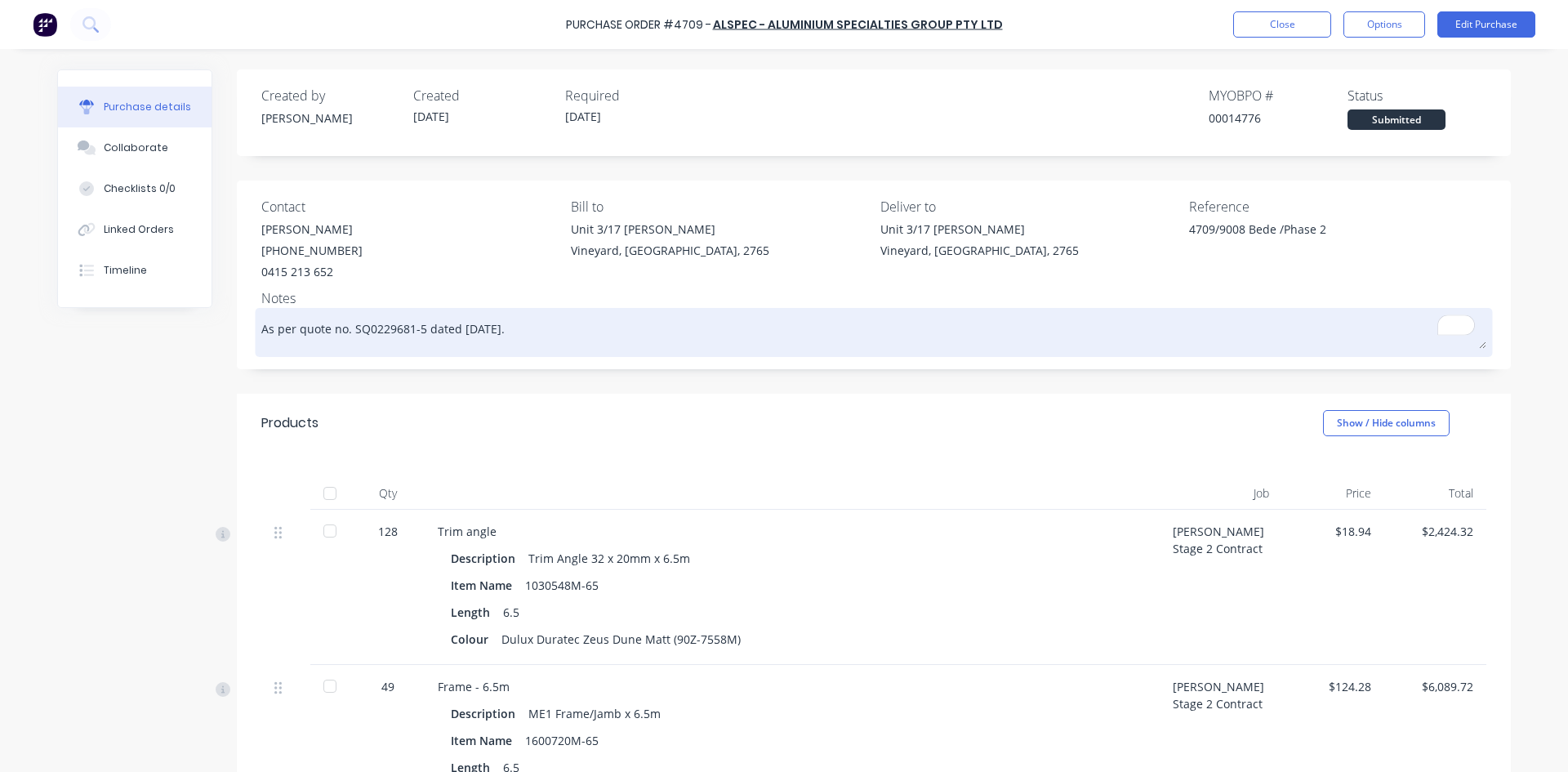
drag, startPoint x: 256, startPoint y: 330, endPoint x: 345, endPoint y: 329, distance: 89.0
click at [345, 329] on textarea "As per quote no. SQ0229681-5 dated [DATE]." at bounding box center [873, 330] width 1224 height 37
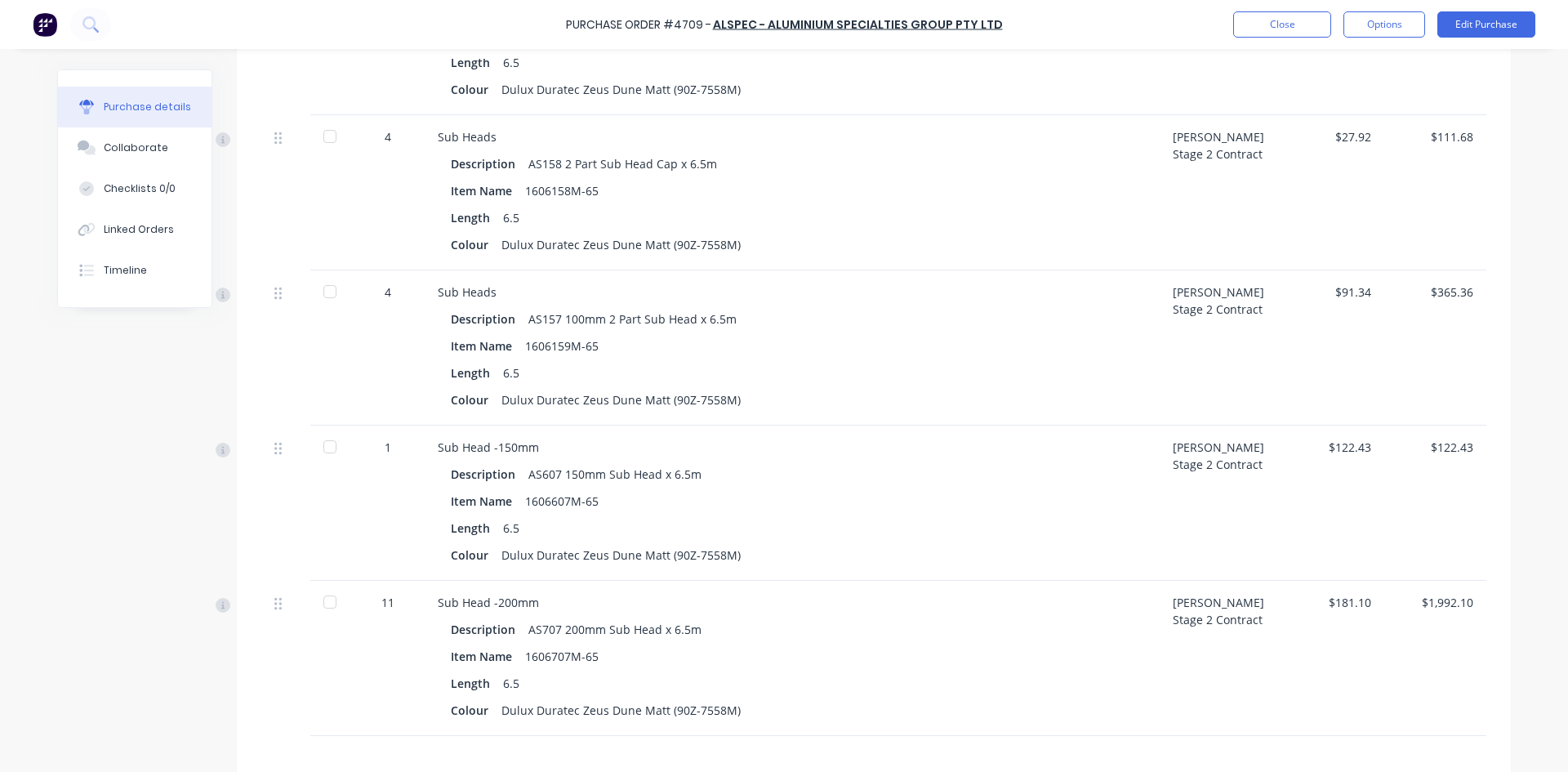
scroll to position [5994, 0]
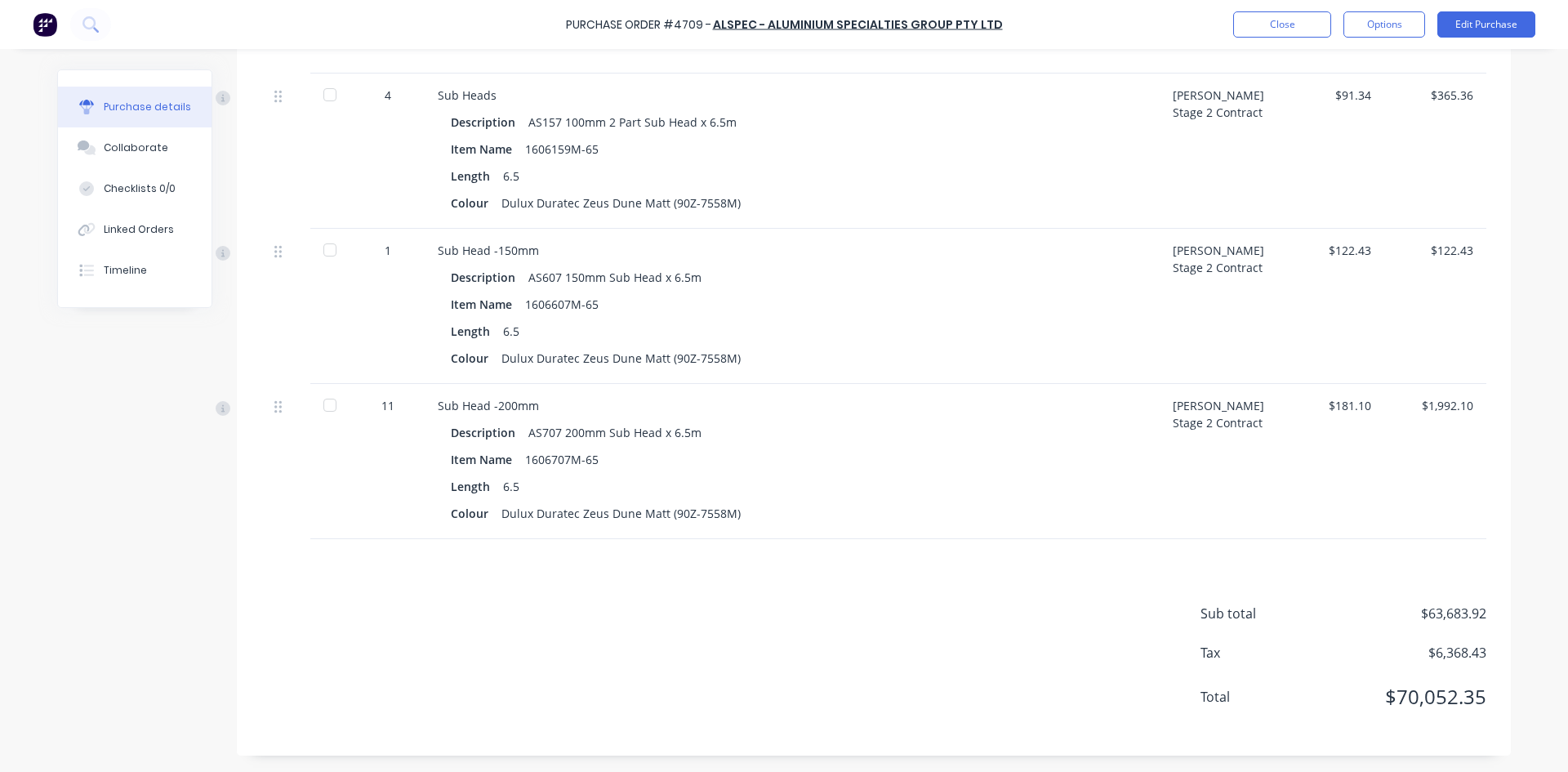
type textarea "x"
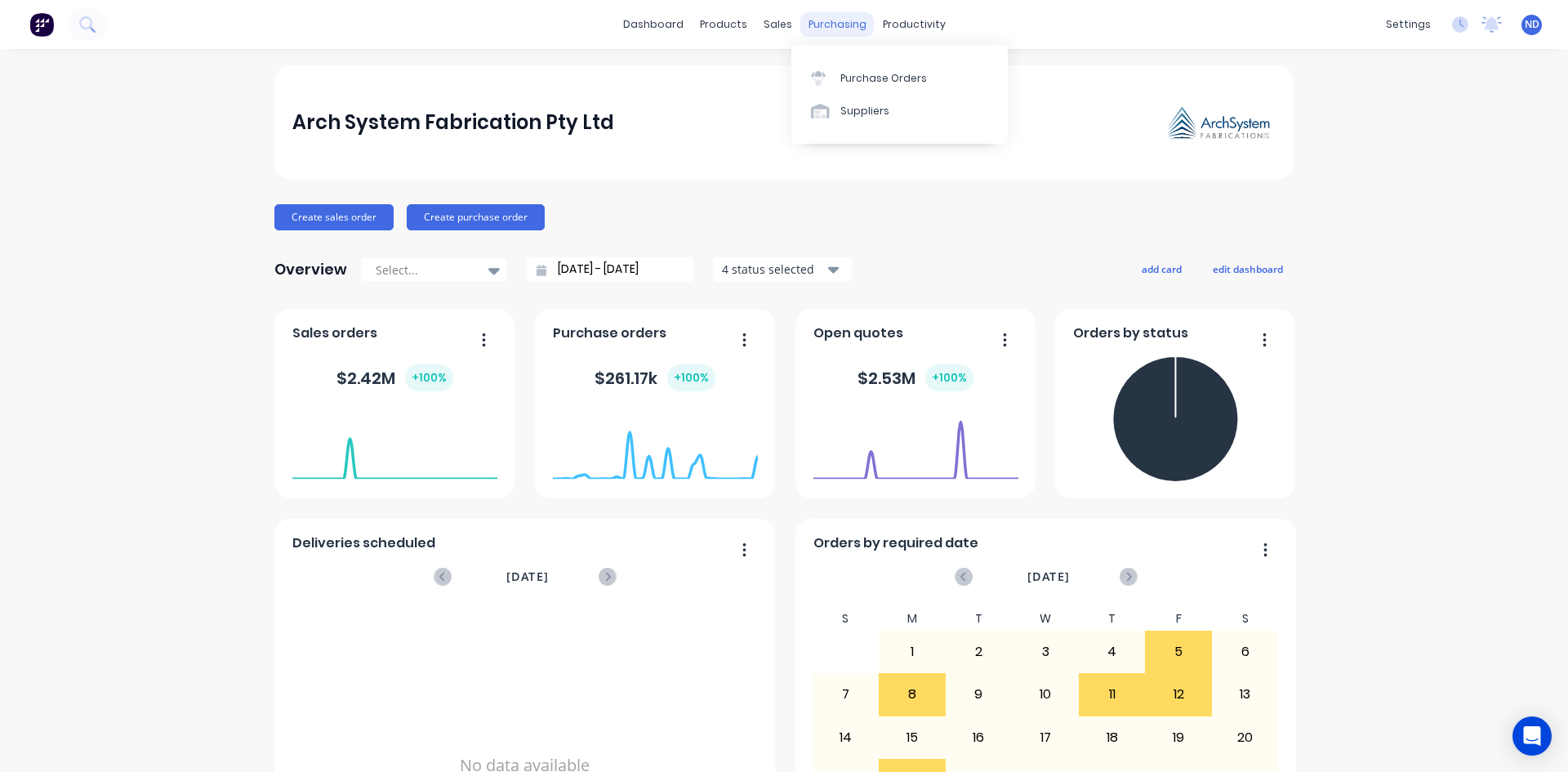
click at [807, 15] on div "purchasing" at bounding box center [838, 25] width 74 height 25
click at [863, 75] on div "Purchase Orders" at bounding box center [883, 77] width 87 height 14
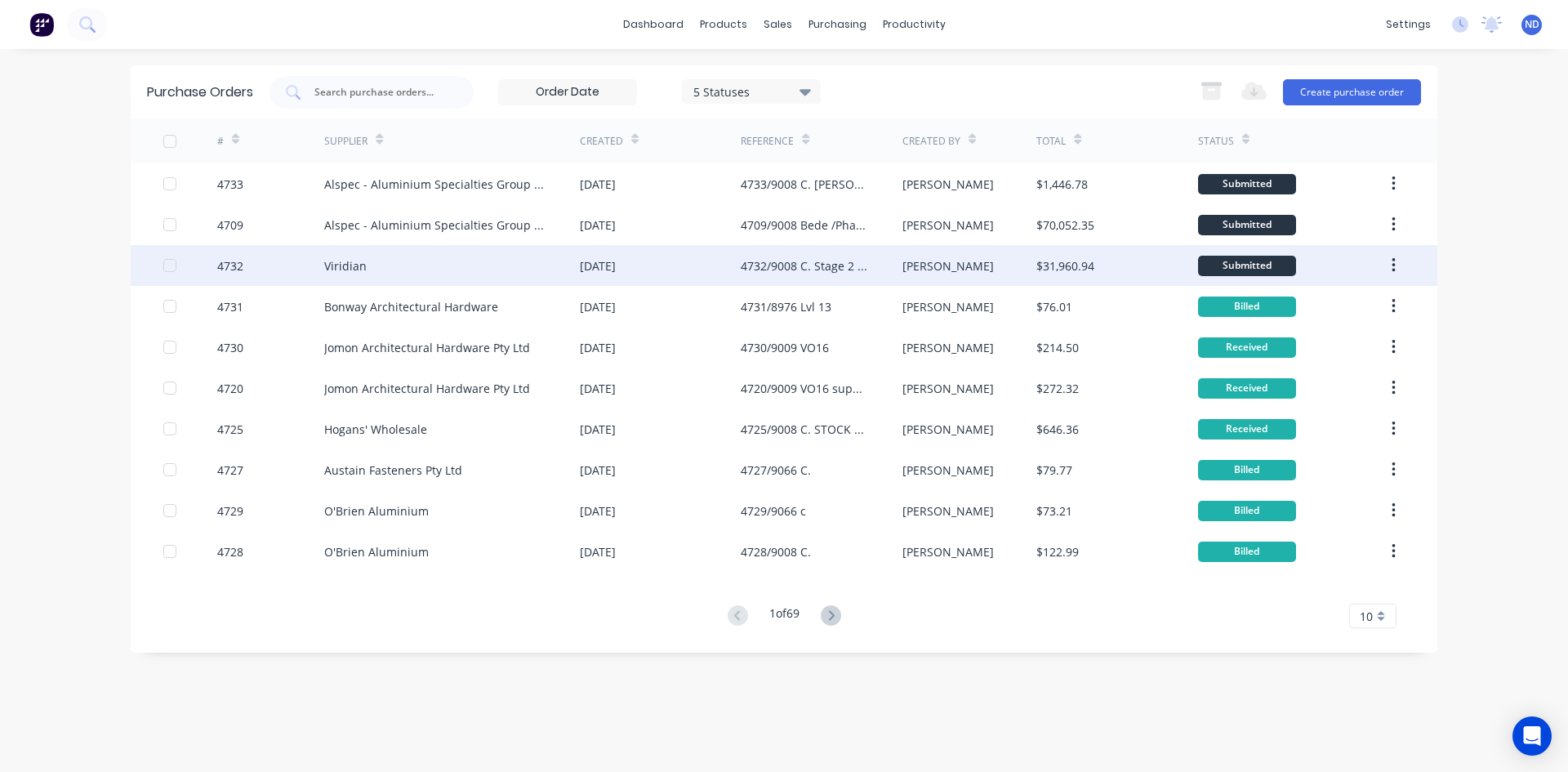
click at [805, 266] on div "4732/9008 C. Stage 2 Phase 1 Ground Floor Windows" at bounding box center [805, 266] width 128 height 17
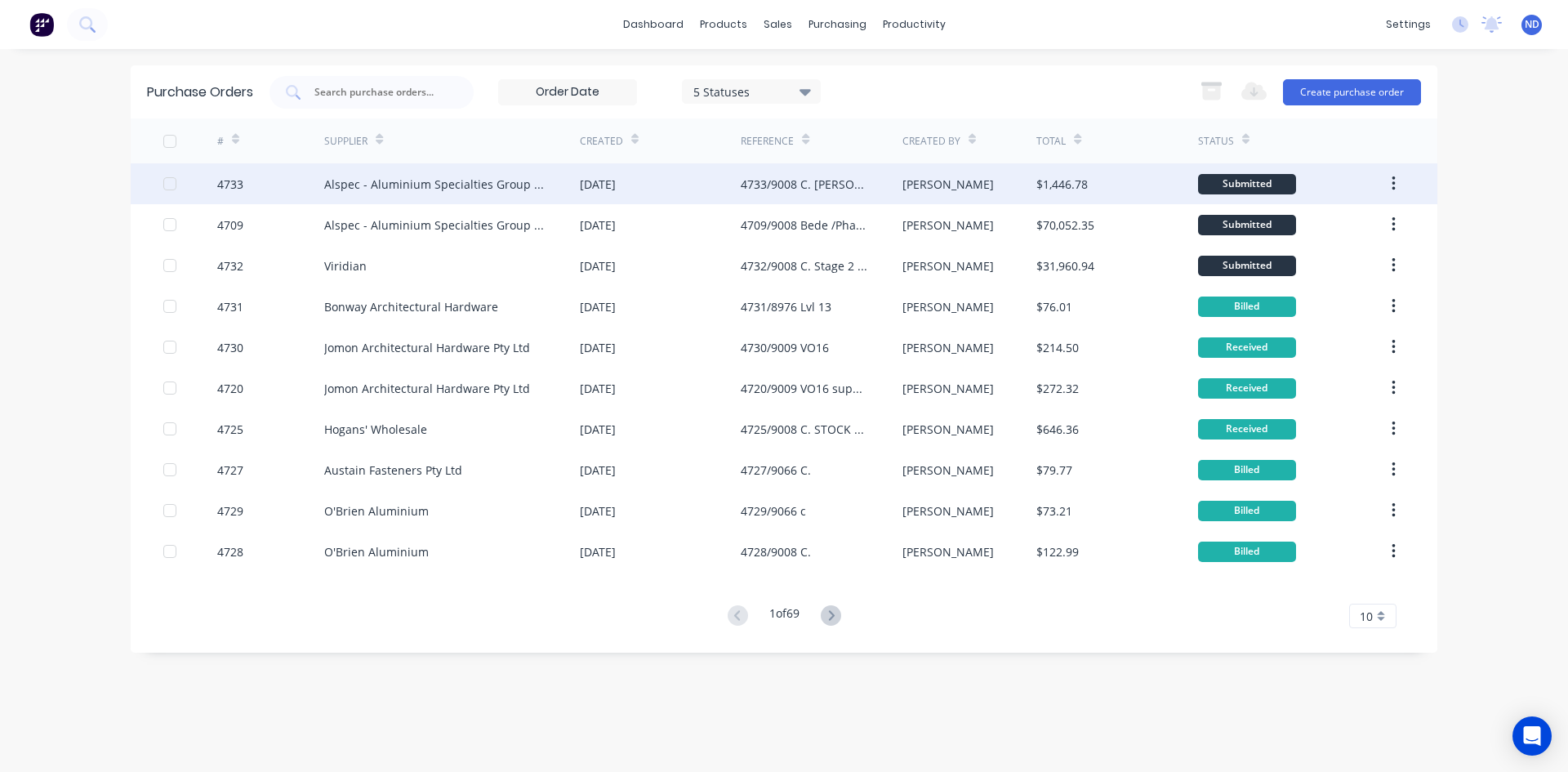
click at [797, 200] on div "4733/9008 C. Bede Polding Stage 2 Phase 2" at bounding box center [821, 183] width 161 height 41
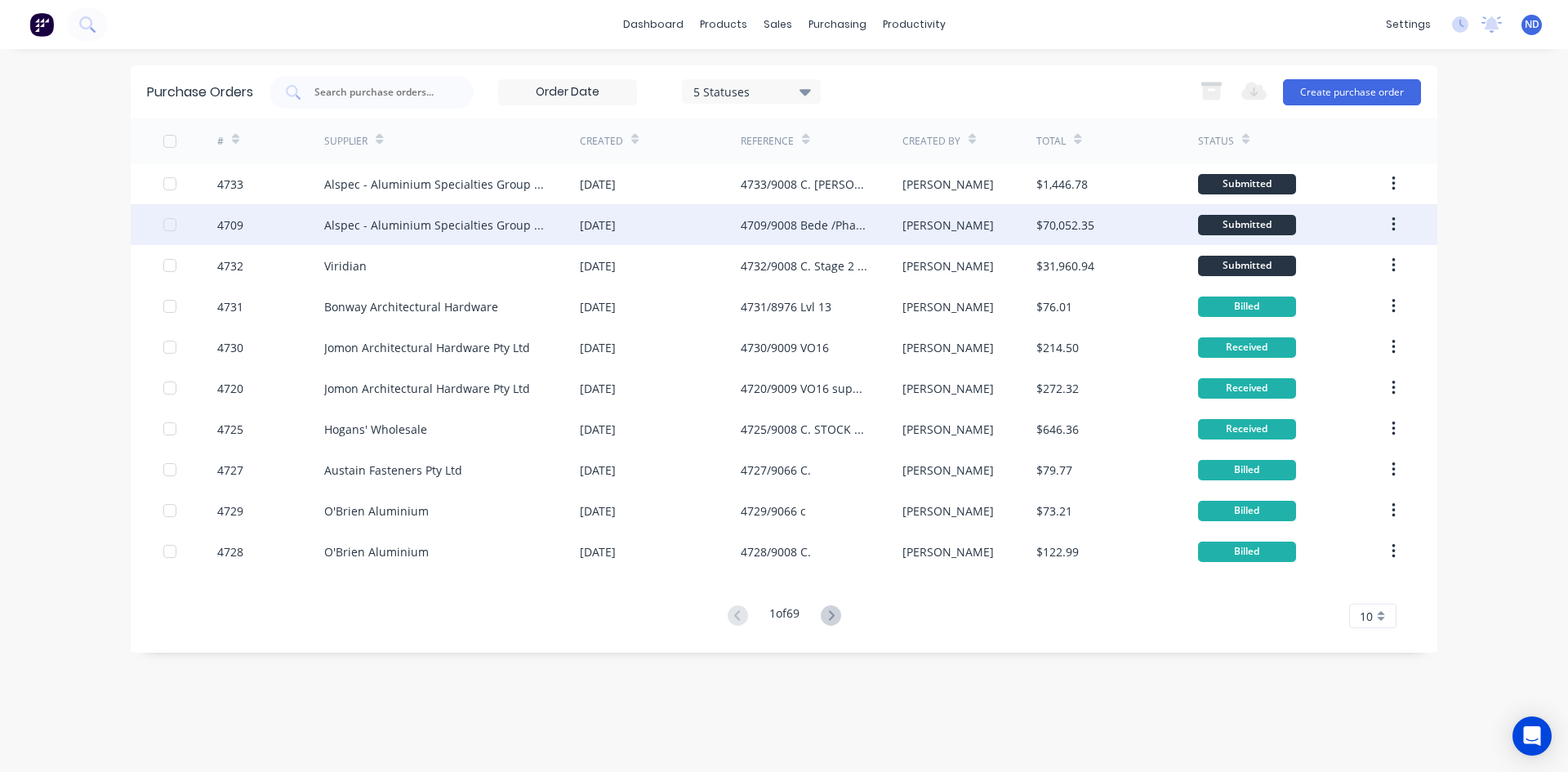
click at [722, 234] on div "22 Aug 2025" at bounding box center [660, 224] width 161 height 41
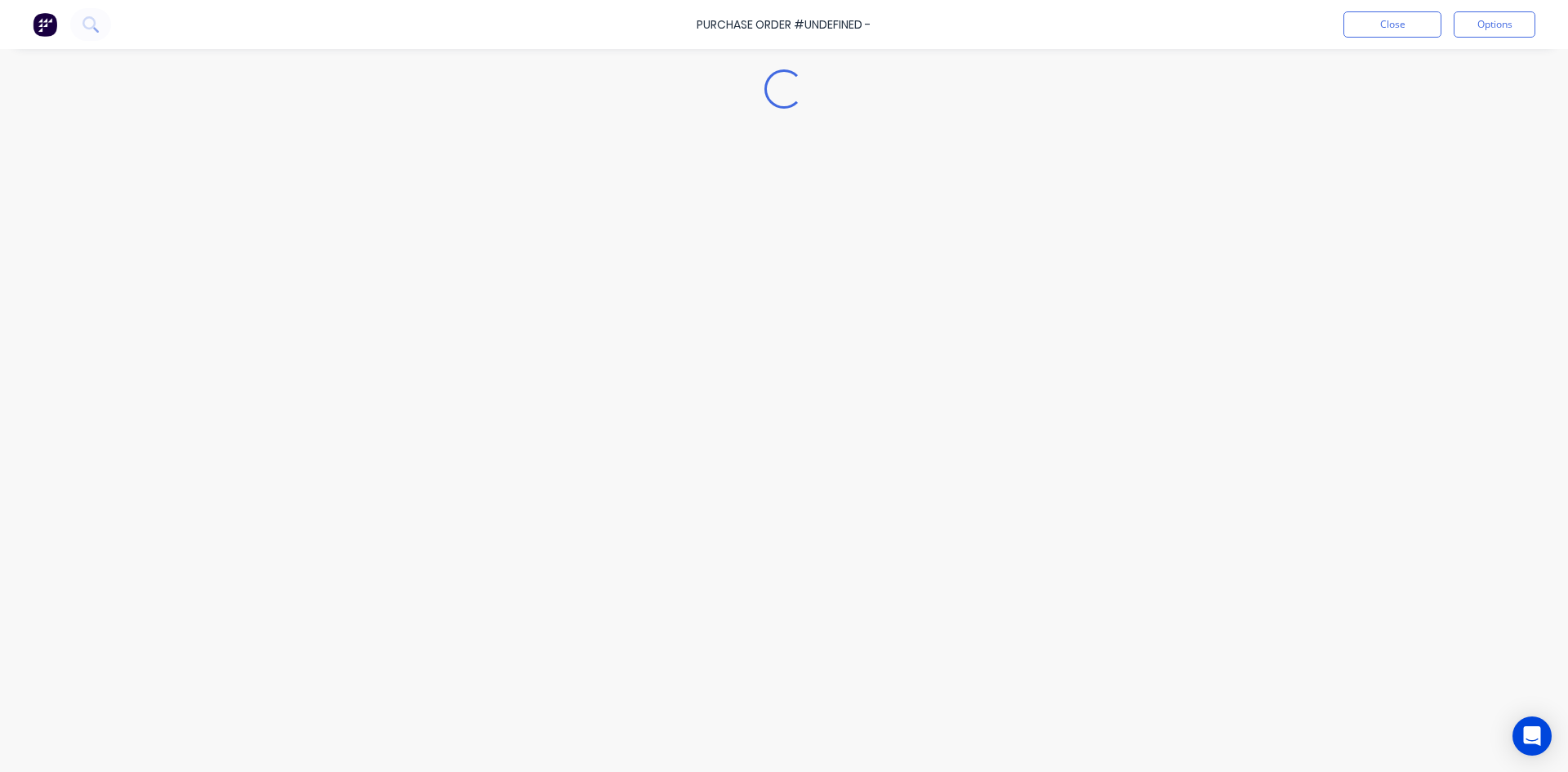
type textarea "x"
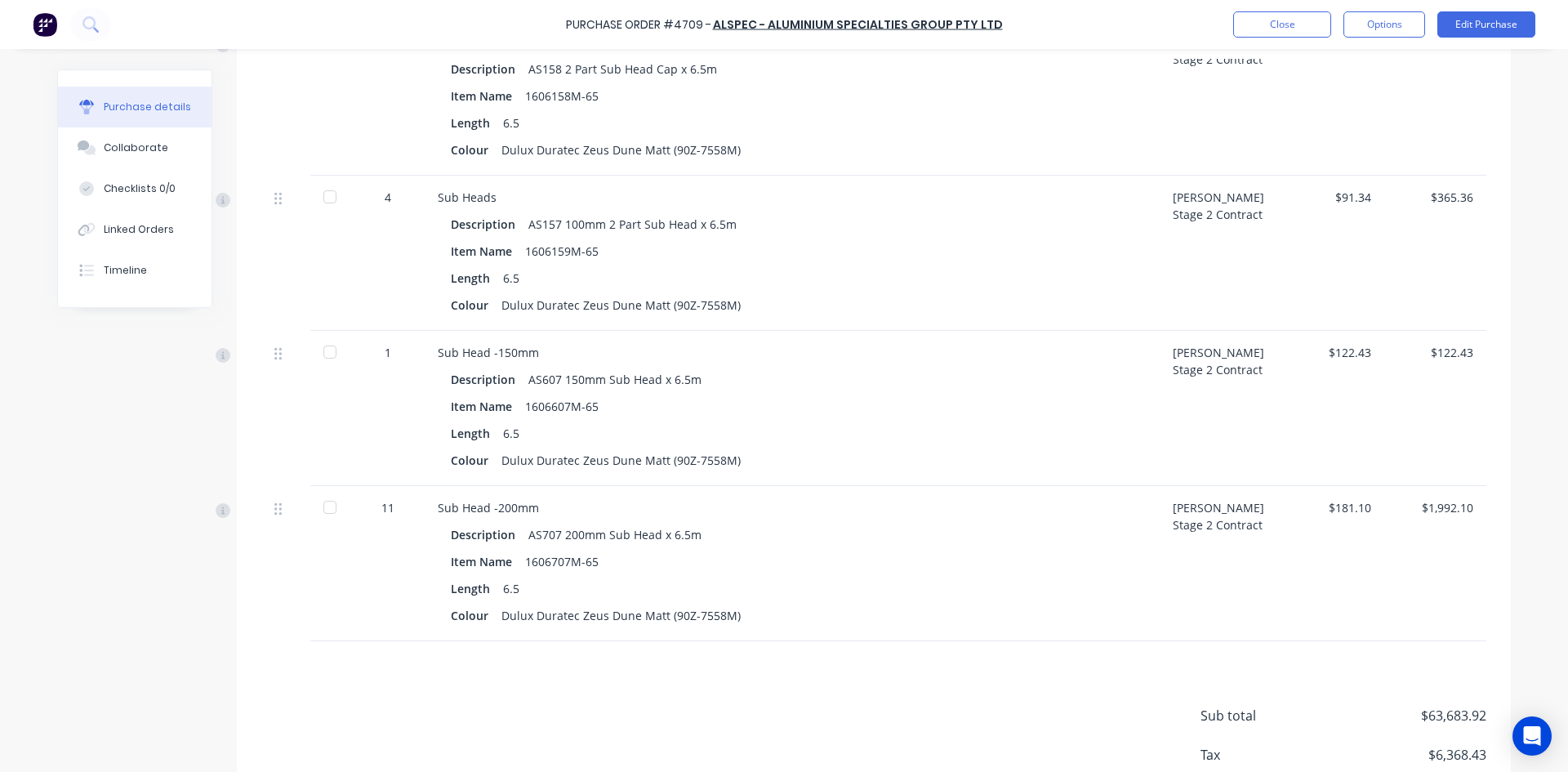
scroll to position [5994, 0]
